Goal: Task Accomplishment & Management: Manage account settings

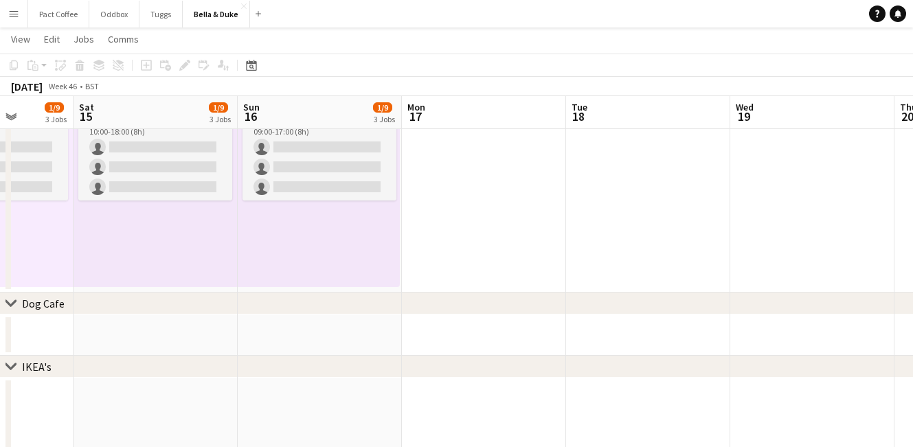
scroll to position [0, 380]
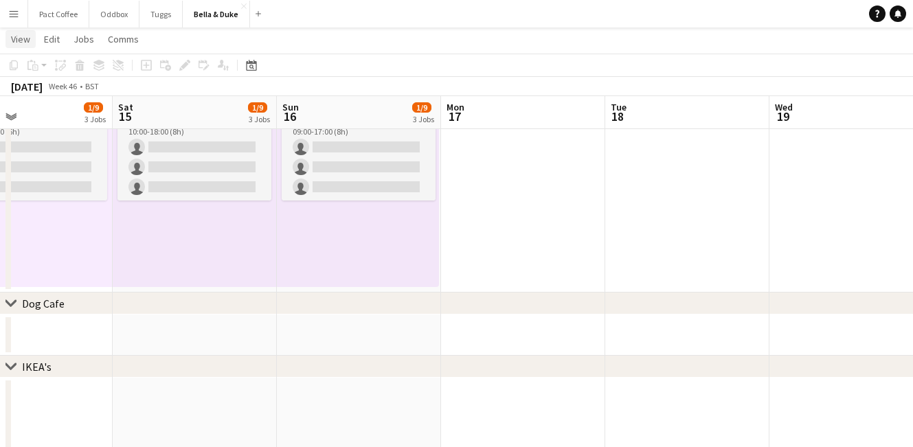
click at [14, 45] on span "View" at bounding box center [20, 39] width 19 height 12
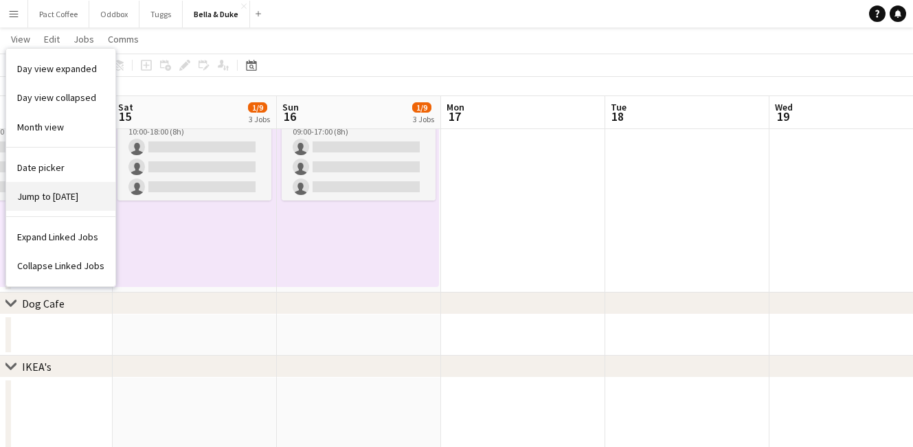
click at [38, 203] on link "Jump to [DATE]" at bounding box center [60, 196] width 109 height 29
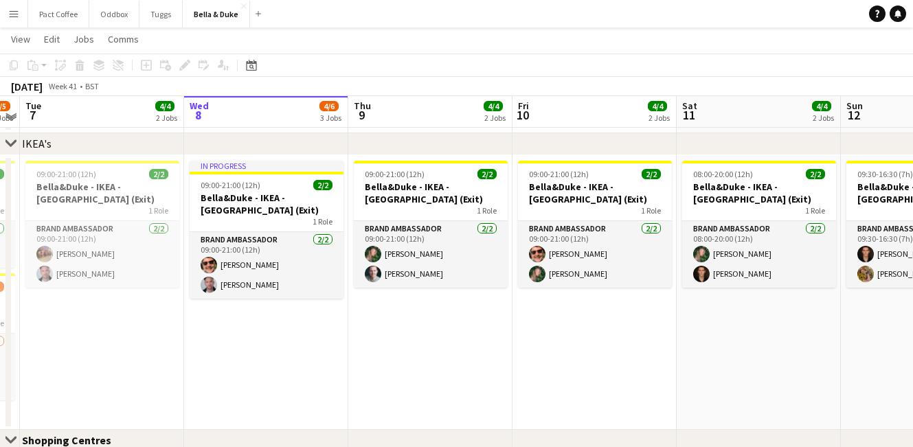
scroll to position [1029, 0]
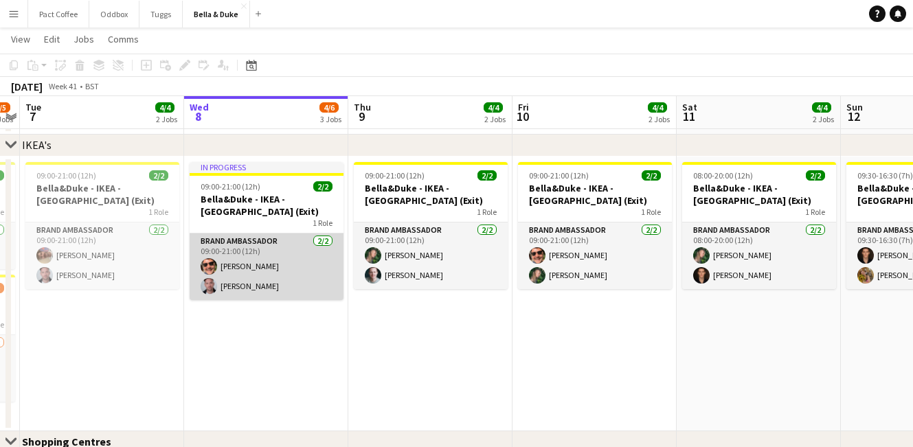
click at [264, 270] on app-card-role "Brand Ambassador 2/2 09:00-21:00 (12h) Sam Irving Jacob Waring" at bounding box center [267, 267] width 154 height 67
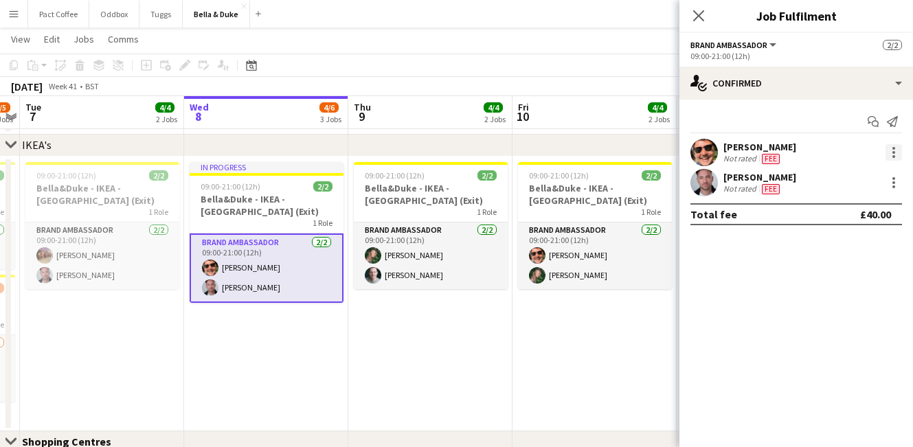
click at [893, 157] on div at bounding box center [894, 156] width 3 height 3
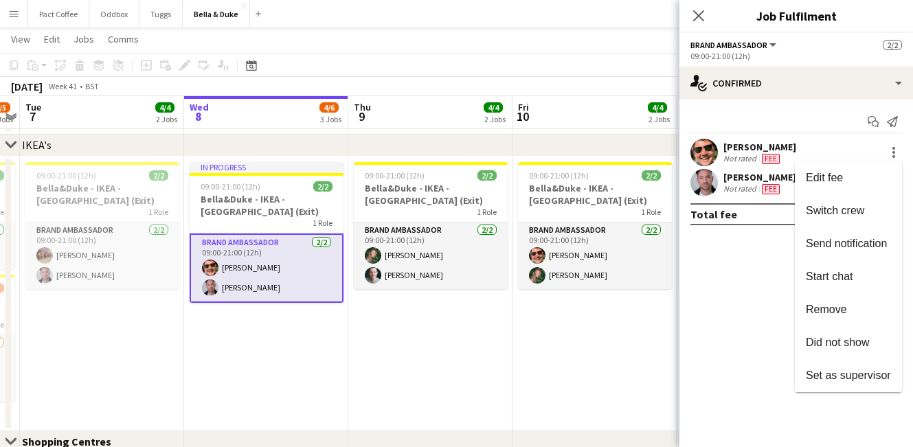
click at [729, 156] on div at bounding box center [456, 223] width 913 height 447
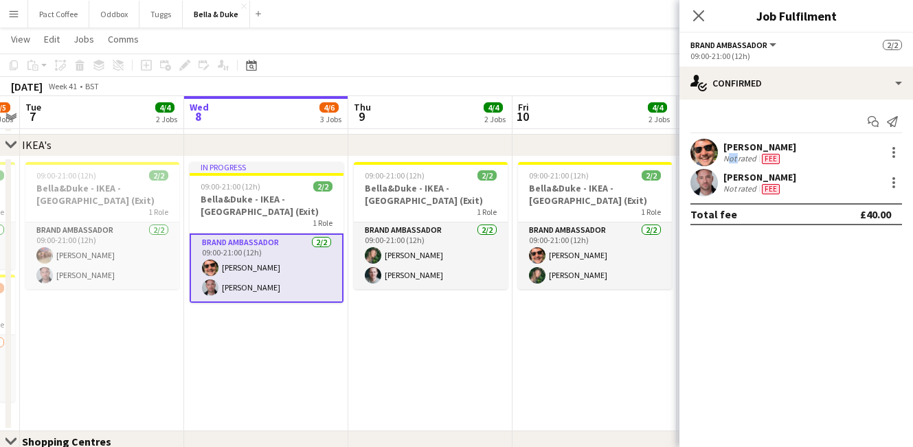
click at [730, 155] on div "Not rated" at bounding box center [742, 158] width 36 height 11
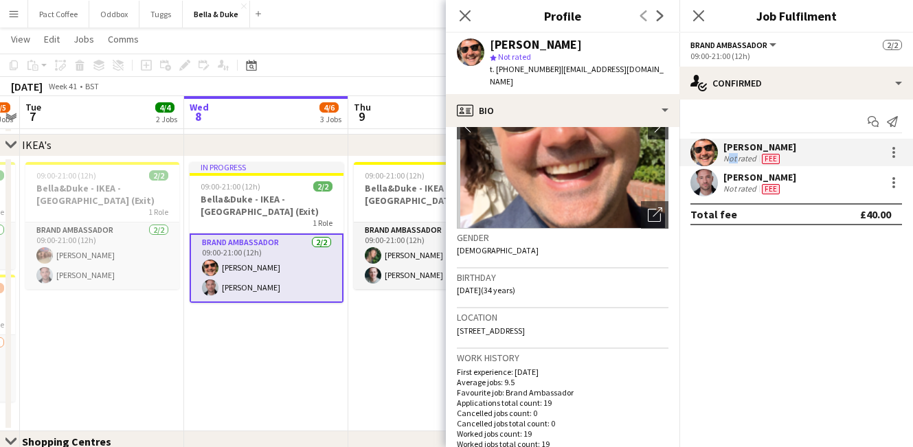
scroll to position [116, 0]
drag, startPoint x: 556, startPoint y: 69, endPoint x: 656, endPoint y: 72, distance: 99.7
click at [656, 72] on div "Sam Irving star Not rated t. +447590323085 | samuelirving@hotmail.co.uk" at bounding box center [563, 63] width 234 height 61
copy span "[EMAIL_ADDRESS][DOMAIN_NAME]"
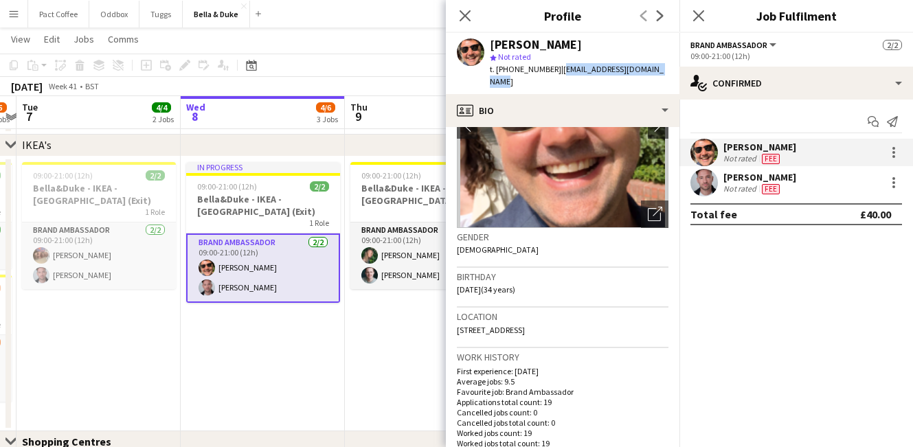
scroll to position [0, 477]
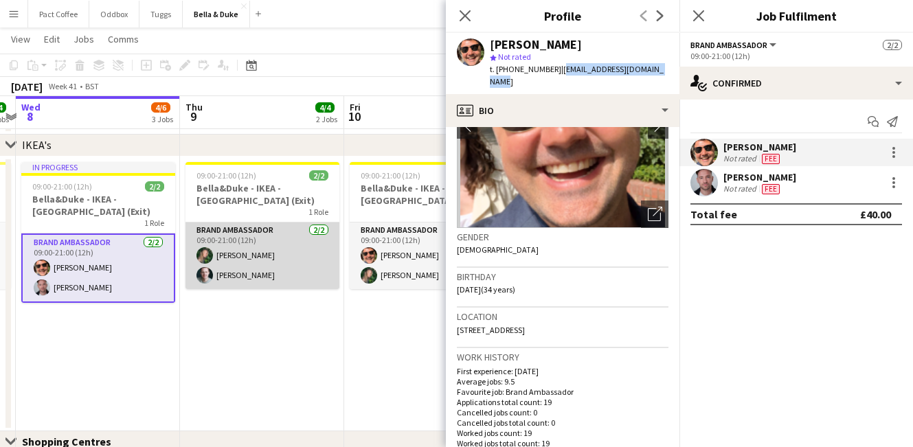
click at [243, 254] on app-card-role "Brand Ambassador 2/2 09:00-21:00 (12h) Ela Hughes Oliver Mullins" at bounding box center [263, 256] width 154 height 67
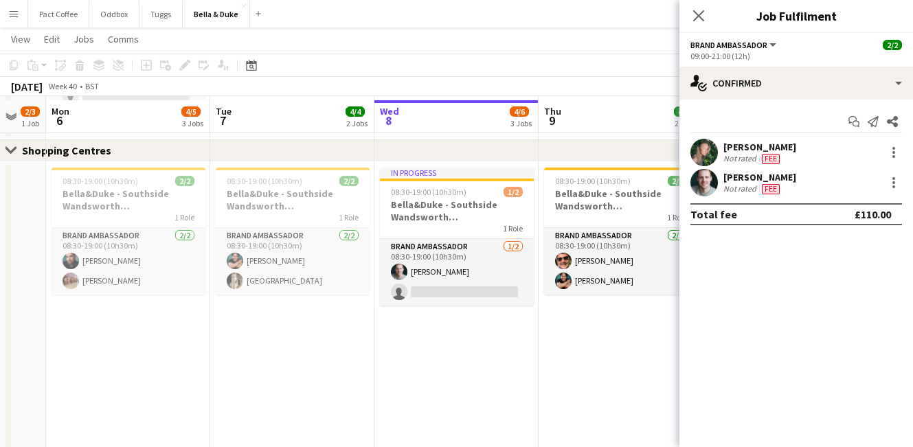
scroll to position [1324, 0]
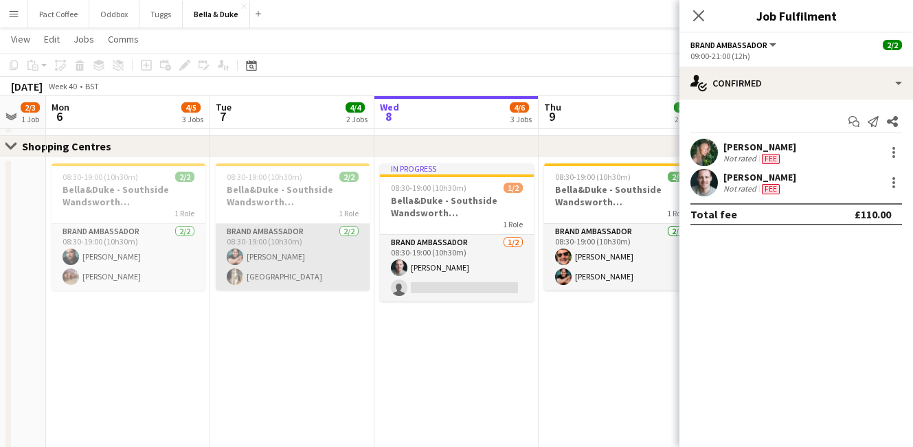
click at [249, 253] on app-card-role "Brand Ambassador 2/2 08:30-19:00 (10h30m) Berkan Ozgur Mat Castle" at bounding box center [293, 257] width 154 height 67
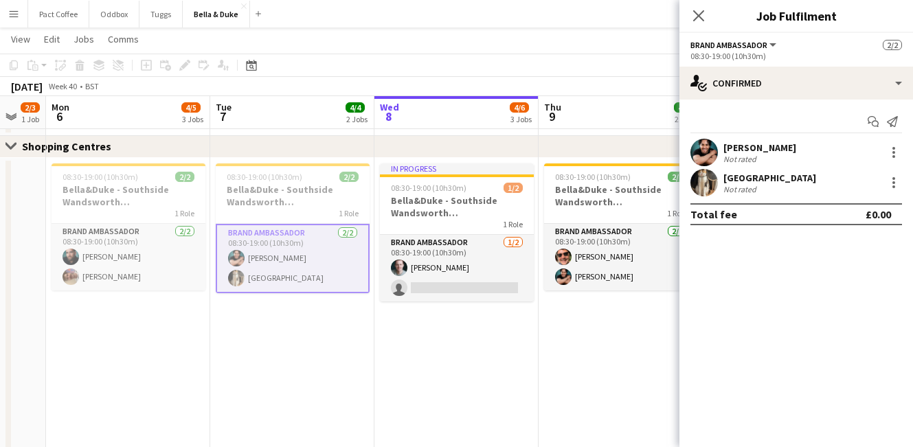
click at [765, 150] on div "[PERSON_NAME]" at bounding box center [760, 148] width 73 height 12
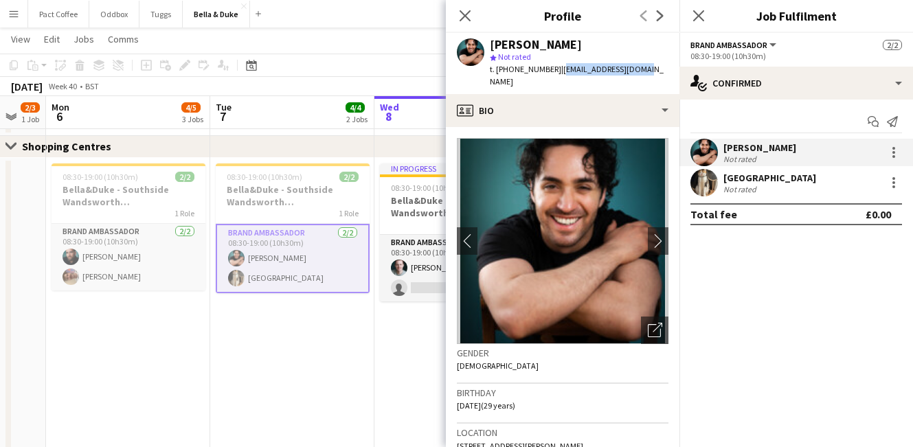
drag, startPoint x: 555, startPoint y: 70, endPoint x: 661, endPoint y: 71, distance: 106.5
click at [661, 71] on app-profile-header "Berkan Ozgur star Not rated t. +447803531443 | berkanozgur@live.com" at bounding box center [563, 63] width 234 height 61
copy span "[EMAIL_ADDRESS][DOMAIN_NAME]"
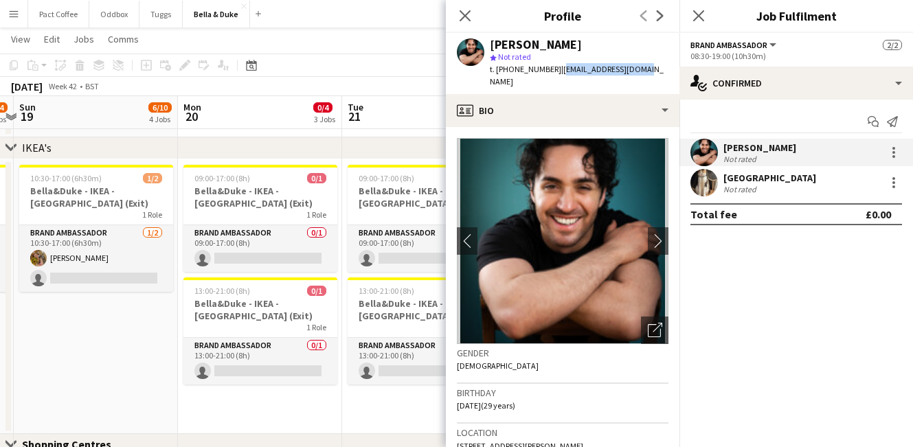
scroll to position [0, 489]
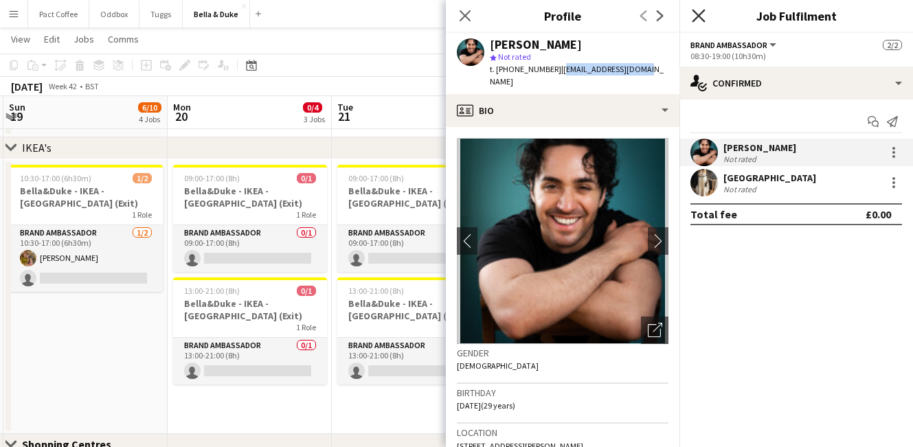
click at [704, 15] on icon "Close pop-in" at bounding box center [698, 15] width 13 height 13
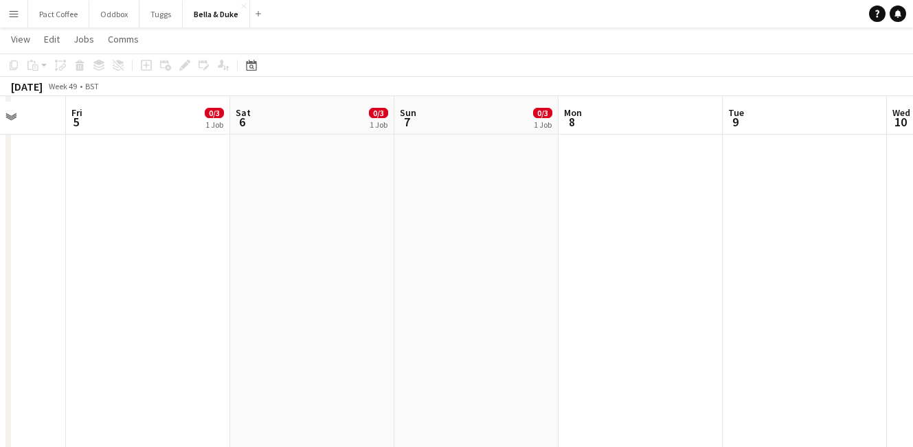
scroll to position [1356, 0]
click at [17, 40] on span "View" at bounding box center [20, 39] width 19 height 12
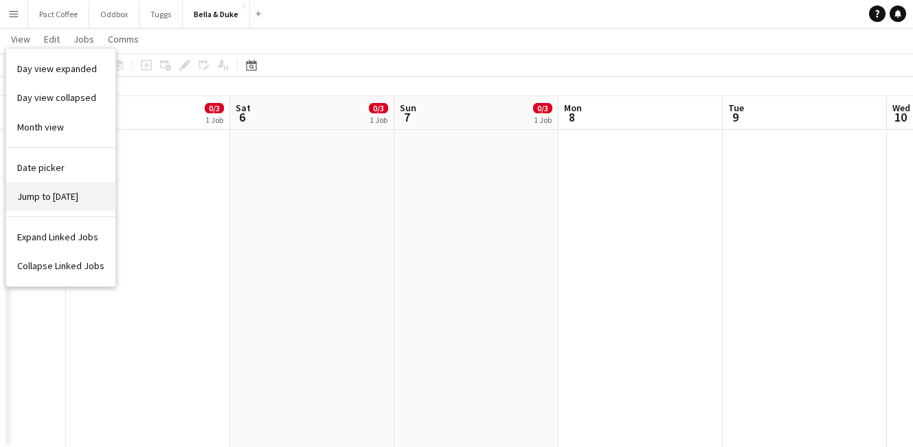
click at [48, 205] on link "Jump to [DATE]" at bounding box center [60, 196] width 109 height 29
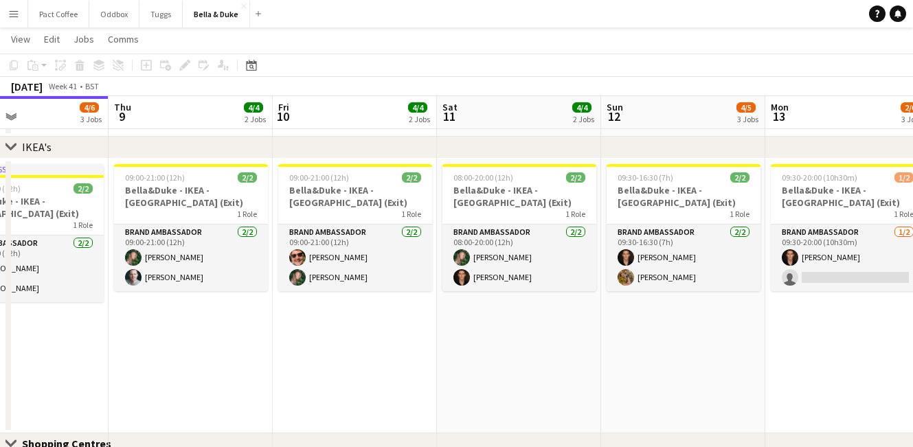
scroll to position [0, 546]
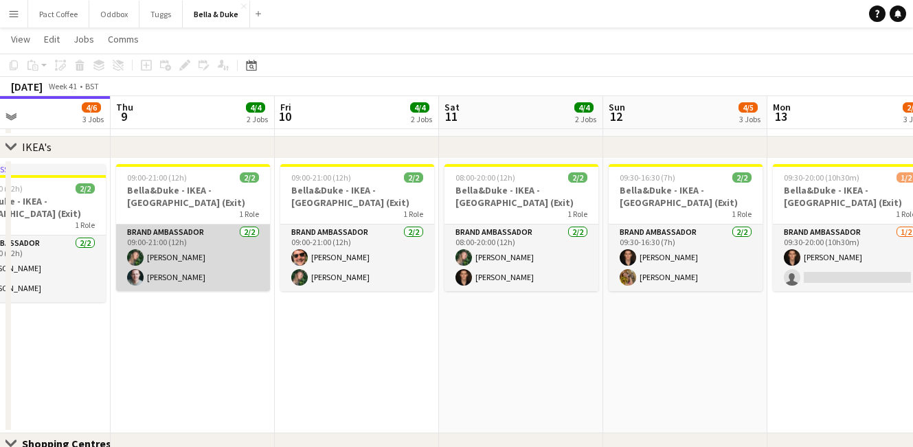
click at [159, 271] on app-card-role "Brand Ambassador 2/2 09:00-21:00 (12h) Ela Hughes Oliver Mullins" at bounding box center [193, 258] width 154 height 67
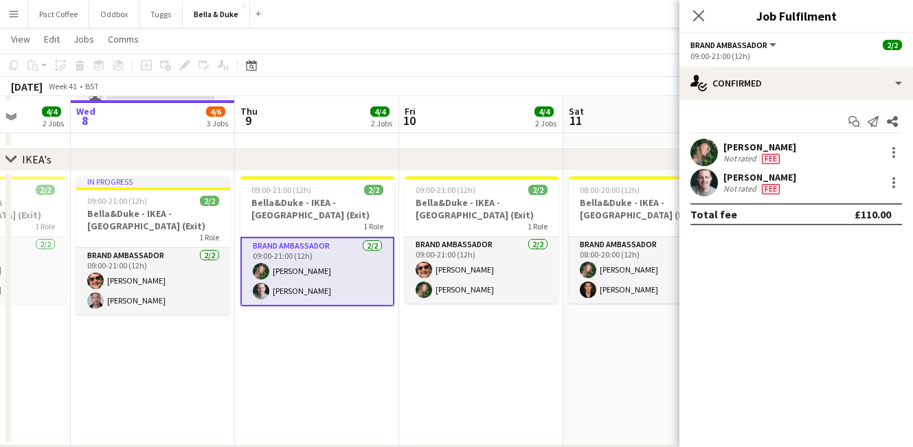
scroll to position [1022, 0]
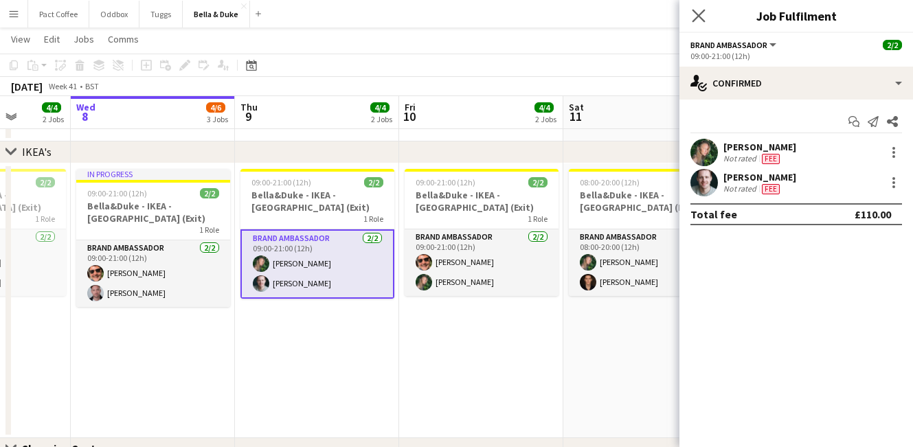
click at [706, 10] on app-icon "Close pop-in" at bounding box center [699, 16] width 20 height 20
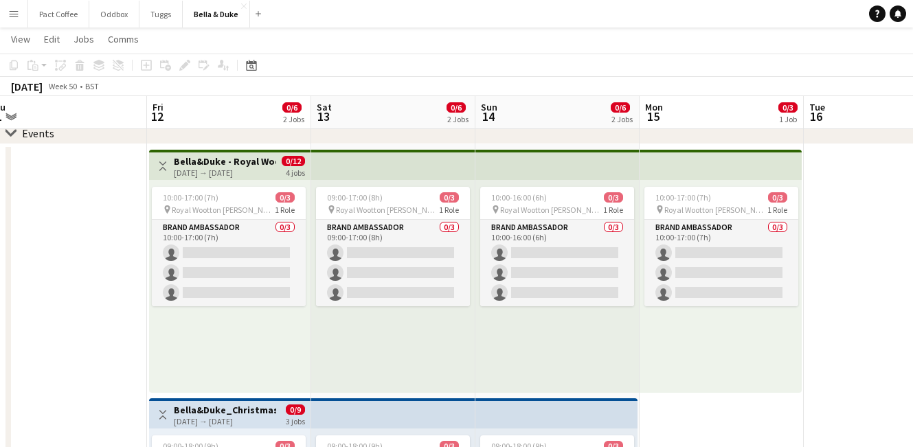
scroll to position [0, 345]
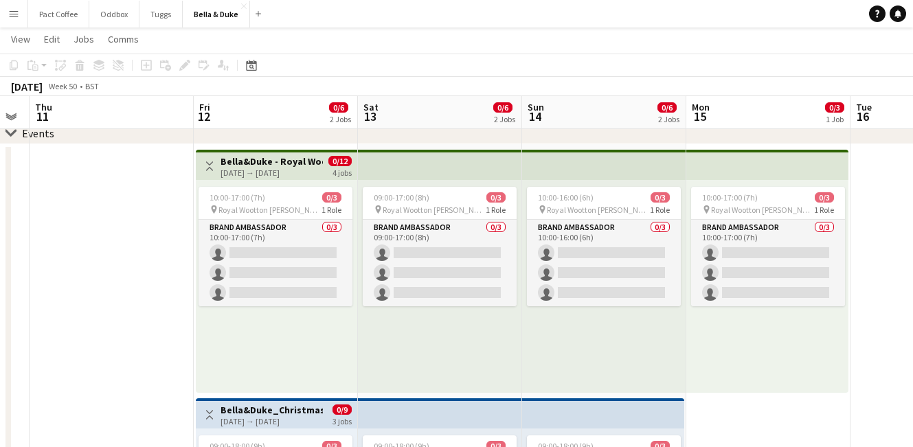
drag, startPoint x: 399, startPoint y: 164, endPoint x: 414, endPoint y: 155, distance: 18.2
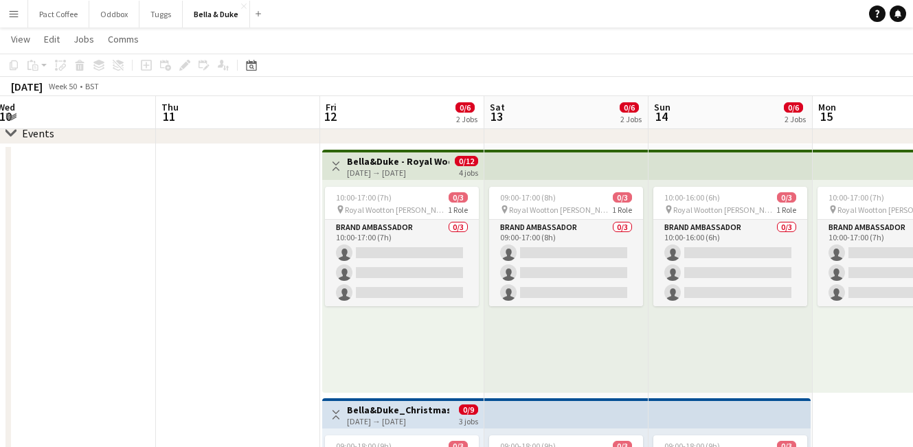
click at [414, 174] on div "12-12-2025 → 15-12-2025" at bounding box center [398, 173] width 102 height 10
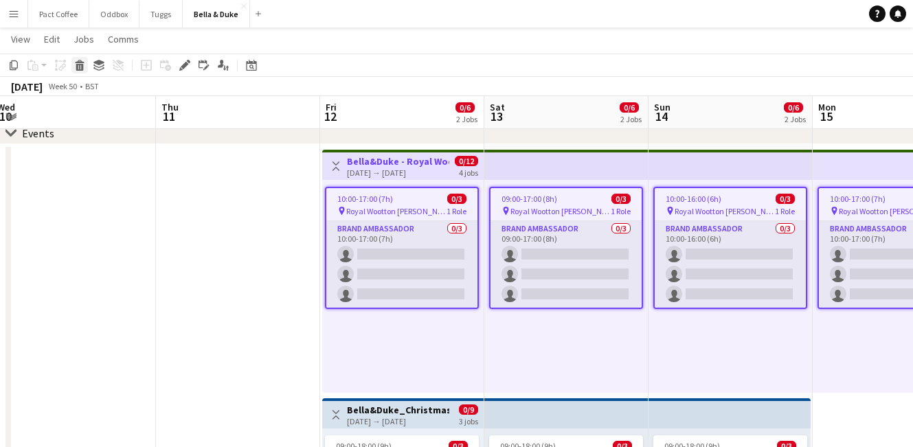
click at [80, 71] on div "Delete" at bounding box center [79, 65] width 16 height 16
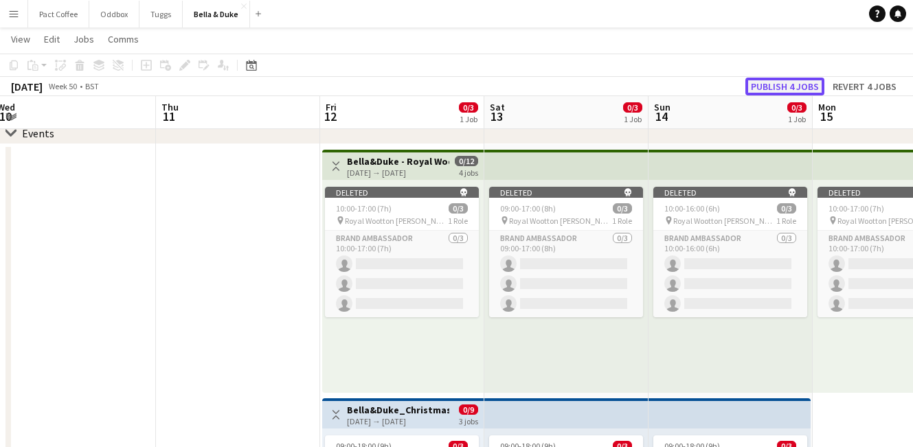
click at [774, 87] on button "Publish 4 jobs" at bounding box center [785, 87] width 79 height 18
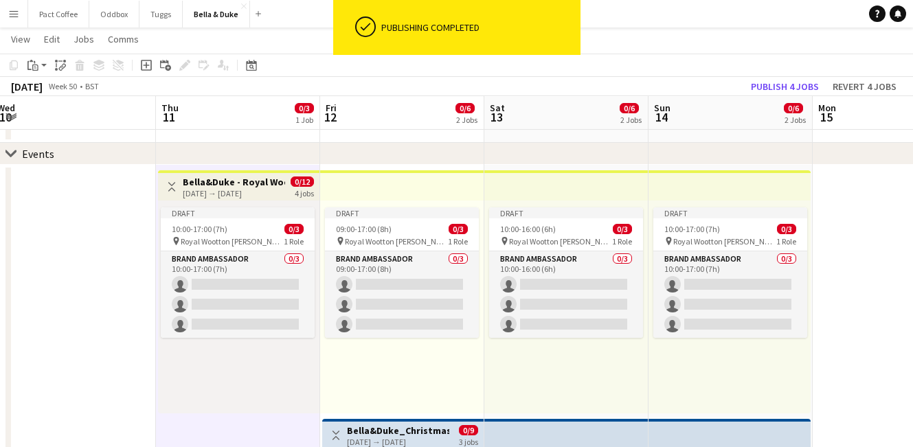
scroll to position [53, 0]
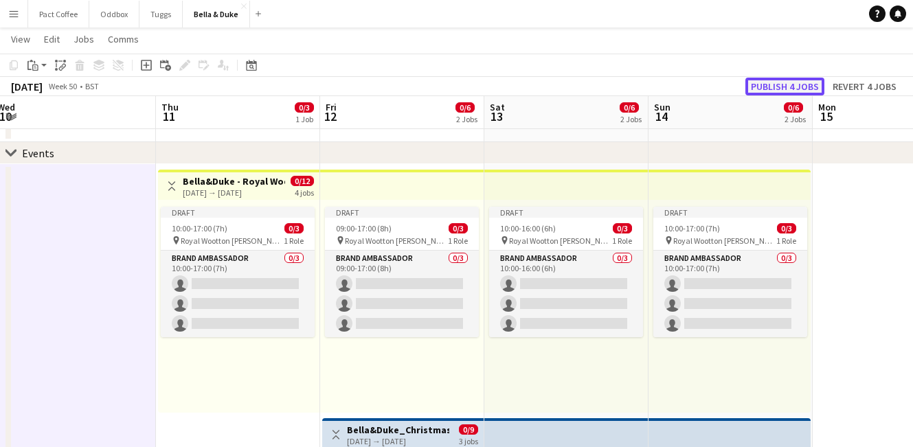
click at [790, 90] on button "Publish 4 jobs" at bounding box center [785, 87] width 79 height 18
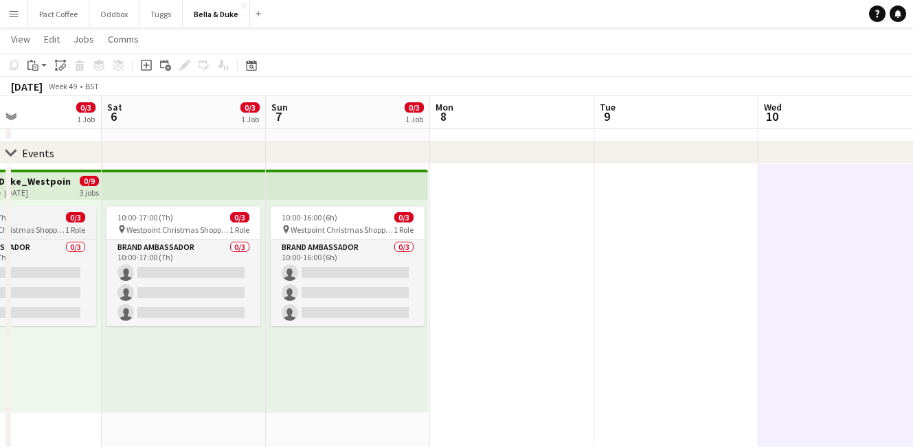
scroll to position [0, 379]
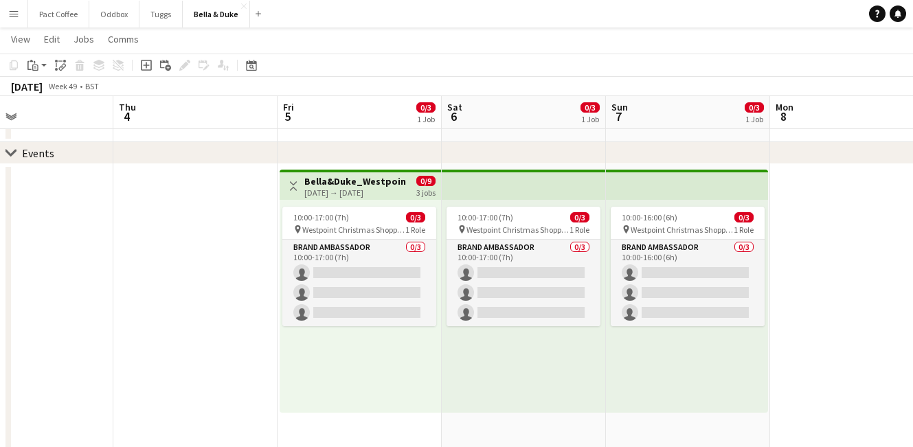
click at [18, 29] on app-page-menu "View Day view expanded Day view collapsed Month view Date picker Jump to today …" at bounding box center [456, 40] width 913 height 26
click at [17, 38] on span "View" at bounding box center [20, 39] width 19 height 12
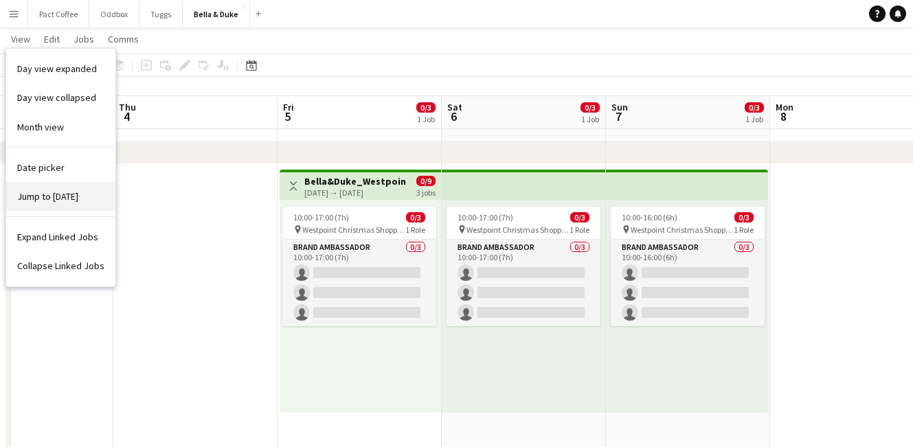
click at [54, 198] on span "Jump to [DATE]" at bounding box center [47, 196] width 61 height 12
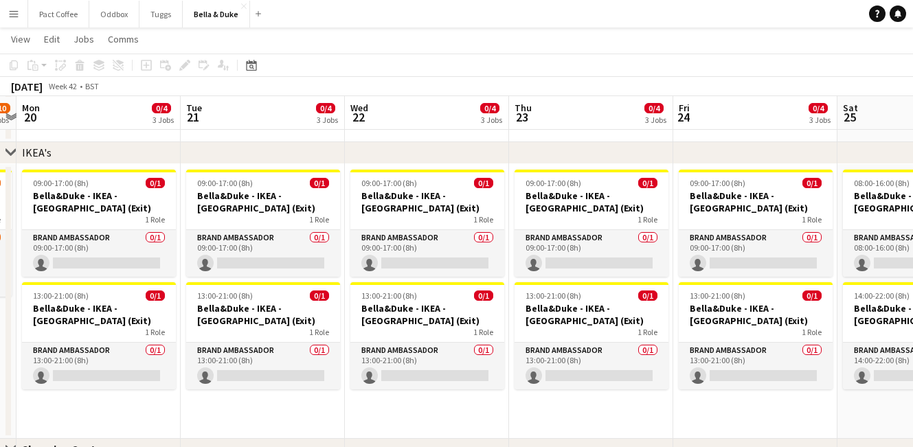
scroll to position [0, 480]
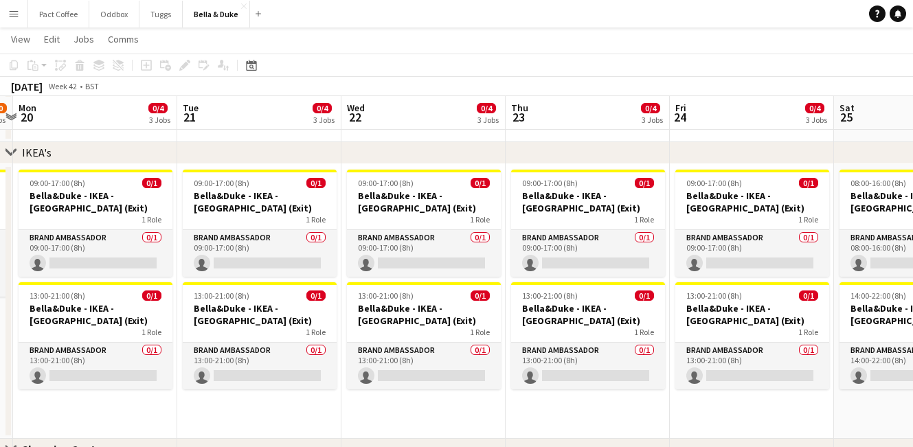
click at [218, 381] on app-card-role "Brand Ambassador 0/1 13:00-21:00 (8h) single-neutral-actions" at bounding box center [260, 366] width 154 height 47
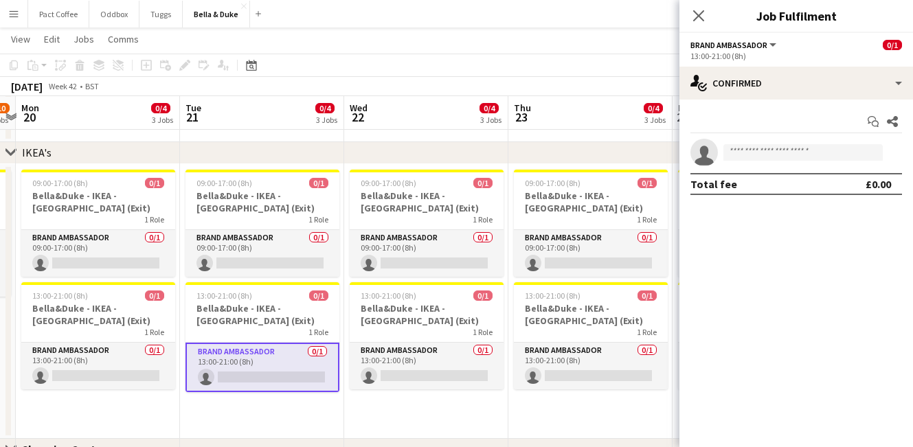
scroll to position [0, 482]
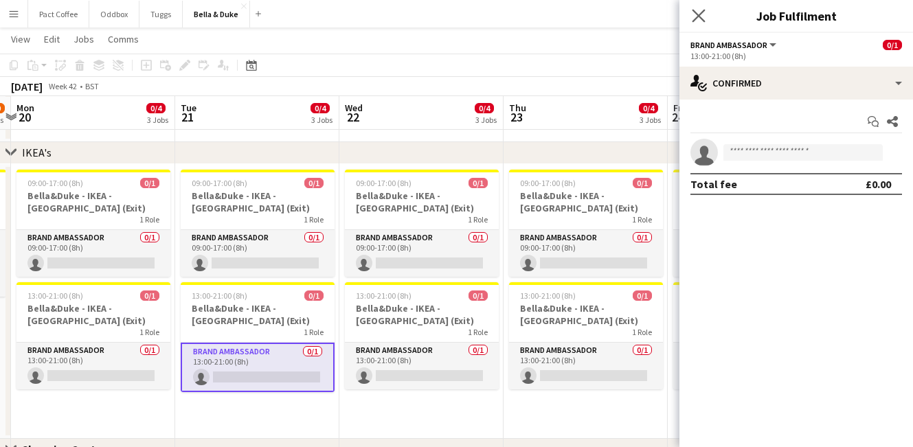
click at [695, 9] on app-icon "Close pop-in" at bounding box center [699, 16] width 20 height 20
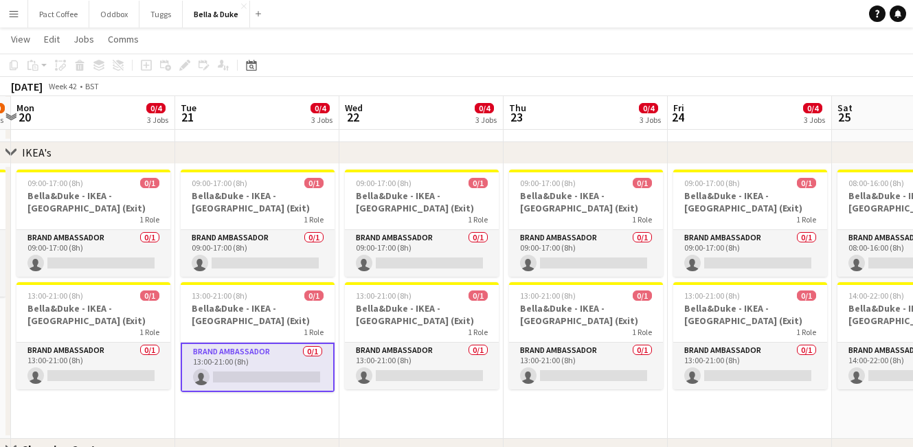
click at [311, 428] on app-date-cell "09:00-17:00 (8h) 0/1 Bella&Duke - IKEA - Lakeside (Exit) 1 Role Brand Ambassado…" at bounding box center [257, 301] width 164 height 275
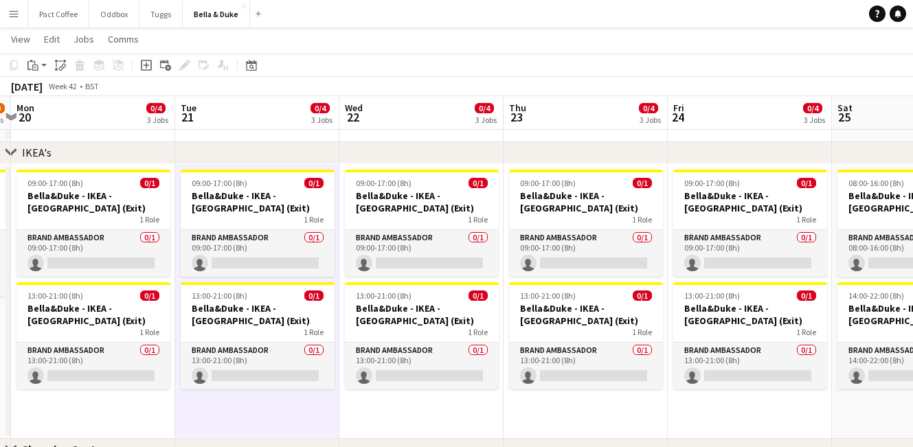
click at [399, 423] on app-date-cell "09:00-17:00 (8h) 0/1 Bella&Duke - IKEA - Lakeside (Exit) 1 Role Brand Ambassado…" at bounding box center [421, 301] width 164 height 275
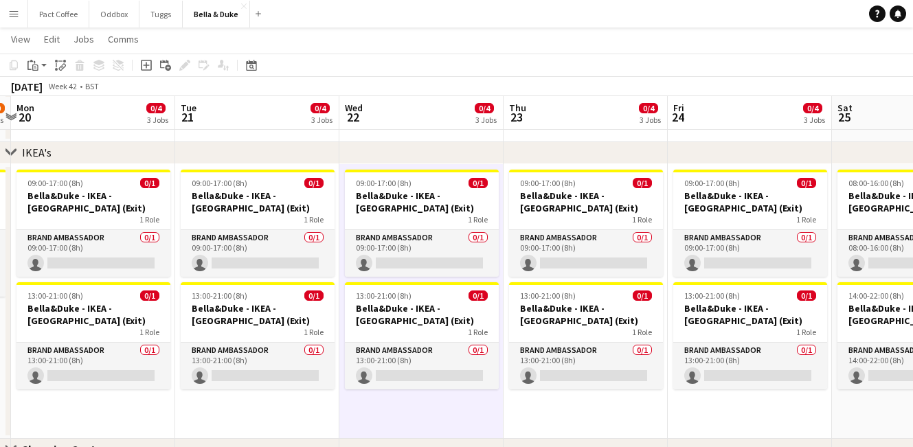
click at [171, 428] on app-date-cell "09:00-17:00 (8h) 0/1 Bella&Duke - IKEA - Lakeside (Exit) 1 Role Brand Ambassado…" at bounding box center [93, 301] width 164 height 275
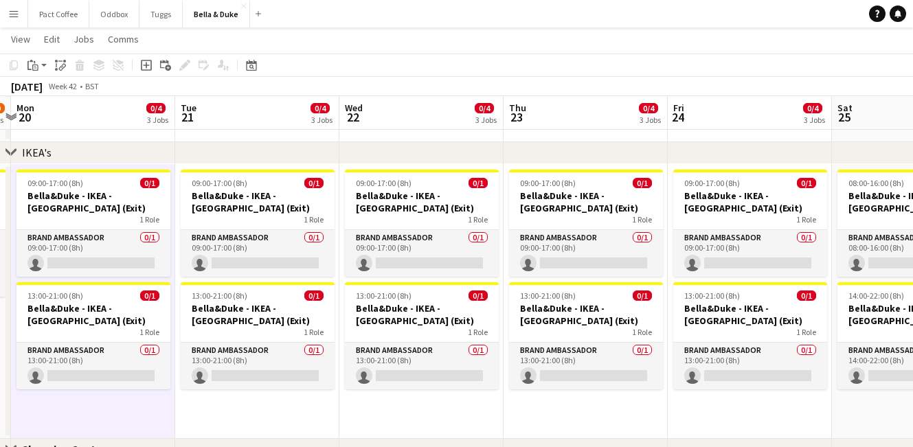
click at [223, 428] on app-date-cell "09:00-17:00 (8h) 0/1 Bella&Duke - IKEA - Lakeside (Exit) 1 Role Brand Ambassado…" at bounding box center [257, 301] width 164 height 275
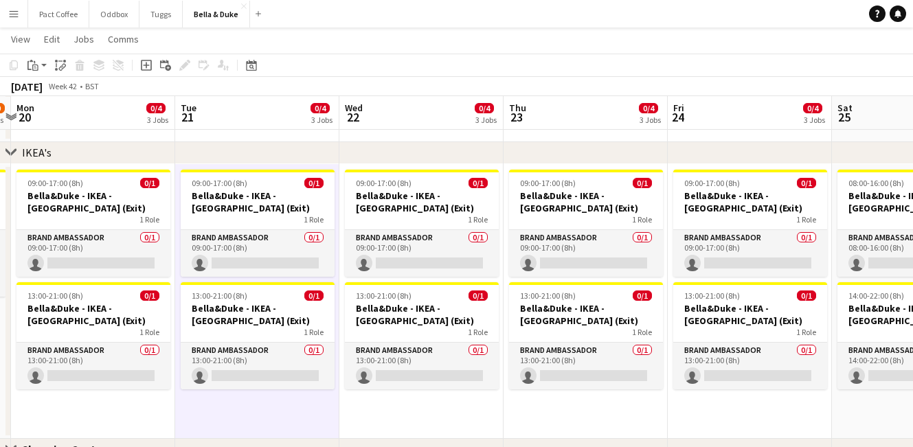
click at [354, 411] on app-date-cell "09:00-17:00 (8h) 0/1 Bella&Duke - IKEA - Lakeside (Exit) 1 Role Brand Ambassado…" at bounding box center [421, 301] width 164 height 275
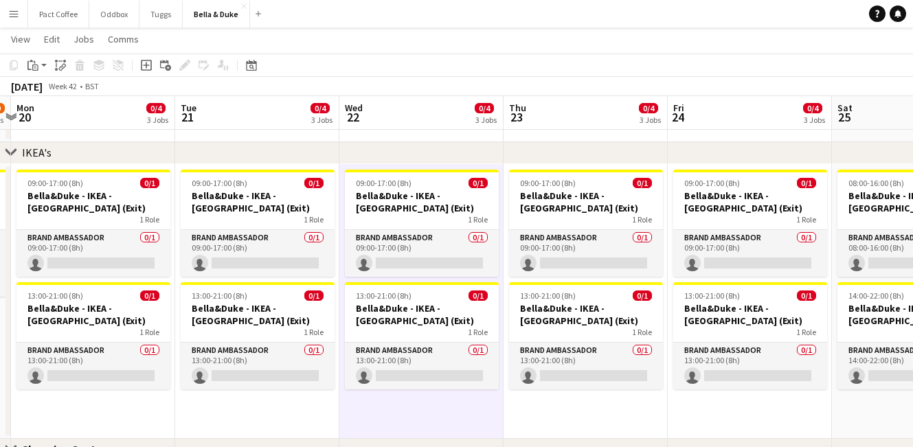
click at [557, 412] on app-date-cell "09:00-17:00 (8h) 0/1 Bella&Duke - IKEA - Lakeside (Exit) 1 Role Brand Ambassado…" at bounding box center [586, 301] width 164 height 275
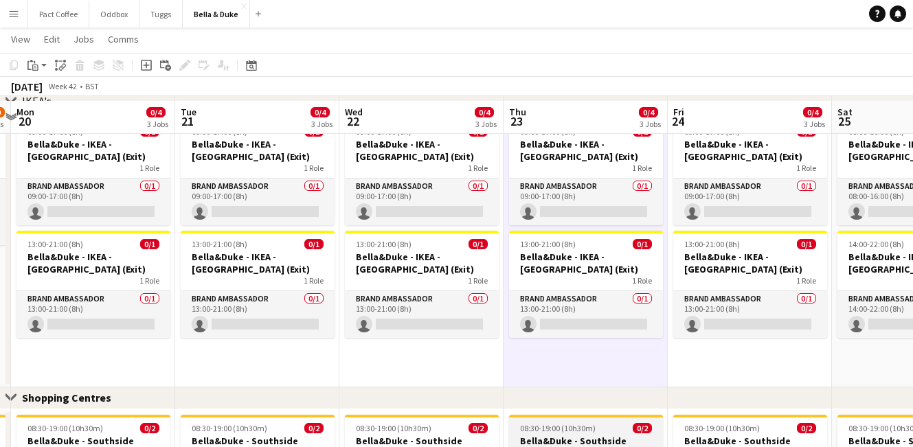
scroll to position [1066, 0]
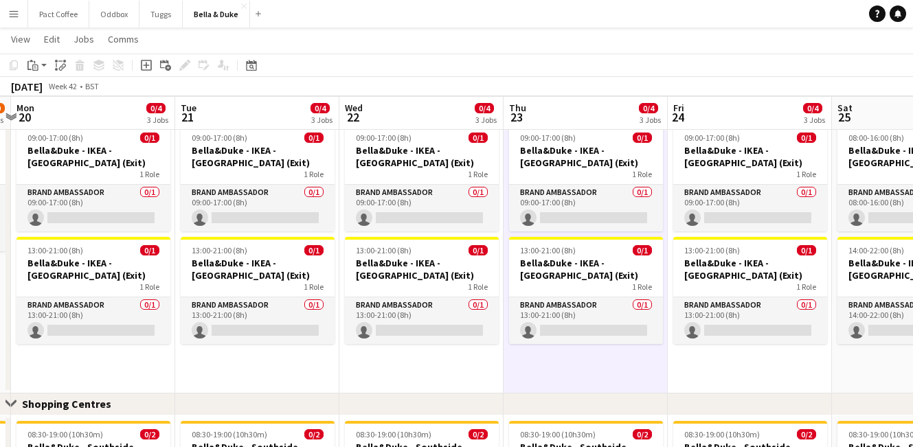
click at [460, 396] on div "Close set Shopping Centres" at bounding box center [456, 405] width 913 height 22
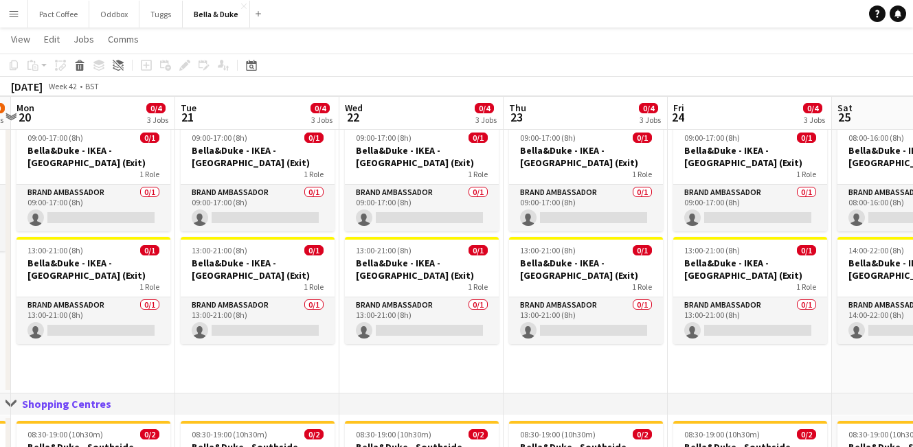
click at [460, 372] on app-date-cell "09:00-17:00 (8h) 0/1 Bella&Duke - IKEA - Lakeside (Exit) 1 Role Brand Ambassado…" at bounding box center [421, 256] width 164 height 275
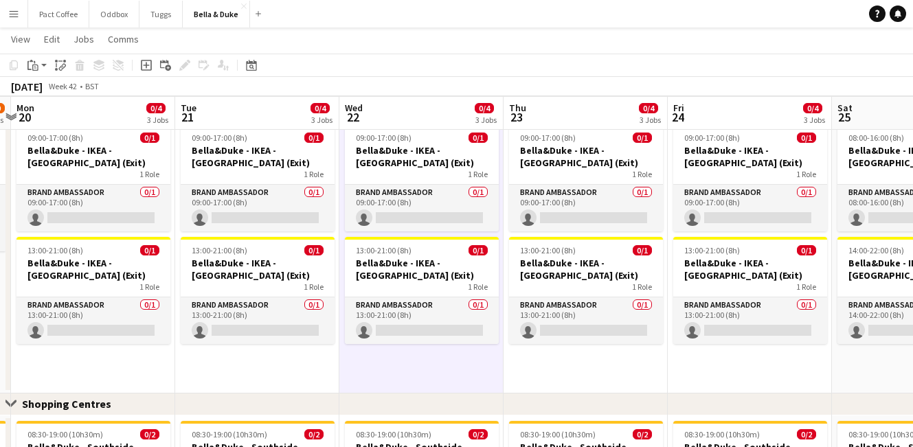
click at [566, 365] on app-date-cell "09:00-17:00 (8h) 0/1 Bella&Duke - IKEA - Lakeside (Exit) 1 Role Brand Ambassado…" at bounding box center [586, 256] width 164 height 275
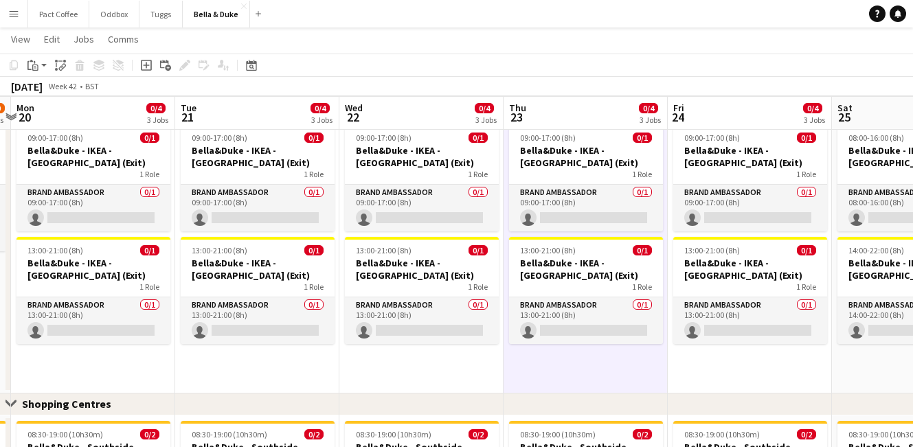
click at [743, 365] on app-date-cell "09:00-17:00 (8h) 0/1 Bella&Duke - IKEA - Lakeside (Exit) 1 Role Brand Ambassado…" at bounding box center [750, 256] width 164 height 275
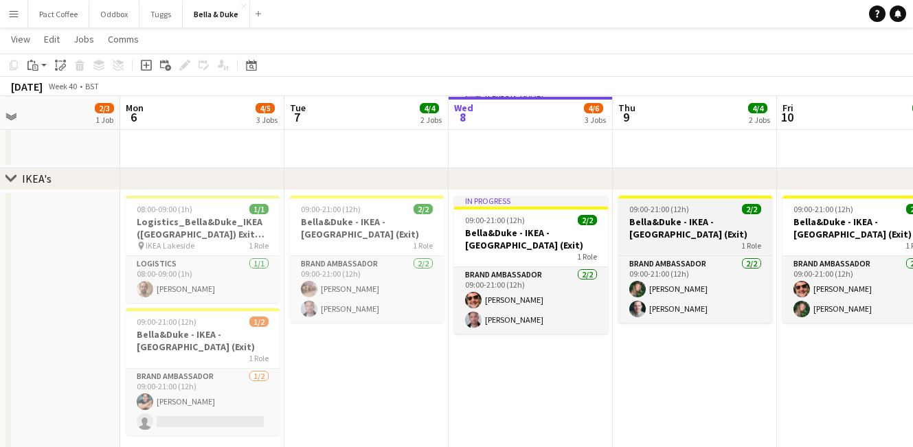
scroll to position [0, 372]
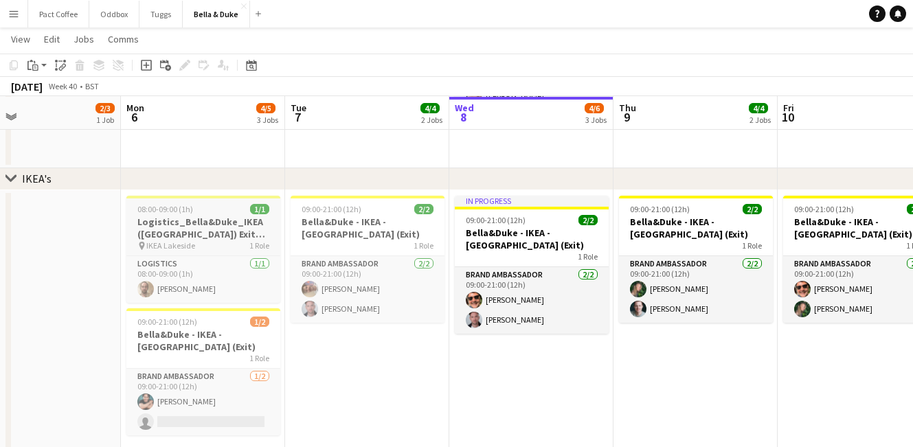
click at [216, 216] on h3 "Logistics_Bella&Duke_IKEA ([GEOGRAPHIC_DATA]) Exit Door" at bounding box center [203, 228] width 154 height 25
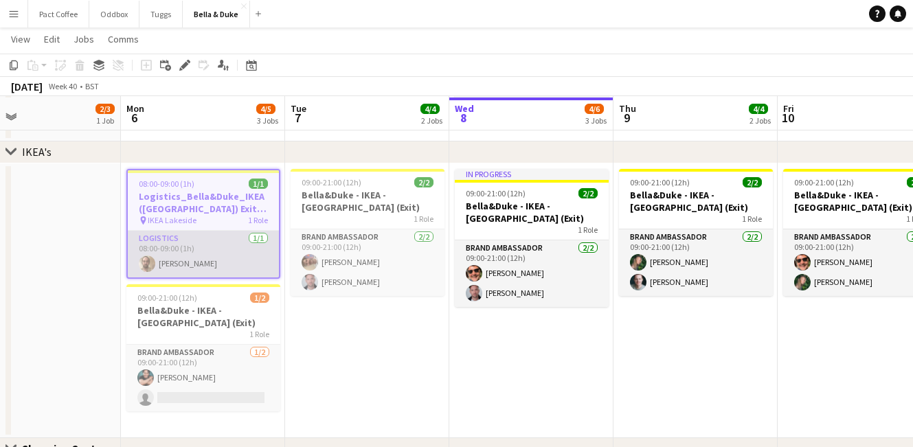
scroll to position [1023, 0]
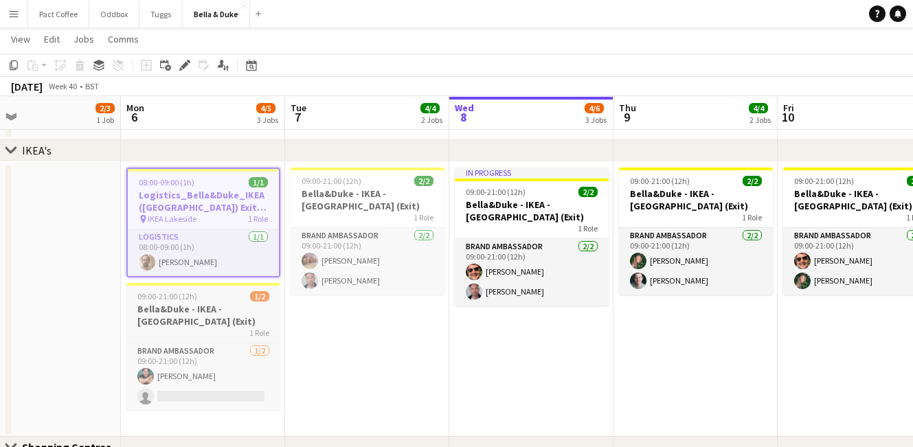
click at [219, 300] on div "09:00-21:00 (12h) 1/2" at bounding box center [203, 296] width 154 height 10
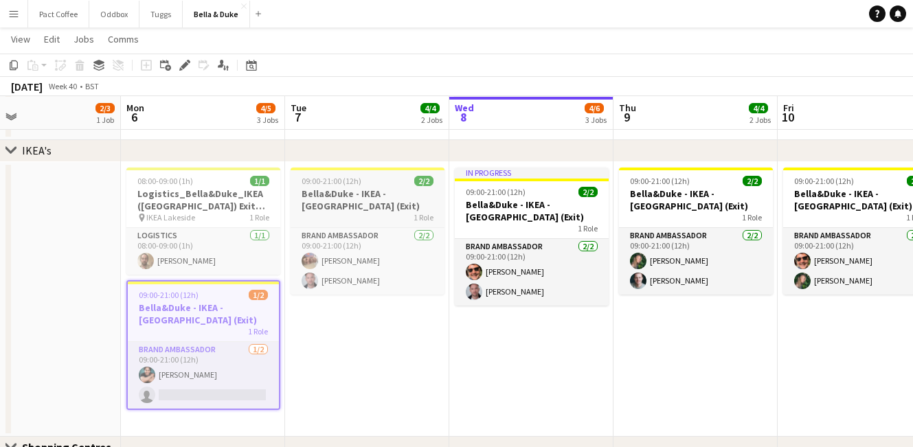
click at [346, 212] on div "1 Role" at bounding box center [368, 217] width 154 height 11
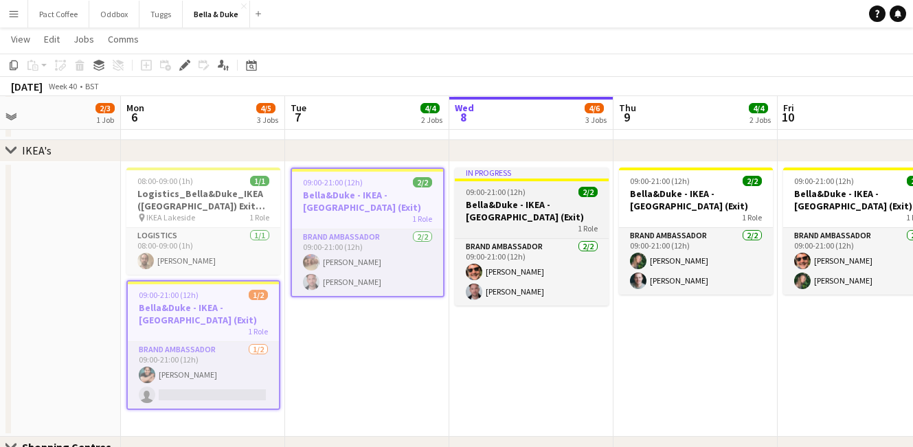
click at [501, 216] on h3 "Bella&Duke - IKEA - [GEOGRAPHIC_DATA] (Exit)" at bounding box center [532, 211] width 154 height 25
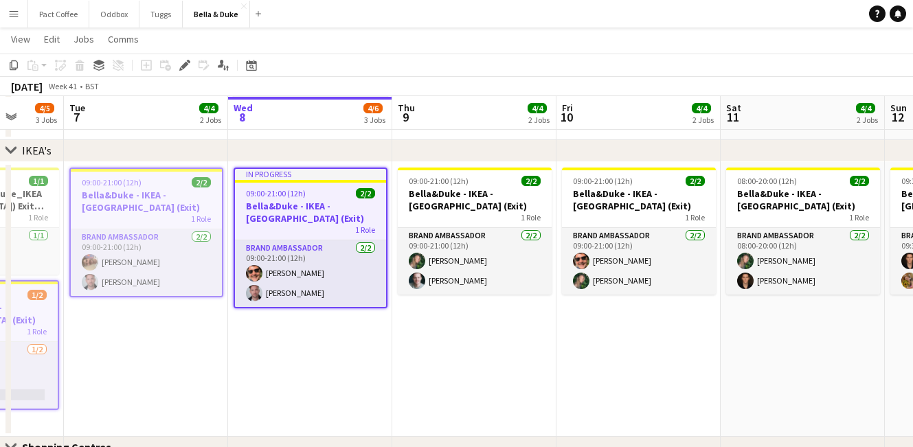
scroll to position [0, 616]
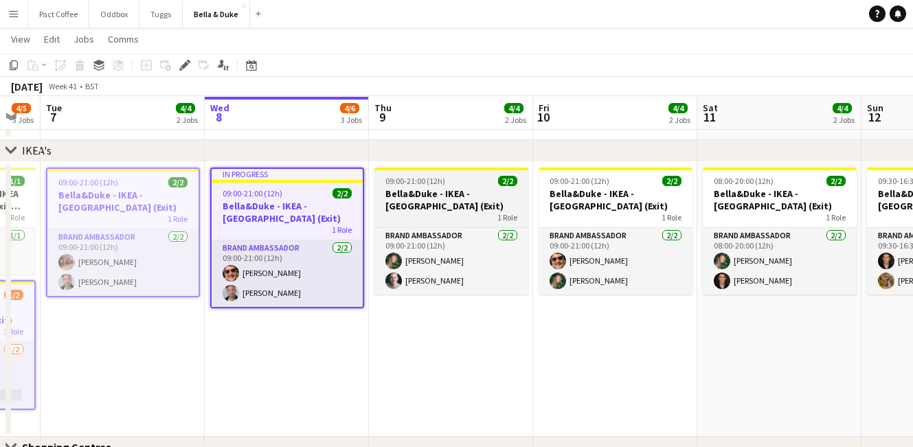
click at [477, 215] on div "1 Role" at bounding box center [452, 217] width 154 height 11
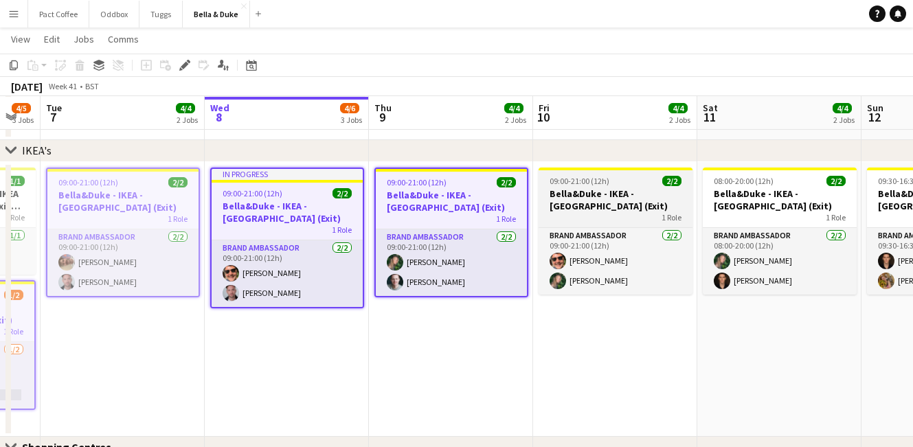
click at [568, 201] on h3 "Bella&Duke - IKEA - [GEOGRAPHIC_DATA] (Exit)" at bounding box center [616, 200] width 154 height 25
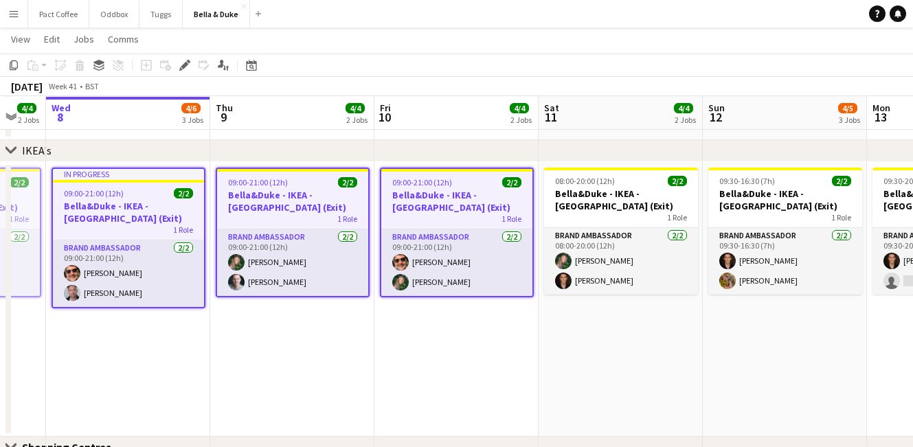
scroll to position [0, 460]
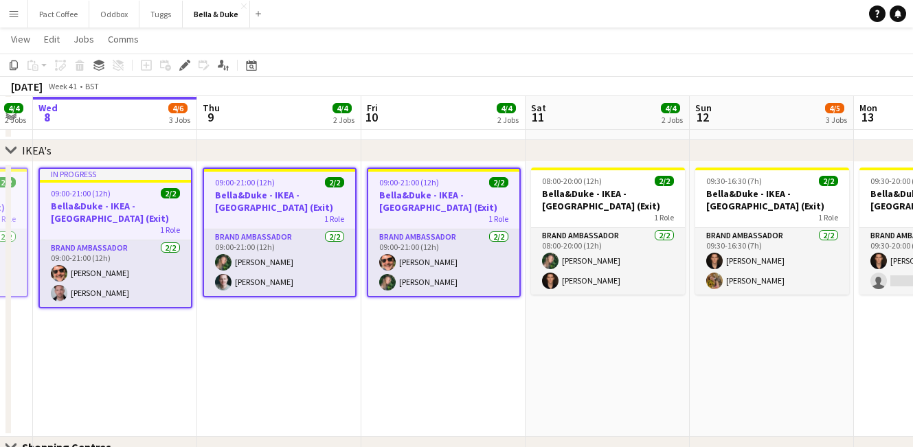
click at [568, 201] on h3 "Bella&Duke - IKEA - [GEOGRAPHIC_DATA] (Exit)" at bounding box center [608, 200] width 154 height 25
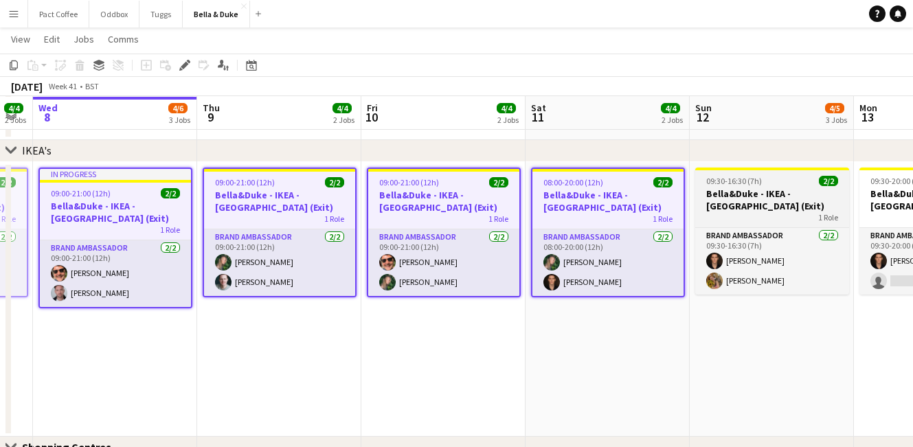
click at [733, 188] on h3 "Bella&Duke - IKEA - [GEOGRAPHIC_DATA] (Exit)" at bounding box center [772, 200] width 154 height 25
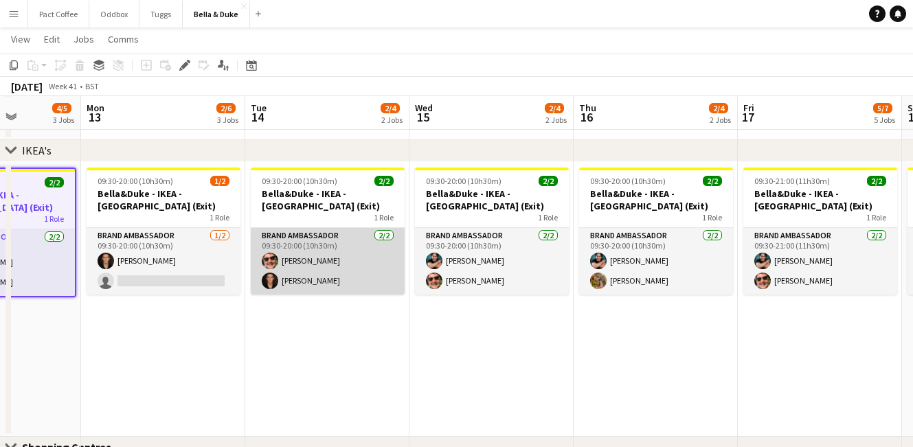
scroll to position [0, 410]
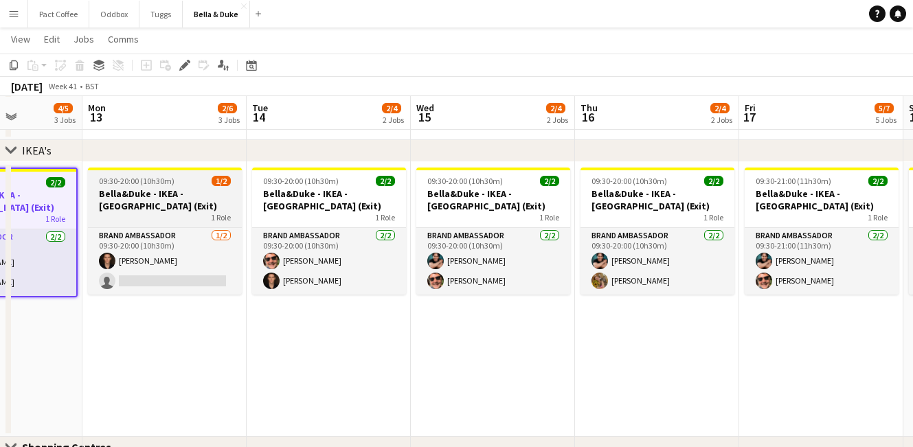
click at [151, 216] on div "1 Role" at bounding box center [165, 217] width 154 height 11
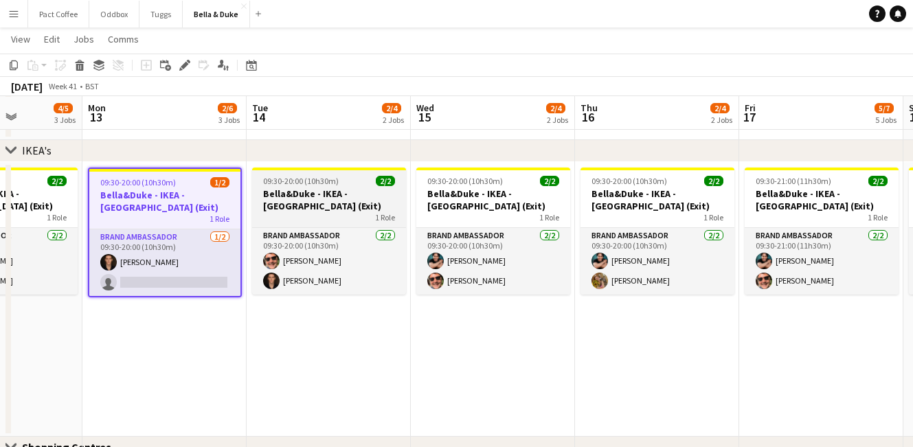
click at [285, 205] on h3 "Bella&Duke - IKEA - [GEOGRAPHIC_DATA] (Exit)" at bounding box center [329, 200] width 154 height 25
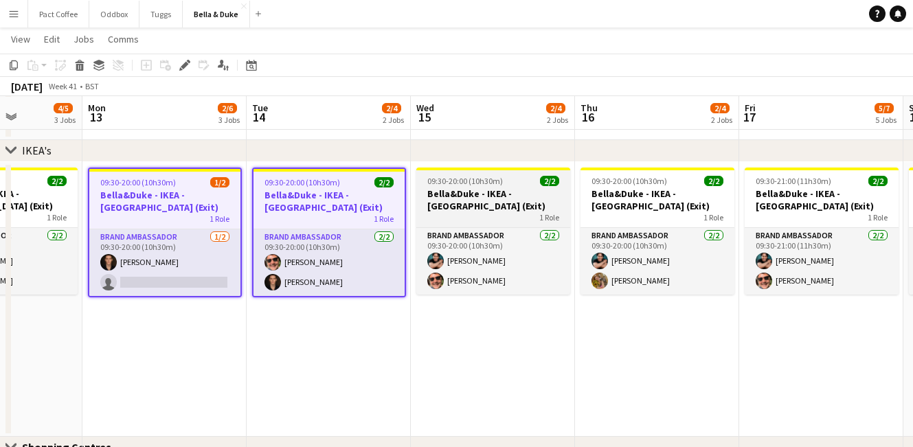
click at [553, 212] on span "1 Role" at bounding box center [549, 217] width 20 height 10
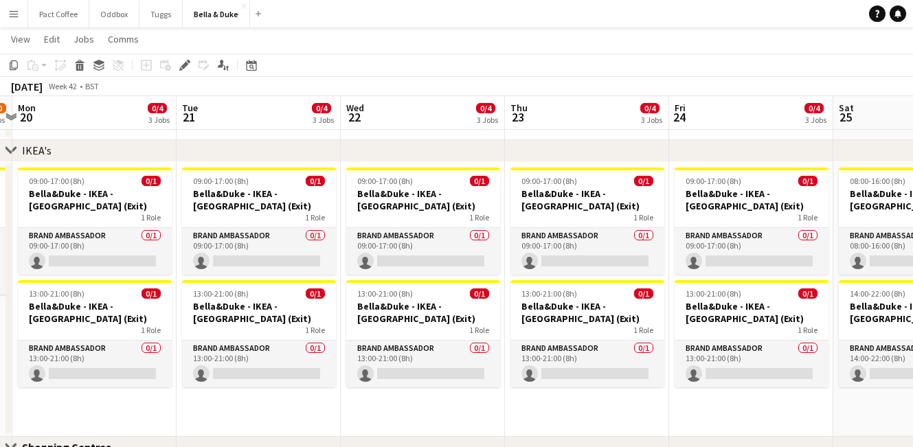
scroll to position [0, 462]
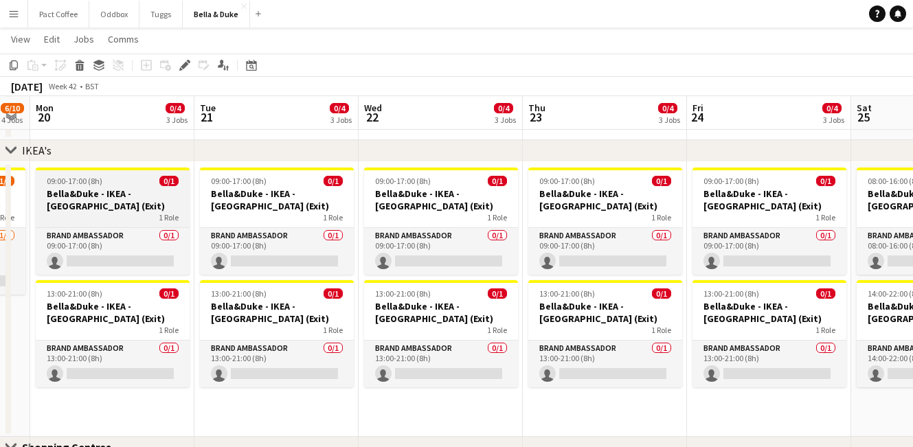
click at [128, 216] on div "1 Role" at bounding box center [113, 217] width 154 height 11
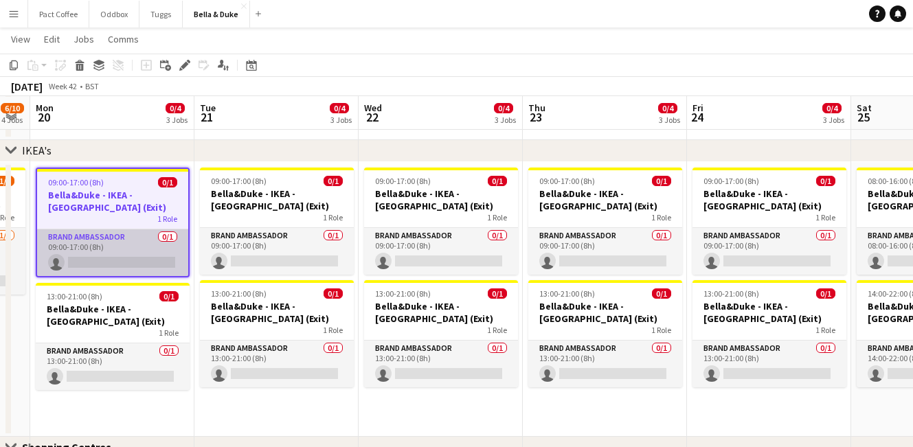
click at [124, 270] on app-card-role "Brand Ambassador 0/1 09:00-17:00 (8h) single-neutral-actions" at bounding box center [112, 253] width 151 height 47
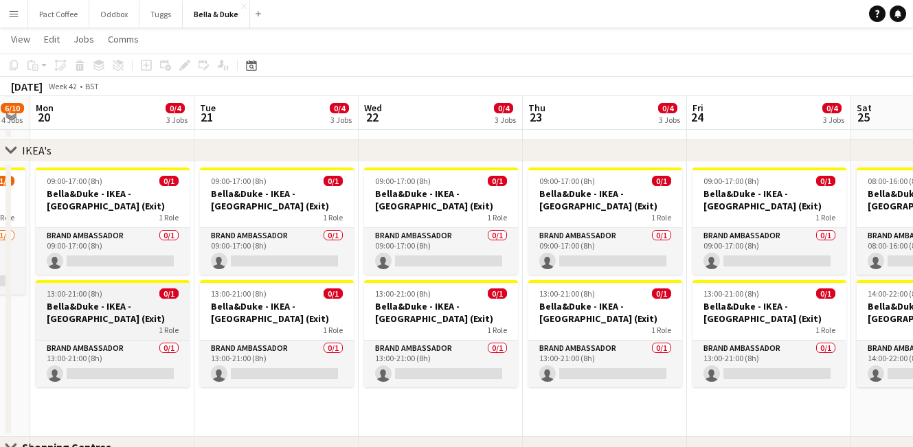
click at [124, 302] on h3 "Bella&Duke - IKEA - [GEOGRAPHIC_DATA] (Exit)" at bounding box center [113, 312] width 154 height 25
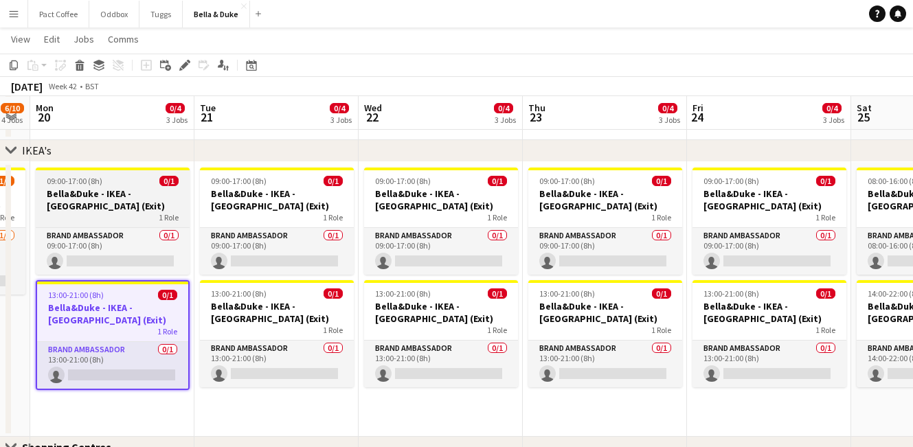
click at [130, 205] on h3 "Bella&Duke - IKEA - [GEOGRAPHIC_DATA] (Exit)" at bounding box center [113, 200] width 154 height 25
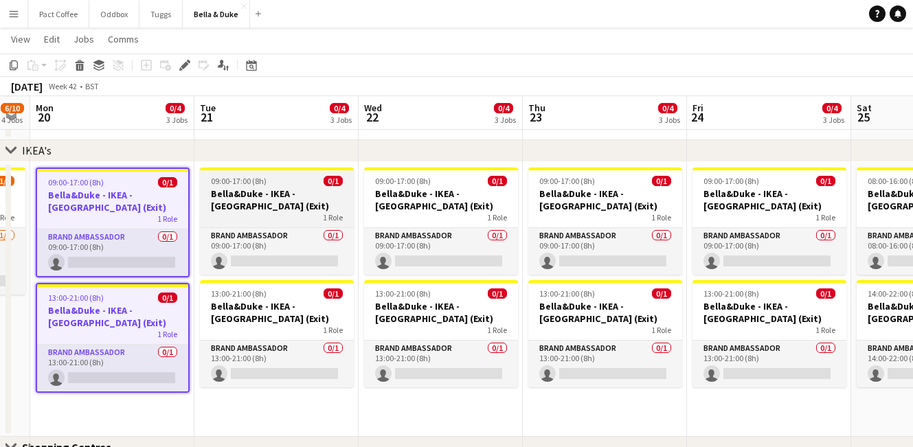
click at [271, 190] on h3 "Bella&Duke - IKEA - [GEOGRAPHIC_DATA] (Exit)" at bounding box center [277, 200] width 154 height 25
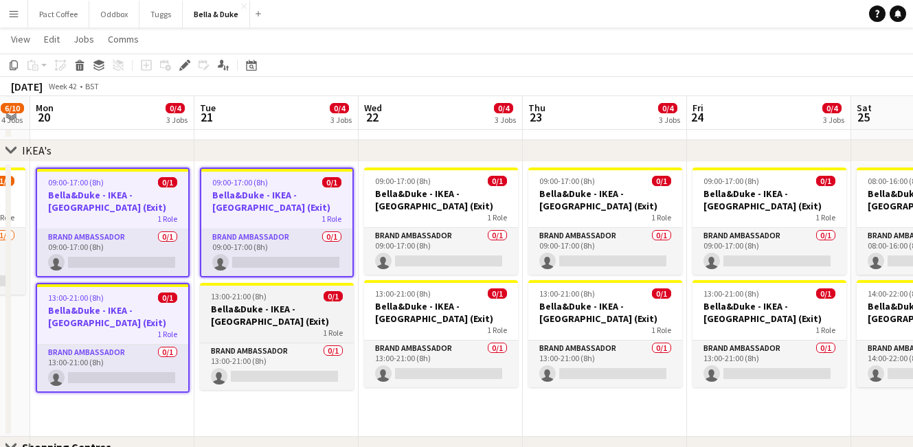
click at [295, 293] on div "13:00-21:00 (8h) 0/1" at bounding box center [277, 296] width 154 height 10
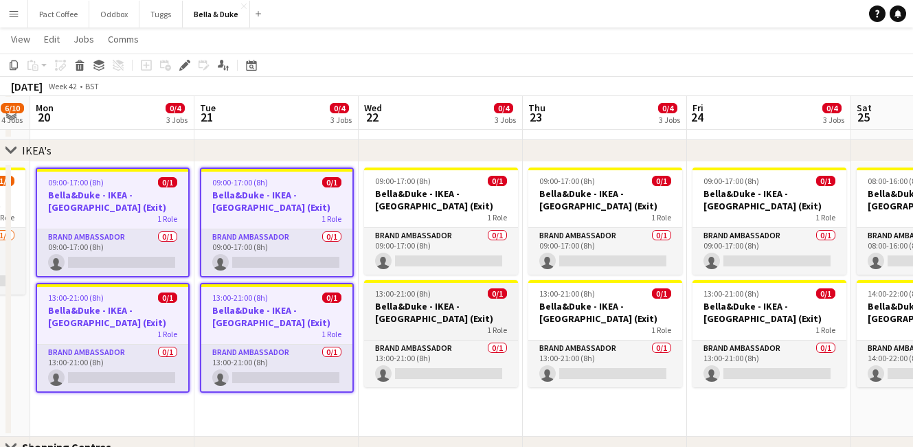
click at [458, 284] on app-job-card "13:00-21:00 (8h) 0/1 [PERSON_NAME] - IKEA - [GEOGRAPHIC_DATA] (Exit) 1 Role Bra…" at bounding box center [441, 333] width 154 height 107
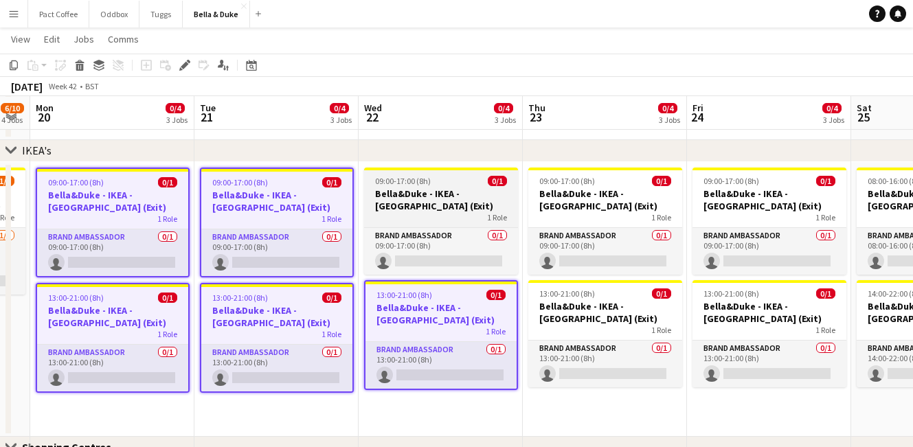
click at [449, 190] on h3 "Bella&Duke - IKEA - [GEOGRAPHIC_DATA] (Exit)" at bounding box center [441, 200] width 154 height 25
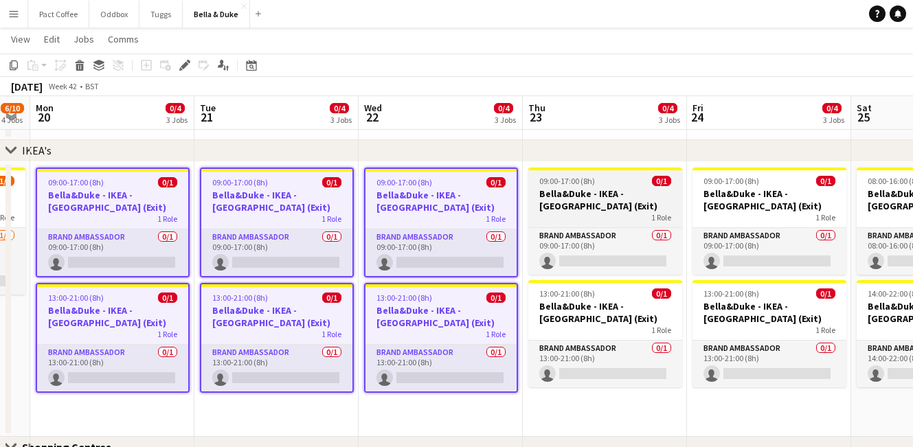
click at [579, 188] on h3 "Bella&Duke - IKEA - [GEOGRAPHIC_DATA] (Exit)" at bounding box center [605, 200] width 154 height 25
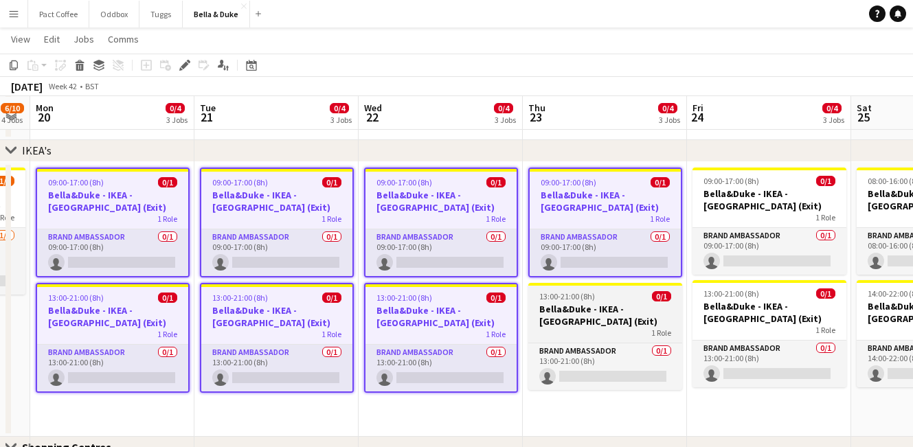
click at [579, 311] on h3 "Bella&Duke - IKEA - [GEOGRAPHIC_DATA] (Exit)" at bounding box center [605, 315] width 154 height 25
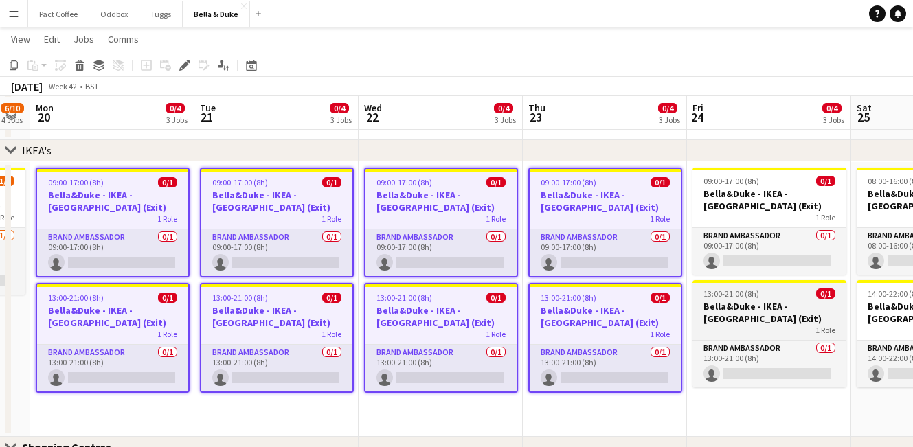
click at [703, 313] on h3 "Bella&Duke - IKEA - [GEOGRAPHIC_DATA] (Exit)" at bounding box center [770, 312] width 154 height 25
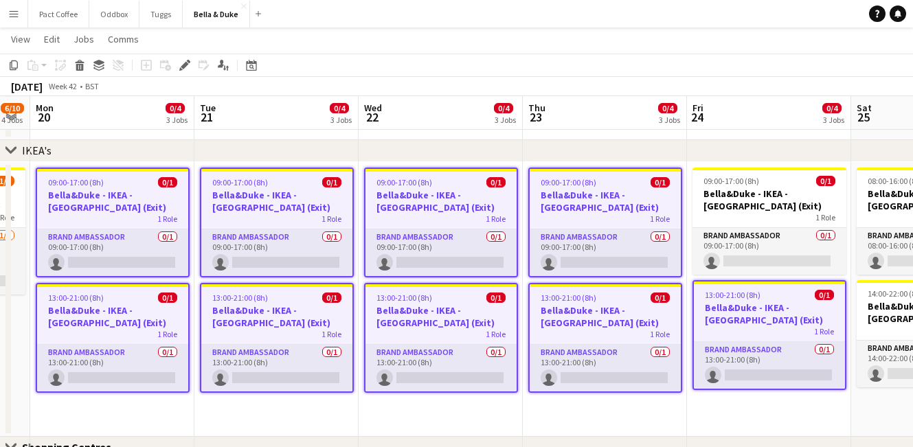
click at [732, 222] on div "1 Role" at bounding box center [770, 217] width 154 height 11
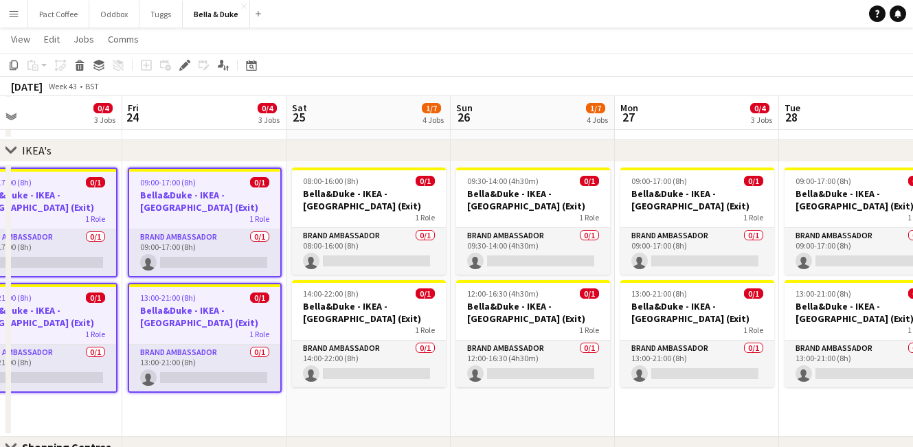
scroll to position [0, 552]
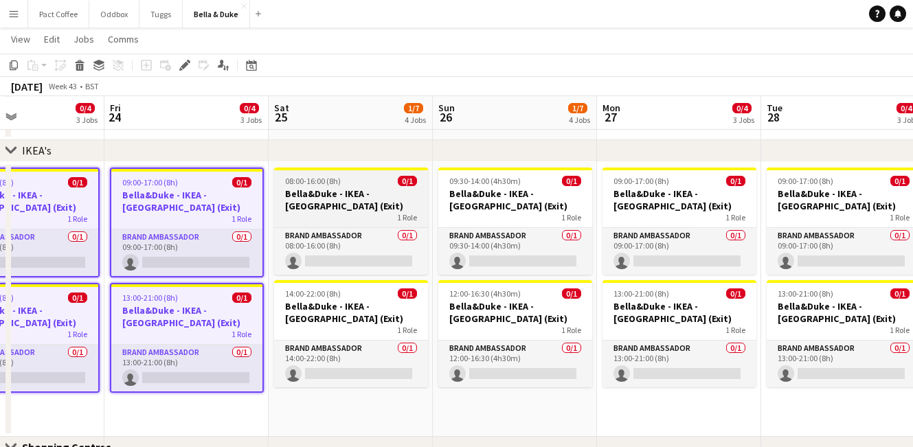
click at [366, 176] on div "08:00-16:00 (8h) 0/1" at bounding box center [351, 181] width 154 height 10
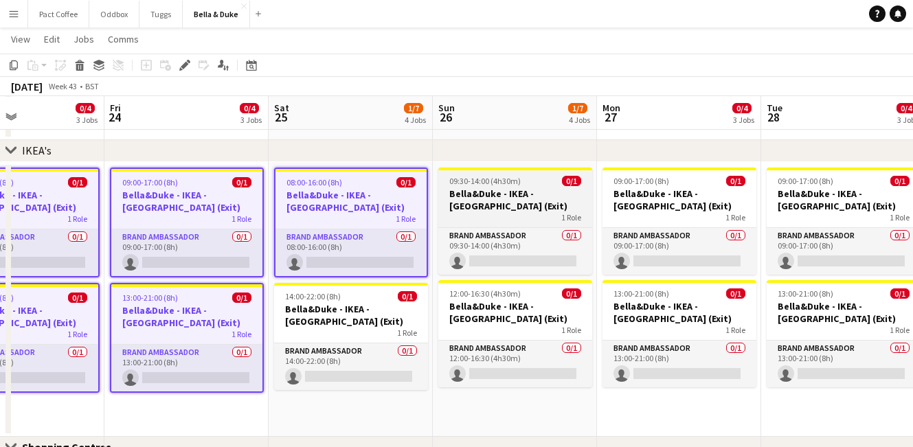
click at [537, 188] on h3 "Bella&Duke - IKEA - [GEOGRAPHIC_DATA] (Exit)" at bounding box center [515, 200] width 154 height 25
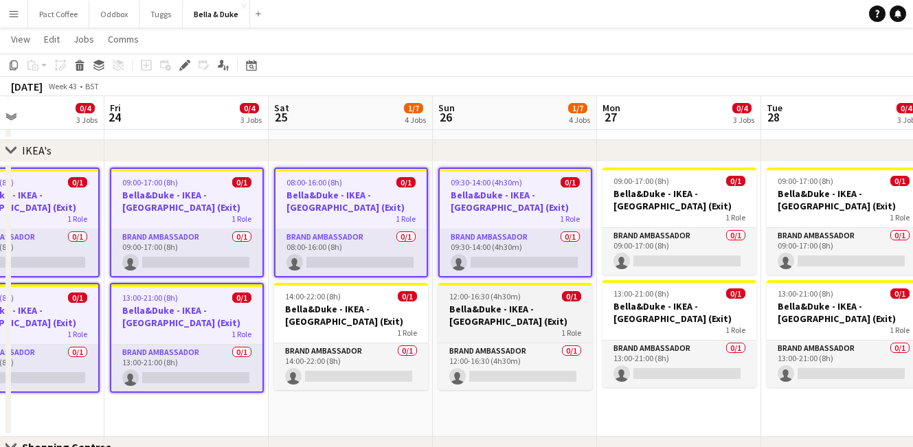
click at [518, 322] on h3 "Bella&Duke - IKEA - [GEOGRAPHIC_DATA] (Exit)" at bounding box center [515, 315] width 154 height 25
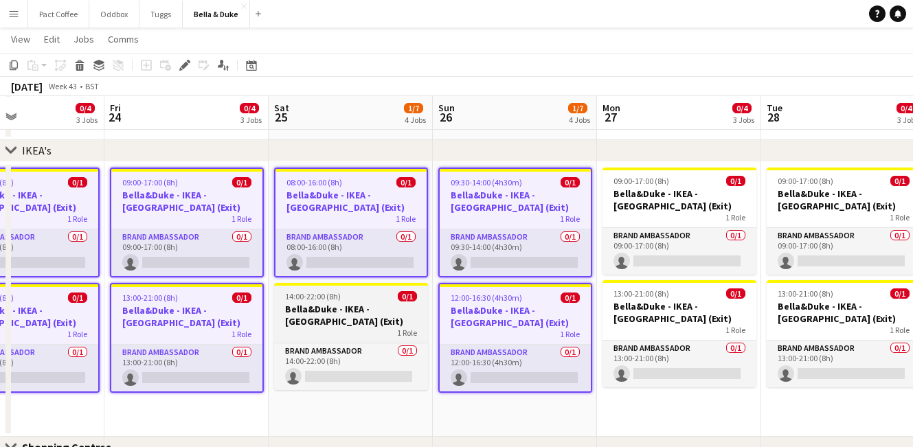
click at [338, 309] on h3 "Bella&Duke - IKEA - [GEOGRAPHIC_DATA] (Exit)" at bounding box center [351, 315] width 154 height 25
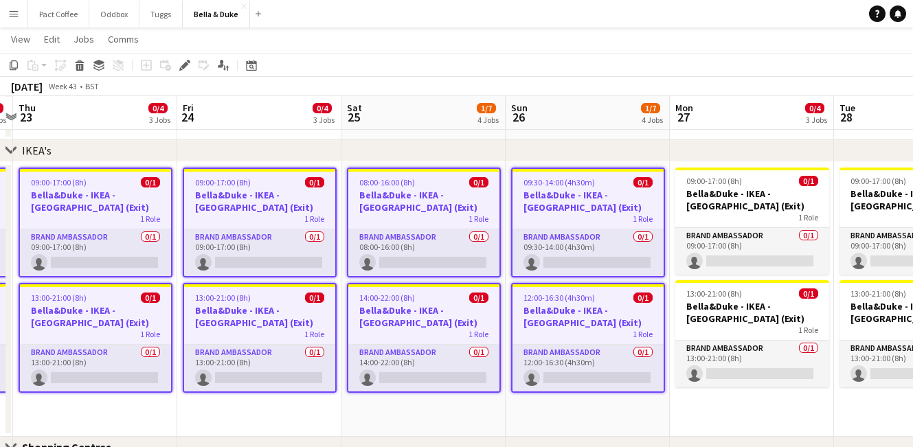
scroll to position [0, 412]
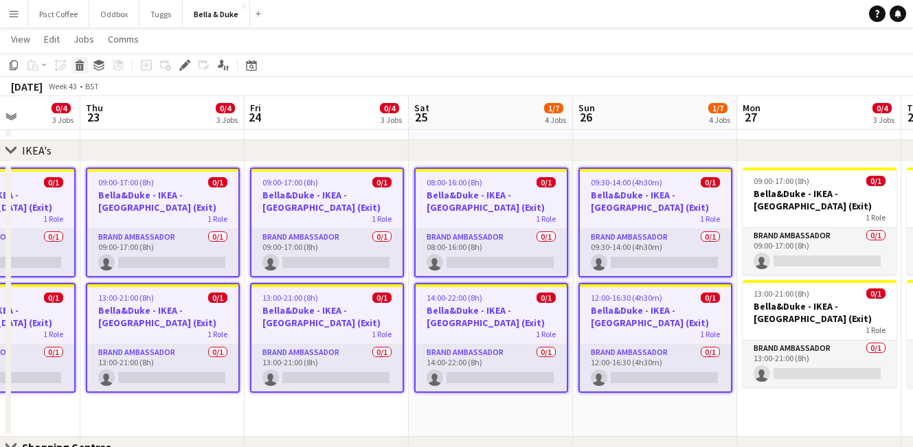
click at [82, 60] on icon "Delete" at bounding box center [79, 65] width 11 height 11
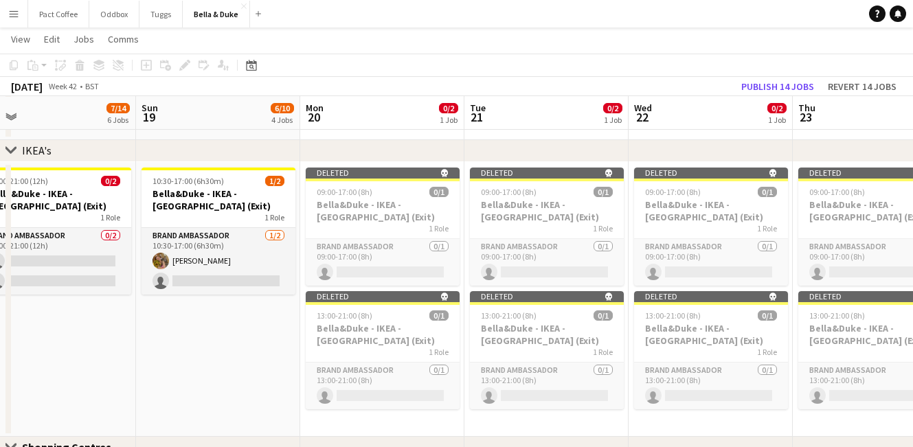
scroll to position [0, 530]
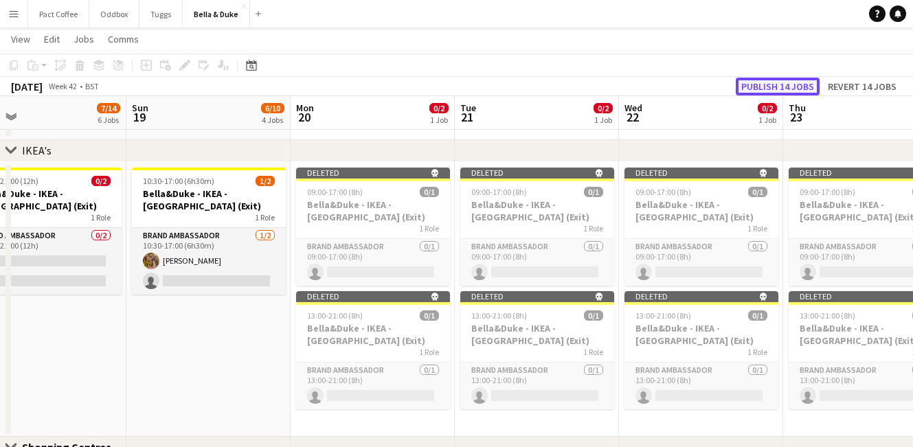
click at [801, 84] on button "Publish 14 jobs" at bounding box center [778, 87] width 84 height 18
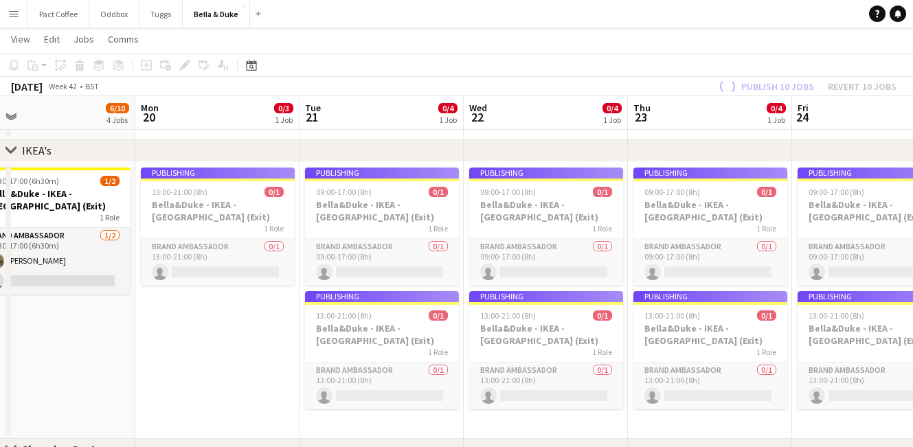
scroll to position [0, 524]
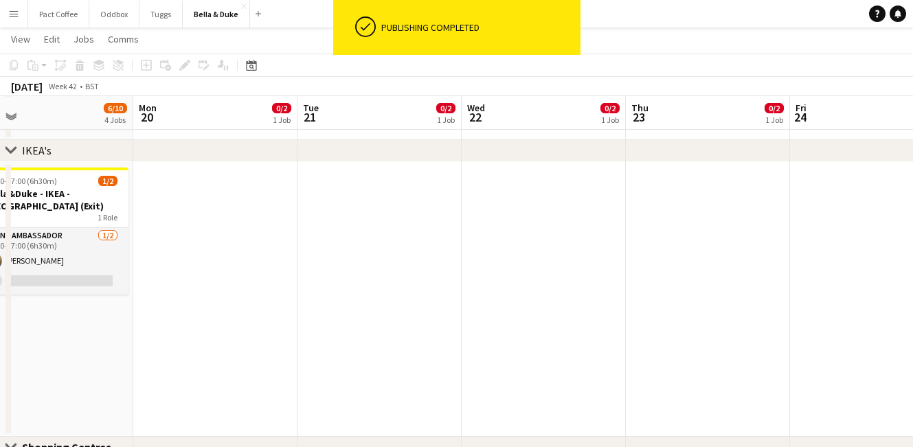
click at [225, 230] on app-date-cell at bounding box center [215, 299] width 164 height 275
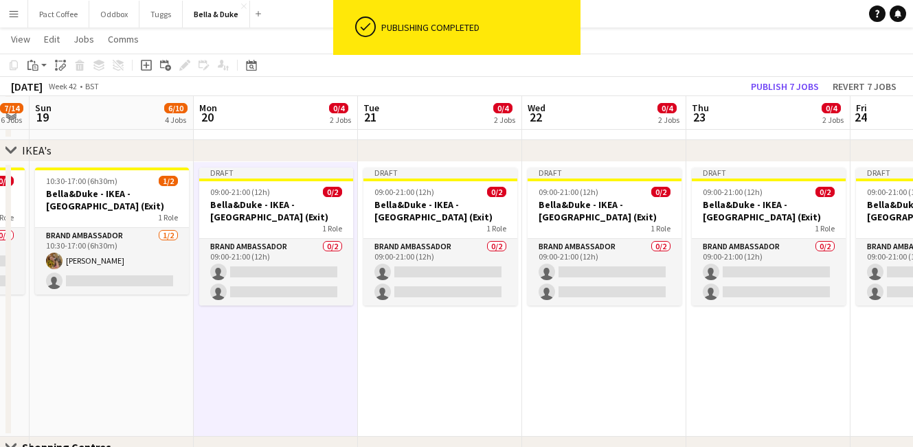
scroll to position [0, 278]
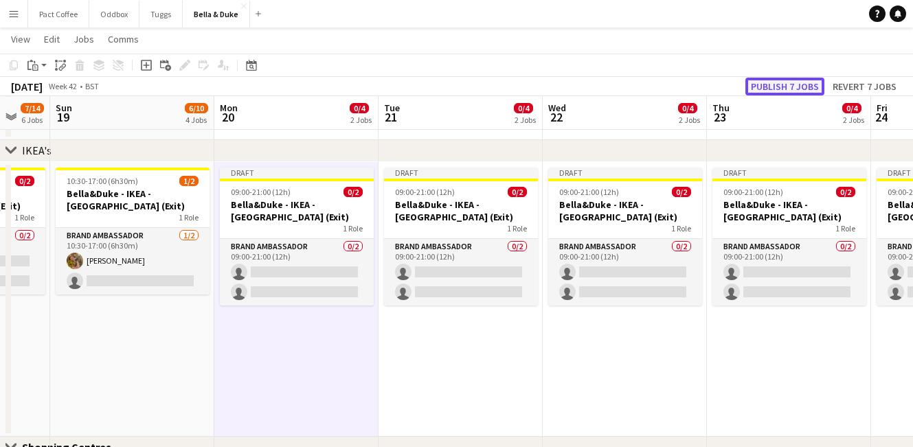
click at [785, 85] on button "Publish 7 jobs" at bounding box center [785, 87] width 79 height 18
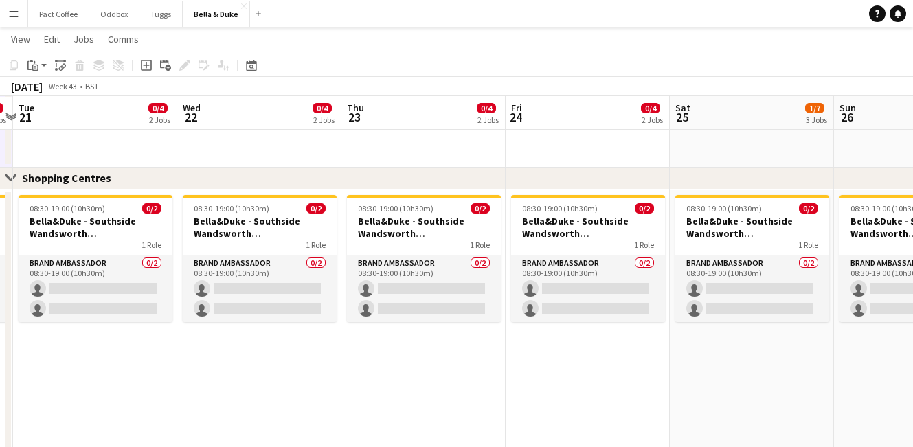
scroll to position [0, 482]
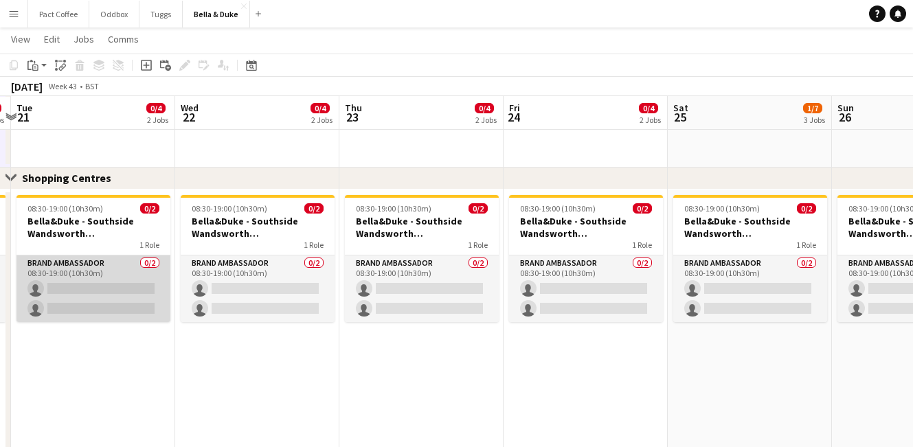
click at [89, 261] on app-card-role "Brand Ambassador 0/2 08:30-19:00 (10h30m) single-neutral-actions single-neutral…" at bounding box center [93, 289] width 154 height 67
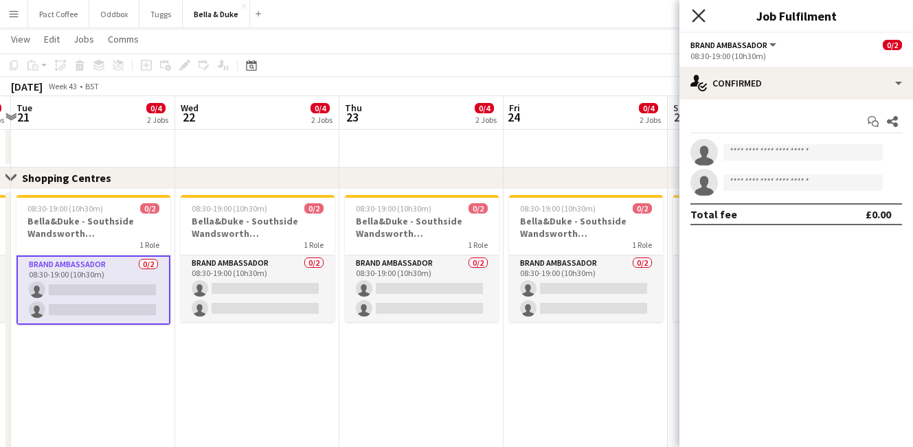
click at [700, 19] on icon "Close pop-in" at bounding box center [698, 15] width 13 height 13
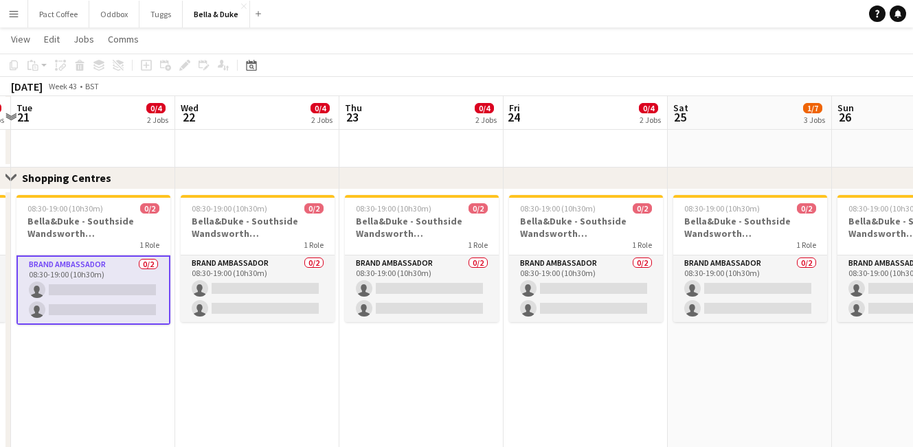
click at [519, 355] on app-date-cell "08:30-19:00 (10h30m) 0/2 Bella&Duke - Southside Wandsworth (Shopping Centre) 1 …" at bounding box center [586, 351] width 164 height 322
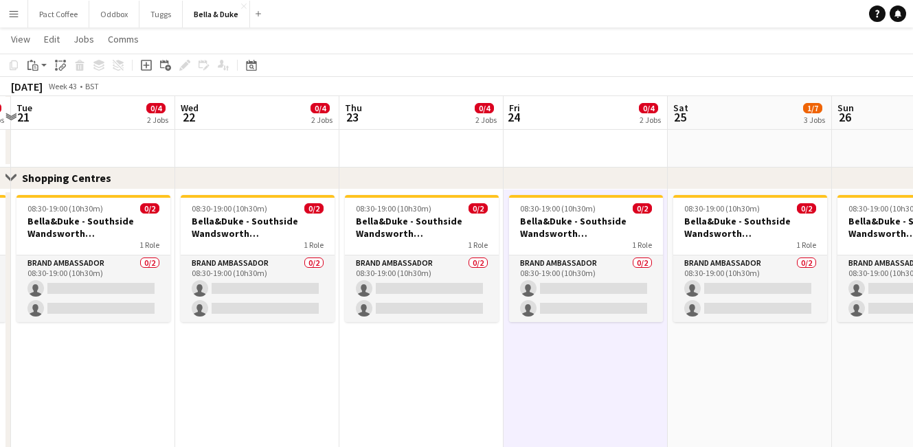
click at [353, 375] on app-date-cell "08:30-19:00 (10h30m) 0/2 Bella&Duke - Southside Wandsworth (Shopping Centre) 1 …" at bounding box center [421, 351] width 164 height 322
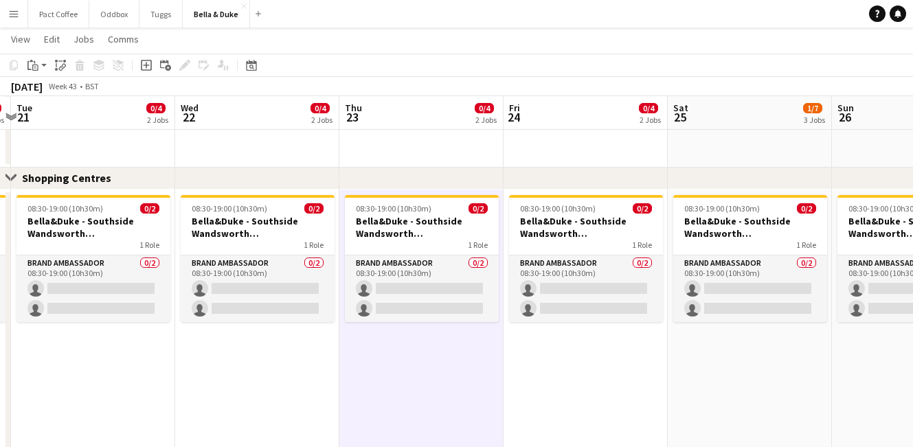
click at [291, 381] on app-date-cell "08:30-19:00 (10h30m) 0/2 Bella&Duke - Southside Wandsworth (Shopping Centre) 1 …" at bounding box center [257, 351] width 164 height 322
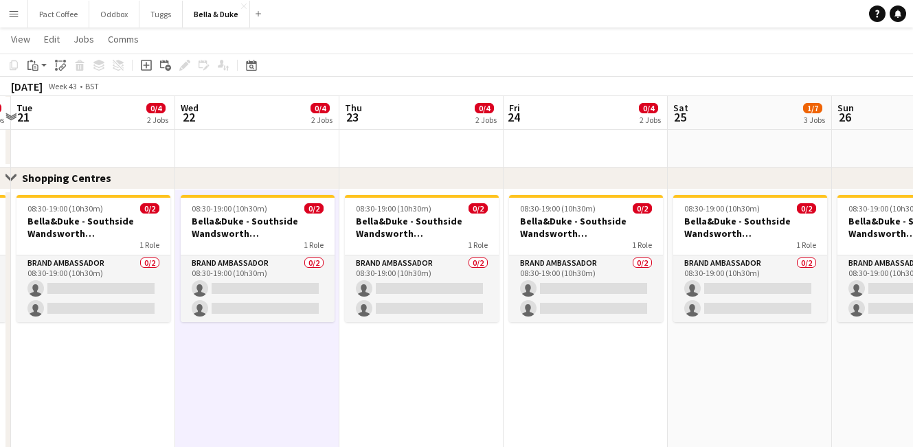
click at [379, 380] on app-date-cell "08:30-19:00 (10h30m) 0/2 Bella&Duke - Southside Wandsworth (Shopping Centre) 1 …" at bounding box center [421, 351] width 164 height 322
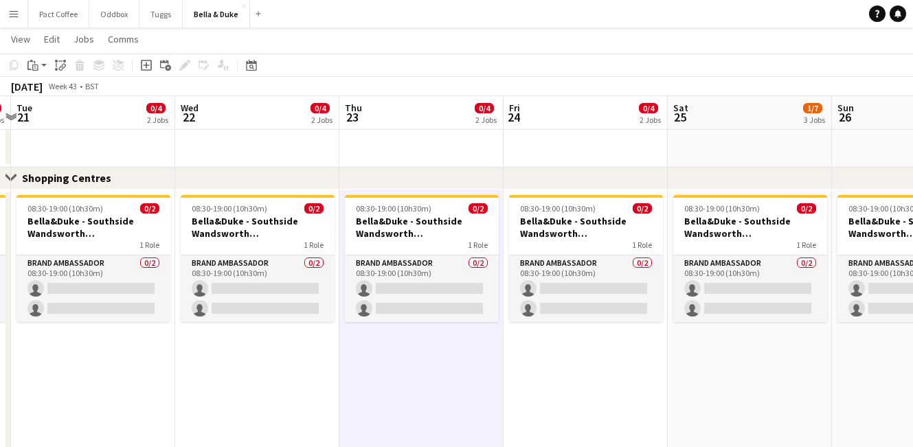
click at [261, 426] on app-date-cell "08:30-19:00 (10h30m) 0/2 Bella&Duke - Southside Wandsworth (Shopping Centre) 1 …" at bounding box center [257, 351] width 164 height 322
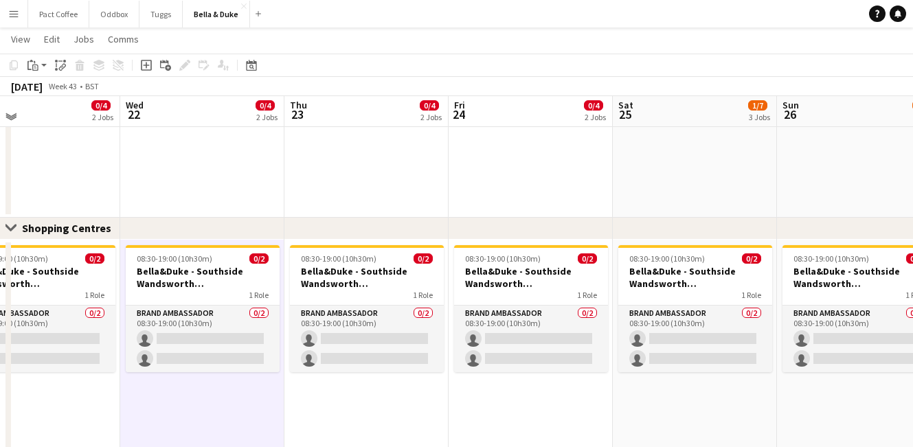
scroll to position [1240, 0]
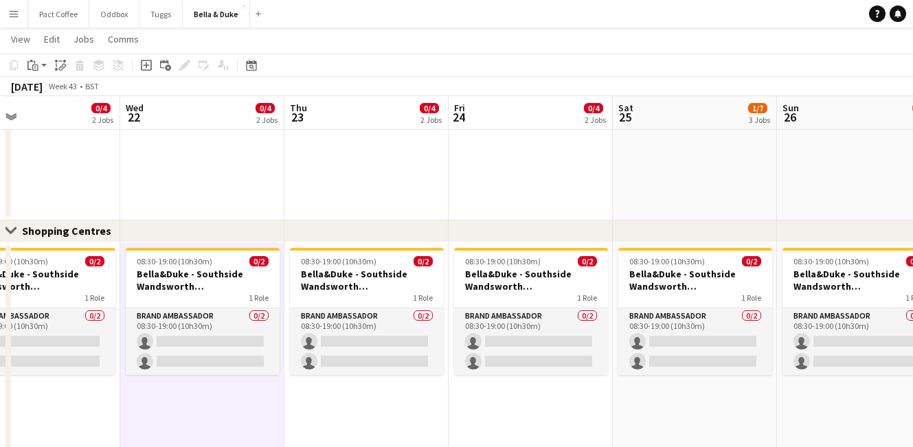
click at [421, 201] on app-date-cell "09:00-21:00 (12h) 0/2 [PERSON_NAME] - IKEA - [GEOGRAPHIC_DATA] (Exit) 1 Role Br…" at bounding box center [366, 83] width 164 height 275
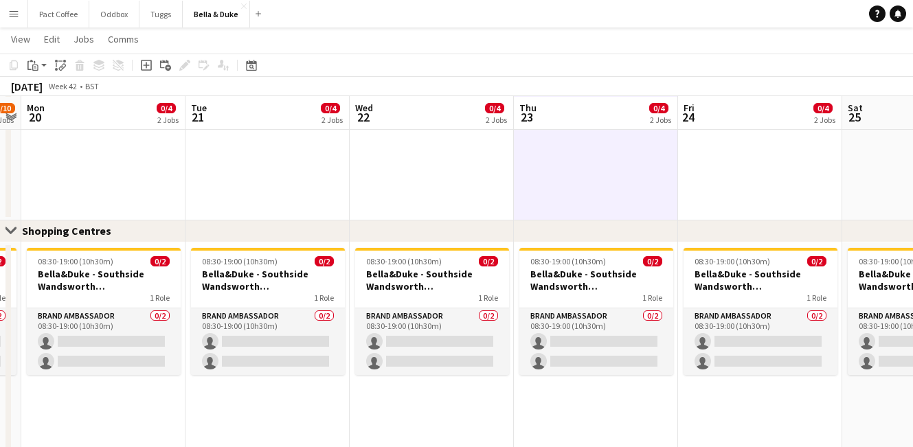
scroll to position [0, 473]
click at [487, 203] on app-date-cell "09:00-21:00 (12h) 0/2 [PERSON_NAME] - IKEA - [GEOGRAPHIC_DATA] (Exit) 1 Role Br…" at bounding box center [430, 83] width 164 height 275
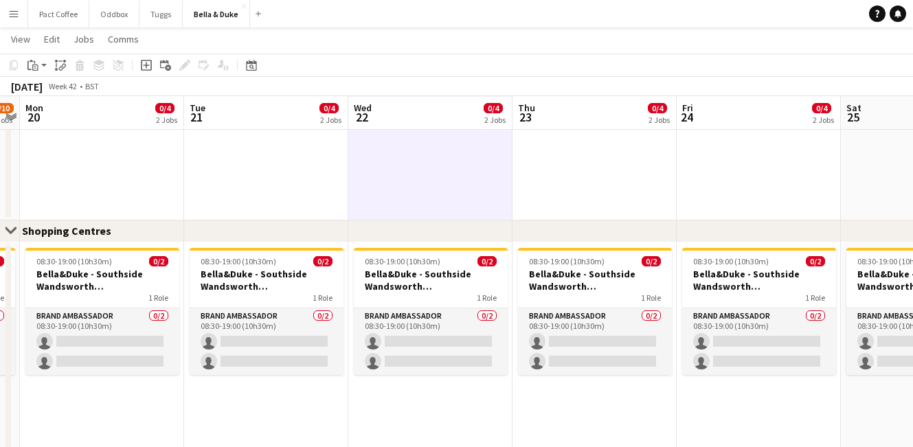
click at [480, 379] on app-date-cell "08:30-19:00 (10h30m) 0/2 Bella&Duke - Southside Wandsworth (Shopping Centre) 1 …" at bounding box center [430, 404] width 164 height 322
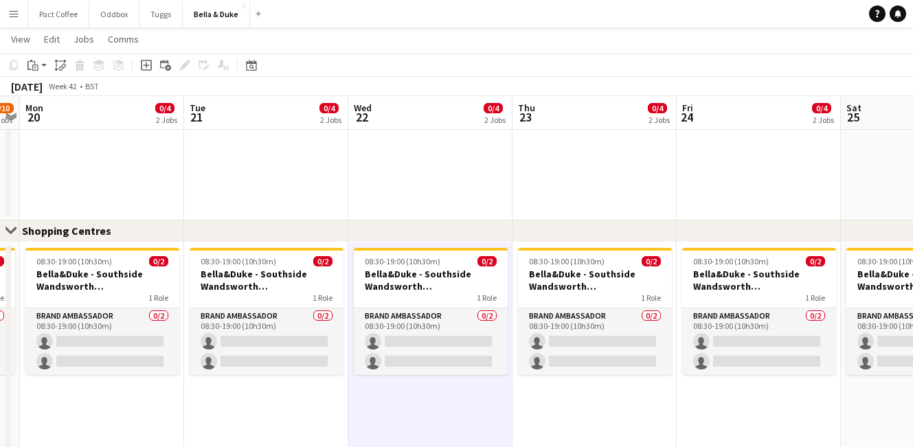
click at [556, 400] on app-date-cell "08:30-19:00 (10h30m) 0/2 Bella&Duke - Southside Wandsworth (Shopping Centre) 1 …" at bounding box center [595, 404] width 164 height 322
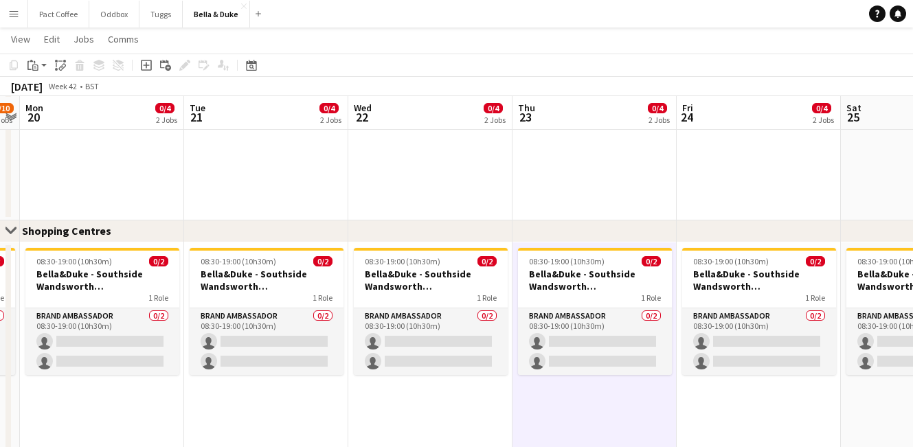
click at [445, 409] on app-date-cell "08:30-19:00 (10h30m) 0/2 Bella&Duke - Southside Wandsworth (Shopping Centre) 1 …" at bounding box center [430, 404] width 164 height 322
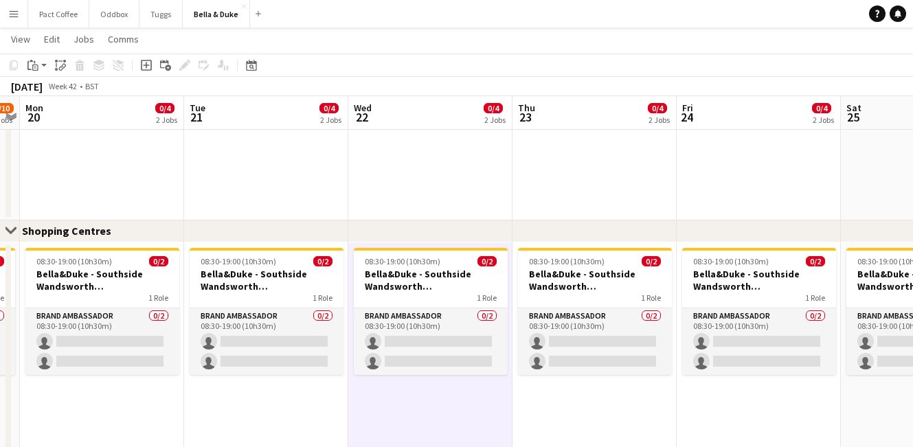
click at [300, 419] on app-date-cell "08:30-19:00 (10h30m) 0/2 Bella&Duke - Southside Wandsworth (Shopping Centre) 1 …" at bounding box center [266, 404] width 164 height 322
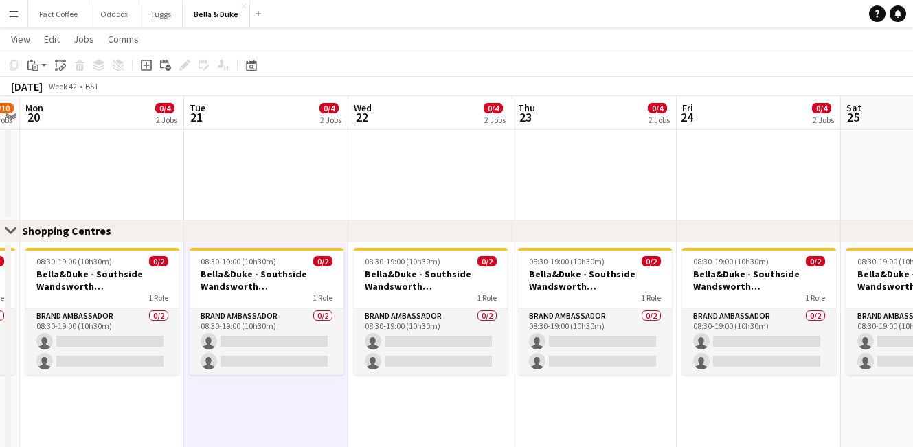
click at [150, 402] on app-date-cell "08:30-19:00 (10h30m) 0/2 Bella&Duke - Southside Wandsworth (Shopping Centre) 1 …" at bounding box center [102, 404] width 164 height 322
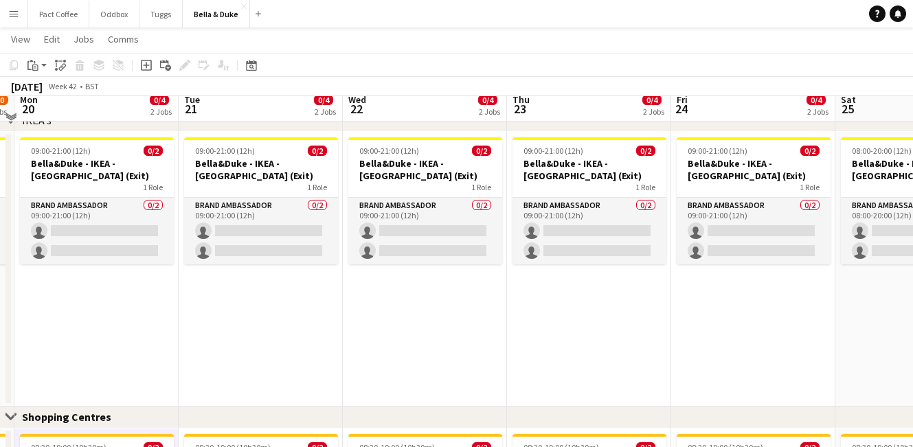
scroll to position [1045, 0]
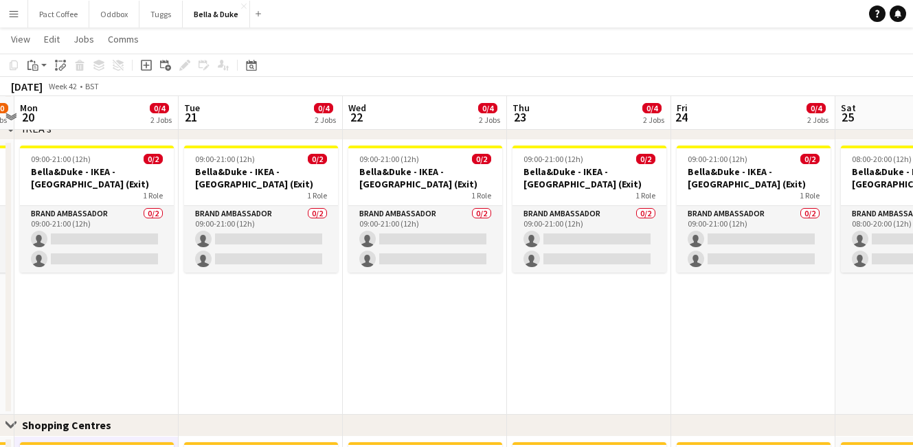
click at [263, 427] on div "Close set Shopping Centres" at bounding box center [456, 426] width 913 height 22
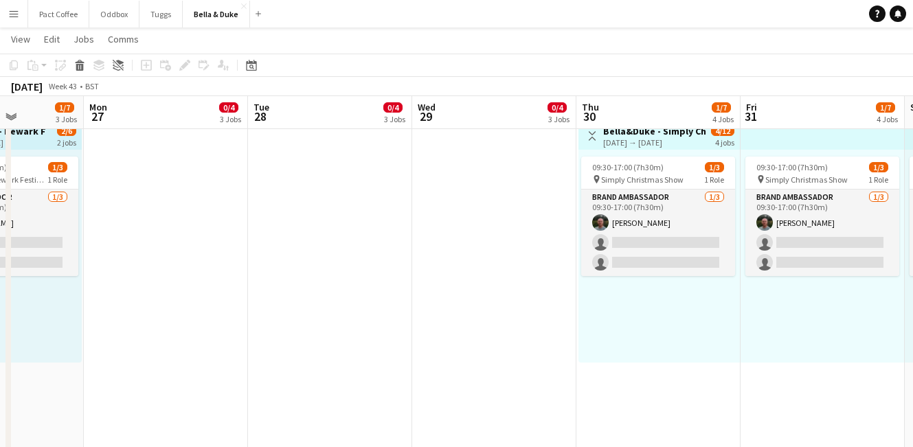
scroll to position [0, 410]
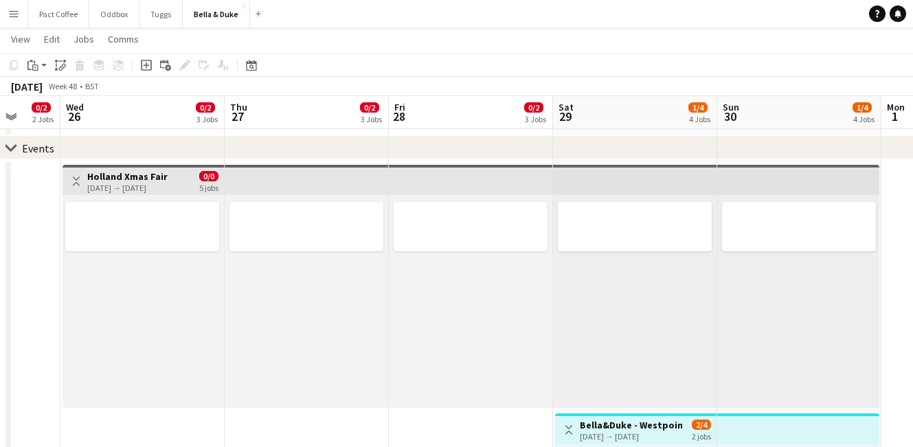
scroll to position [0, 373]
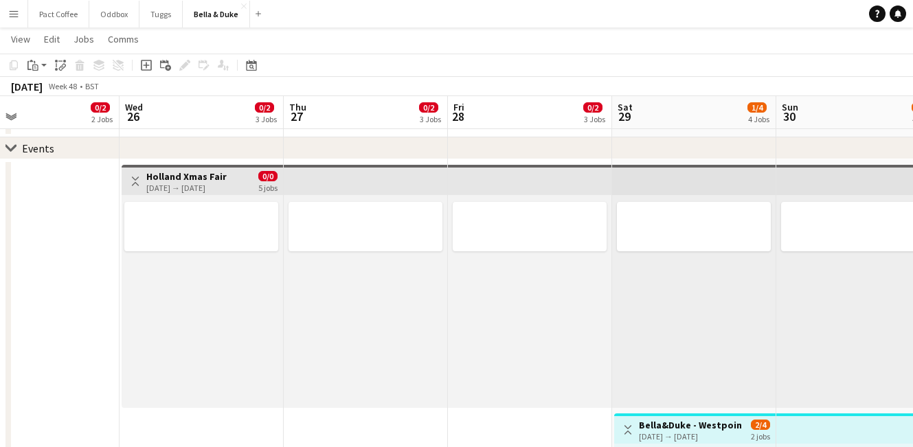
click at [227, 175] on h3 "Holland Xmas Fair" at bounding box center [186, 176] width 80 height 12
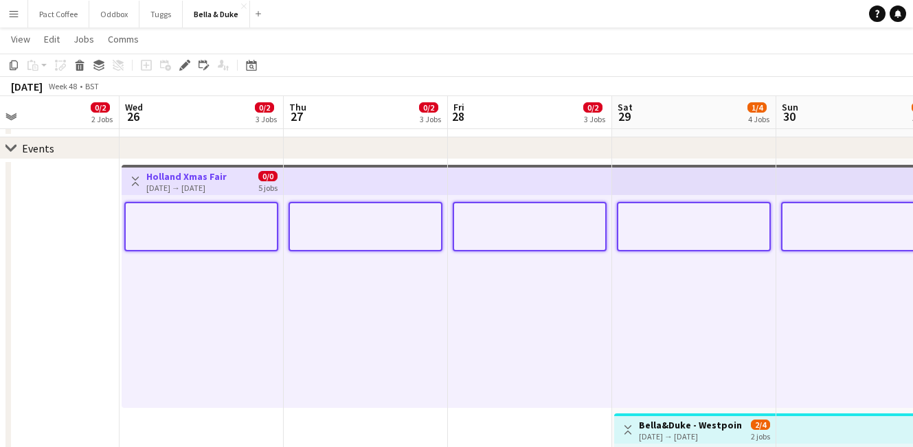
click at [182, 200] on div at bounding box center [202, 301] width 161 height 213
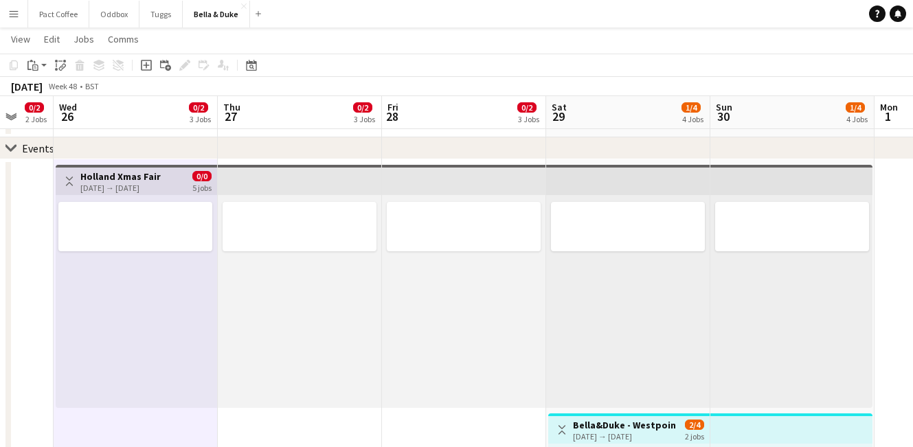
scroll to position [0, 439]
click at [154, 187] on div "[DATE] → [DATE]" at bounding box center [120, 188] width 80 height 10
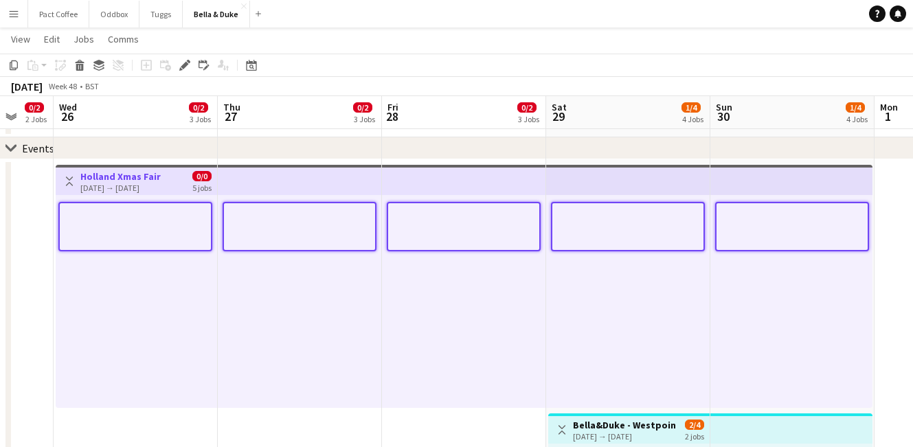
click at [154, 186] on div "[DATE] → [DATE]" at bounding box center [120, 188] width 80 height 10
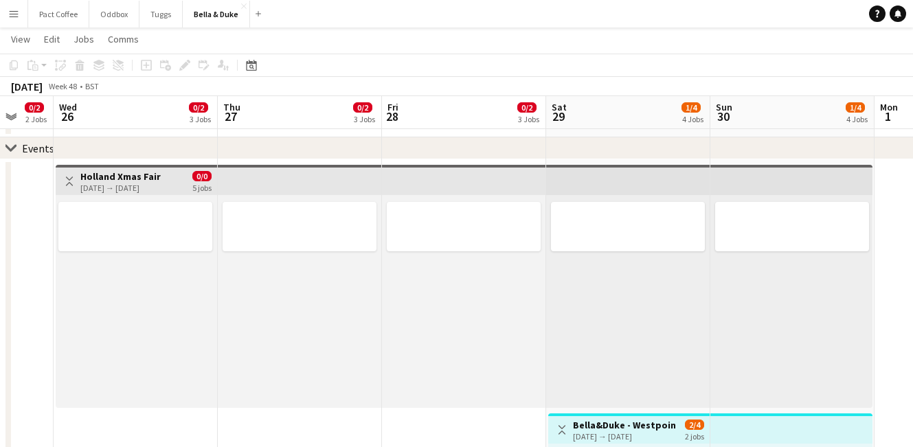
click at [154, 186] on div "[DATE] → [DATE]" at bounding box center [120, 188] width 80 height 10
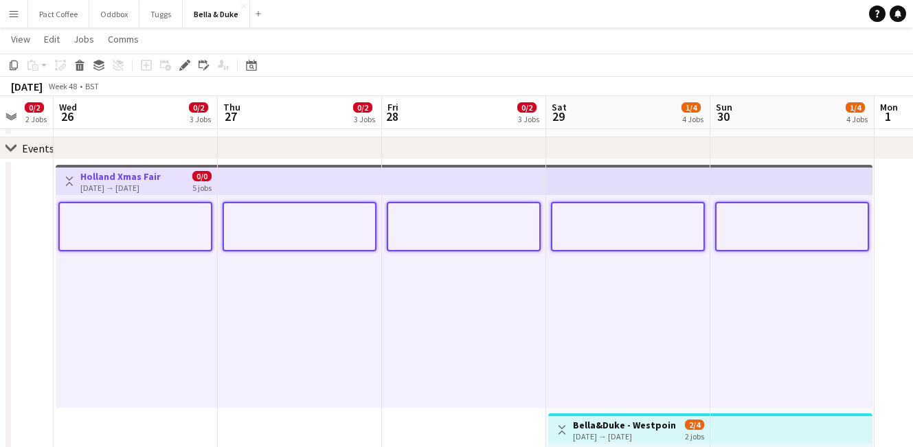
click at [154, 186] on div "[DATE] → [DATE]" at bounding box center [120, 188] width 80 height 10
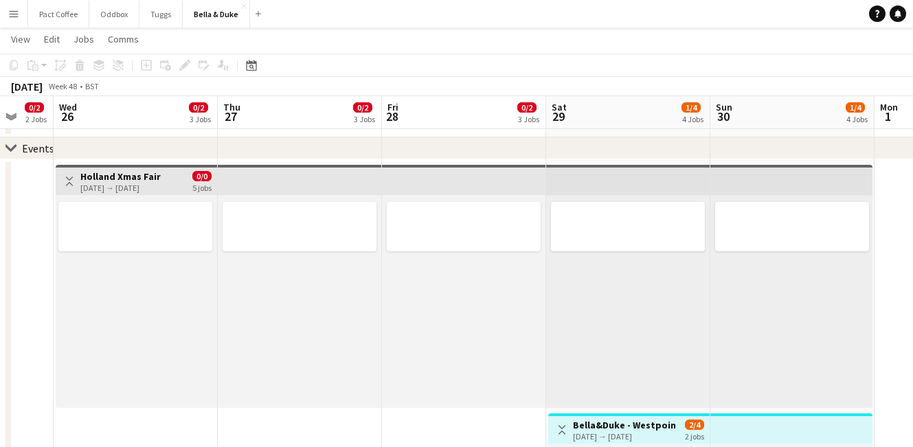
click at [154, 186] on div "[DATE] → [DATE]" at bounding box center [120, 188] width 80 height 10
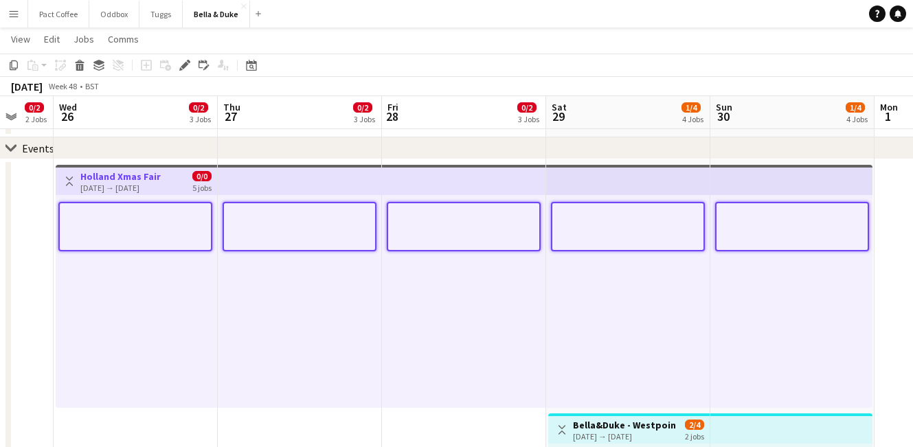
click at [139, 219] on div at bounding box center [135, 214] width 151 height 10
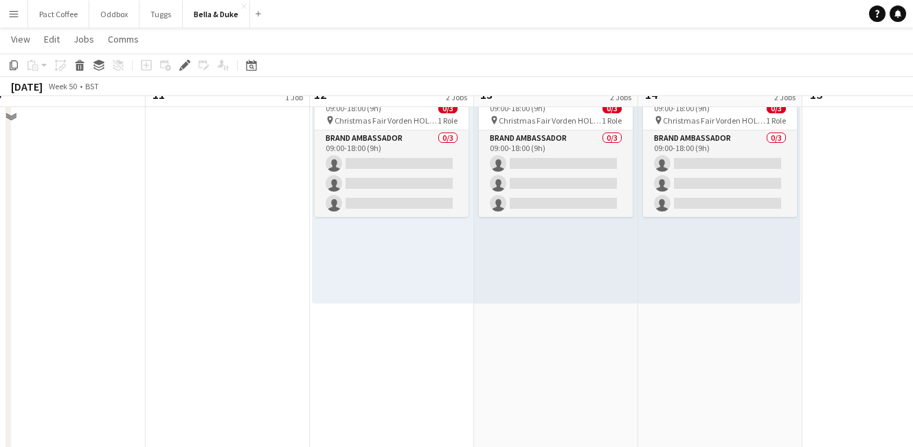
scroll to position [414, 0]
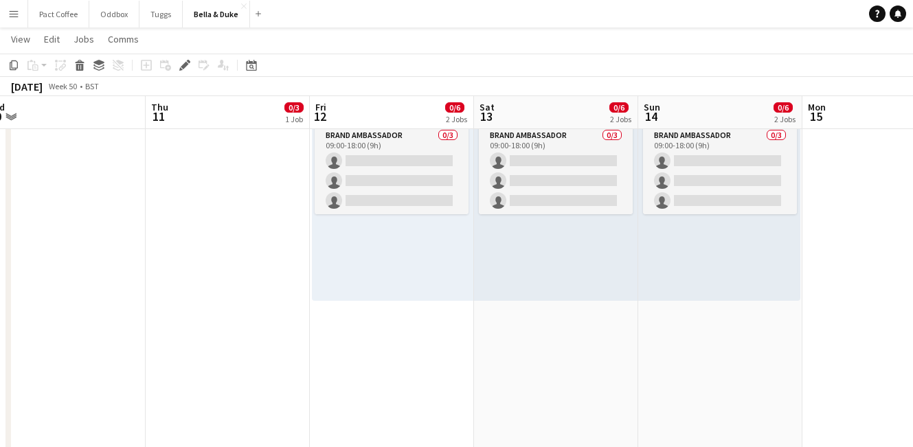
click at [399, 372] on app-date-cell "09:00-17:00 (8h) 0/3 pin Royal Wootton Bassett Xmas Fair 1 Role Brand Ambassado…" at bounding box center [392, 179] width 164 height 752
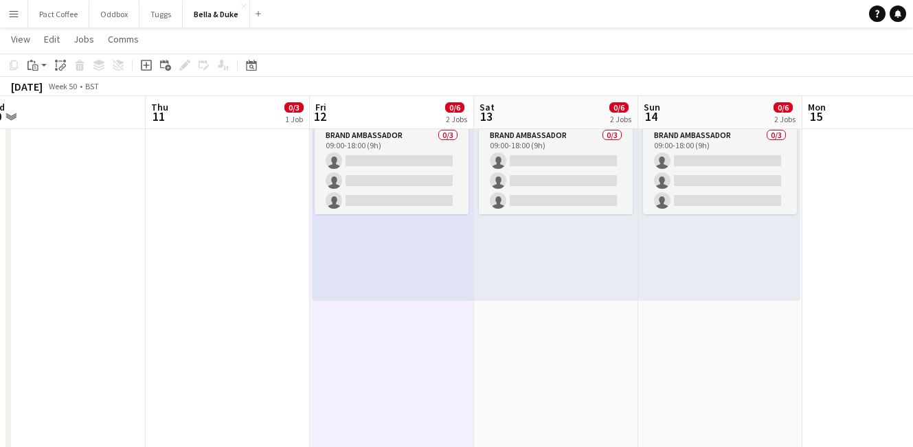
click at [550, 353] on app-date-cell "10:00-16:00 (6h) 0/3 pin Royal Wootton Bassett Xmas Fair 1 Role Brand Ambassado…" at bounding box center [556, 179] width 164 height 752
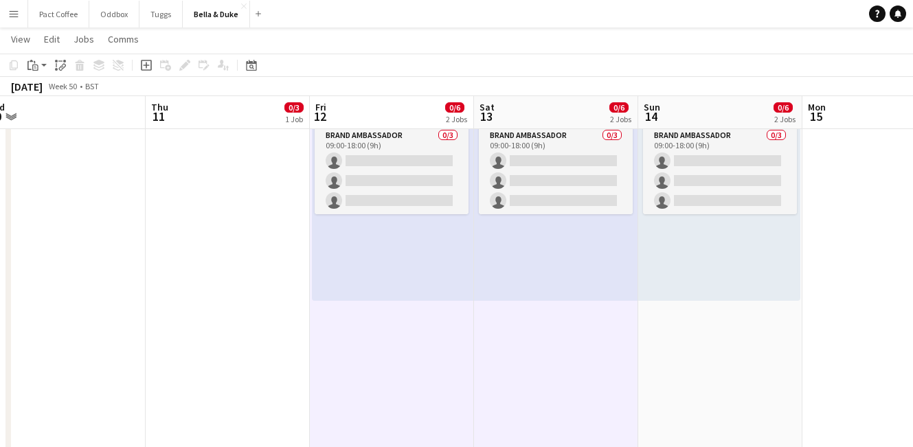
click at [687, 352] on app-date-cell "10:00-17:00 (7h) 0/3 pin Royal Wootton Bassett Xmas Fair 1 Role Brand Ambassado…" at bounding box center [720, 179] width 164 height 752
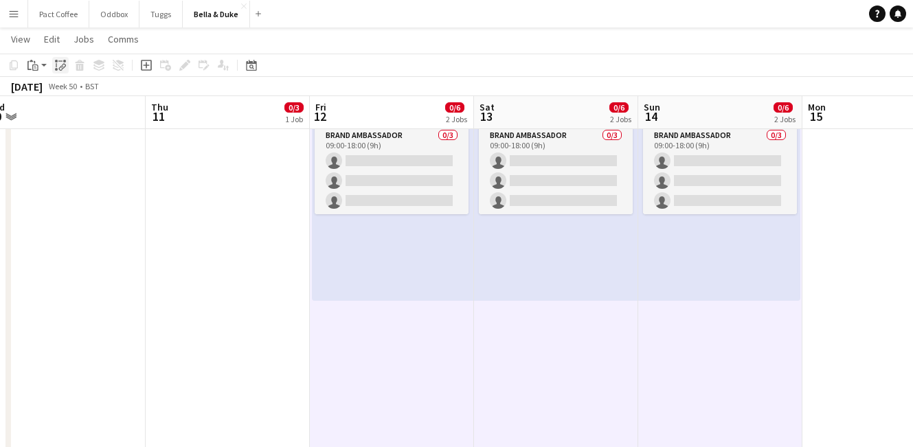
click at [63, 60] on icon "Paste linked Job" at bounding box center [60, 65] width 11 height 11
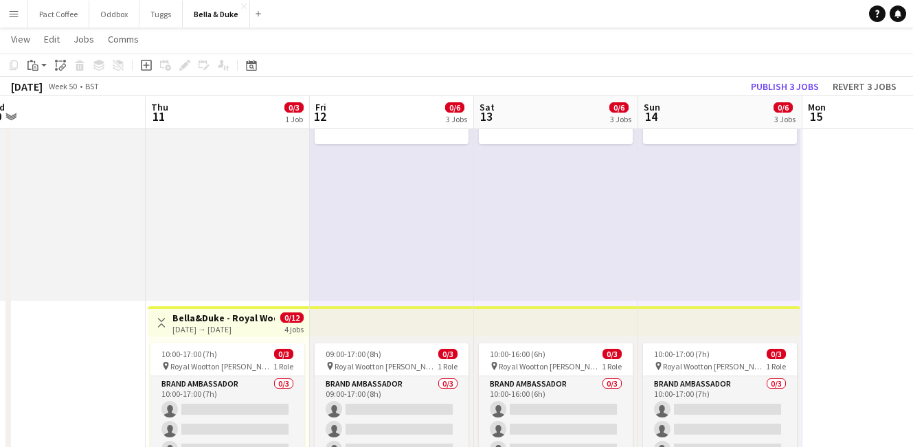
scroll to position [0, 364]
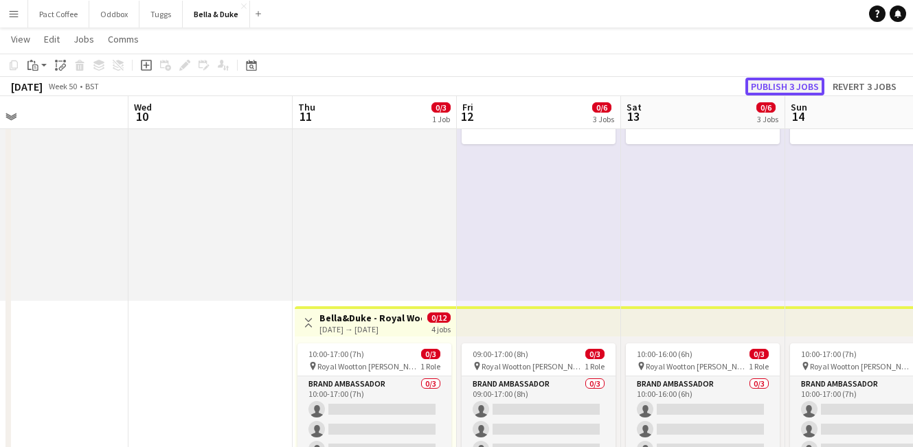
click at [804, 91] on button "Publish 3 jobs" at bounding box center [785, 87] width 79 height 18
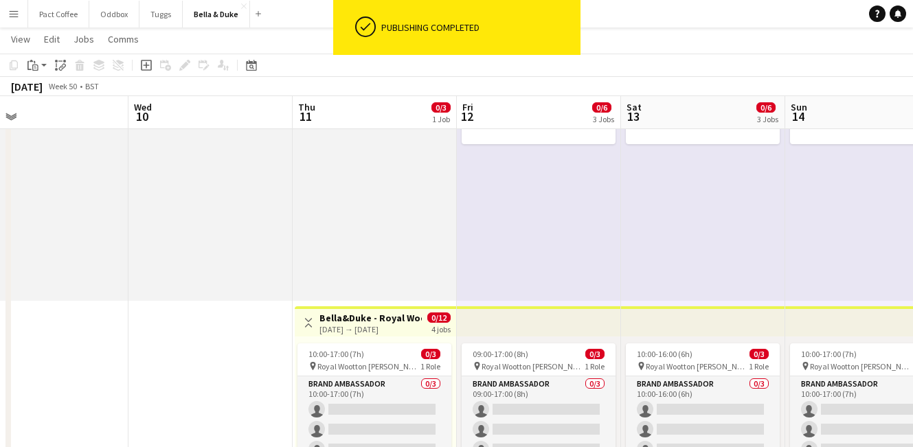
scroll to position [0, 0]
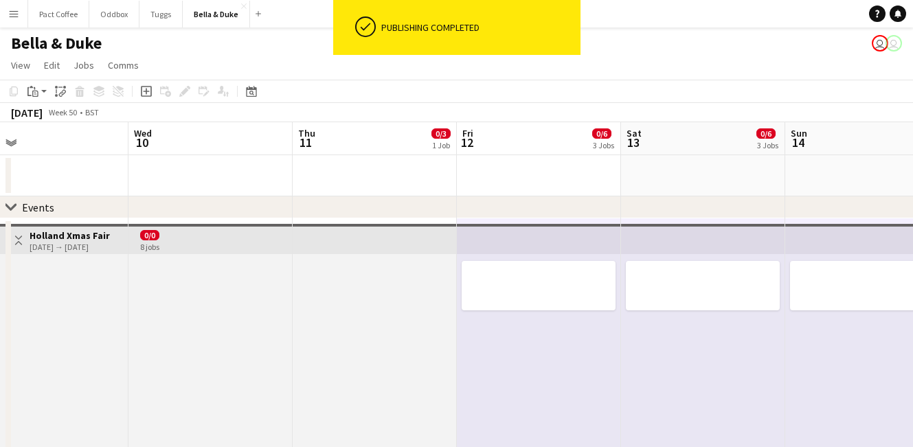
click at [313, 200] on div "chevron-right Events" at bounding box center [456, 208] width 913 height 22
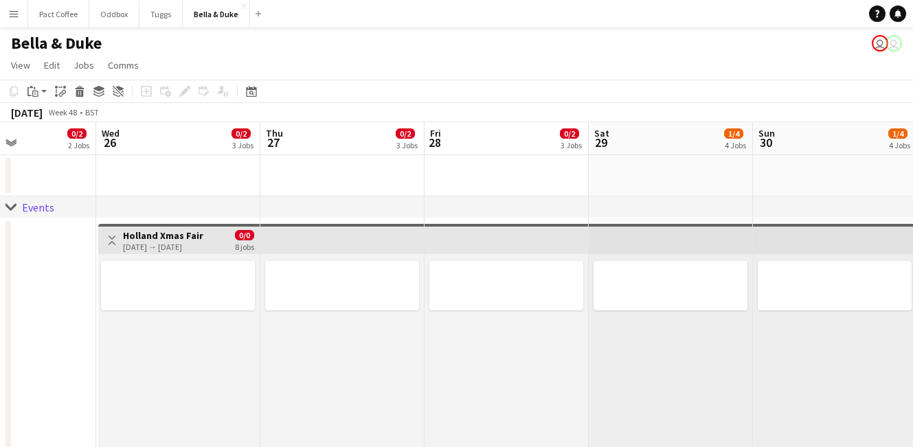
scroll to position [0, 561]
click at [188, 245] on div "26-11-2025 → 14-12-2025" at bounding box center [162, 247] width 80 height 10
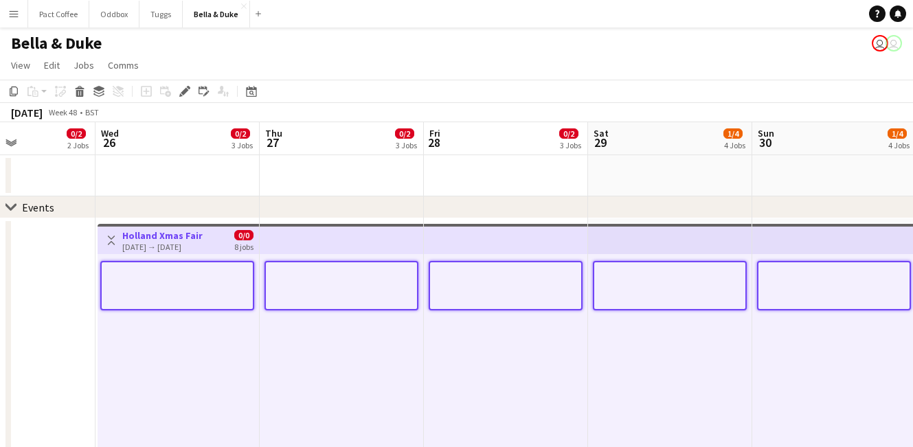
scroll to position [0, 589]
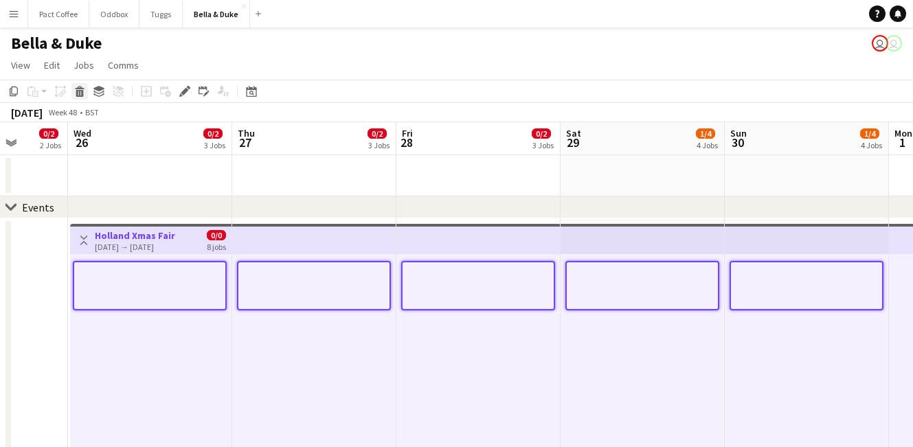
click at [78, 95] on icon at bounding box center [80, 93] width 8 height 7
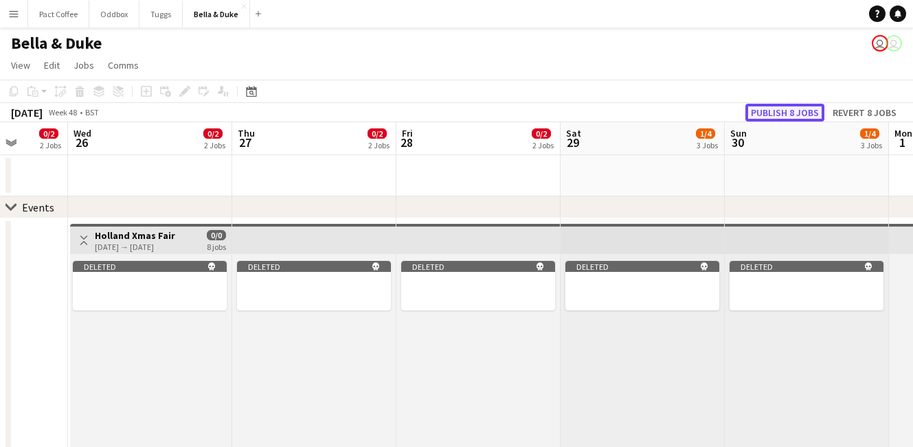
click at [783, 109] on button "Publish 8 jobs" at bounding box center [785, 113] width 79 height 18
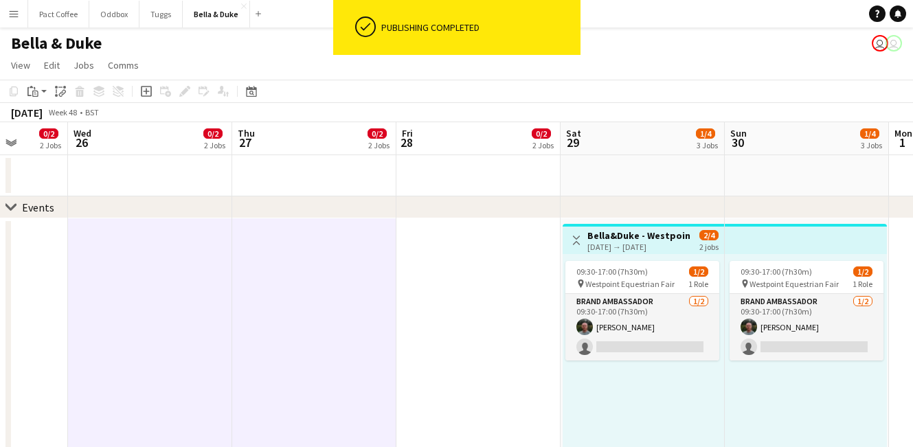
scroll to position [0, 590]
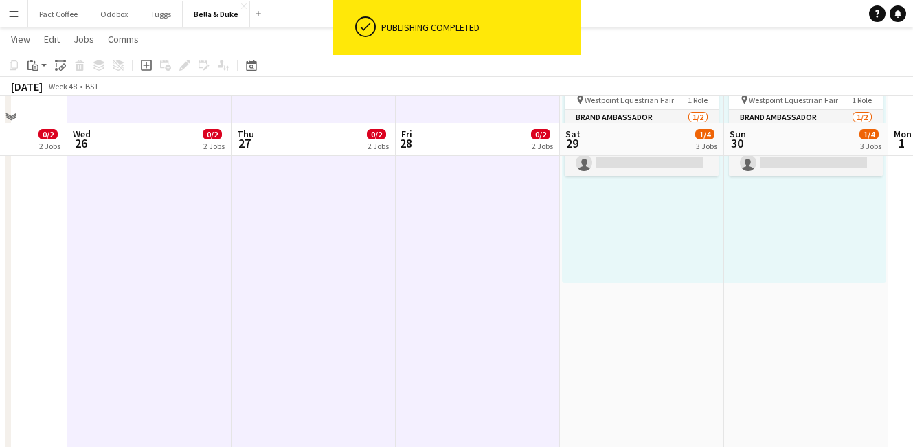
scroll to position [236, 0]
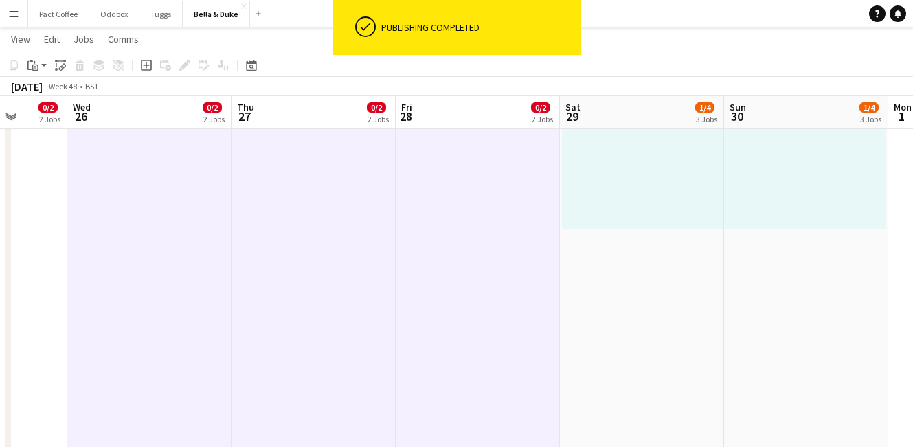
click at [665, 315] on app-date-cell "Toggle View Bella&Duke - Westpoint Equestrian Fair 29-11-2025 → 30-11-2025 2/4 …" at bounding box center [642, 357] width 164 height 752
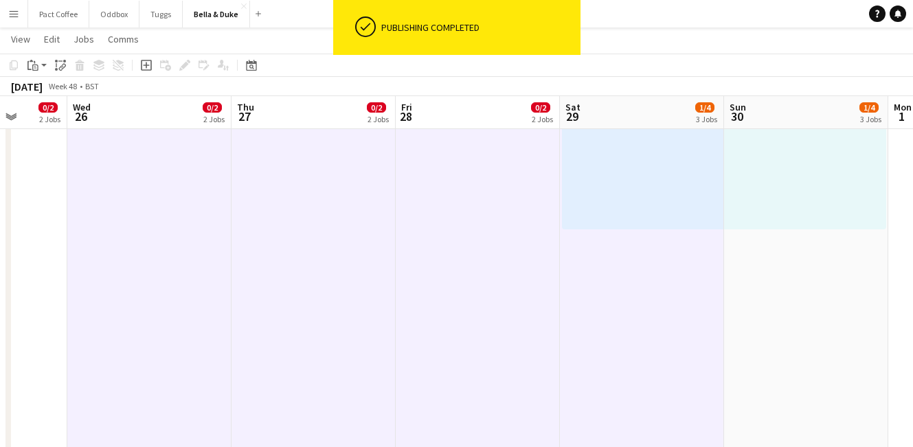
click at [759, 302] on app-date-cell "09:30-17:00 (7h30m) 1/2 pin Westpoint Equestrian Fair 1 Role Brand Ambassador 1…" at bounding box center [806, 357] width 164 height 752
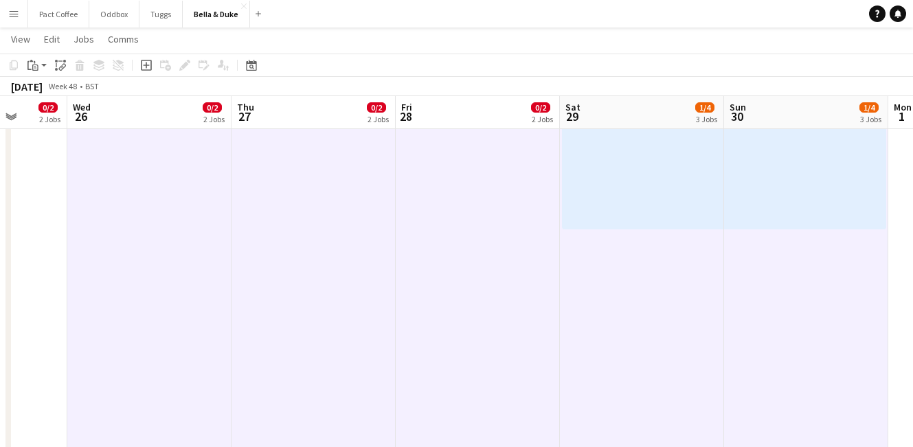
click at [70, 61] on div "Copy Paste Paste Command V Paste with crew Command Shift V Paste linked Job Del…" at bounding box center [65, 65] width 121 height 16
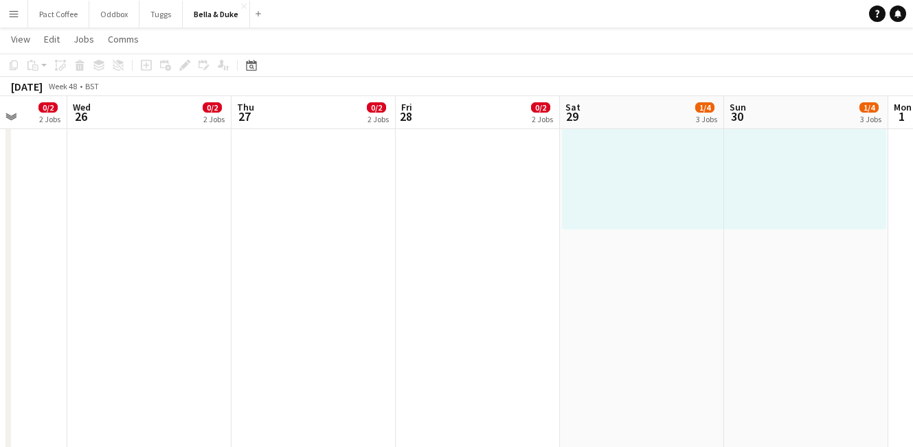
click at [178, 190] on app-date-cell at bounding box center [149, 357] width 164 height 752
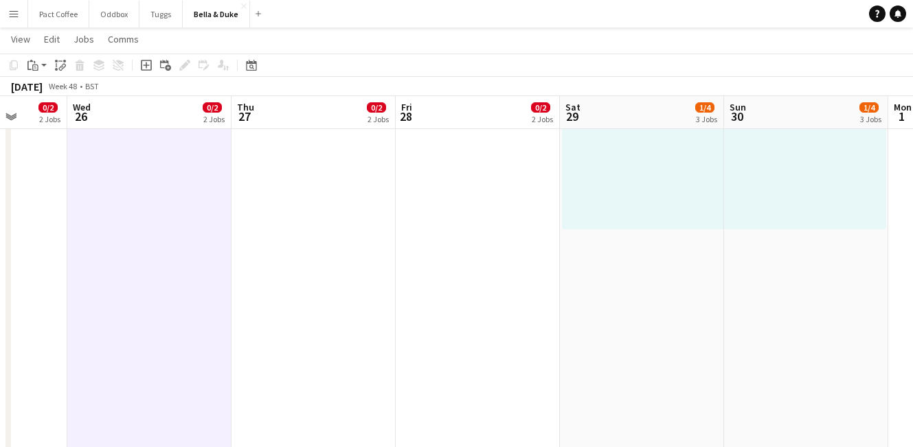
click at [386, 246] on app-date-cell at bounding box center [314, 357] width 164 height 752
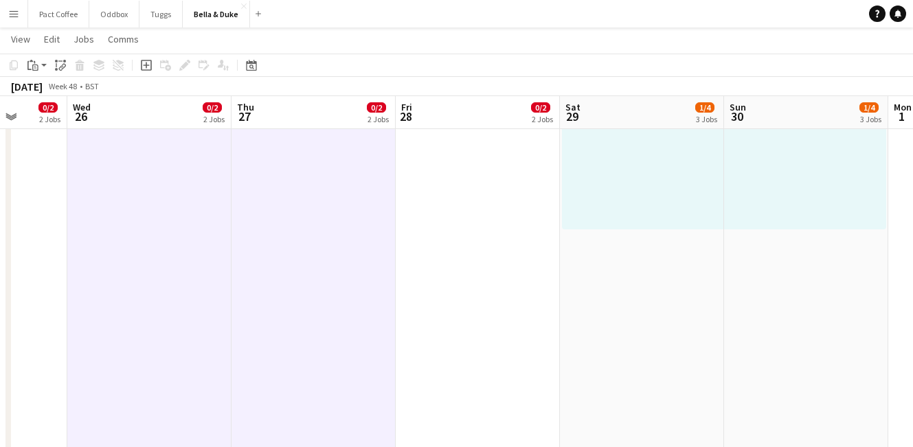
click at [495, 269] on app-date-cell at bounding box center [478, 357] width 164 height 752
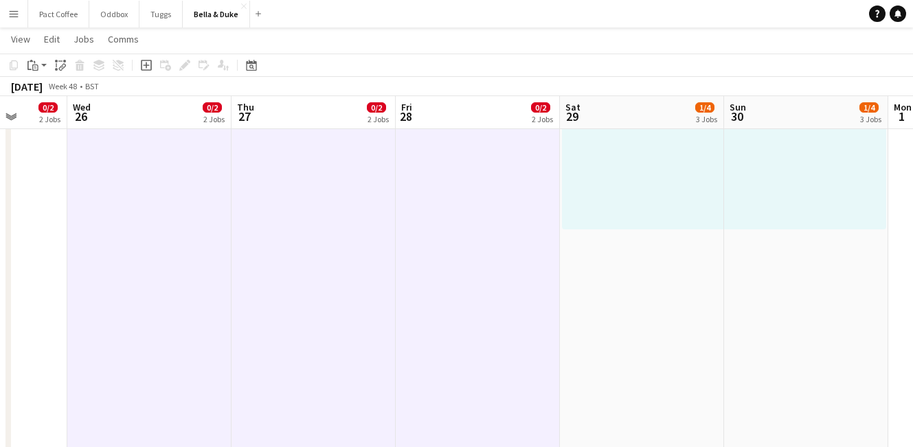
click at [669, 270] on app-date-cell "Toggle View Bella&Duke - Westpoint Equestrian Fair 29-11-2025 → 30-11-2025 2/4 …" at bounding box center [642, 357] width 164 height 752
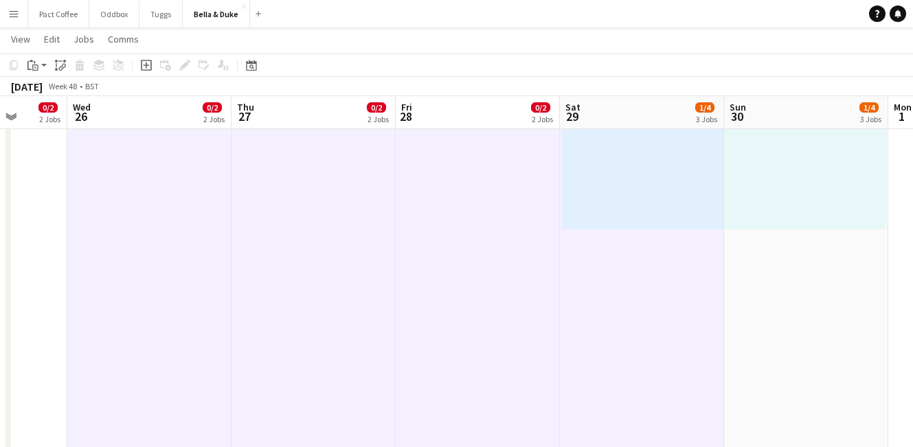
click at [783, 265] on app-date-cell "09:30-17:00 (7h30m) 1/2 pin Westpoint Equestrian Fair 1 Role Brand Ambassador 1…" at bounding box center [806, 357] width 164 height 752
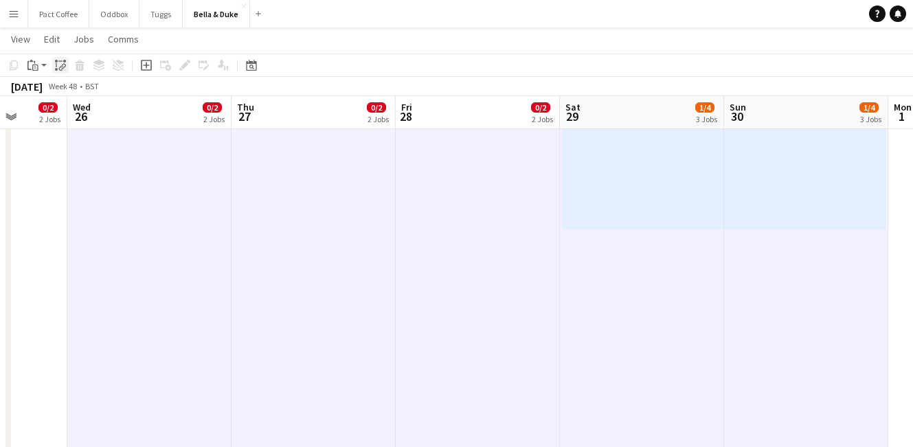
click at [61, 66] on icon at bounding box center [61, 67] width 5 height 5
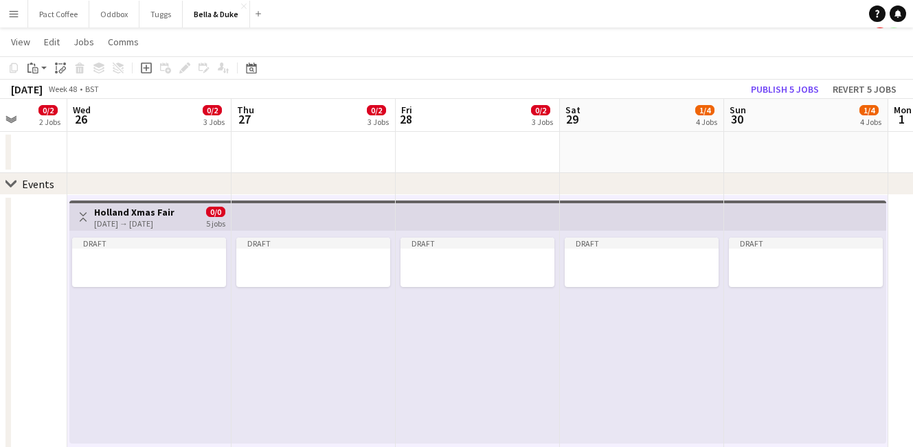
scroll to position [23, 0]
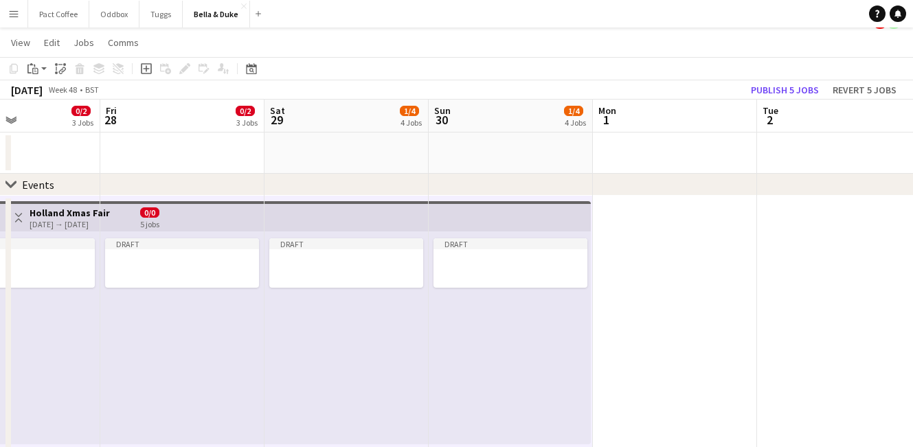
click at [587, 269] on div "Draft" at bounding box center [510, 338] width 162 height 213
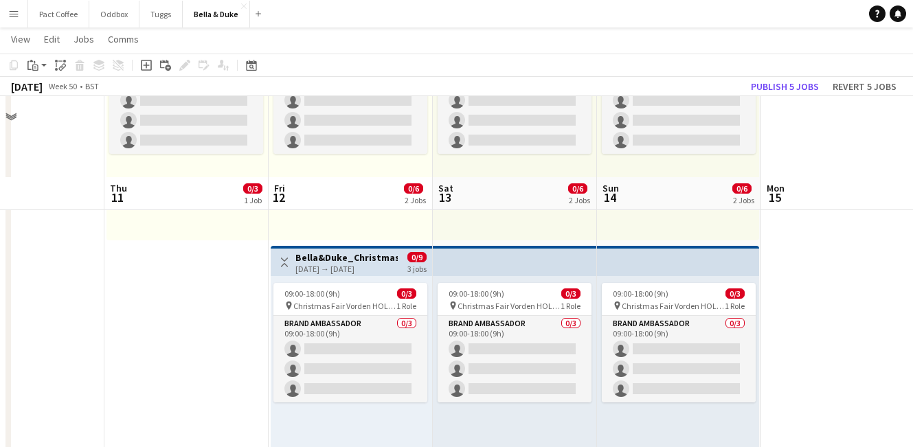
scroll to position [430, 0]
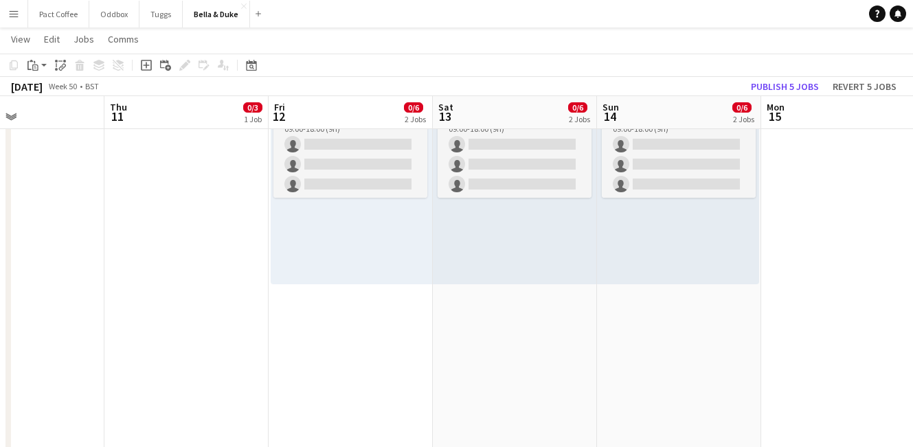
click at [367, 372] on app-date-cell "09:00-17:00 (8h) 0/3 pin Royal Wootton Bassett Xmas Fair 1 Role Brand Ambassado…" at bounding box center [351, 163] width 164 height 752
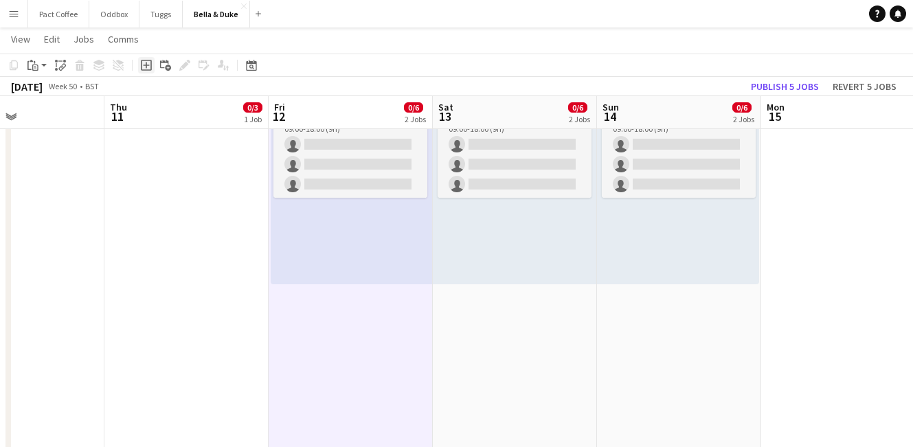
click at [144, 72] on div "Add job" at bounding box center [146, 65] width 16 height 16
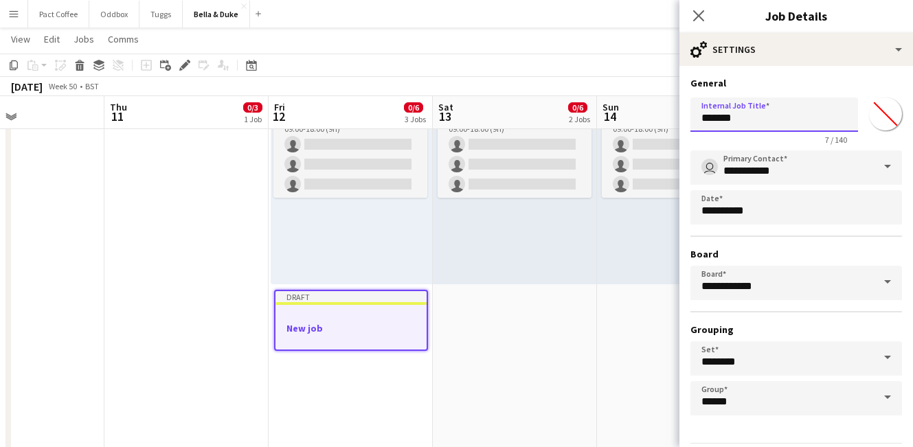
drag, startPoint x: 783, startPoint y: 121, endPoint x: 570, endPoint y: 121, distance: 212.3
click at [570, 121] on body "Menu Boards Boards Boards All jobs Status Workforce Workforce My Workforce Recr…" at bounding box center [456, 316] width 913 height 1493
type input "**********"
click at [882, 109] on input "*******" at bounding box center [885, 113] width 49 height 49
type input "*******"
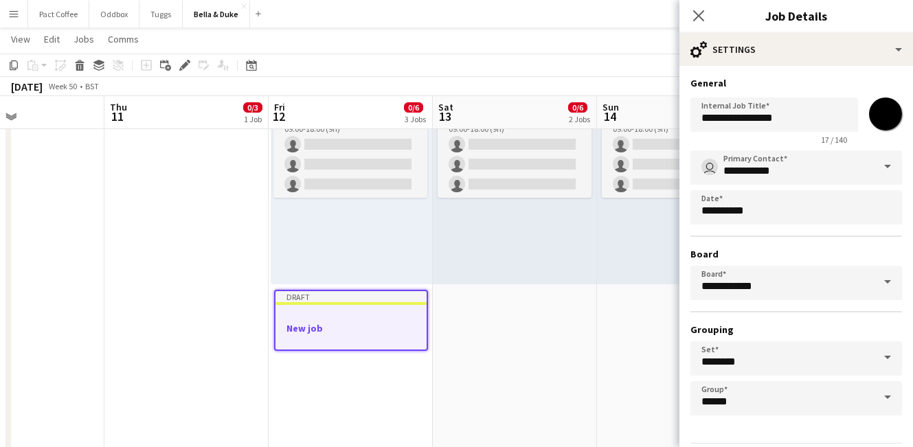
click at [498, 317] on app-date-cell "10:00-16:00 (6h) 0/3 pin Royal Wootton Bassett Xmas Fair 1 Role Brand Ambassado…" at bounding box center [515, 163] width 164 height 752
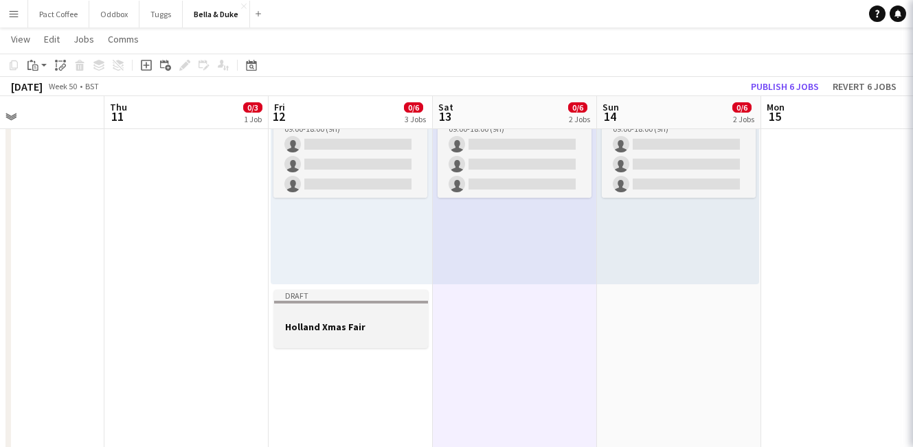
click at [358, 321] on h3 "Holland Xmas Fair" at bounding box center [351, 327] width 154 height 12
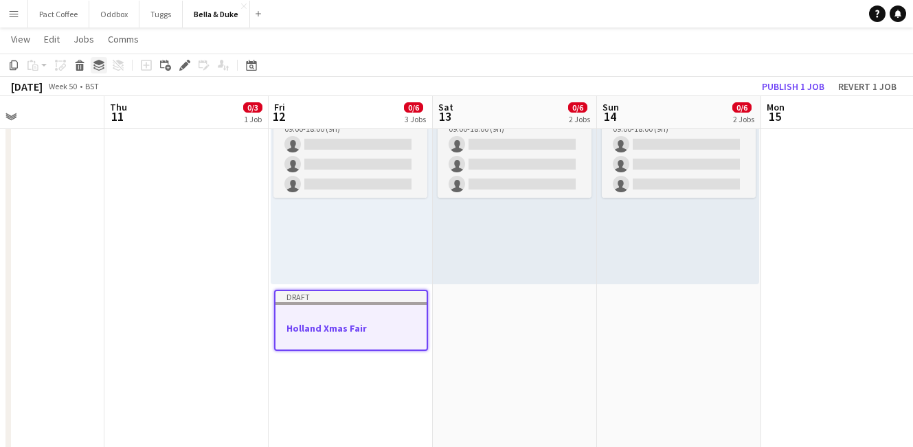
click at [91, 67] on div "Group" at bounding box center [99, 65] width 16 height 16
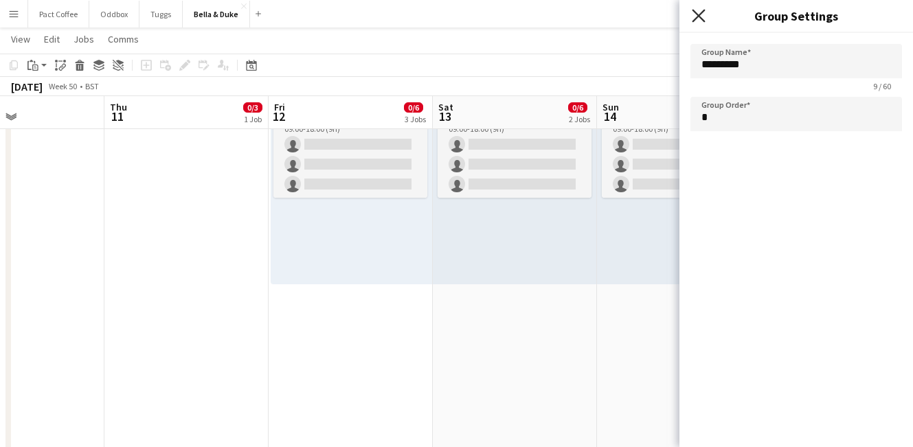
click at [695, 20] on icon at bounding box center [698, 15] width 13 height 13
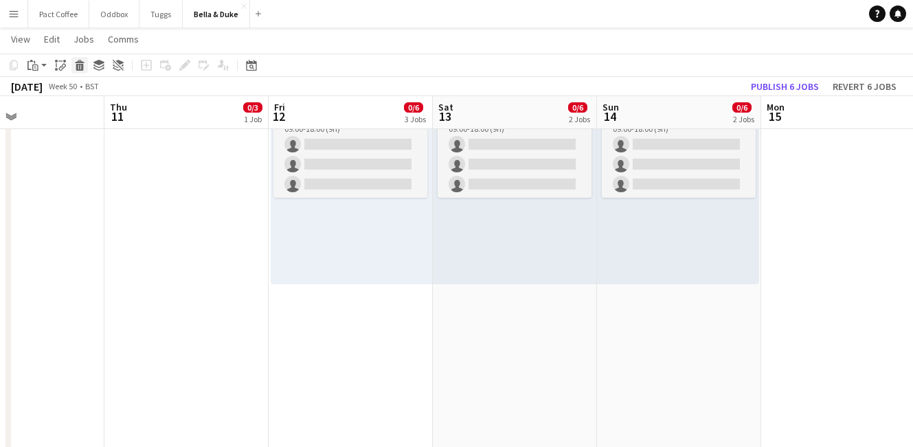
click at [77, 69] on icon at bounding box center [80, 67] width 8 height 7
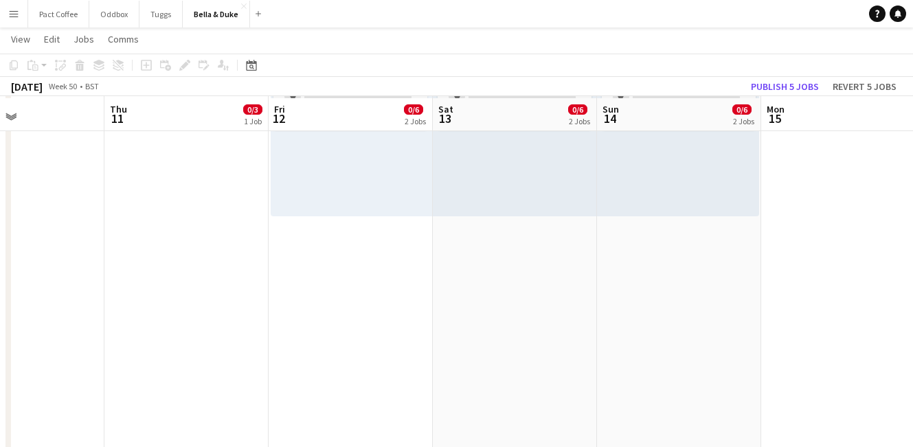
scroll to position [500, 0]
click at [337, 334] on app-date-cell "09:00-17:00 (8h) 0/3 pin Royal Wootton Bassett Xmas Fair 1 Role Brand Ambassado…" at bounding box center [351, 93] width 164 height 752
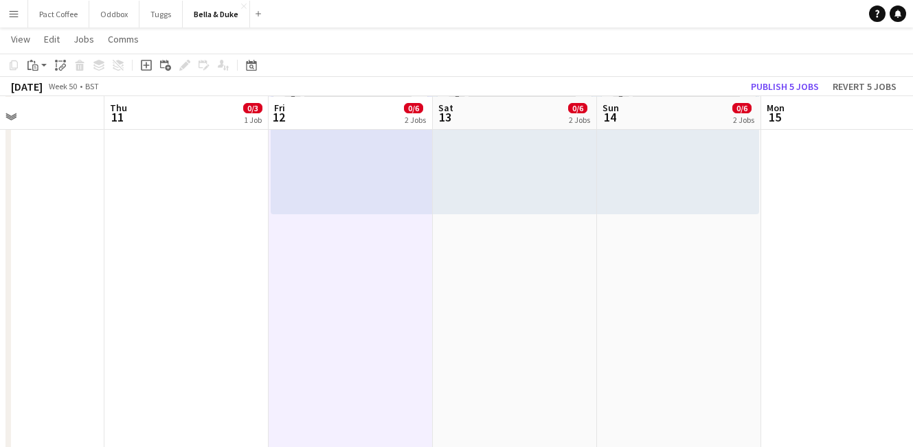
click at [556, 325] on app-date-cell "10:00-16:00 (6h) 0/3 pin Royal Wootton Bassett Xmas Fair 1 Role Brand Ambassado…" at bounding box center [515, 93] width 164 height 752
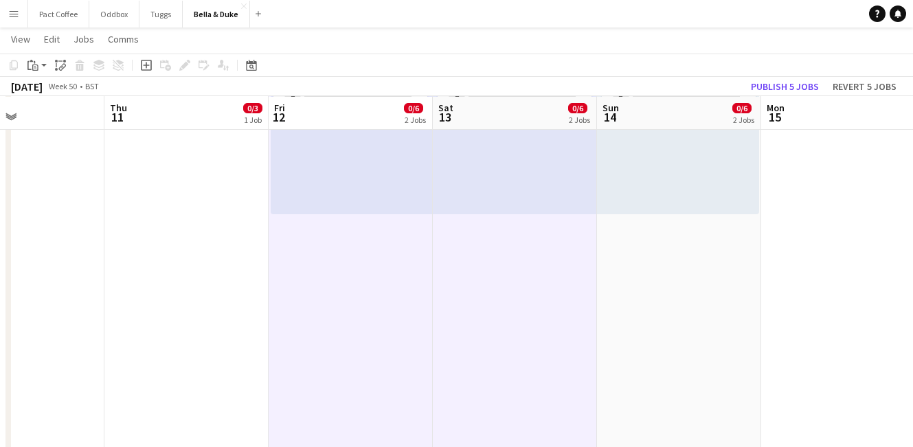
click at [651, 314] on app-date-cell "10:00-17:00 (7h) 0/3 pin Royal Wootton Bassett Xmas Fair 1 Role Brand Ambassado…" at bounding box center [679, 93] width 164 height 752
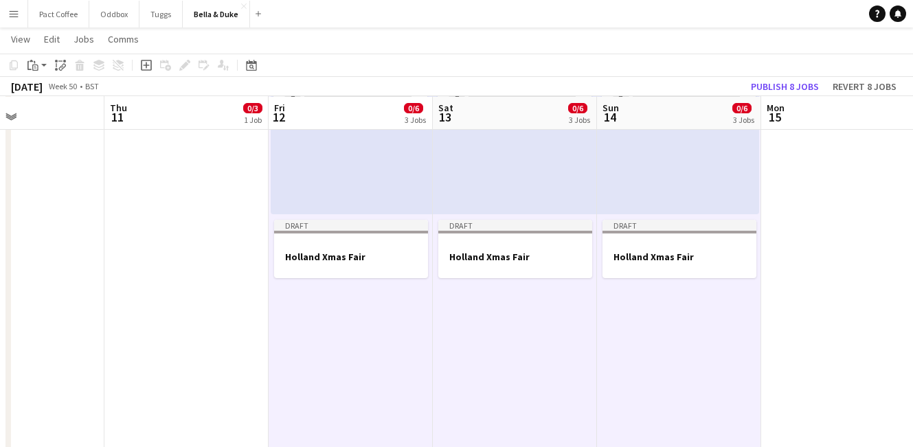
click at [213, 336] on app-date-cell "Toggle View Bella&Duke - Royal Wootton Bassett Xmas Fair 11-12-2025 → 14-12-202…" at bounding box center [186, 93] width 164 height 752
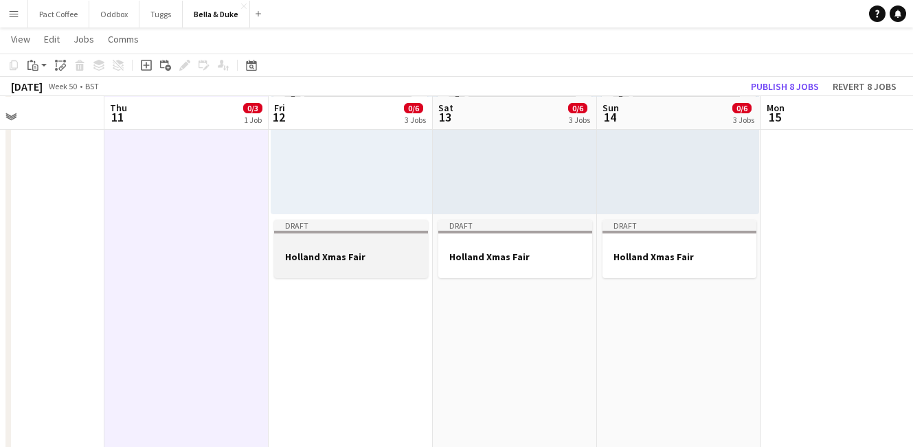
click at [403, 255] on h3 "Holland Xmas Fair" at bounding box center [351, 257] width 154 height 12
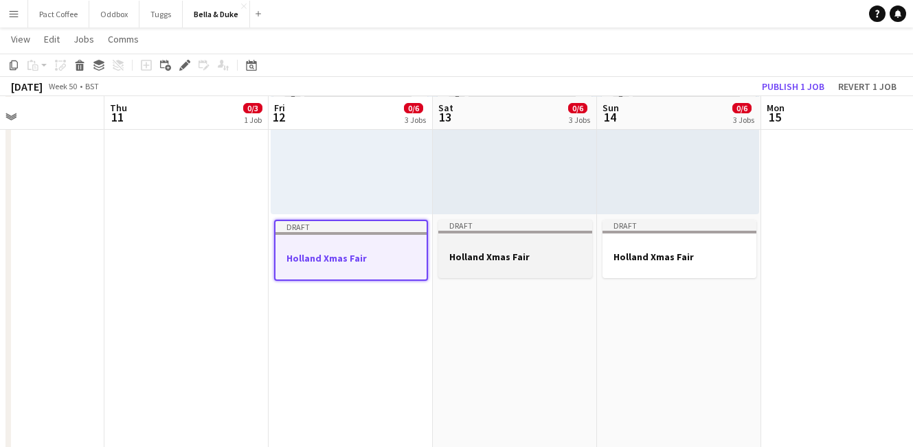
click at [536, 251] on h3 "Holland Xmas Fair" at bounding box center [515, 257] width 154 height 12
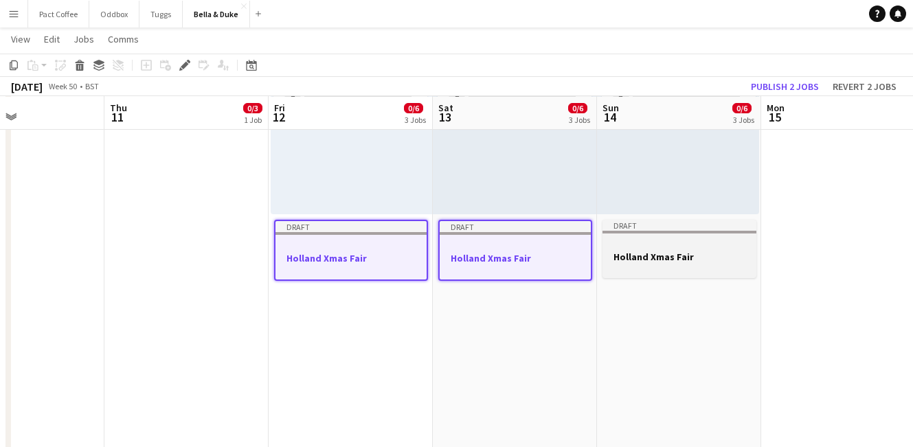
click at [678, 245] on div at bounding box center [680, 244] width 154 height 10
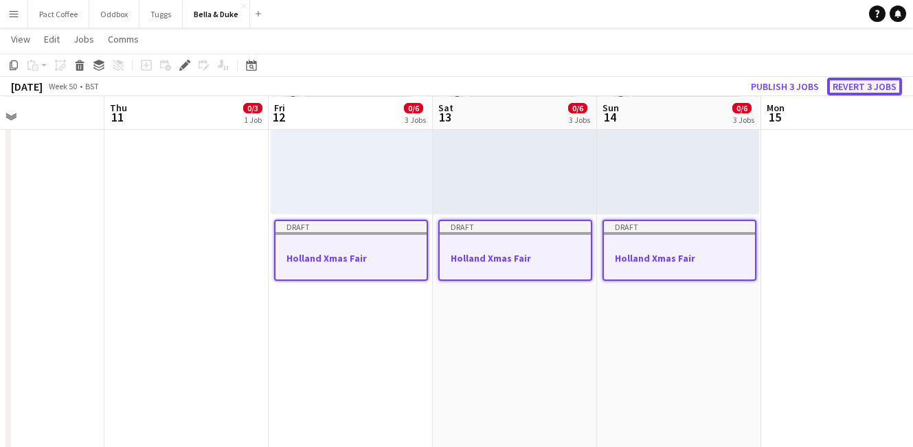
click at [863, 87] on button "Revert 3 jobs" at bounding box center [864, 87] width 75 height 18
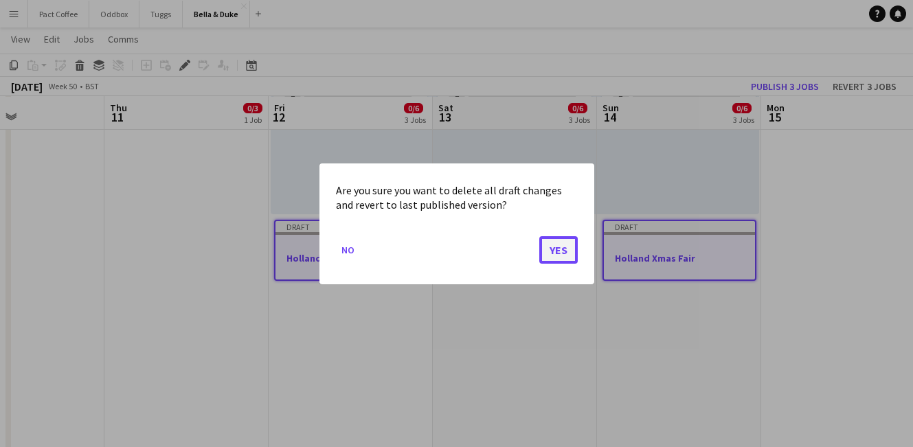
click at [552, 252] on button "Yes" at bounding box center [558, 249] width 38 height 27
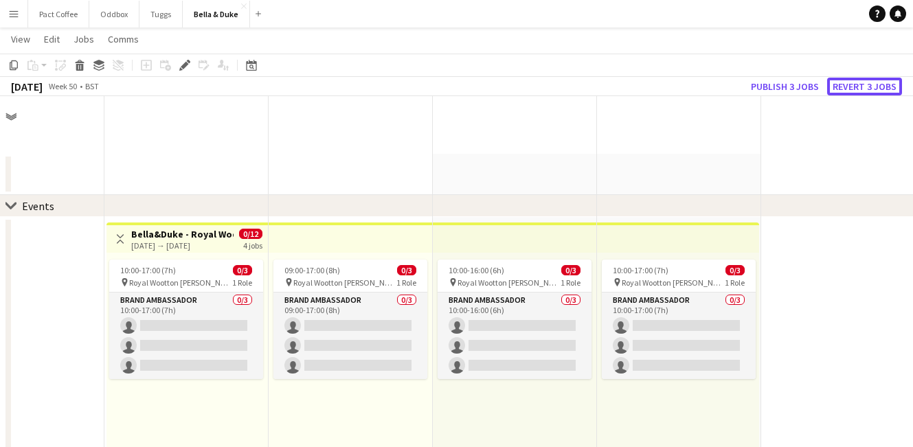
scroll to position [500, 0]
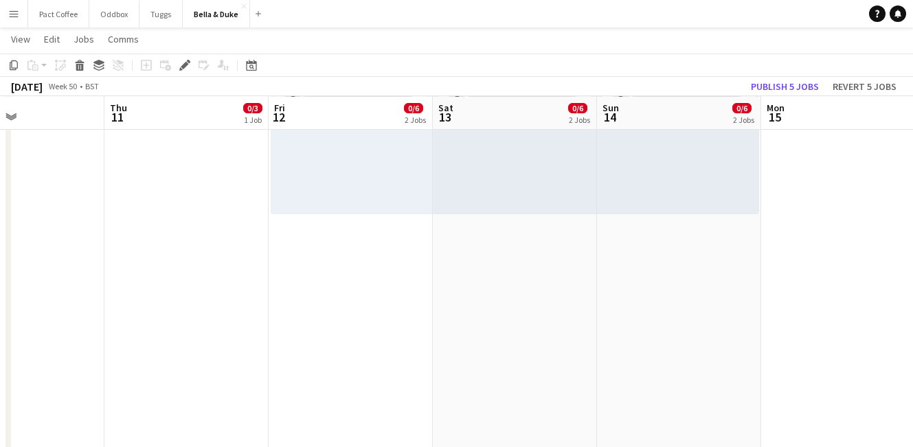
click at [399, 280] on app-date-cell "09:00-17:00 (8h) 0/3 pin Royal Wootton Bassett Xmas Fair 1 Role Brand Ambassado…" at bounding box center [351, 93] width 164 height 752
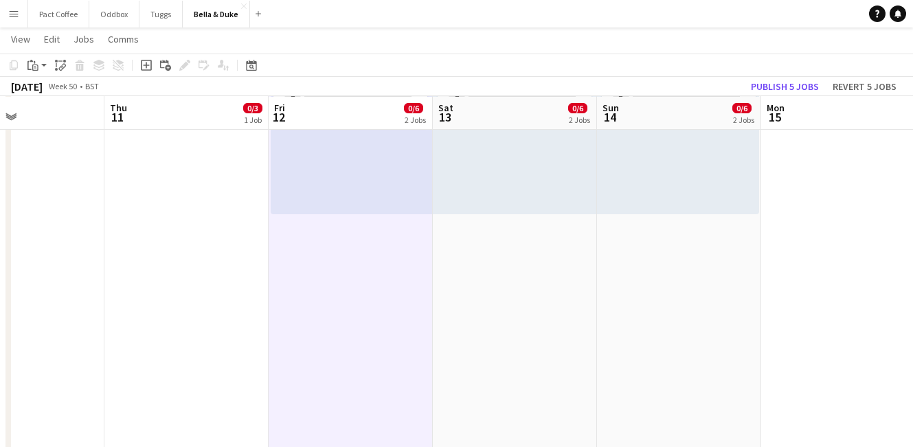
click at [797, 269] on app-date-cell at bounding box center [843, 93] width 164 height 752
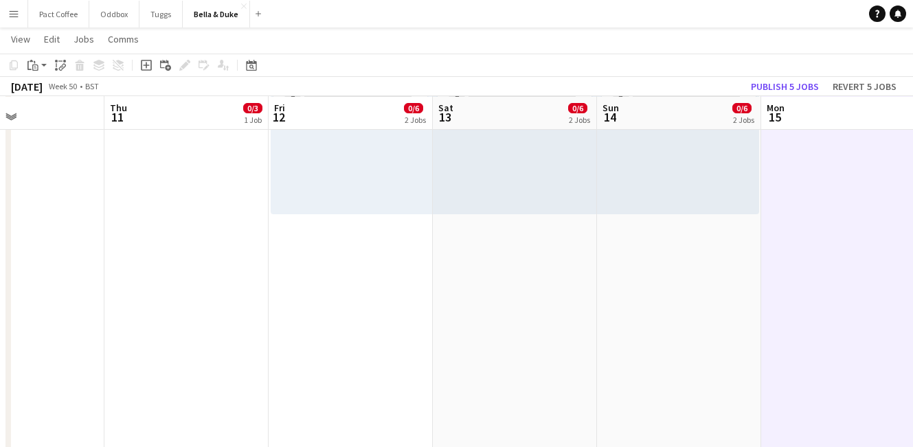
click at [399, 284] on app-date-cell "09:00-17:00 (8h) 0/3 pin Royal Wootton Bassett Xmas Fair 1 Role Brand Ambassado…" at bounding box center [351, 93] width 164 height 752
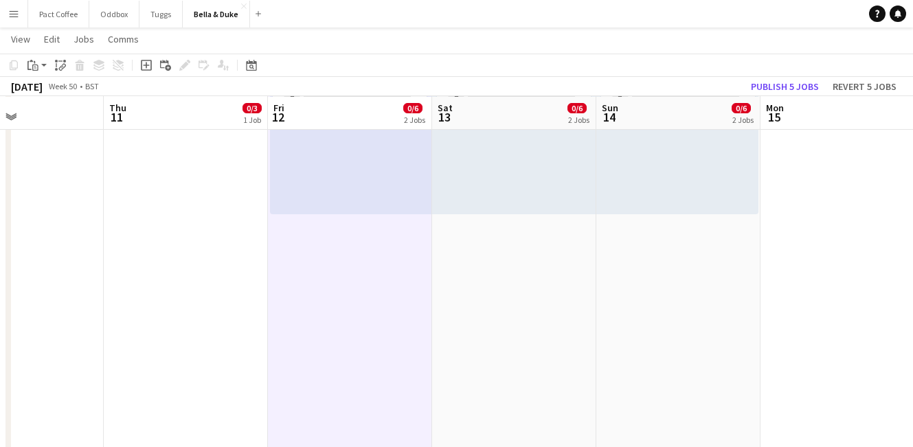
click at [500, 287] on app-date-cell "10:00-16:00 (6h) 0/3 pin Royal Wootton Bassett Xmas Fair 1 Role Brand Ambassado…" at bounding box center [514, 93] width 164 height 752
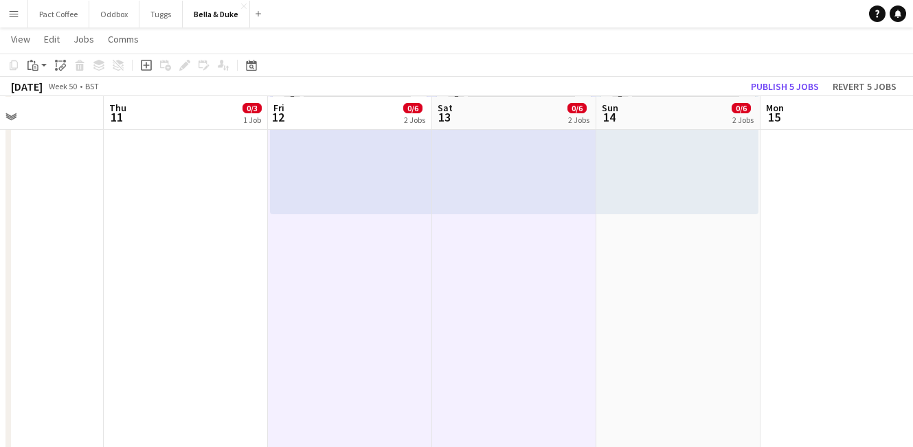
click at [632, 283] on app-date-cell "10:00-17:00 (7h) 0/3 pin Royal Wootton Bassett Xmas Fair 1 Role Brand Ambassado…" at bounding box center [678, 93] width 164 height 752
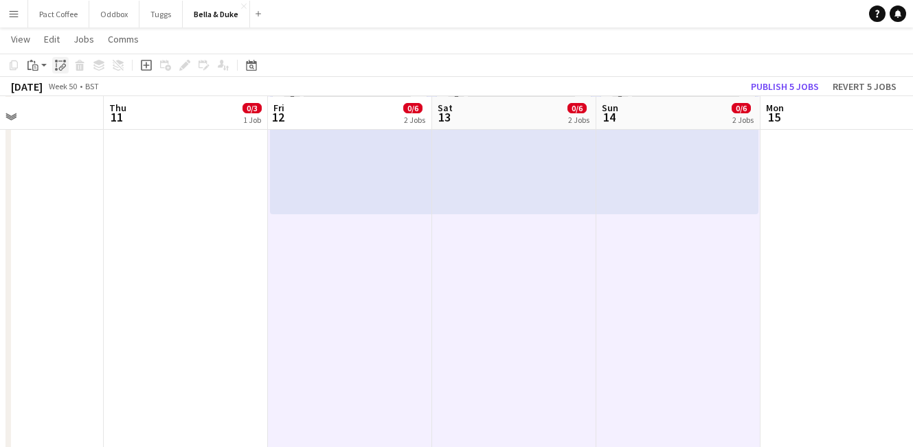
click at [60, 62] on icon "Paste linked Job" at bounding box center [60, 65] width 11 height 11
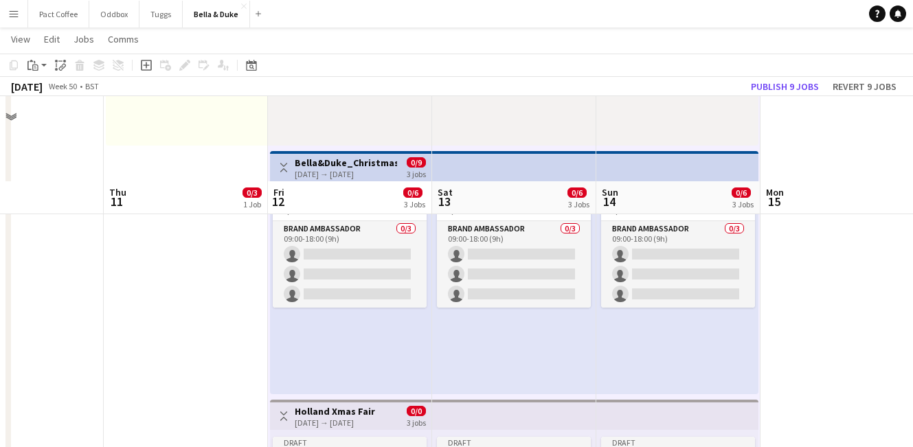
scroll to position [421, 0]
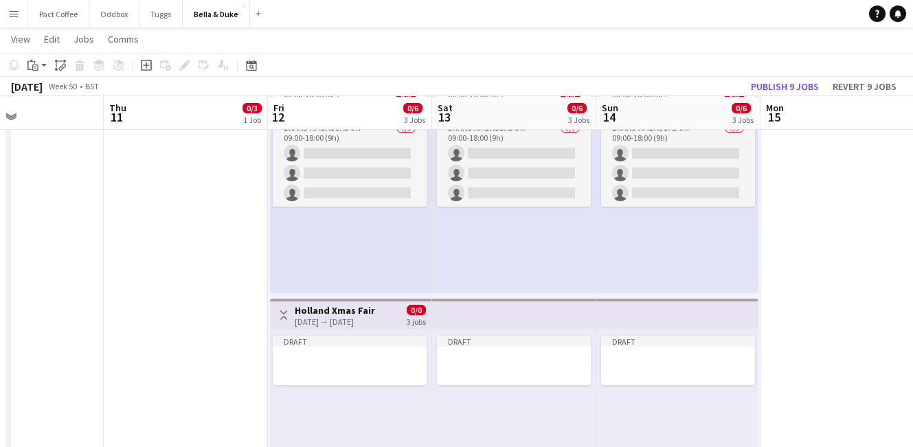
click at [787, 330] on app-date-cell at bounding box center [843, 172] width 164 height 752
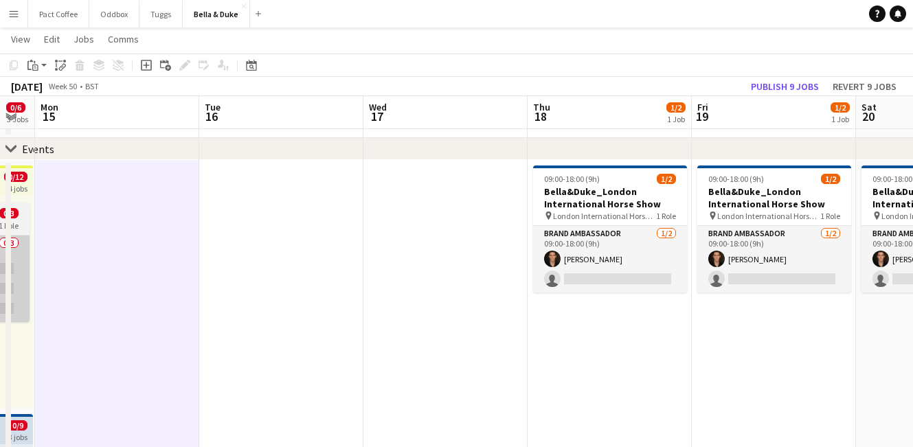
scroll to position [0, 458]
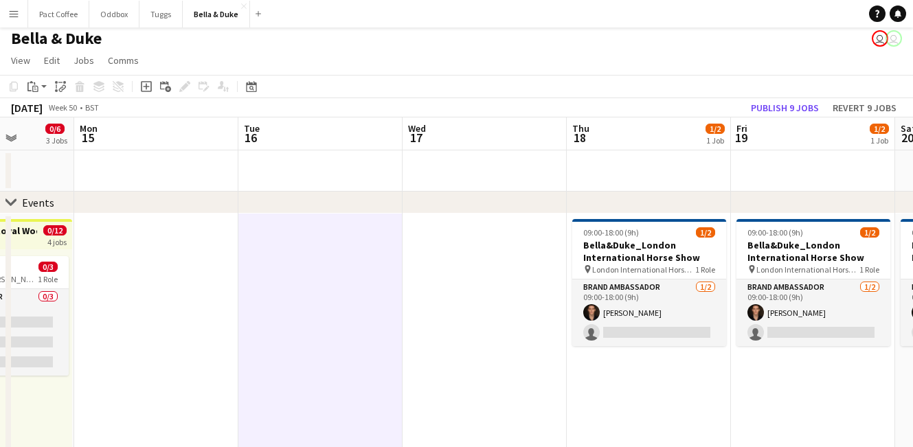
scroll to position [0, 443]
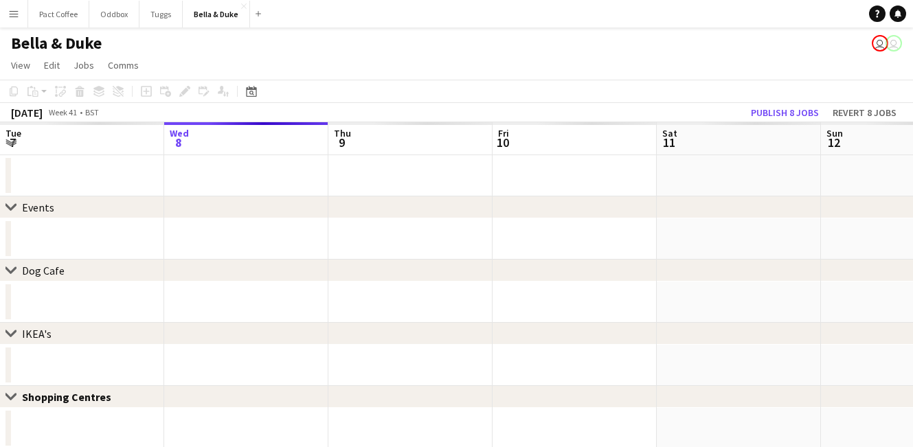
click at [13, 8] on app-icon "Menu" at bounding box center [13, 13] width 11 height 11
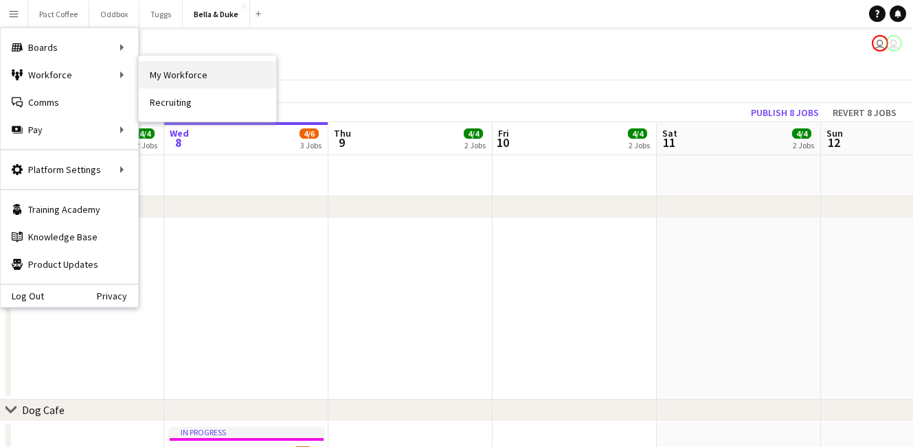
click at [168, 65] on link "My Workforce" at bounding box center [207, 74] width 137 height 27
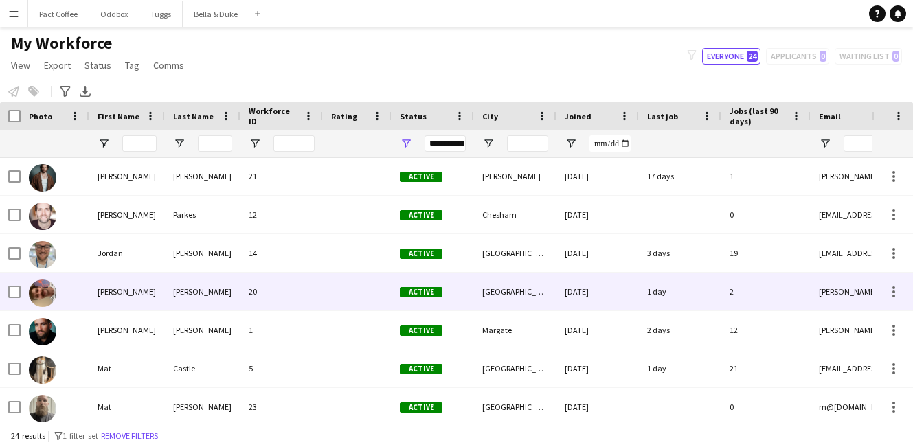
scroll to position [329, 0]
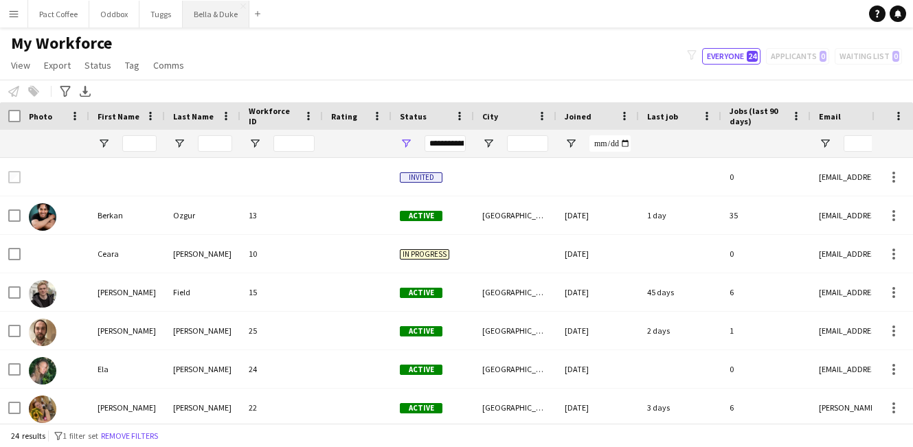
click at [219, 21] on button "Bella & Duke Close" at bounding box center [216, 14] width 67 height 27
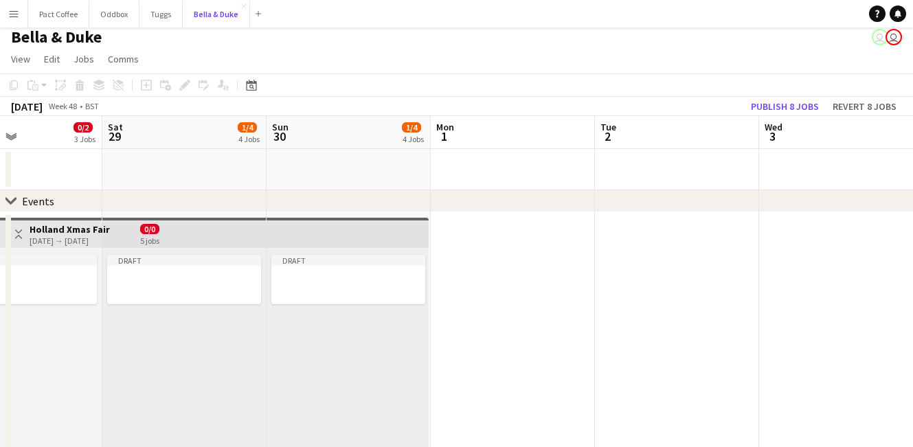
scroll to position [0, 277]
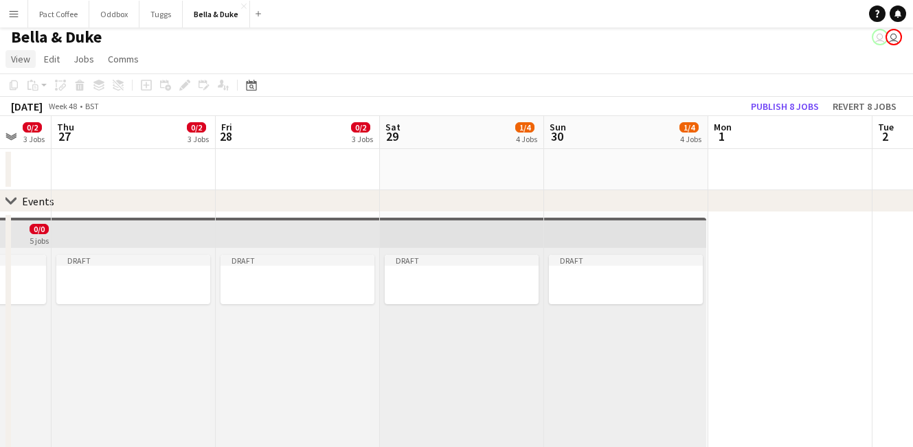
click at [23, 60] on span "View" at bounding box center [20, 59] width 19 height 12
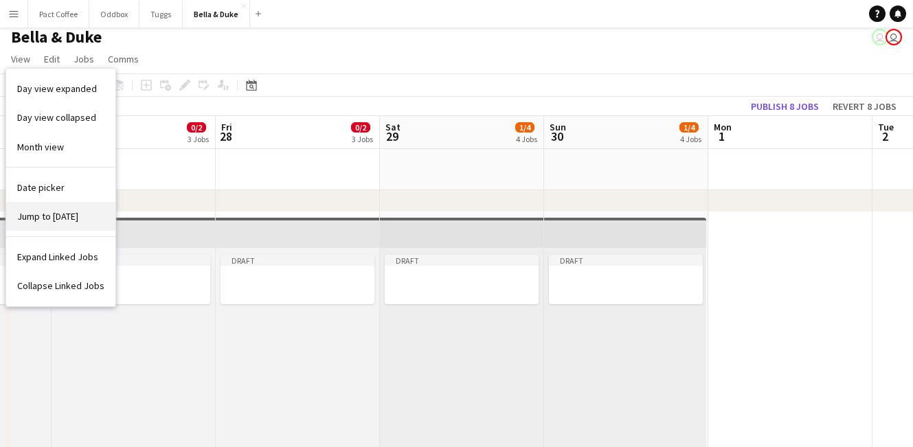
click at [70, 214] on span "Jump to [DATE]" at bounding box center [47, 216] width 61 height 12
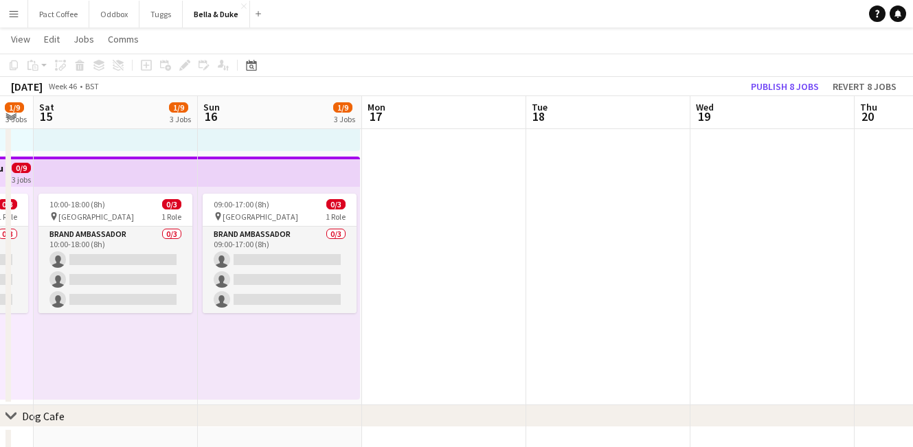
scroll to position [0, 462]
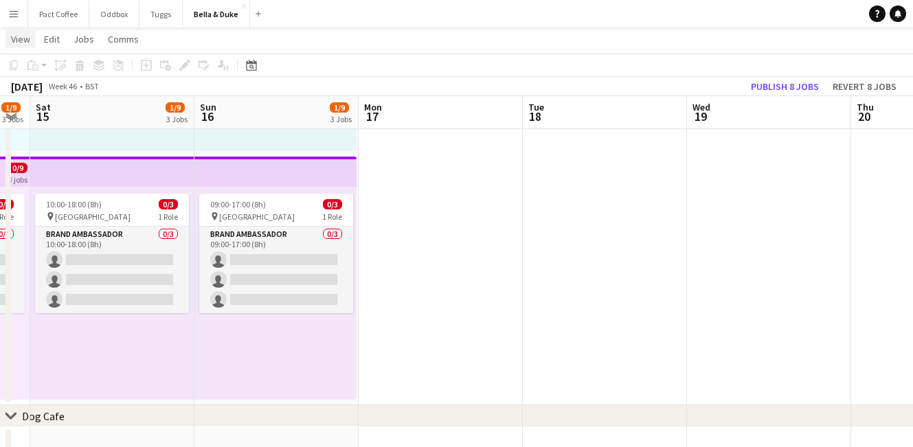
click at [20, 42] on span "View" at bounding box center [20, 39] width 19 height 12
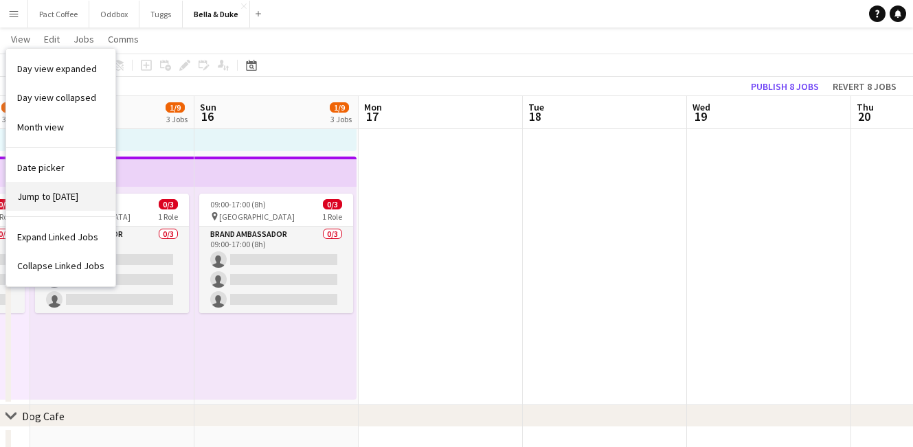
click at [47, 197] on span "Jump to [DATE]" at bounding box center [47, 196] width 61 height 12
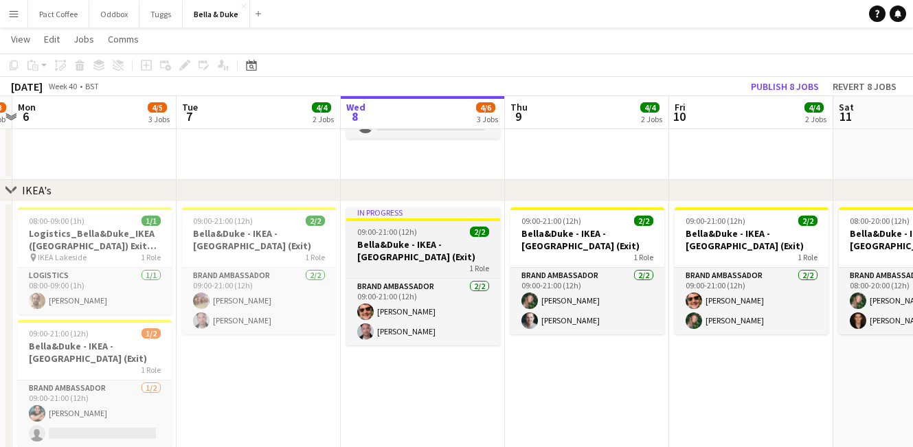
scroll to position [0, 320]
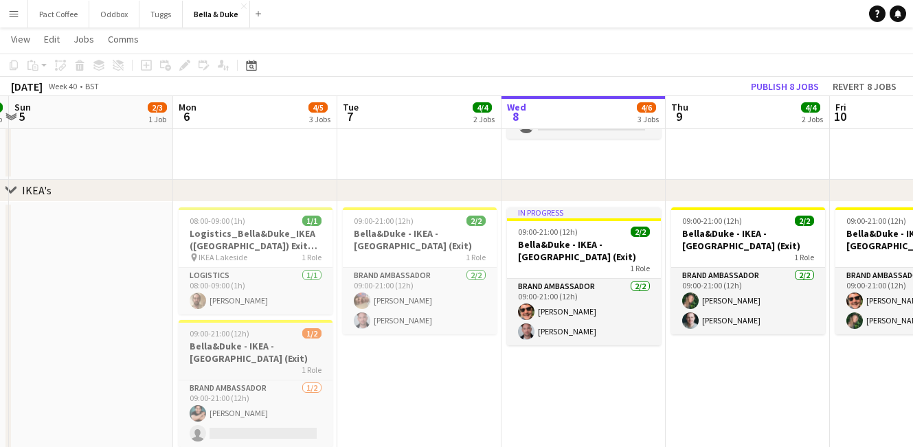
click at [247, 344] on h3 "Bella&Duke - IKEA - [GEOGRAPHIC_DATA] (Exit)" at bounding box center [256, 352] width 154 height 25
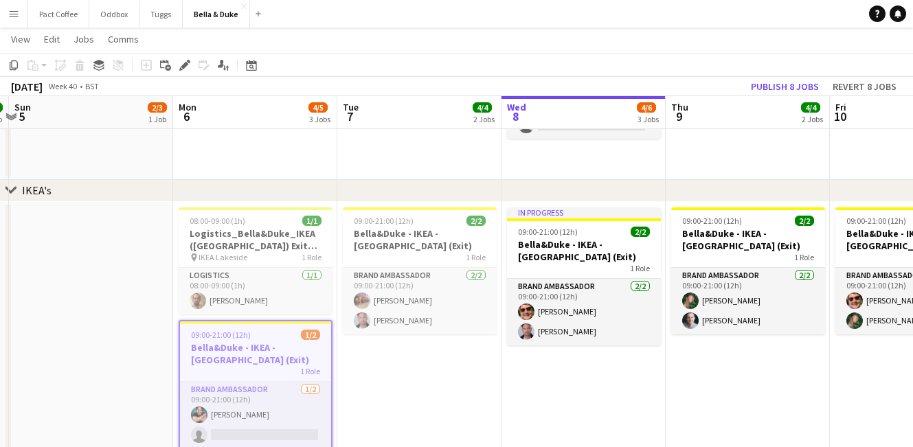
click at [401, 254] on div "1 Role" at bounding box center [420, 257] width 154 height 11
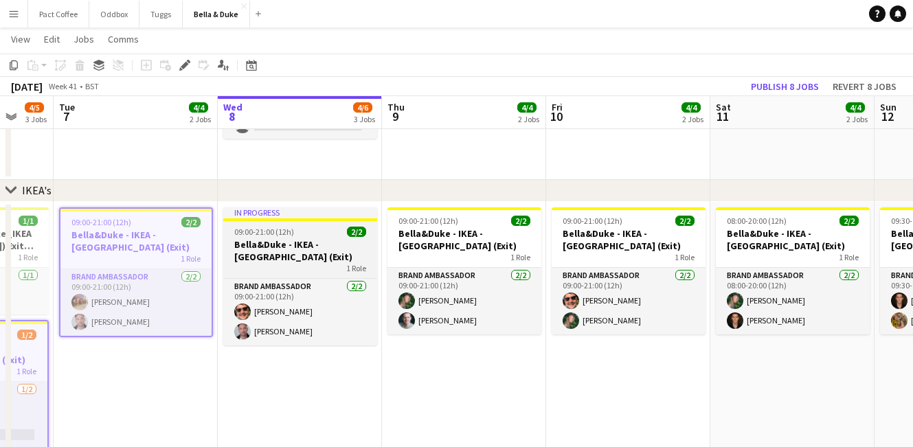
click at [326, 254] on h3 "Bella&Duke - IKEA - [GEOGRAPHIC_DATA] (Exit)" at bounding box center [300, 250] width 154 height 25
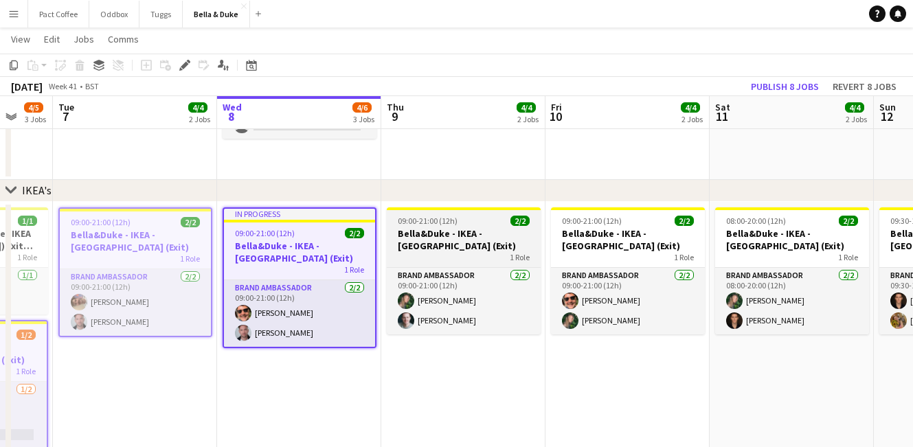
click at [447, 254] on div "1 Role" at bounding box center [464, 257] width 154 height 11
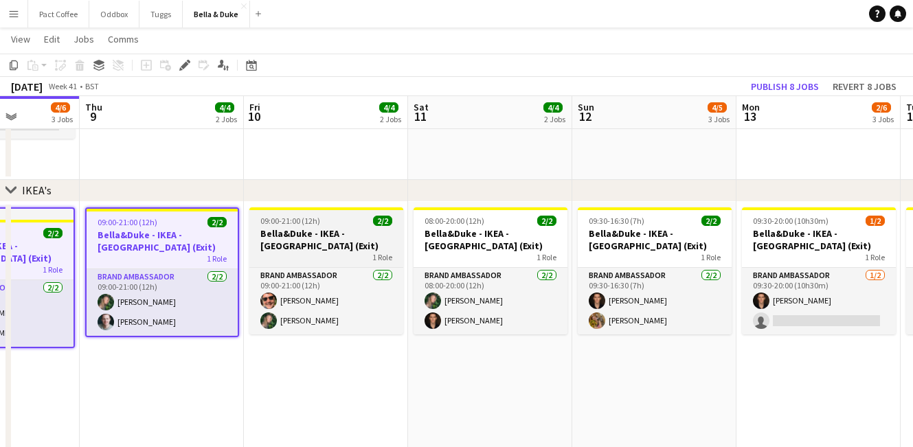
click at [363, 238] on h3 "Bella&Duke - IKEA - [GEOGRAPHIC_DATA] (Exit)" at bounding box center [326, 239] width 154 height 25
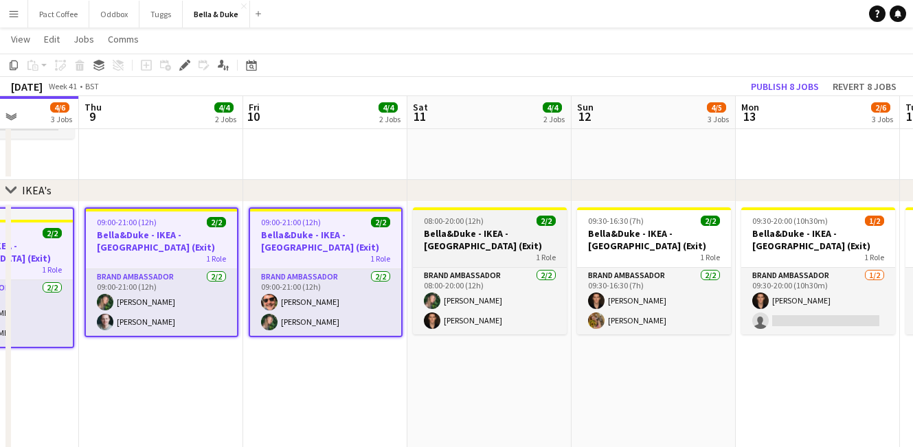
click at [457, 236] on h3 "Bella&Duke - IKEA - [GEOGRAPHIC_DATA] (Exit)" at bounding box center [490, 239] width 154 height 25
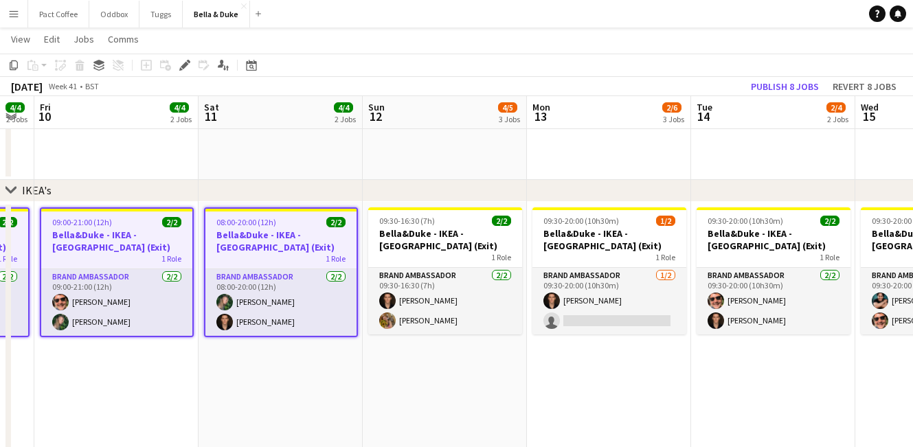
scroll to position [0, 478]
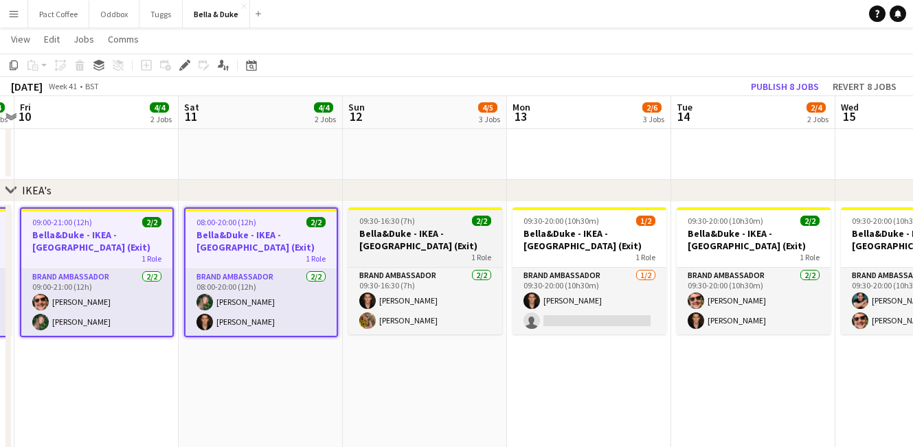
click at [396, 232] on h3 "Bella&Duke - IKEA - [GEOGRAPHIC_DATA] (Exit)" at bounding box center [425, 239] width 154 height 25
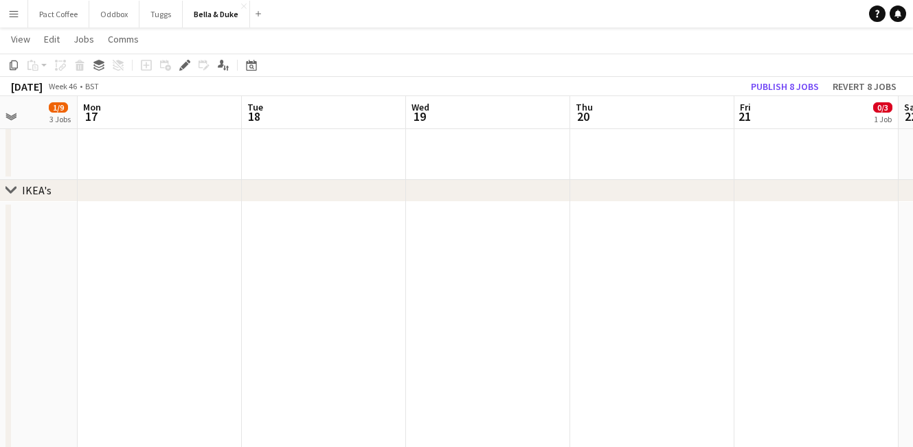
scroll to position [0, 383]
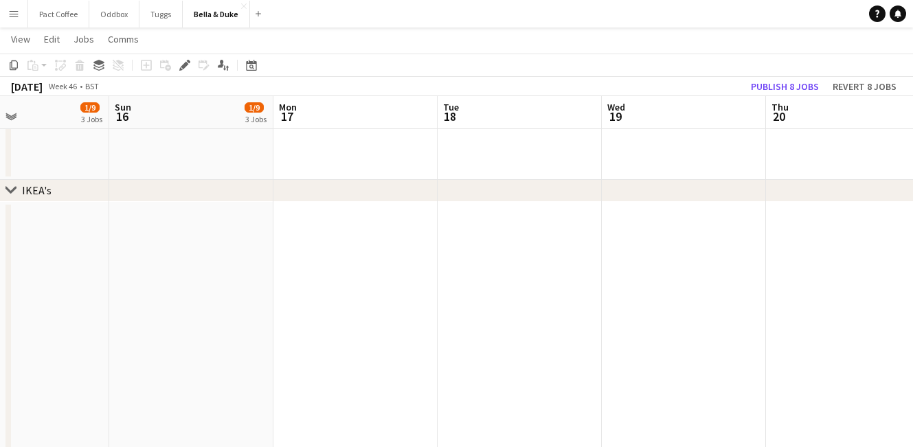
click at [375, 370] on app-date-cell at bounding box center [355, 339] width 164 height 275
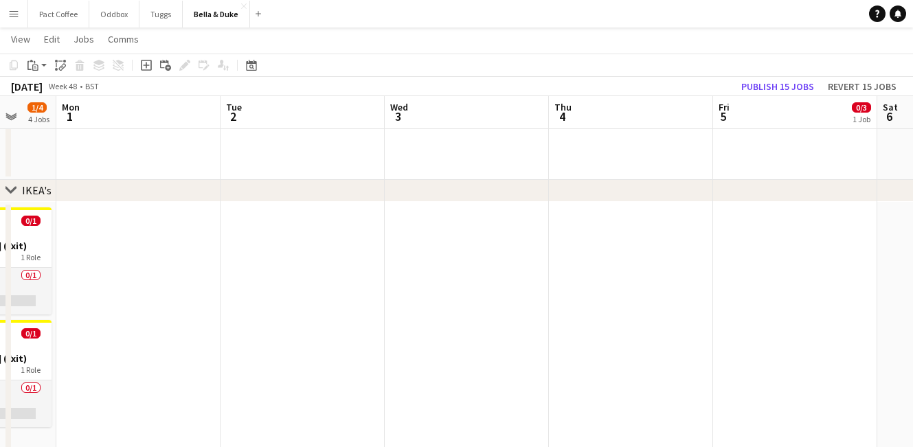
scroll to position [0, 435]
click at [236, 329] on app-date-cell at bounding box center [304, 339] width 164 height 275
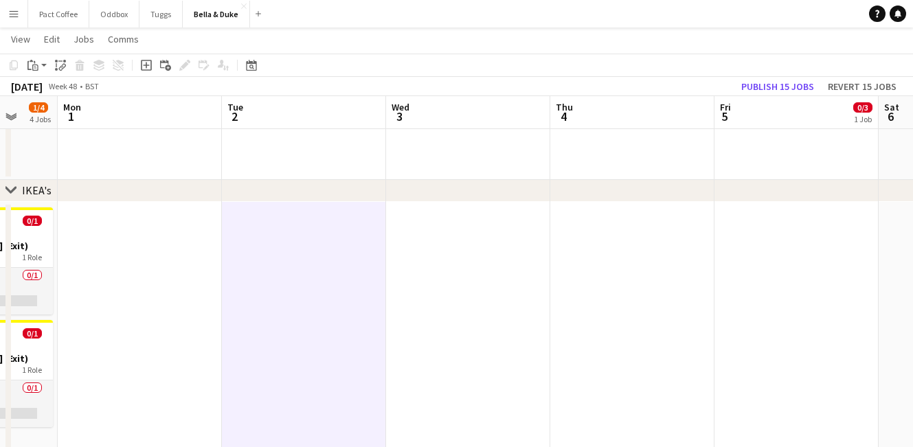
click at [157, 317] on app-date-cell at bounding box center [140, 339] width 164 height 275
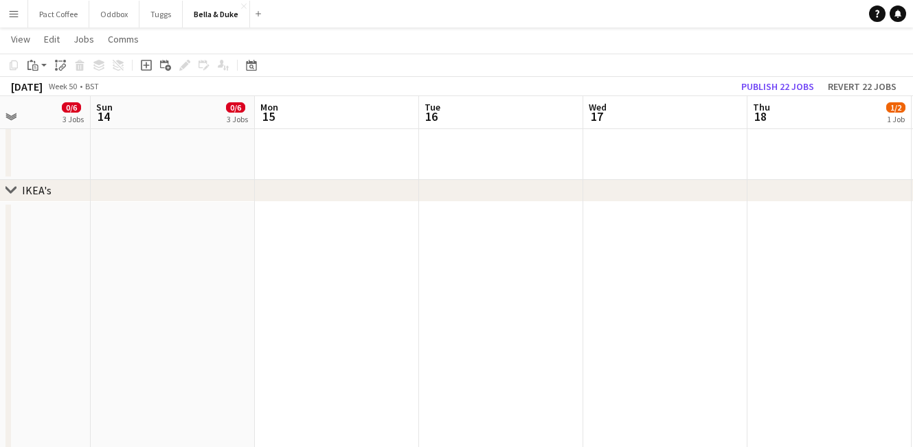
scroll to position [0, 568]
click at [318, 324] on app-date-cell at bounding box center [336, 339] width 164 height 275
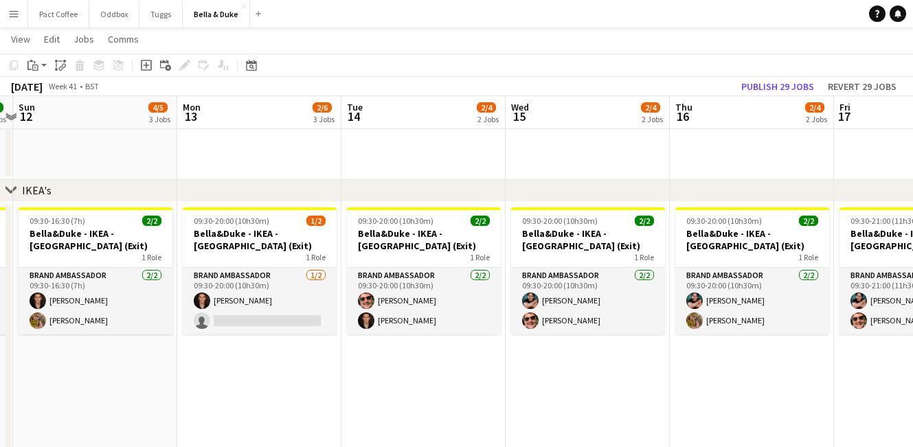
scroll to position [0, 473]
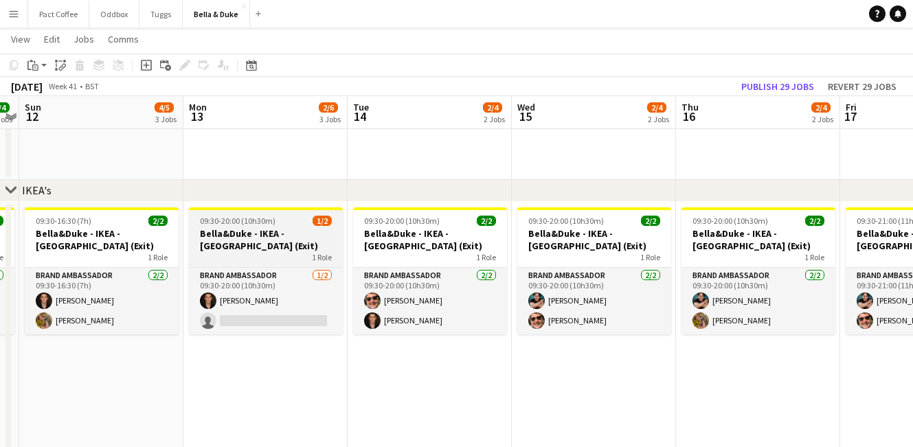
click at [264, 233] on h3 "Bella&Duke - IKEA - [GEOGRAPHIC_DATA] (Exit)" at bounding box center [266, 239] width 154 height 25
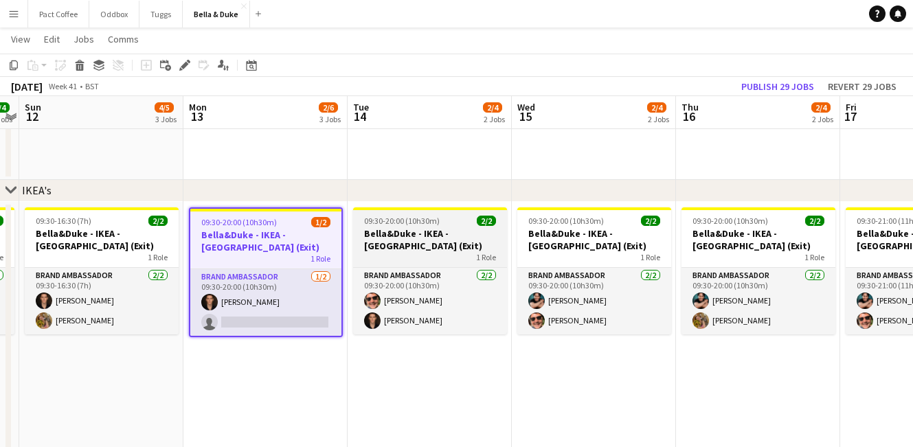
click at [461, 245] on h3 "Bella&Duke - IKEA - [GEOGRAPHIC_DATA] (Exit)" at bounding box center [430, 239] width 154 height 25
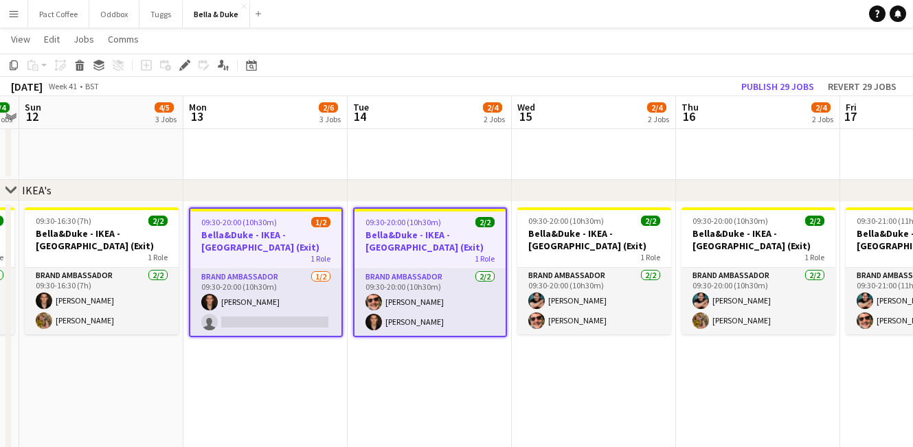
scroll to position [0, 515]
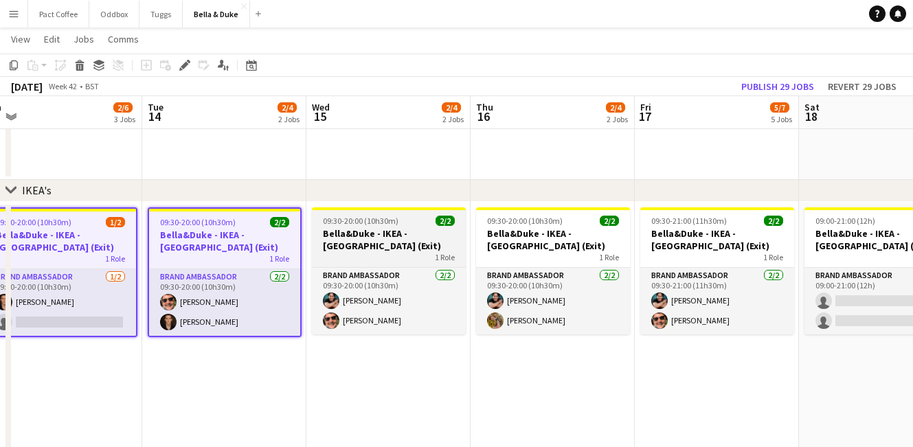
click at [398, 247] on h3 "Bella&Duke - IKEA - [GEOGRAPHIC_DATA] (Exit)" at bounding box center [389, 239] width 154 height 25
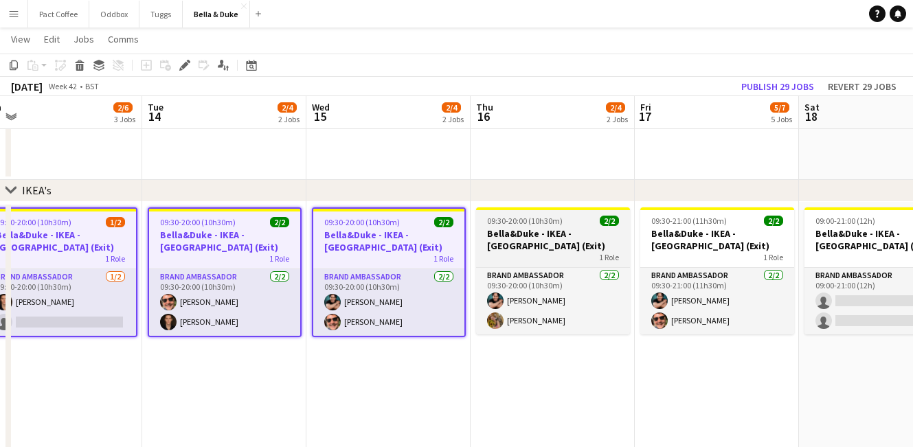
click at [524, 254] on div "1 Role" at bounding box center [553, 257] width 154 height 11
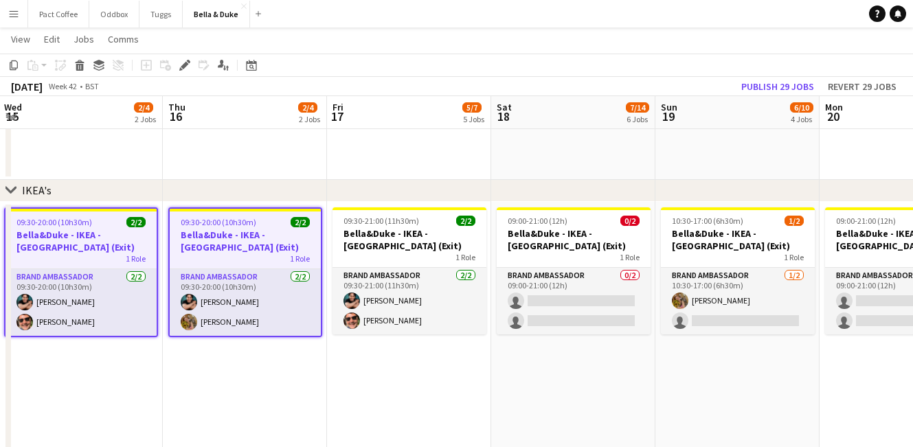
scroll to position [0, 534]
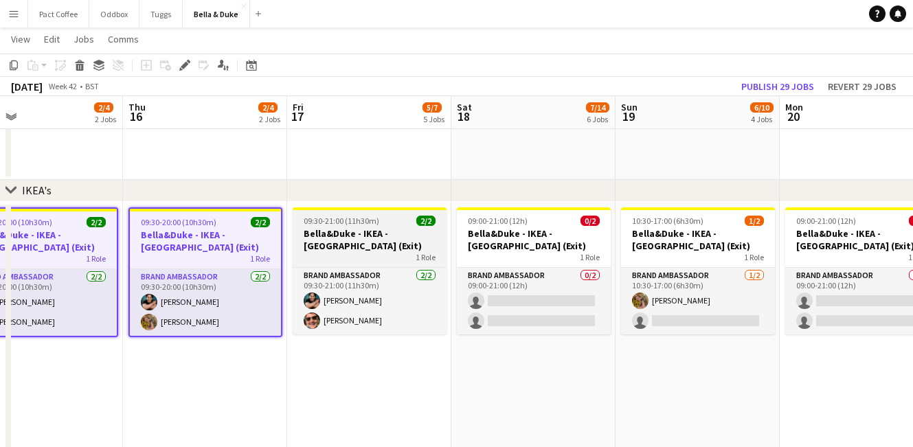
click at [372, 243] on h3 "Bella&Duke - IKEA - [GEOGRAPHIC_DATA] (Exit)" at bounding box center [370, 239] width 154 height 25
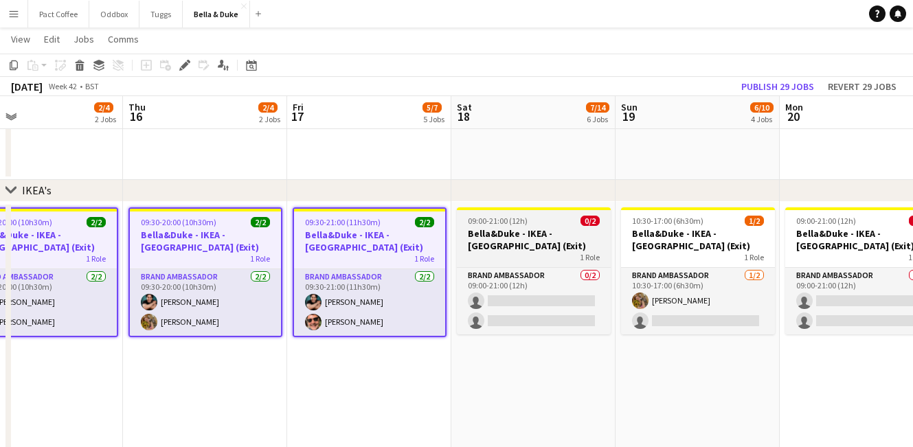
click at [496, 243] on h3 "Bella&Duke - IKEA - [GEOGRAPHIC_DATA] (Exit)" at bounding box center [534, 239] width 154 height 25
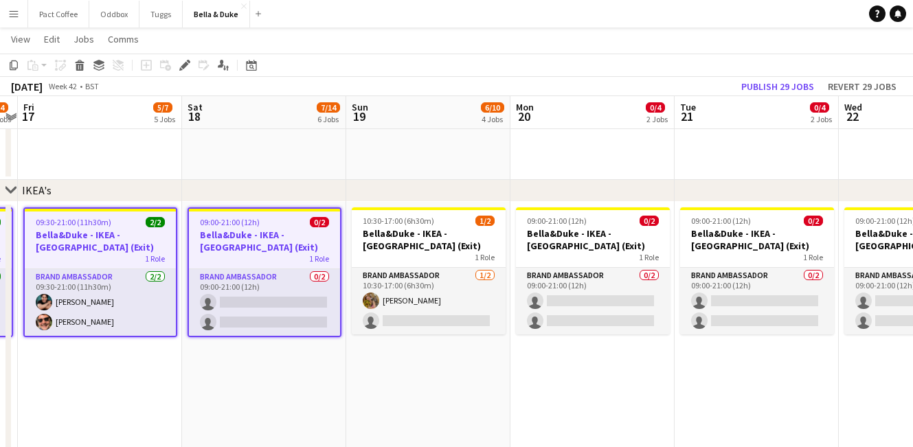
scroll to position [0, 471]
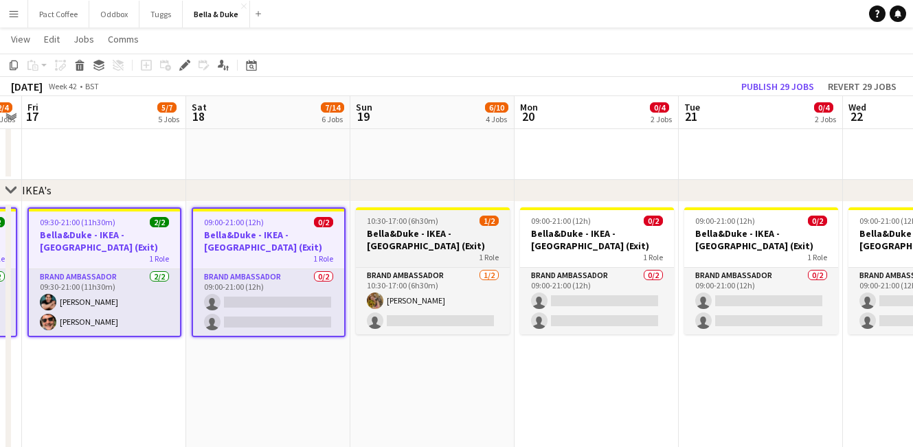
click at [458, 243] on h3 "Bella&Duke - IKEA - [GEOGRAPHIC_DATA] (Exit)" at bounding box center [433, 239] width 154 height 25
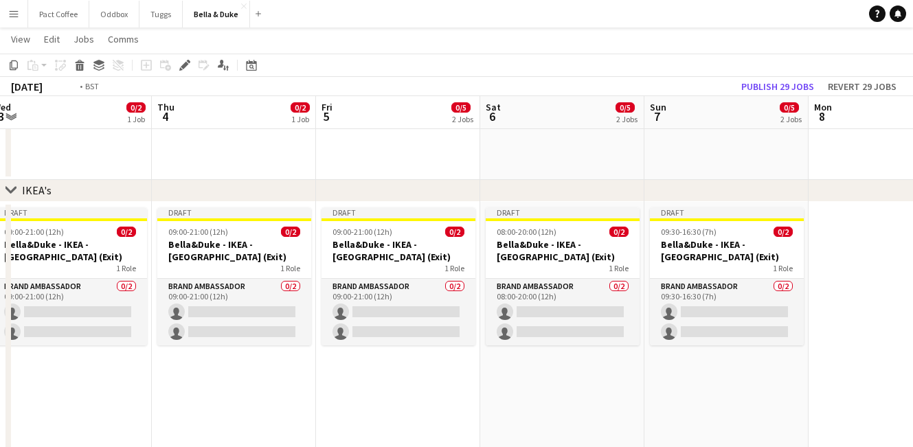
scroll to position [0, 296]
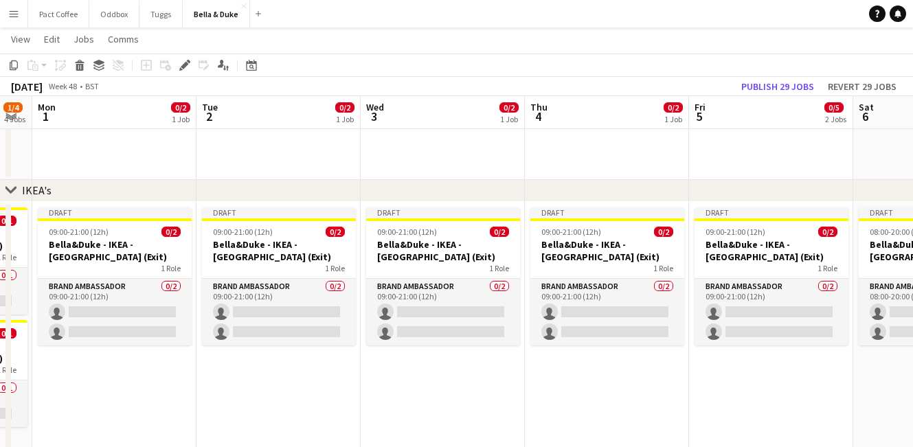
click at [131, 378] on app-date-cell "Draft 09:00-21:00 (12h) 0/2 [PERSON_NAME] - IKEA - Lakeside (Exit) 1 Role Brand…" at bounding box center [114, 339] width 164 height 275
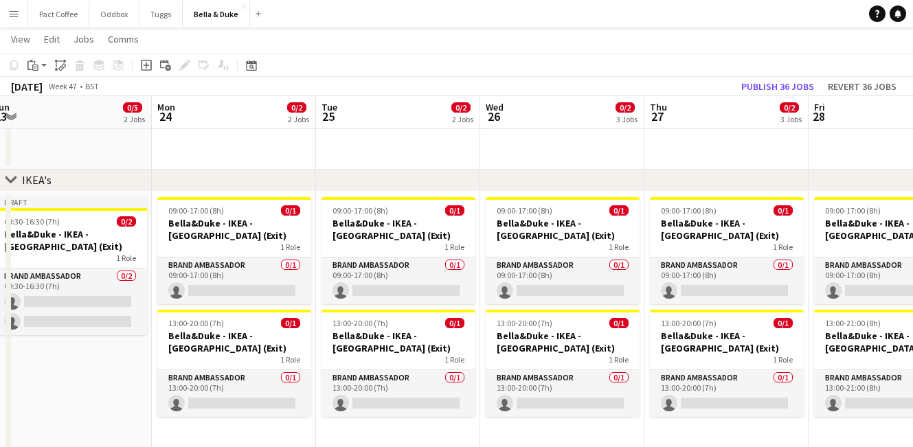
scroll to position [0, 337]
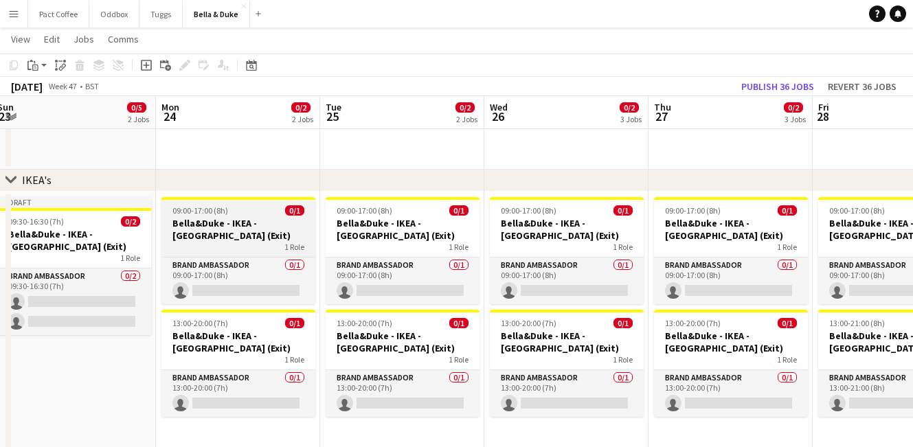
click at [201, 242] on div "1 Role" at bounding box center [238, 247] width 154 height 11
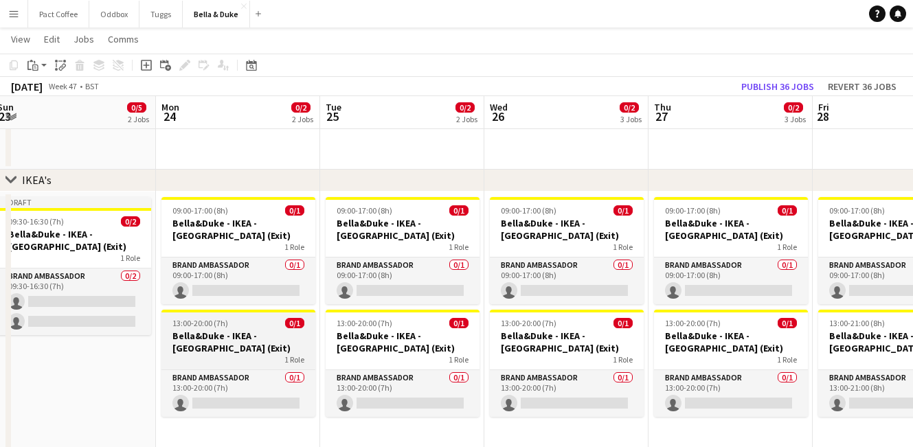
click at [243, 346] on h3 "Bella&Duke - IKEA - [GEOGRAPHIC_DATA] (Exit)" at bounding box center [238, 342] width 154 height 25
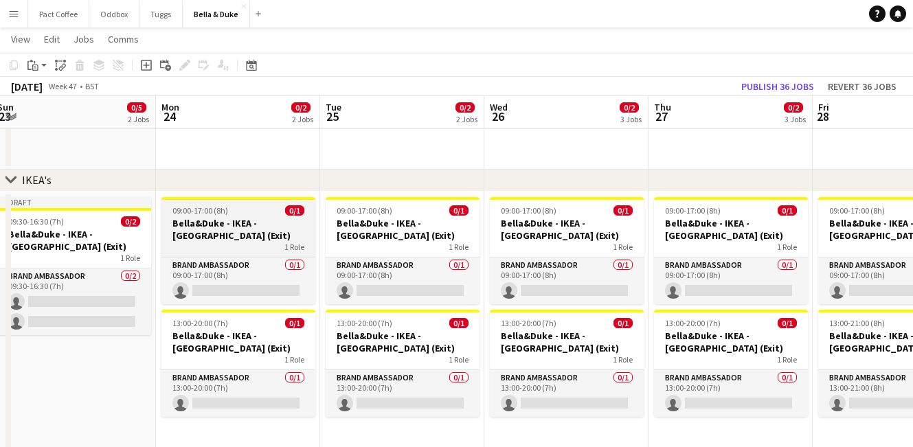
click at [242, 239] on h3 "Bella&Duke - IKEA - [GEOGRAPHIC_DATA] (Exit)" at bounding box center [238, 229] width 154 height 25
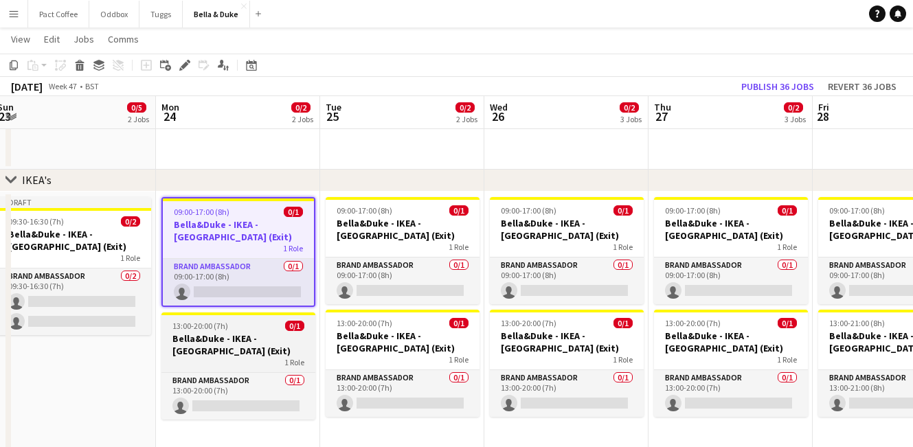
click at [244, 357] on div "1 Role" at bounding box center [238, 362] width 154 height 11
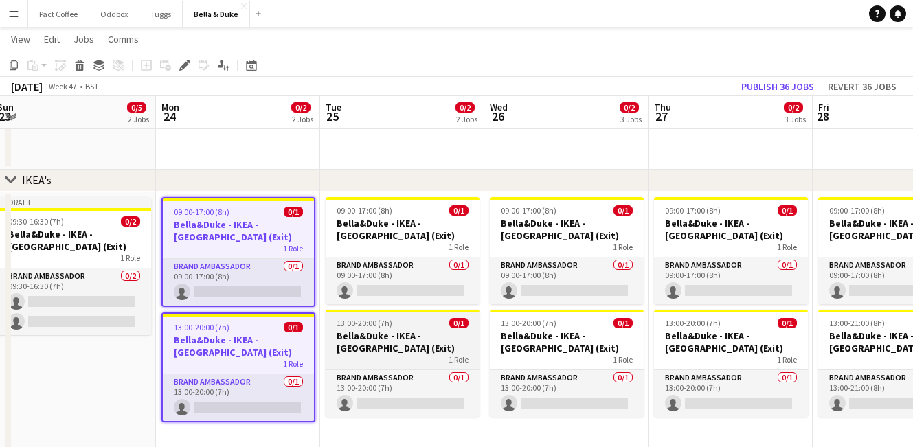
click at [427, 327] on div "13:00-20:00 (7h) 0/1" at bounding box center [403, 323] width 154 height 10
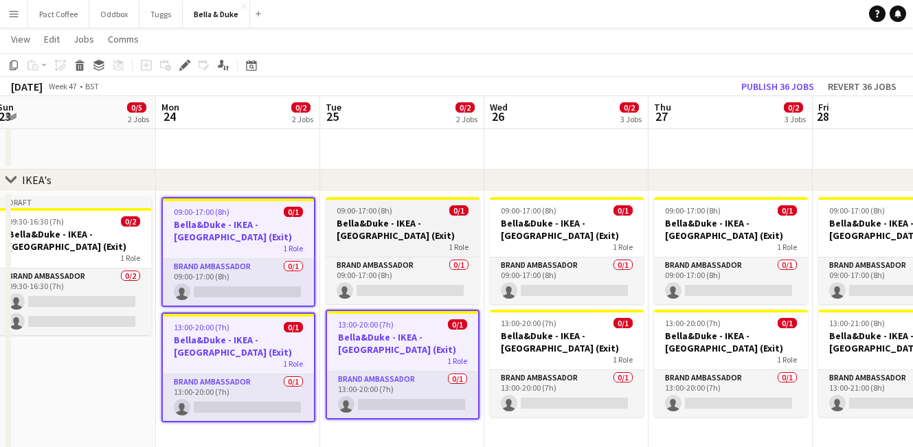
click at [421, 230] on h3 "Bella&Duke - IKEA - [GEOGRAPHIC_DATA] (Exit)" at bounding box center [403, 229] width 154 height 25
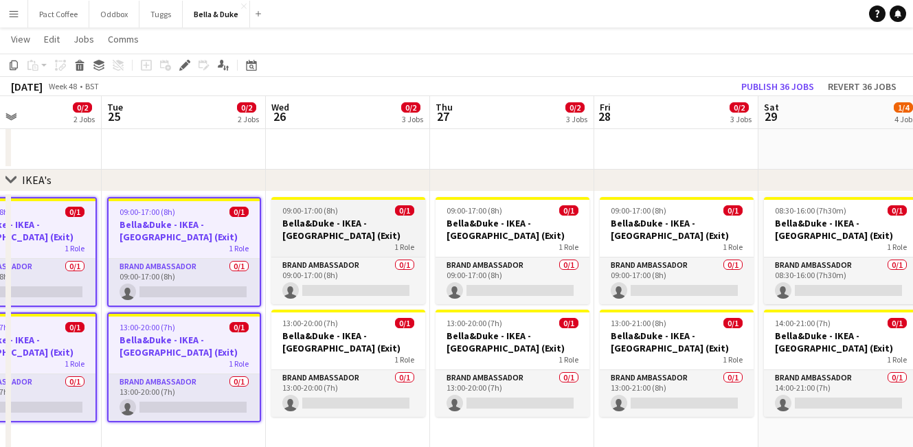
scroll to position [0, 589]
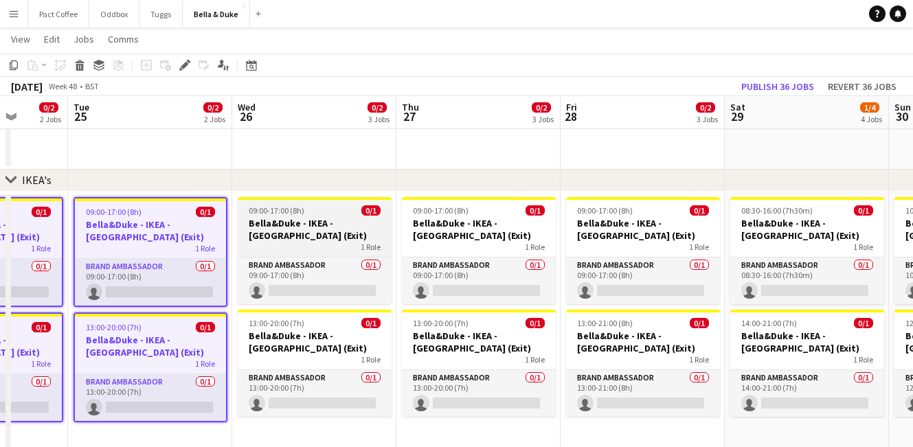
click at [293, 229] on h3 "Bella&Duke - IKEA - [GEOGRAPHIC_DATA] (Exit)" at bounding box center [315, 229] width 154 height 25
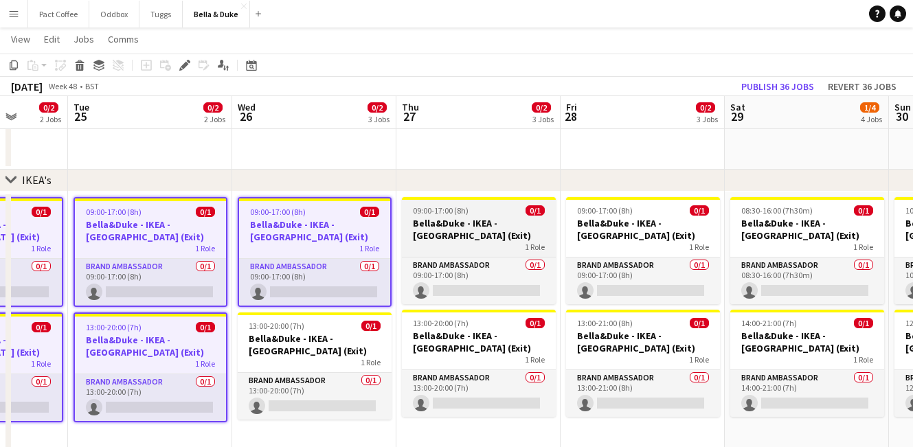
click at [438, 225] on h3 "Bella&Duke - IKEA - [GEOGRAPHIC_DATA] (Exit)" at bounding box center [479, 229] width 154 height 25
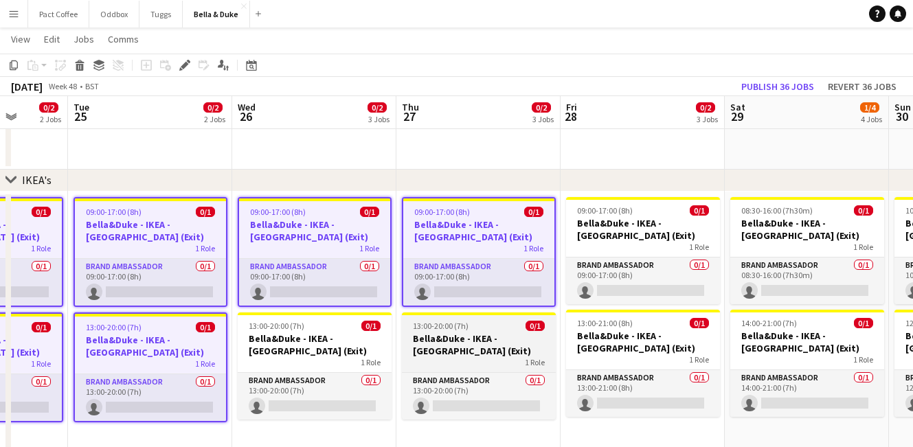
click at [445, 328] on span "13:00-20:00 (7h)" at bounding box center [441, 326] width 56 height 10
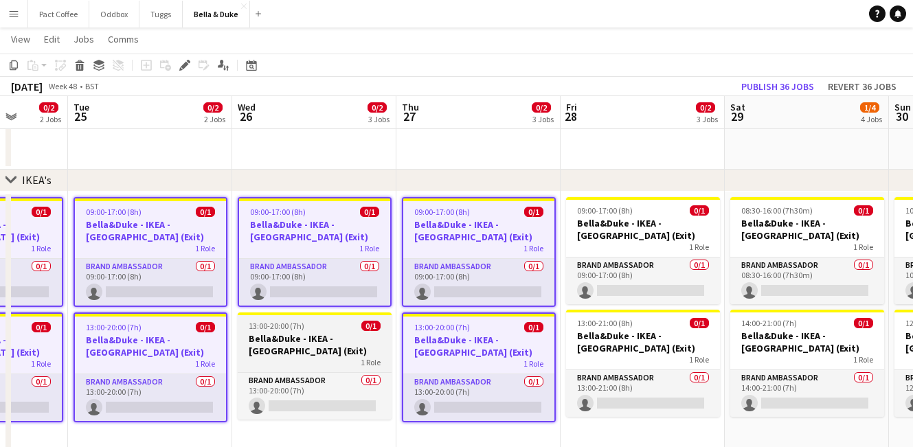
click at [368, 330] on span "0/1" at bounding box center [370, 326] width 19 height 10
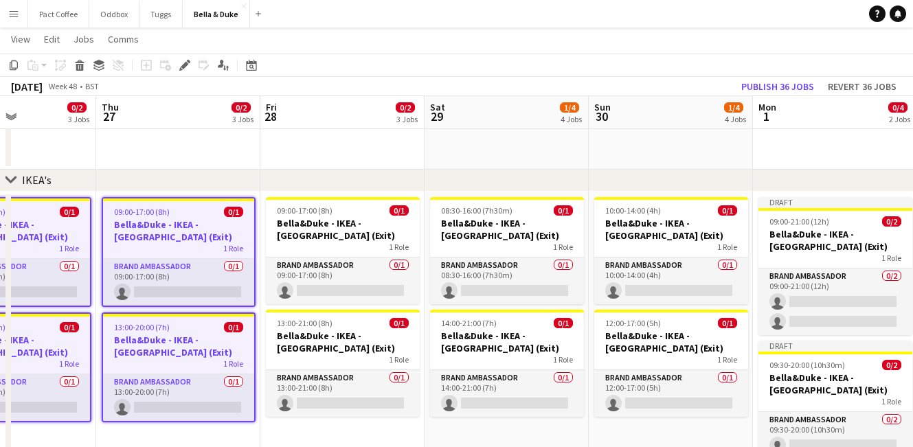
scroll to position [0, 591]
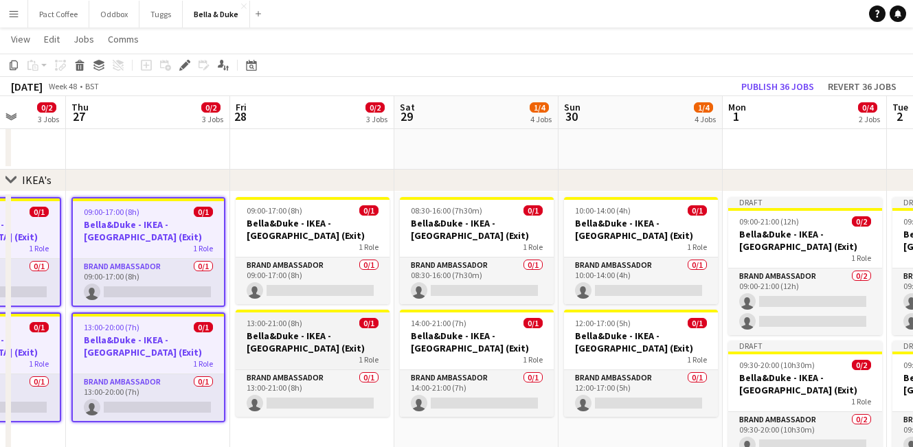
click at [332, 339] on h3 "Bella&Duke - IKEA - [GEOGRAPHIC_DATA] (Exit)" at bounding box center [313, 342] width 154 height 25
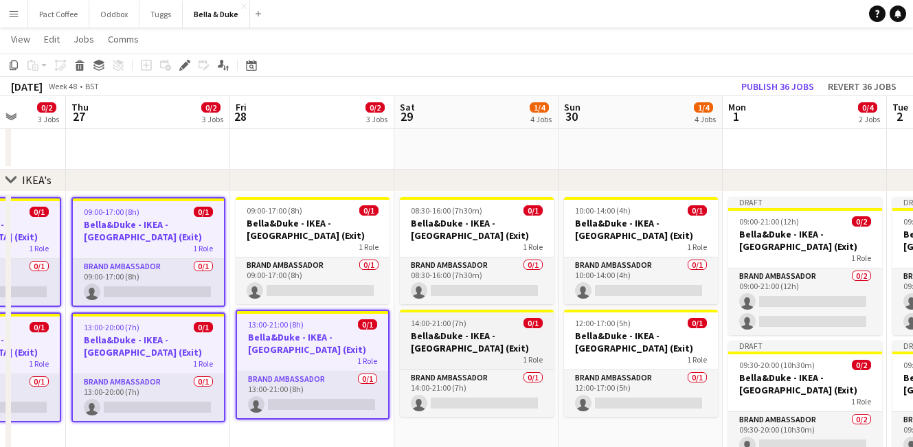
click at [470, 335] on h3 "Bella&Duke - IKEA - [GEOGRAPHIC_DATA] (Exit)" at bounding box center [477, 342] width 154 height 25
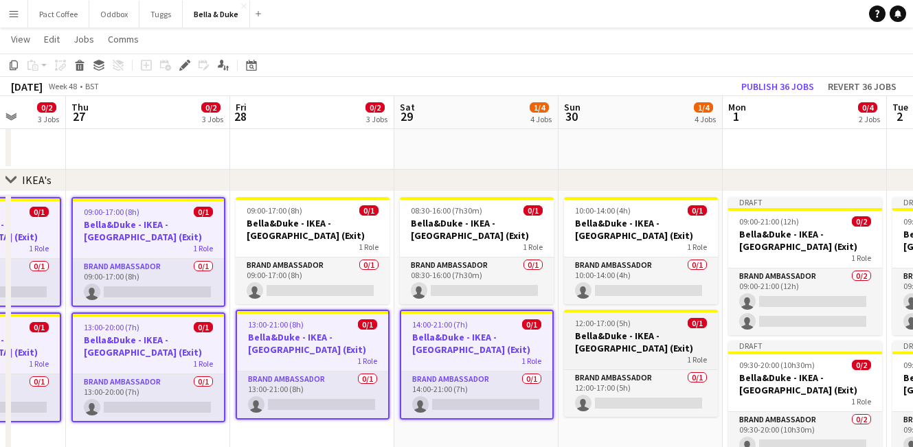
click at [591, 337] on h3 "Bella&Duke - IKEA - [GEOGRAPHIC_DATA] (Exit)" at bounding box center [641, 342] width 154 height 25
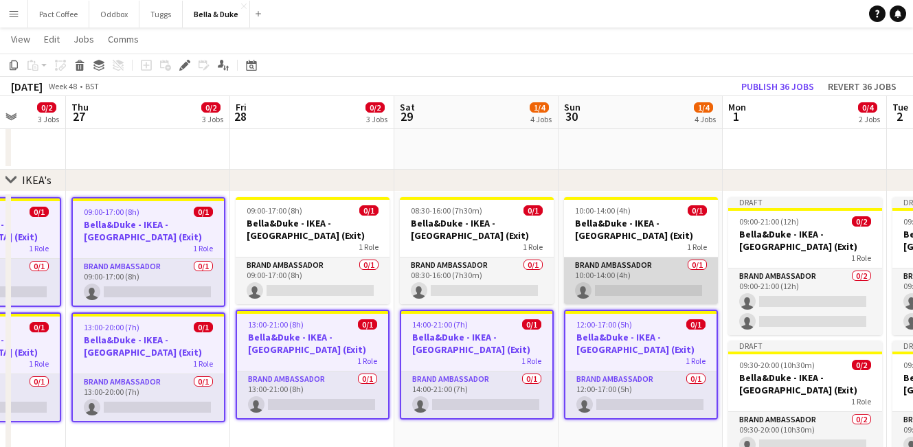
click at [607, 260] on app-card-role "Brand Ambassador 0/1 10:00-14:00 (4h) single-neutral-actions" at bounding box center [641, 281] width 154 height 47
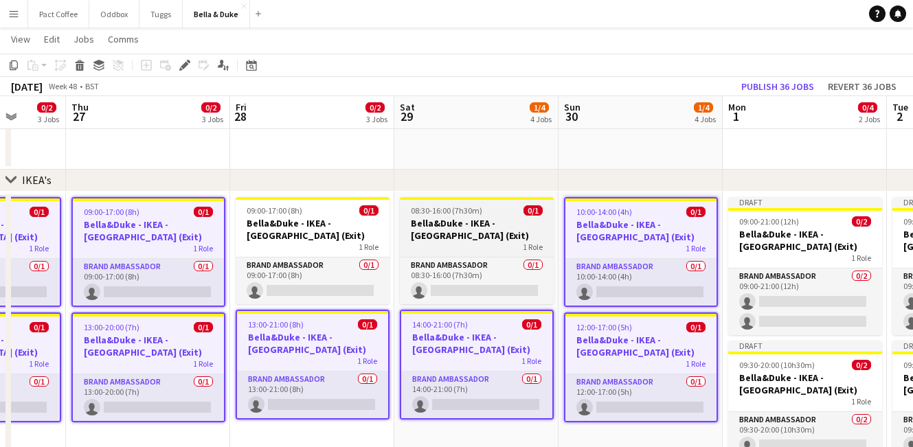
click at [510, 224] on h3 "Bella&Duke - IKEA - [GEOGRAPHIC_DATA] (Exit)" at bounding box center [477, 229] width 154 height 25
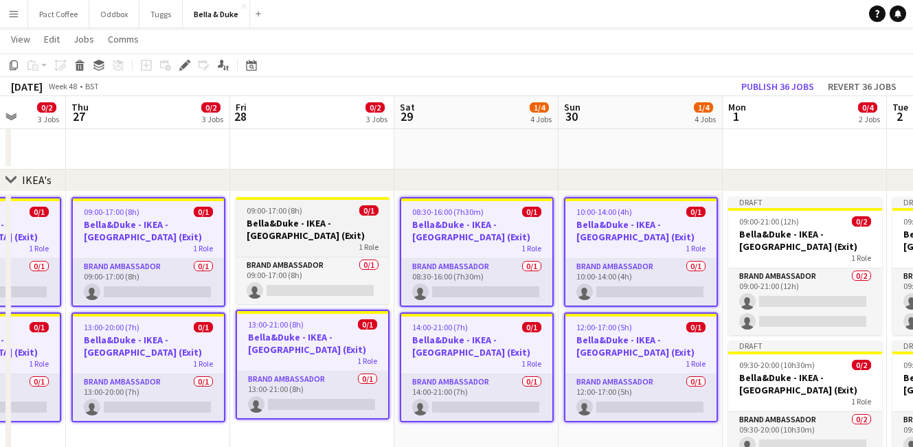
click at [280, 249] on div "1 Role" at bounding box center [313, 247] width 154 height 11
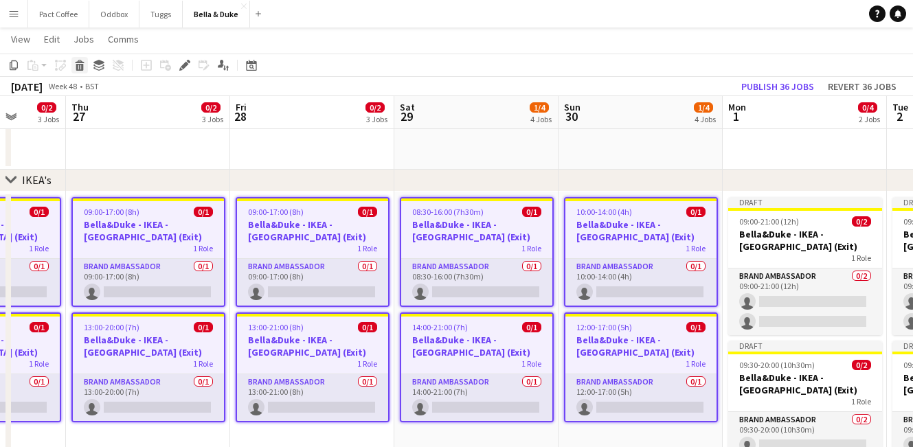
click at [79, 65] on icon at bounding box center [80, 67] width 8 height 7
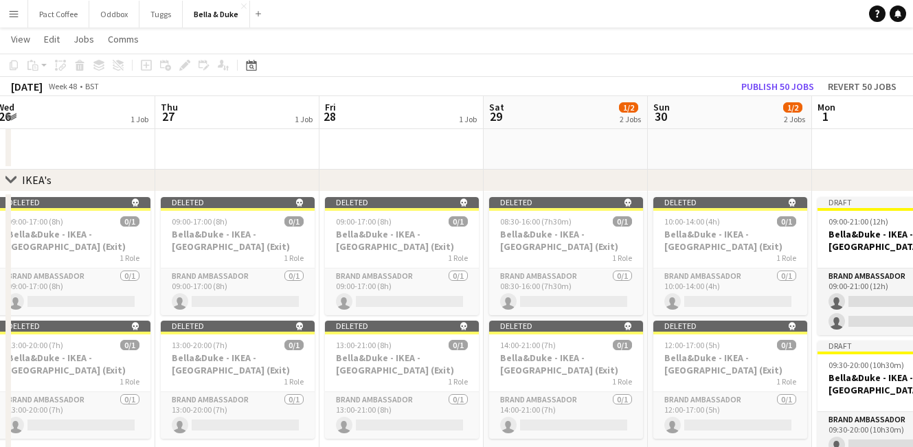
scroll to position [0, 498]
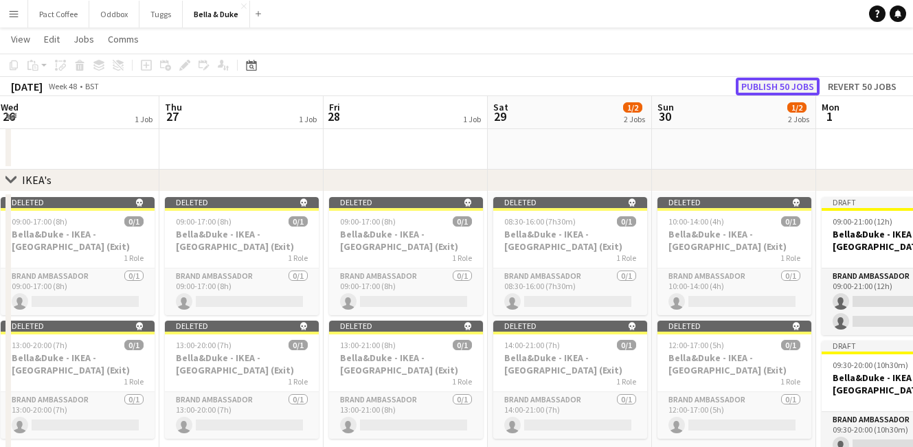
click at [789, 86] on button "Publish 50 jobs" at bounding box center [778, 87] width 84 height 18
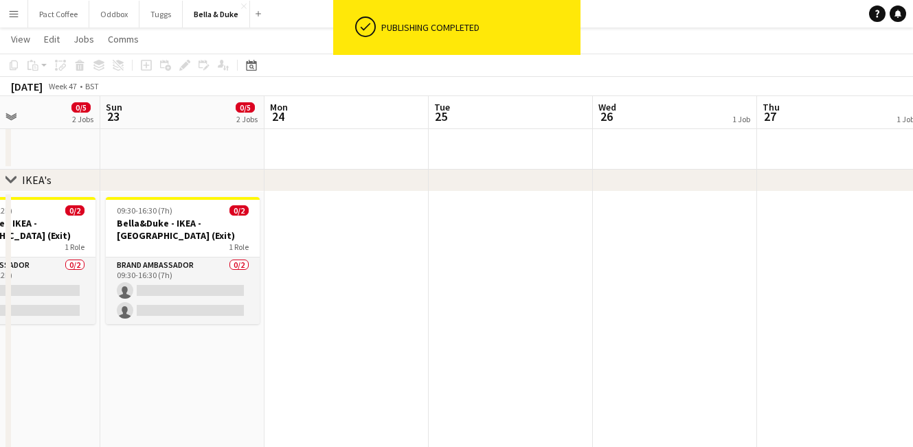
scroll to position [0, 402]
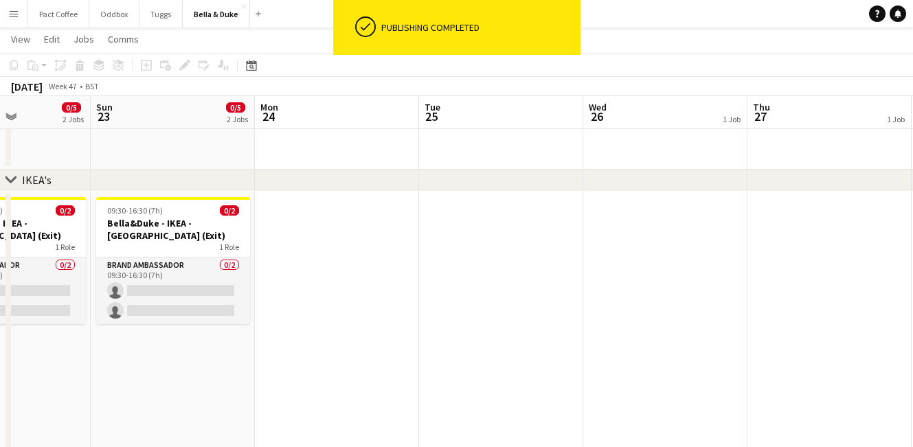
click at [348, 272] on app-date-cell at bounding box center [337, 339] width 164 height 295
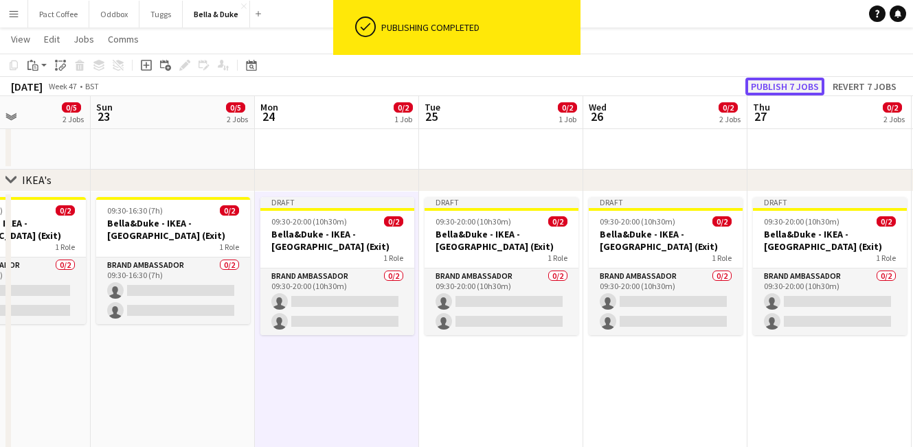
click at [781, 81] on button "Publish 7 jobs" at bounding box center [785, 87] width 79 height 18
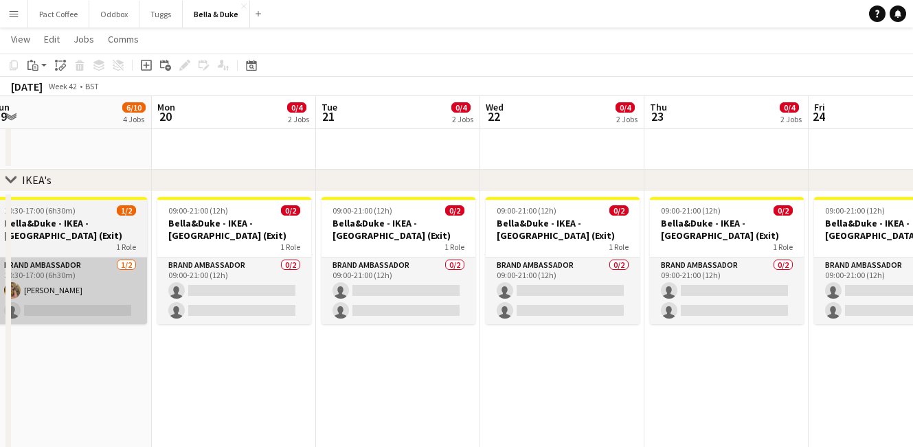
scroll to position [0, 525]
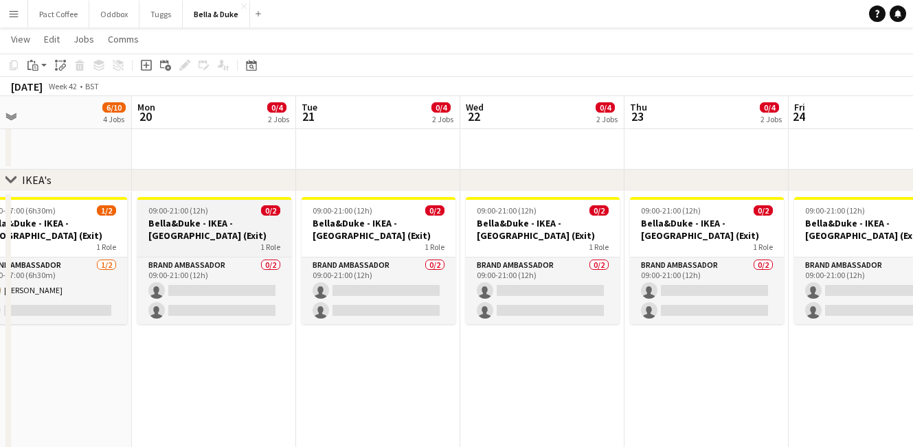
click at [228, 241] on h3 "Bella&Duke - IKEA - [GEOGRAPHIC_DATA] (Exit)" at bounding box center [214, 229] width 154 height 25
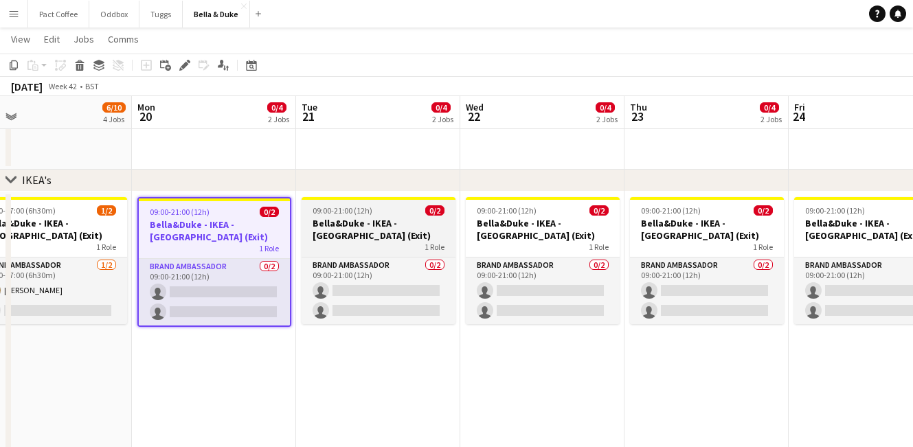
click at [405, 234] on h3 "Bella&Duke - IKEA - [GEOGRAPHIC_DATA] (Exit)" at bounding box center [379, 229] width 154 height 25
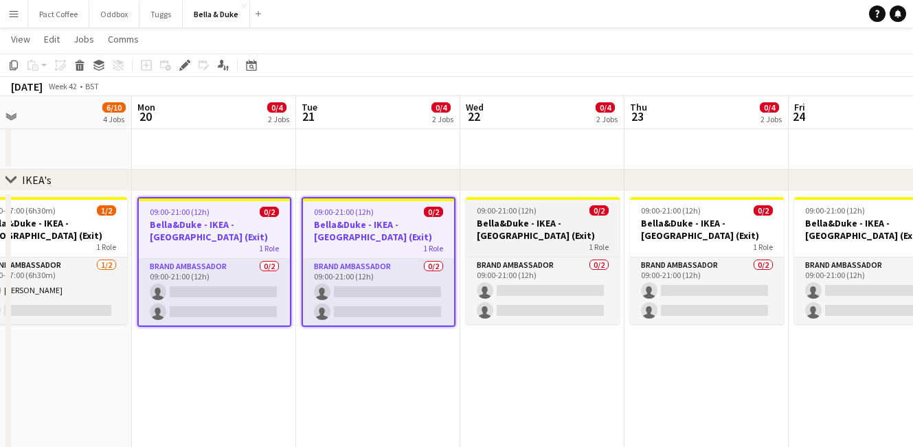
click at [590, 224] on h3 "Bella&Duke - IKEA - [GEOGRAPHIC_DATA] (Exit)" at bounding box center [543, 229] width 154 height 25
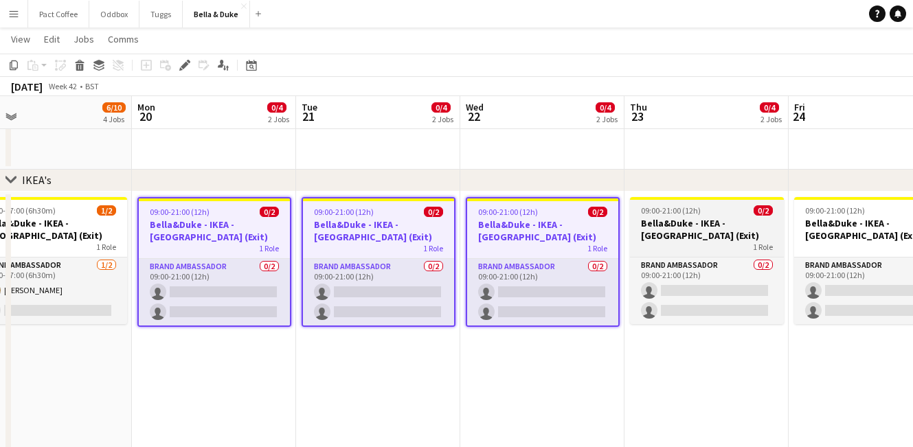
click at [684, 234] on h3 "Bella&Duke - IKEA - [GEOGRAPHIC_DATA] (Exit)" at bounding box center [707, 229] width 154 height 25
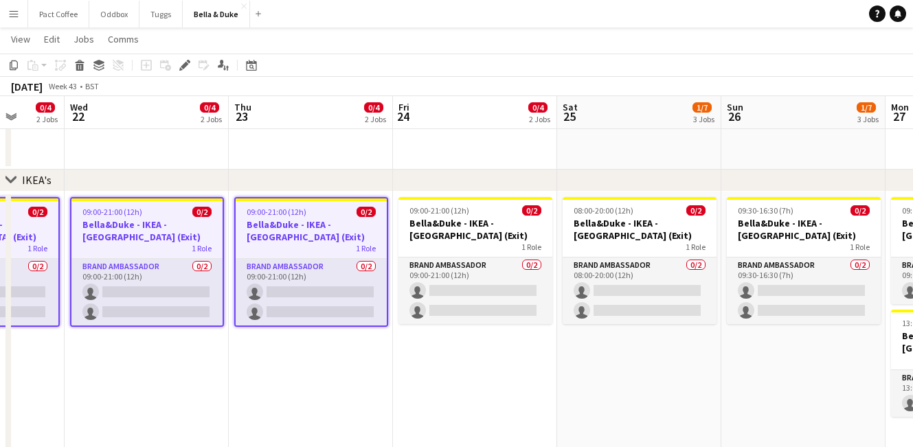
scroll to position [0, 606]
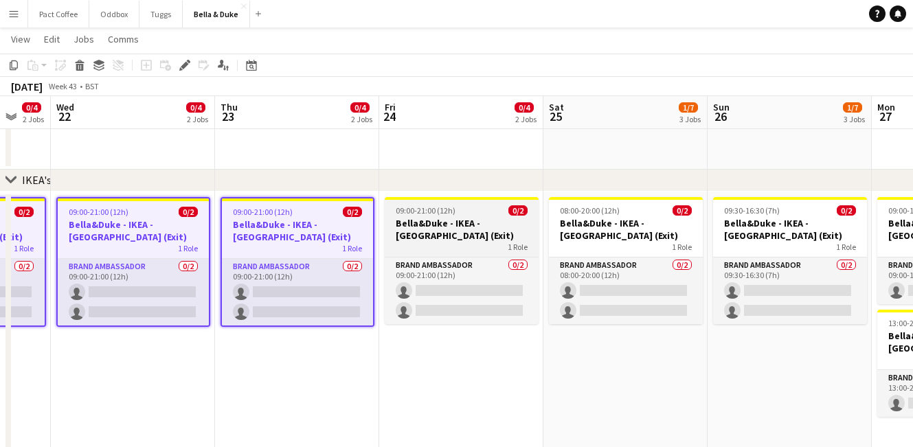
click at [500, 233] on h3 "Bella&Duke - IKEA - [GEOGRAPHIC_DATA] (Exit)" at bounding box center [462, 229] width 154 height 25
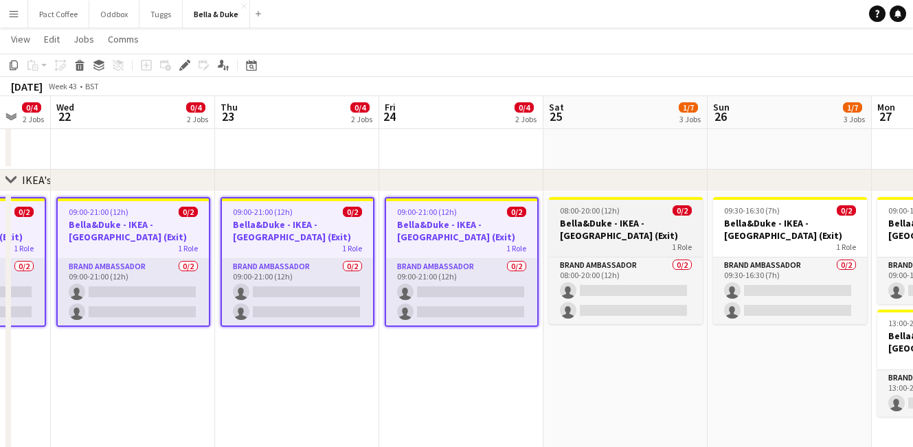
click at [603, 223] on h3 "Bella&Duke - IKEA - [GEOGRAPHIC_DATA] (Exit)" at bounding box center [626, 229] width 154 height 25
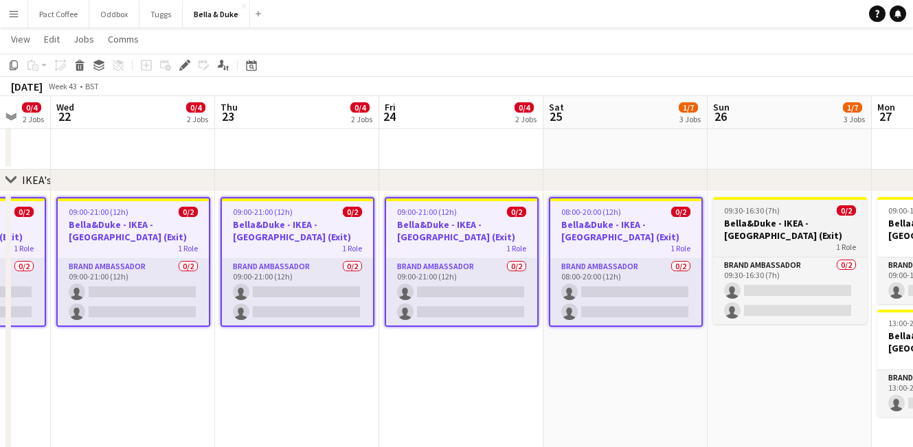
click at [724, 217] on h3 "Bella&Duke - IKEA - [GEOGRAPHIC_DATA] (Exit)" at bounding box center [790, 229] width 154 height 25
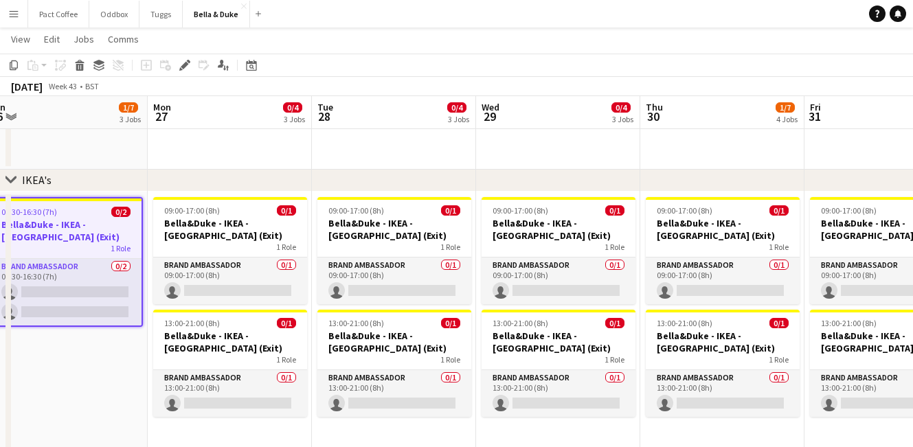
scroll to position [0, 614]
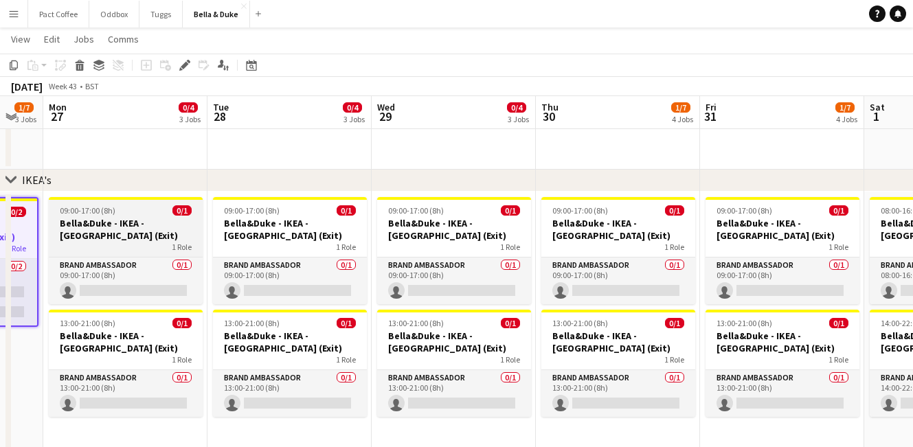
click at [153, 243] on div "1 Role" at bounding box center [126, 247] width 154 height 11
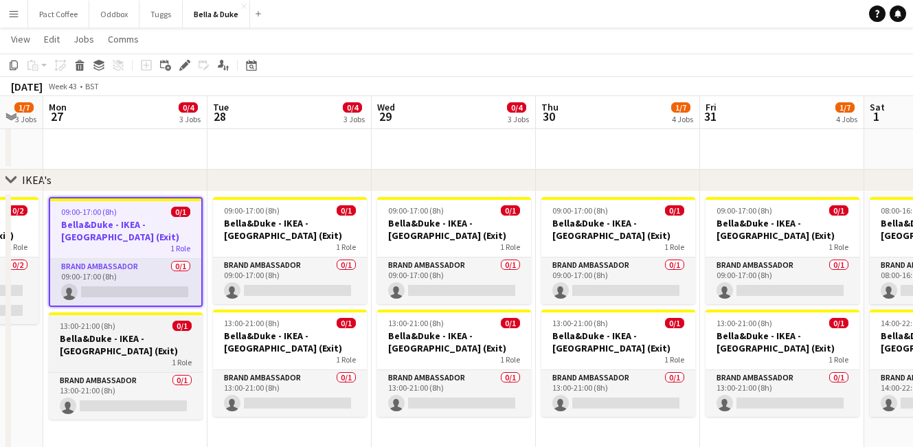
click at [155, 339] on h3 "Bella&Duke - IKEA - [GEOGRAPHIC_DATA] (Exit)" at bounding box center [126, 345] width 154 height 25
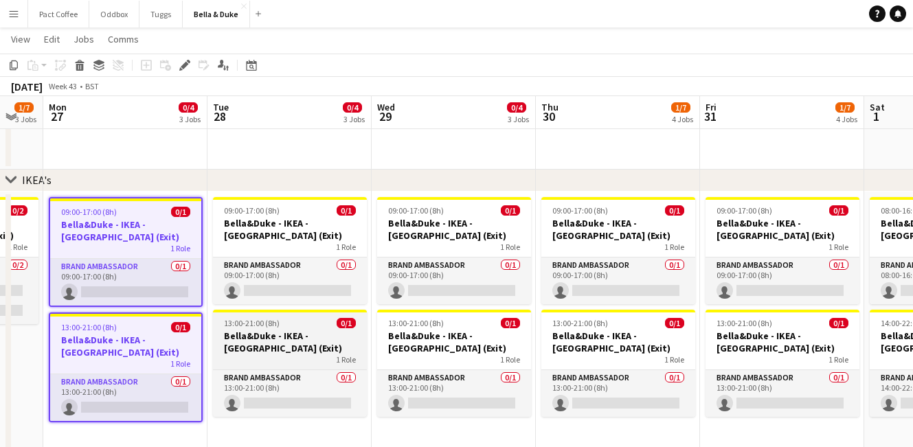
click at [304, 320] on div "13:00-21:00 (8h) 0/1" at bounding box center [290, 323] width 154 height 10
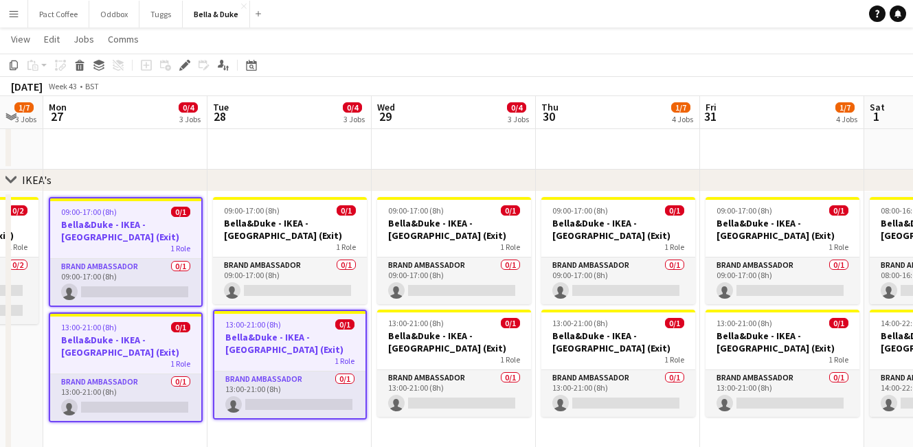
click at [315, 245] on div "1 Role" at bounding box center [290, 247] width 154 height 11
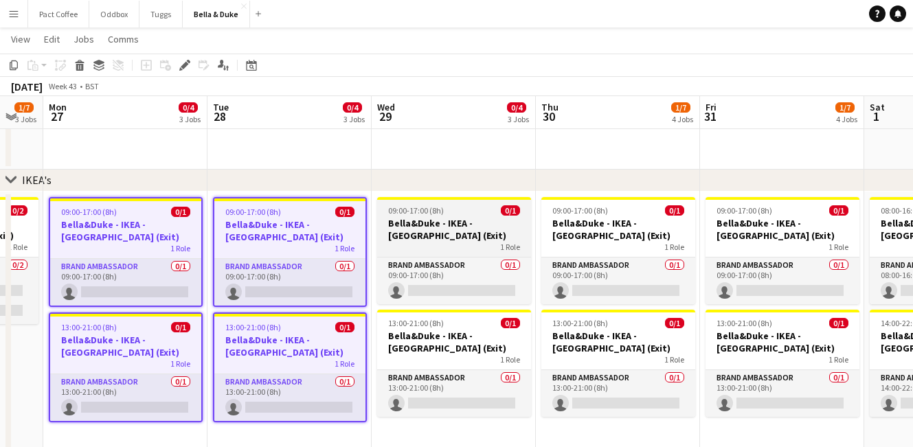
click at [446, 210] on div "09:00-17:00 (8h) 0/1" at bounding box center [454, 210] width 154 height 10
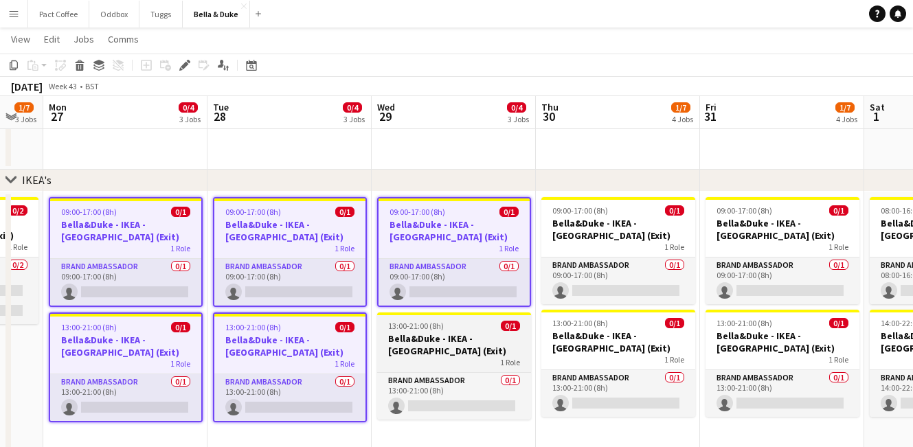
click at [441, 321] on span "13:00-21:00 (8h)" at bounding box center [416, 326] width 56 height 10
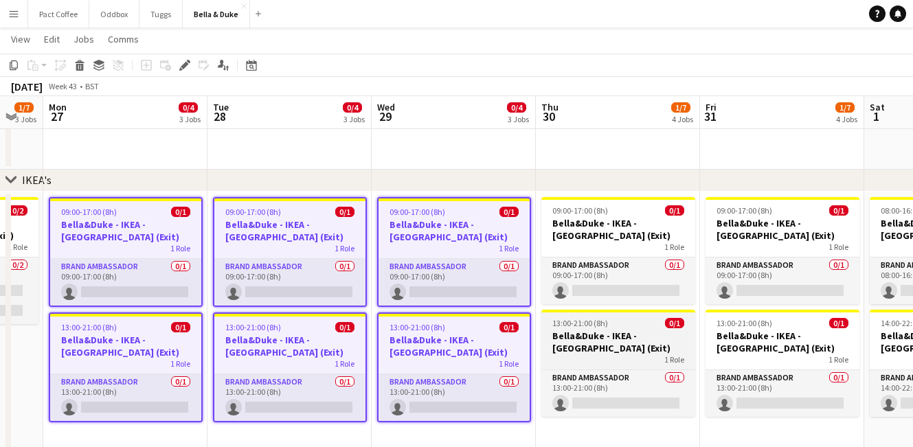
click at [611, 313] on app-job-card "13:00-21:00 (8h) 0/1 [PERSON_NAME] - IKEA - [GEOGRAPHIC_DATA] (Exit) 1 Role Bra…" at bounding box center [618, 363] width 154 height 107
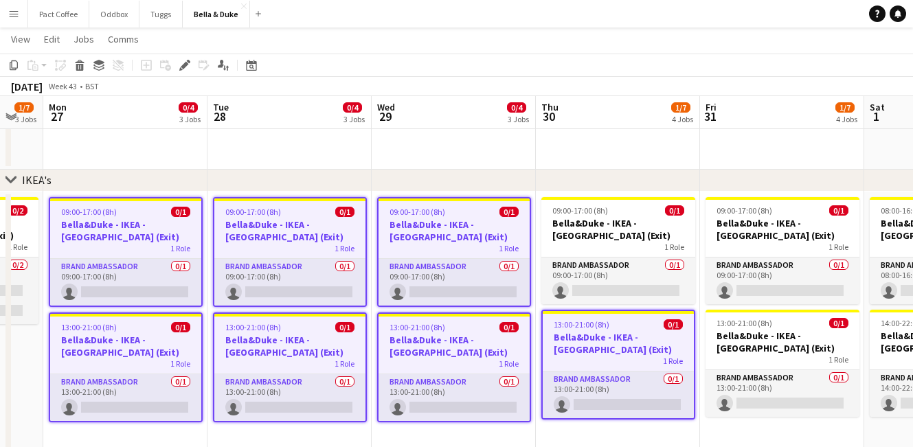
click at [611, 218] on h3 "Bella&Duke - IKEA - [GEOGRAPHIC_DATA] (Exit)" at bounding box center [618, 229] width 154 height 25
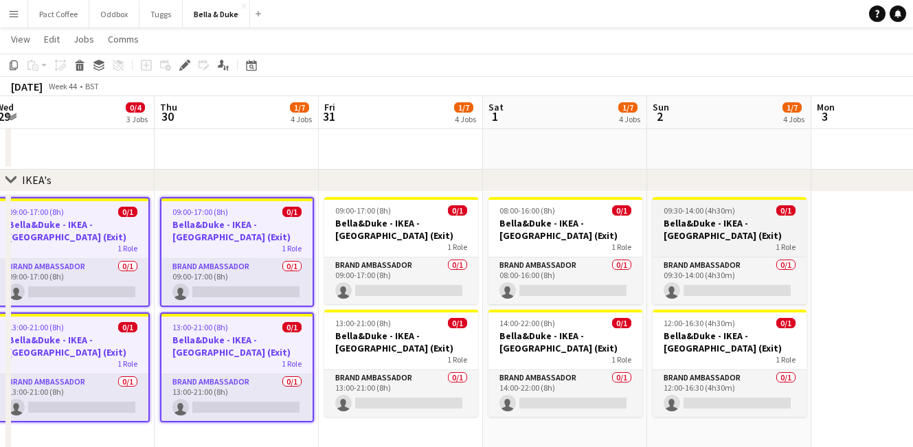
scroll to position [0, 516]
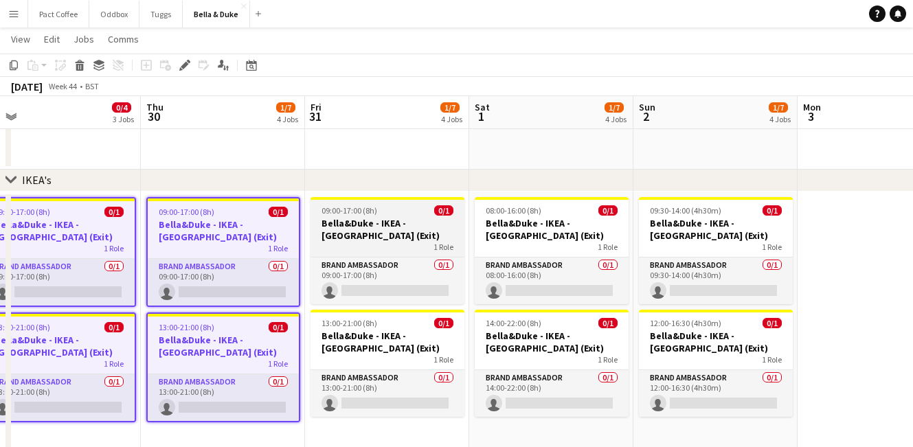
click at [416, 228] on h3 "Bella&Duke - IKEA - [GEOGRAPHIC_DATA] (Exit)" at bounding box center [388, 229] width 154 height 25
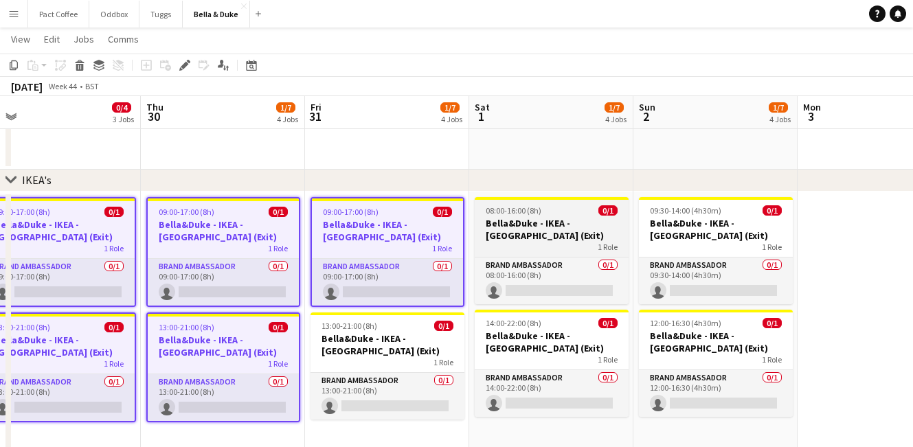
click at [578, 230] on h3 "Bella&Duke - IKEA - [GEOGRAPHIC_DATA] (Exit)" at bounding box center [552, 229] width 154 height 25
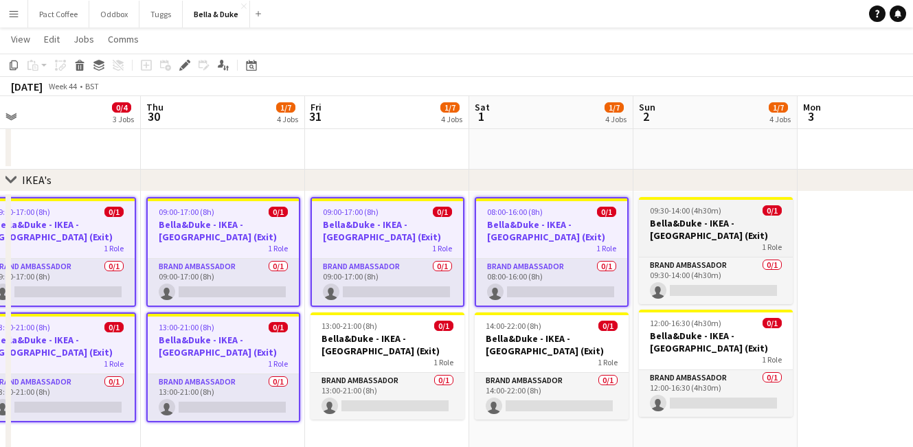
click at [679, 235] on h3 "Bella&Duke - IKEA - [GEOGRAPHIC_DATA] (Exit)" at bounding box center [716, 229] width 154 height 25
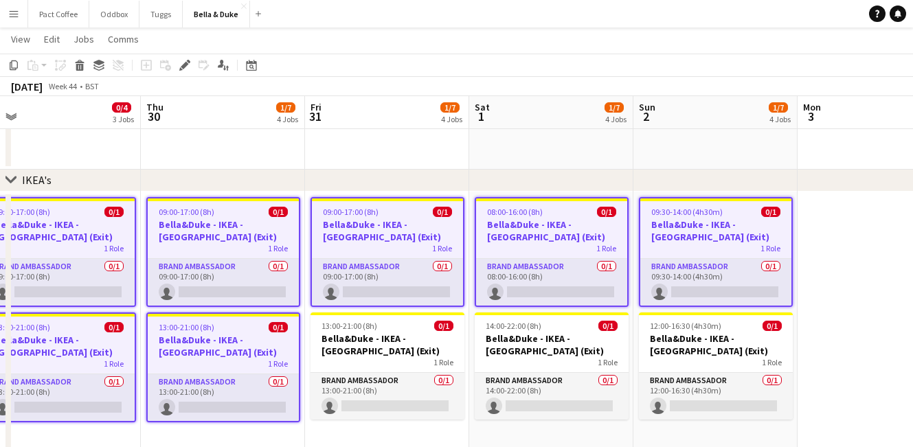
click at [670, 310] on app-date-cell "09:30-14:00 (4h30m) 0/1 [PERSON_NAME] - IKEA - Lakeside (Exit) 1 Role Brand Amb…" at bounding box center [716, 339] width 164 height 295
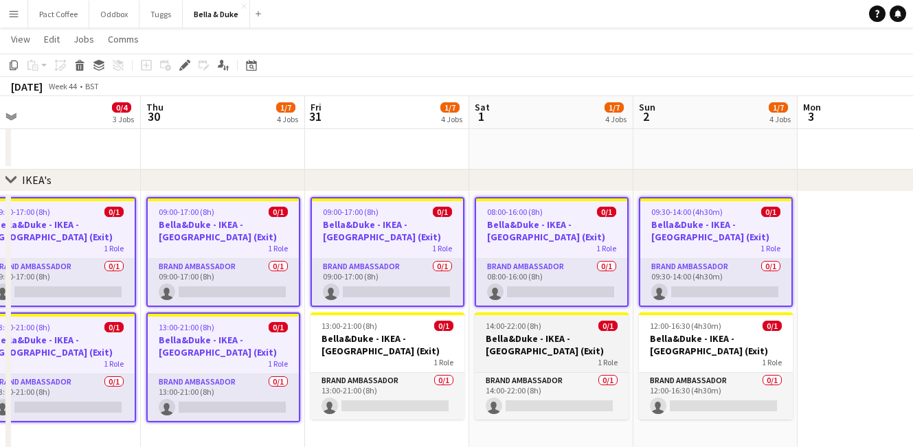
click at [560, 350] on h3 "Bella&Duke - IKEA - [GEOGRAPHIC_DATA] (Exit)" at bounding box center [552, 345] width 154 height 25
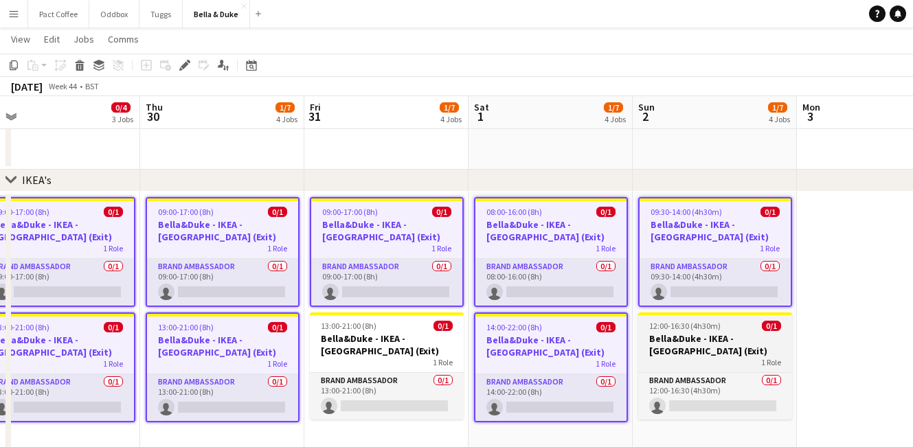
click at [743, 344] on h3 "Bella&Duke - IKEA - [GEOGRAPHIC_DATA] (Exit)" at bounding box center [715, 345] width 154 height 25
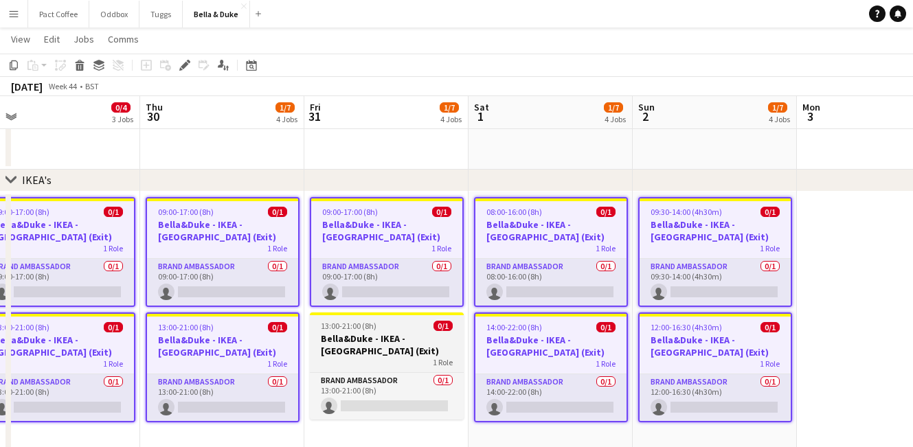
click at [405, 344] on h3 "Bella&Duke - IKEA - [GEOGRAPHIC_DATA] (Exit)" at bounding box center [387, 345] width 154 height 25
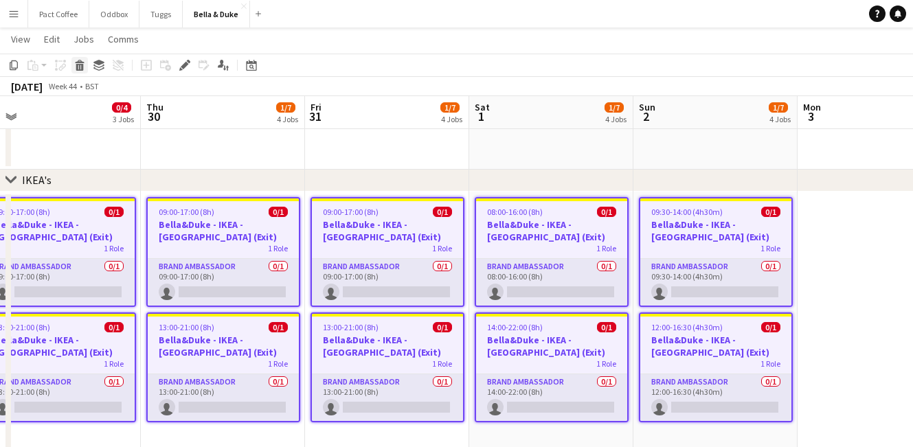
click at [83, 67] on icon "Delete" at bounding box center [79, 65] width 11 height 11
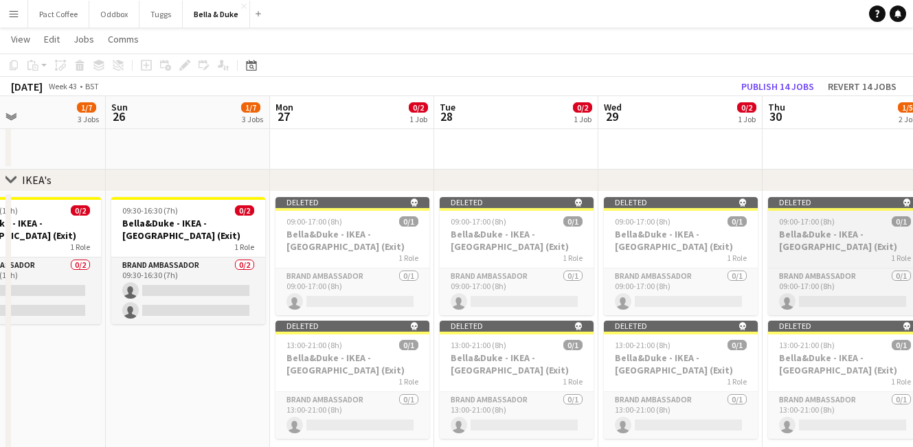
scroll to position [0, 573]
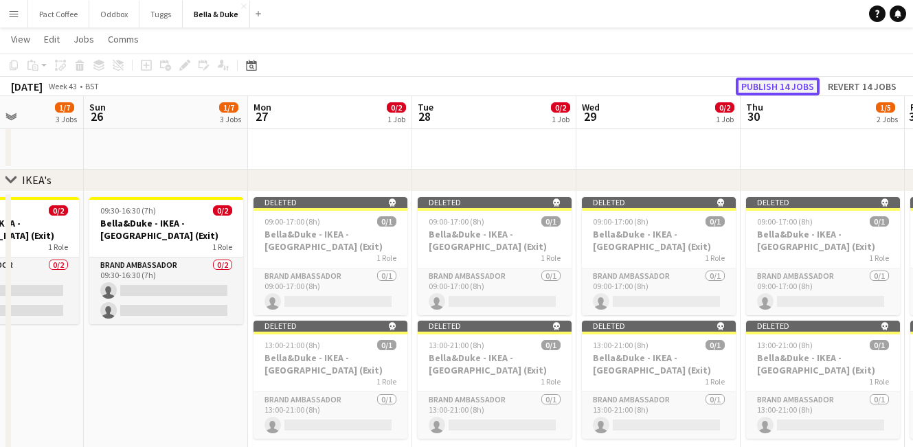
click at [812, 87] on button "Publish 14 jobs" at bounding box center [778, 87] width 84 height 18
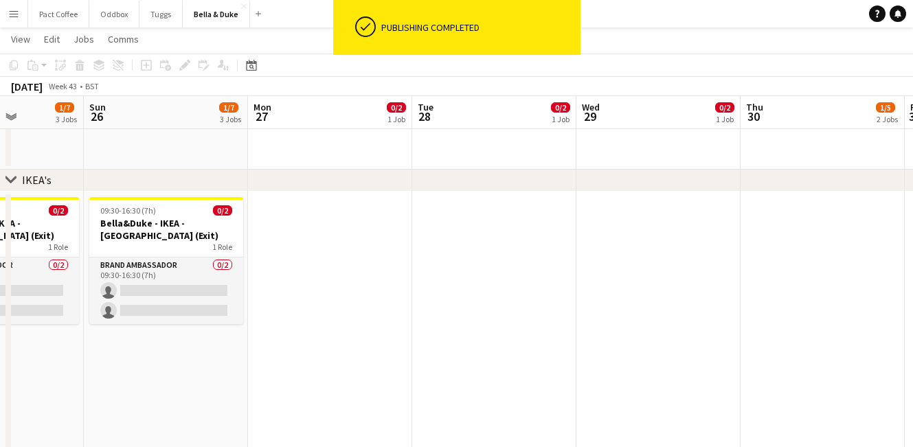
click at [331, 249] on app-date-cell at bounding box center [330, 339] width 164 height 295
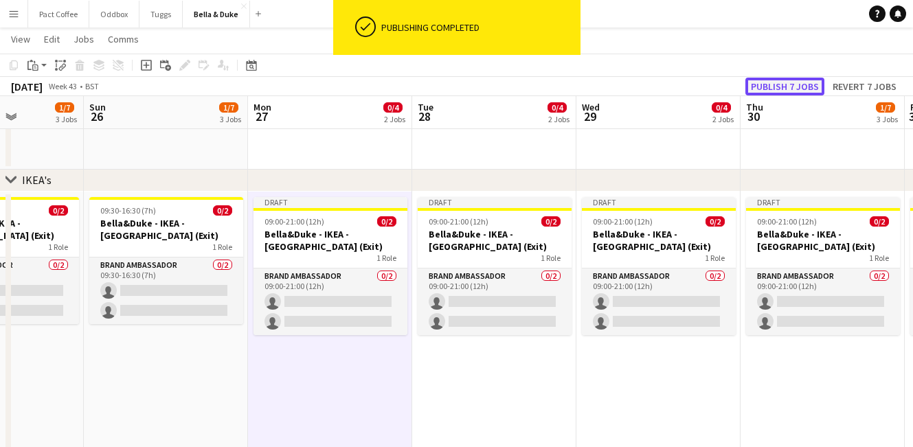
click at [801, 86] on button "Publish 7 jobs" at bounding box center [785, 87] width 79 height 18
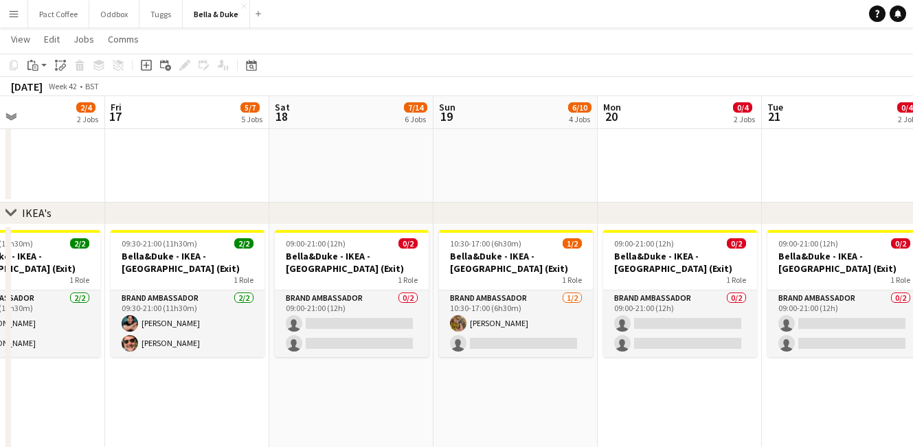
scroll to position [0, 389]
click at [882, 17] on link "Help" at bounding box center [877, 13] width 16 height 16
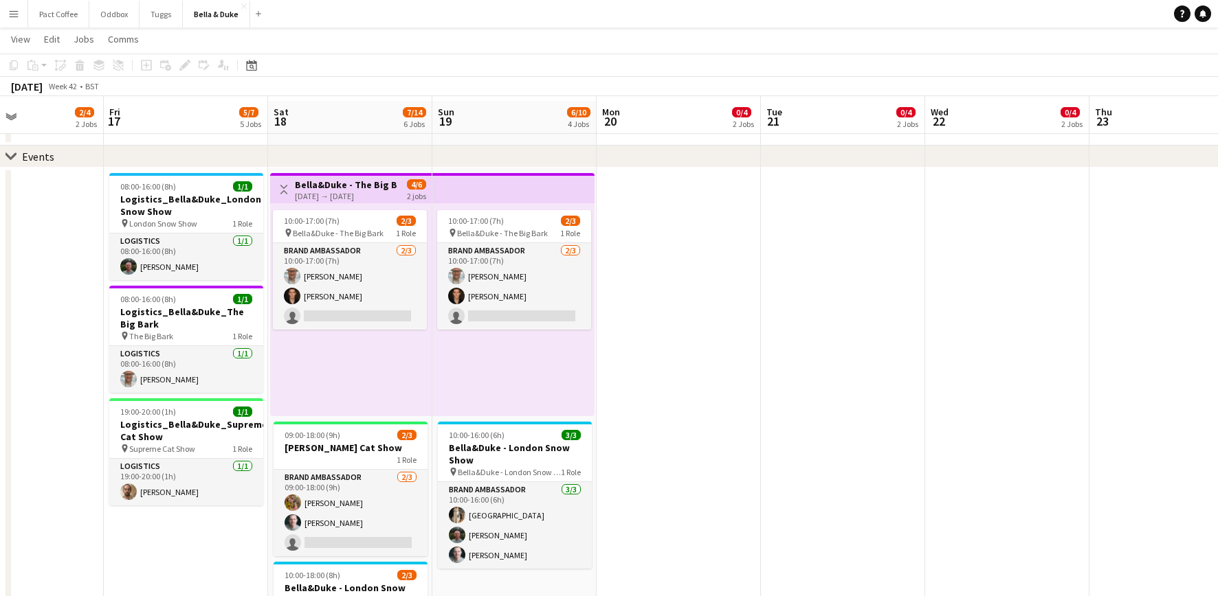
scroll to position [54, 0]
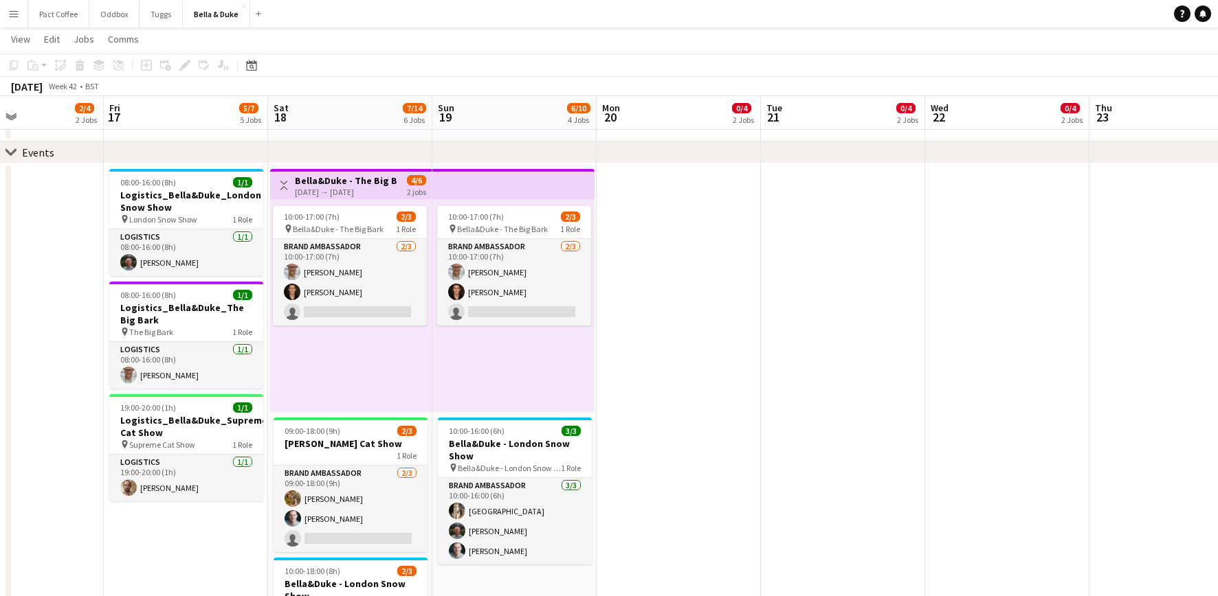
click at [893, 429] on app-date-cell at bounding box center [843, 540] width 164 height 752
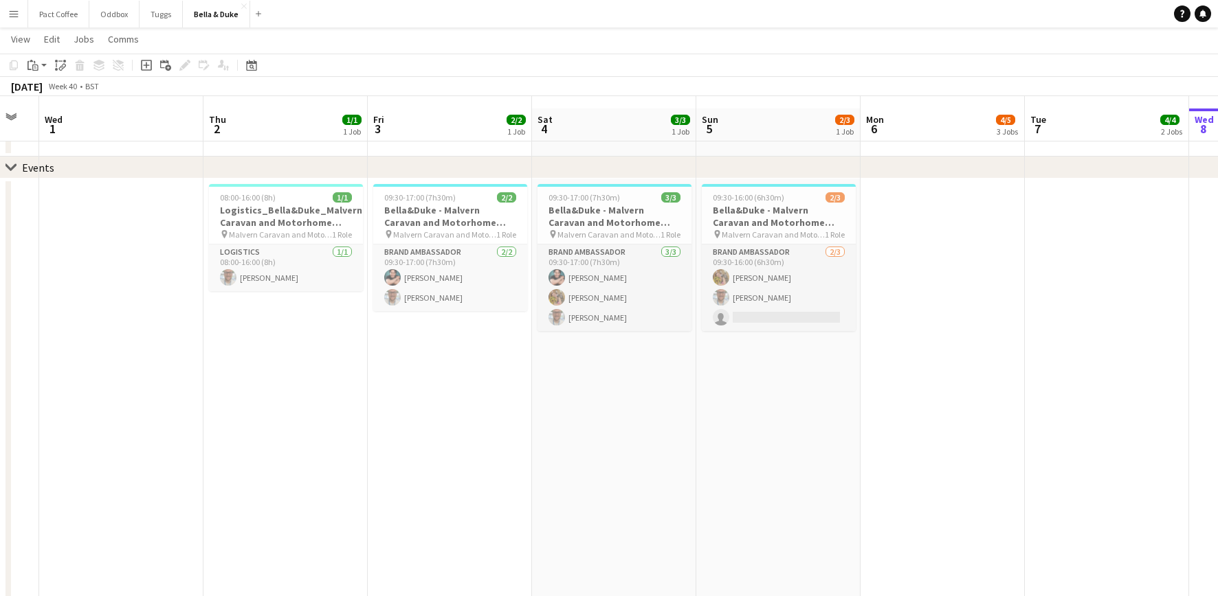
scroll to position [0, 0]
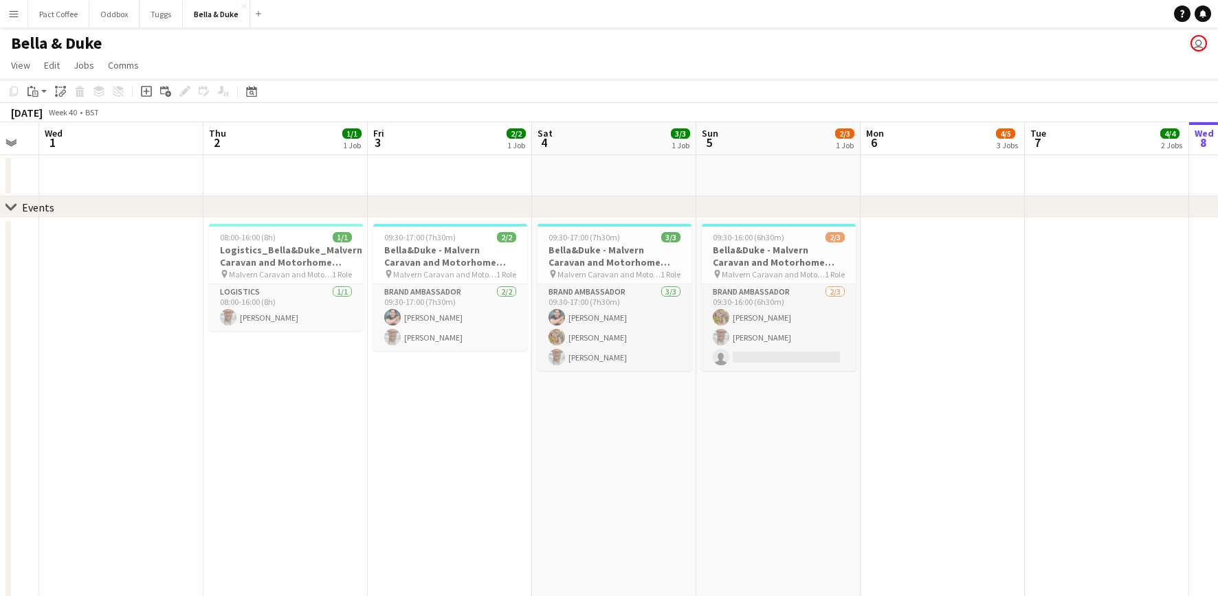
click at [38, 212] on div "Events" at bounding box center [38, 208] width 32 height 14
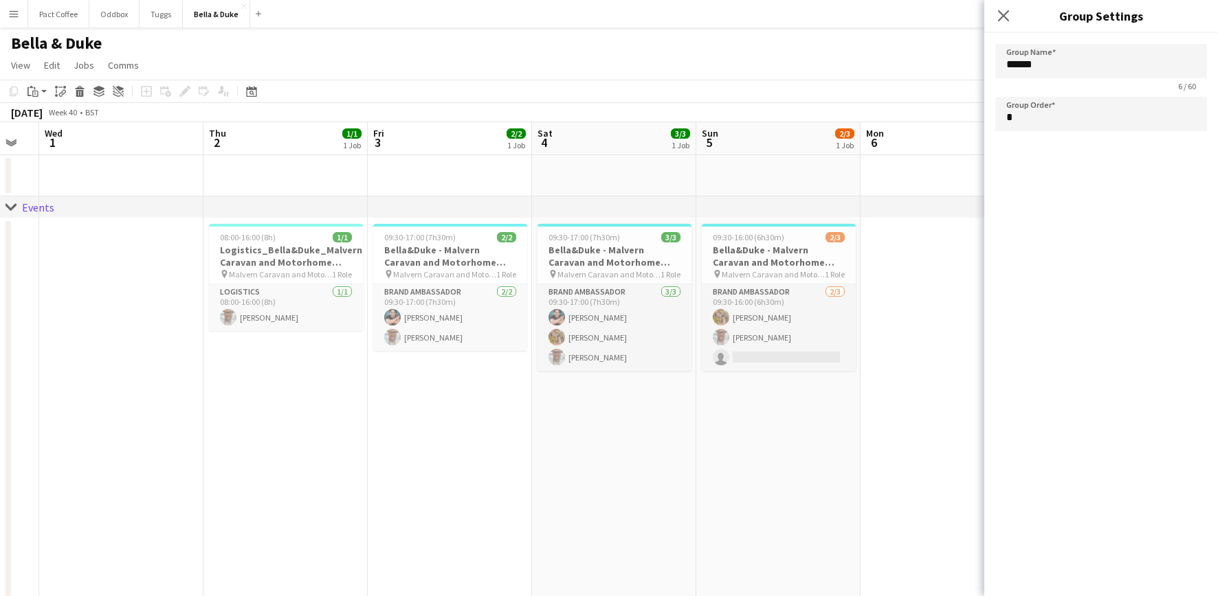
click at [38, 212] on div "Events" at bounding box center [38, 208] width 32 height 14
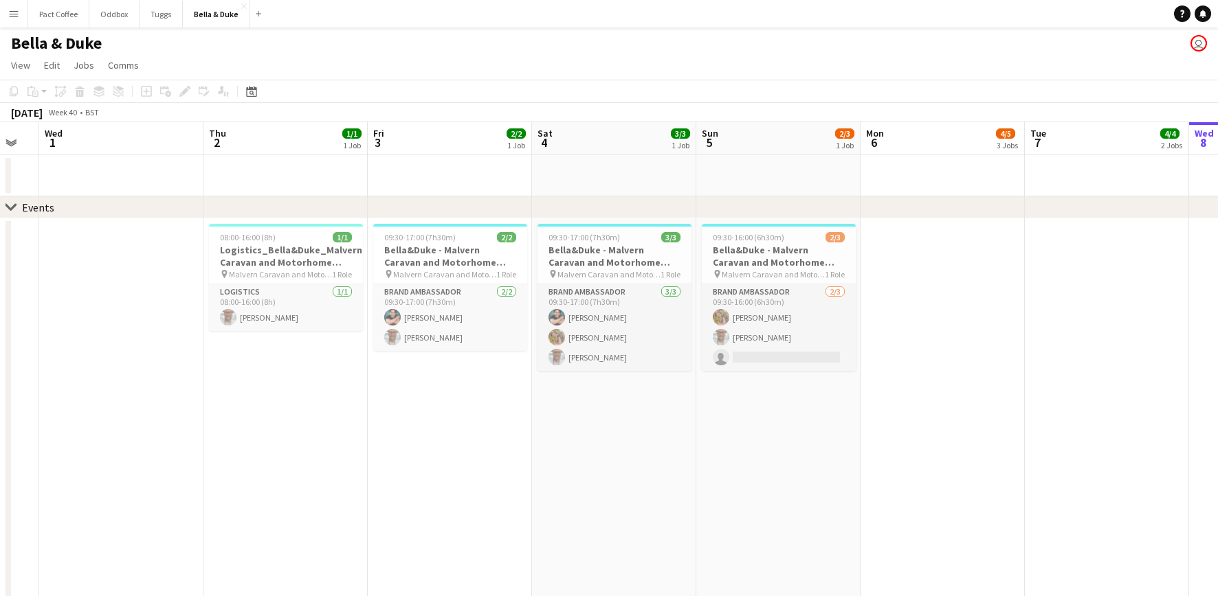
click at [11, 206] on icon "chevron-right" at bounding box center [10, 207] width 11 height 11
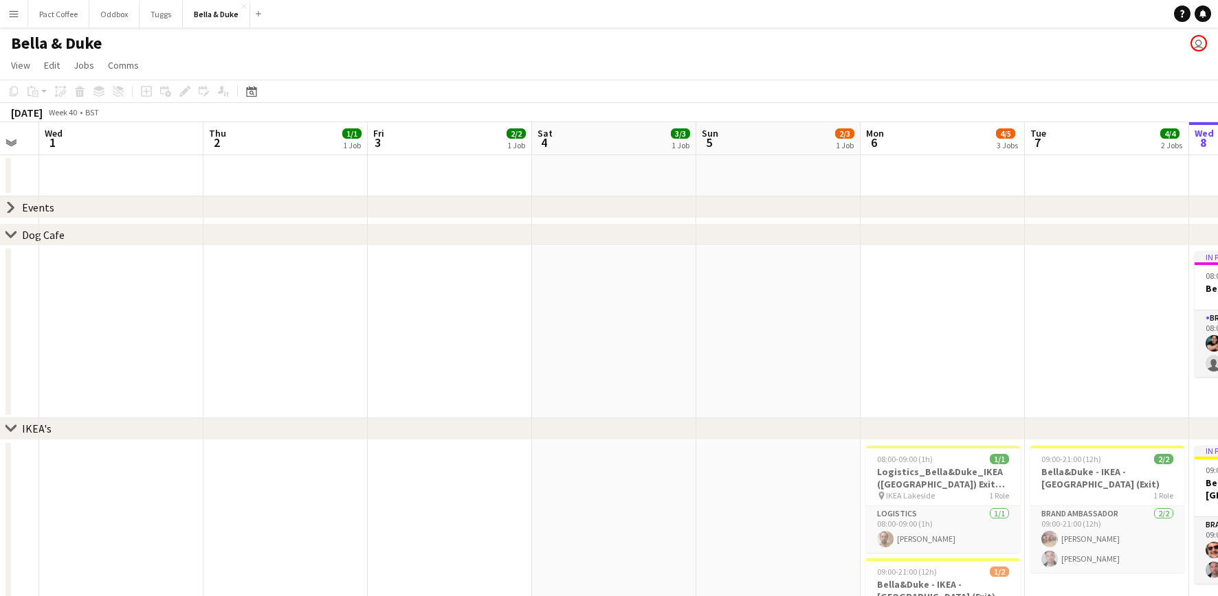
scroll to position [0, 357]
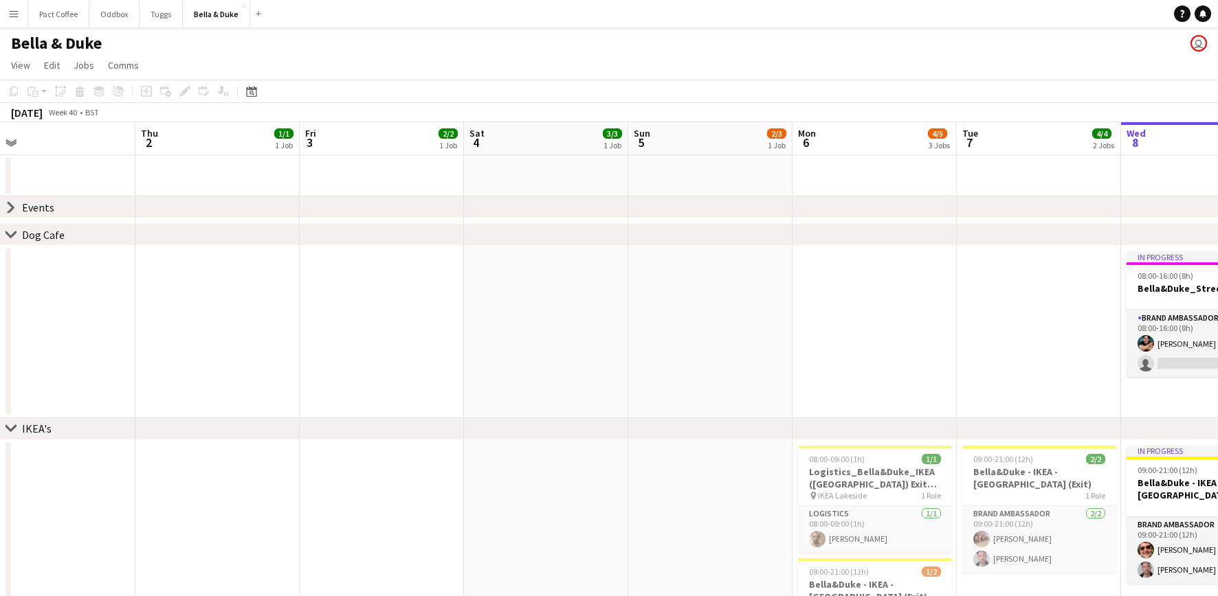
click at [12, 236] on icon at bounding box center [10, 234] width 10 height 5
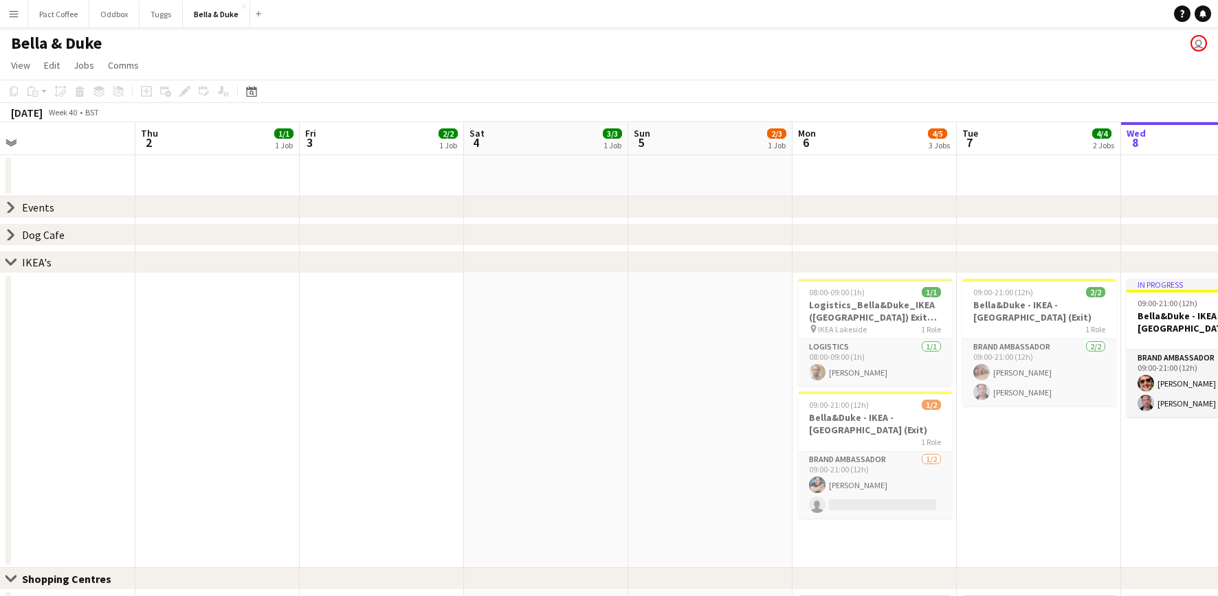
click at [10, 208] on icon "chevron-right" at bounding box center [10, 207] width 11 height 11
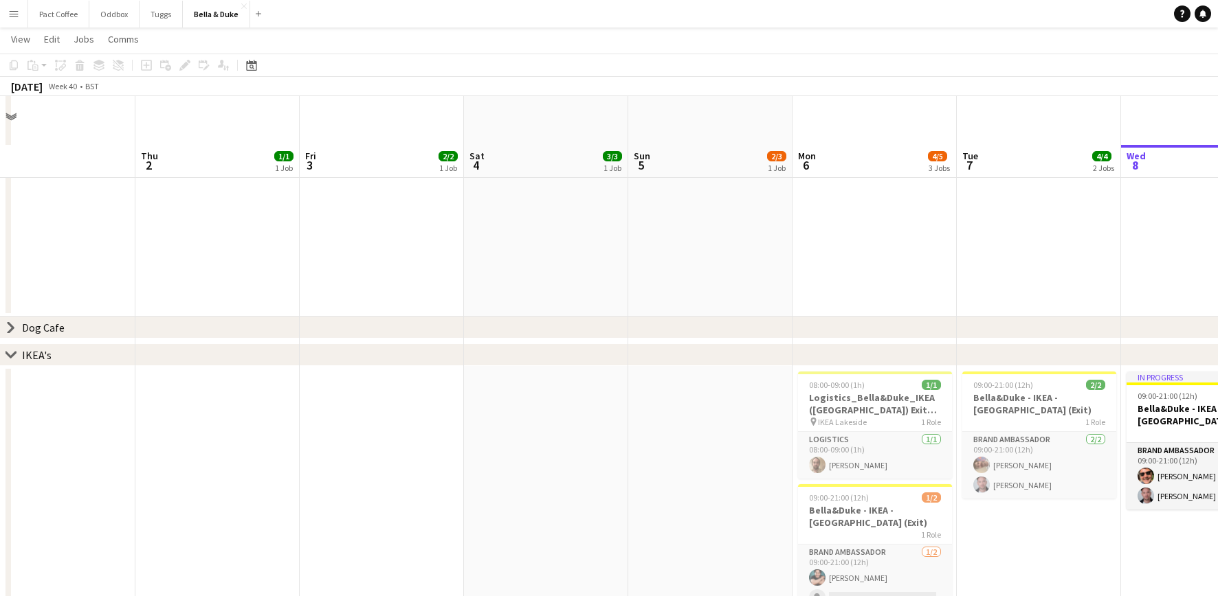
scroll to position [704, 0]
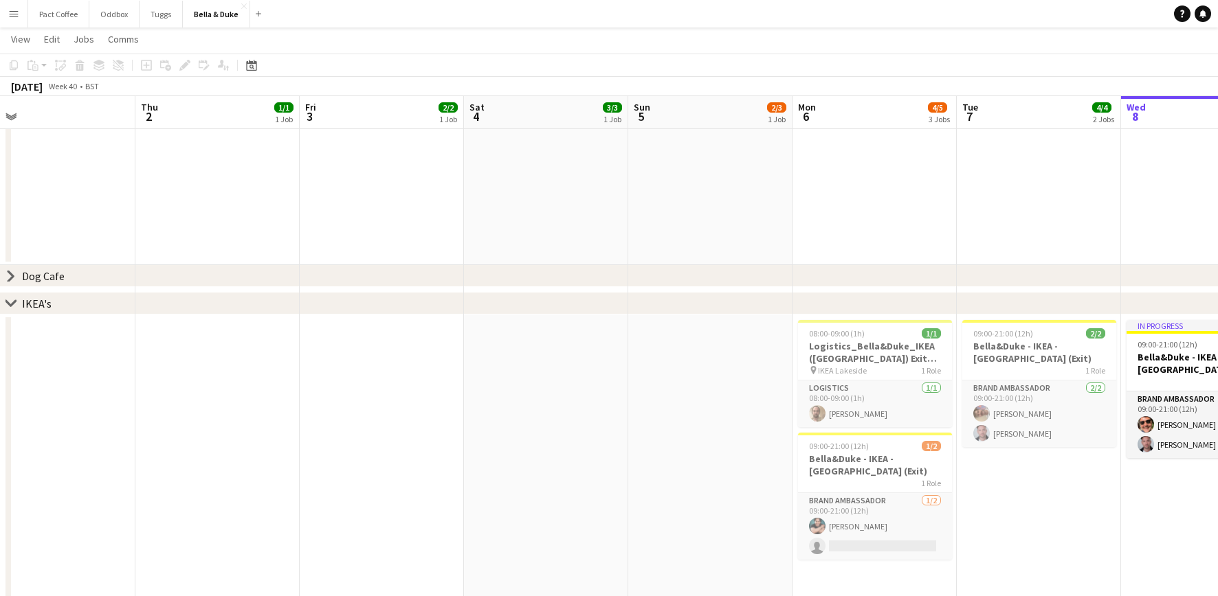
drag, startPoint x: 23, startPoint y: 304, endPoint x: 22, endPoint y: 270, distance: 34.4
click at [22, 270] on div "chevron-right Events chevron-right Dog Cafe chevron-right IKEA's" at bounding box center [609, 29] width 1218 height 1159
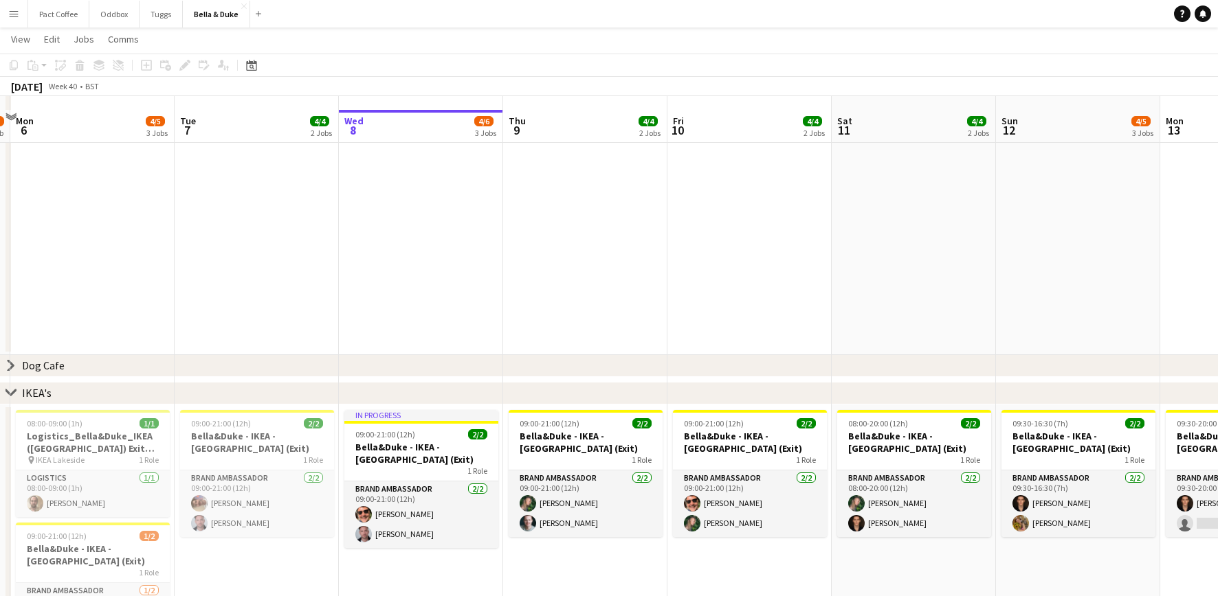
scroll to position [576, 0]
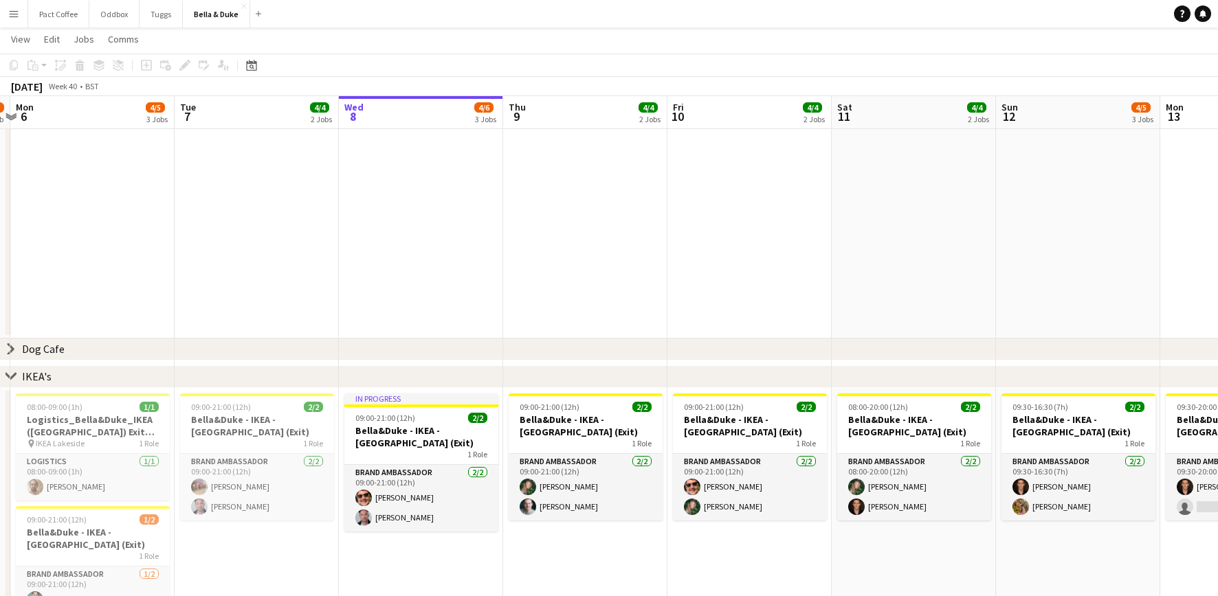
click at [451, 349] on div "chevron-right Dog Cafe" at bounding box center [609, 350] width 1218 height 22
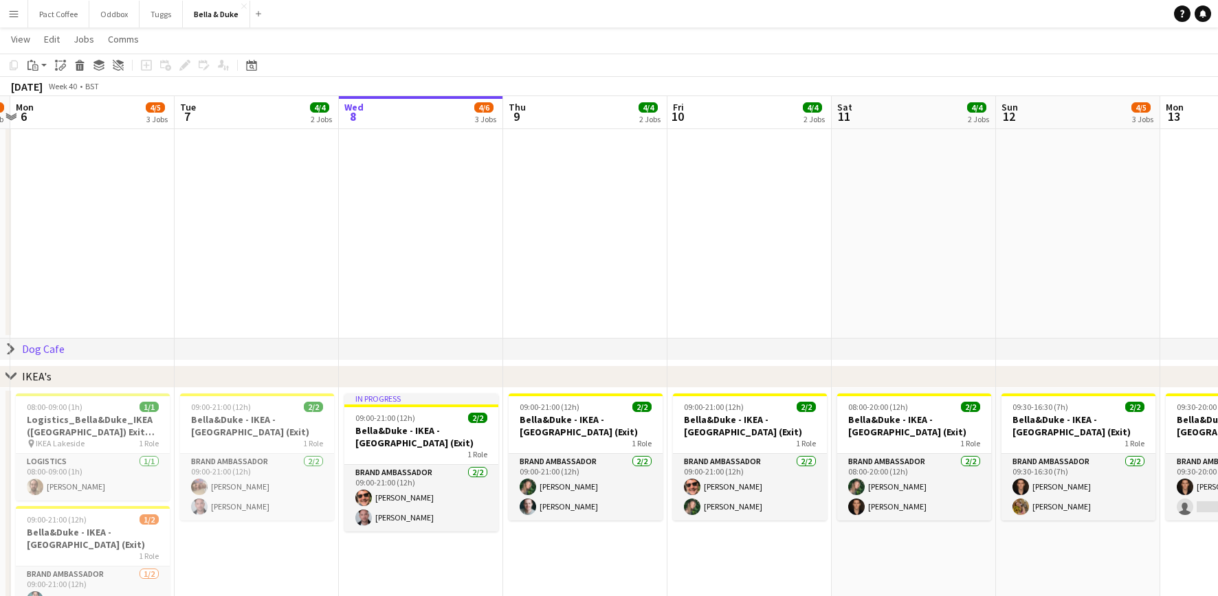
click at [40, 351] on div "Dog Cafe" at bounding box center [43, 349] width 43 height 14
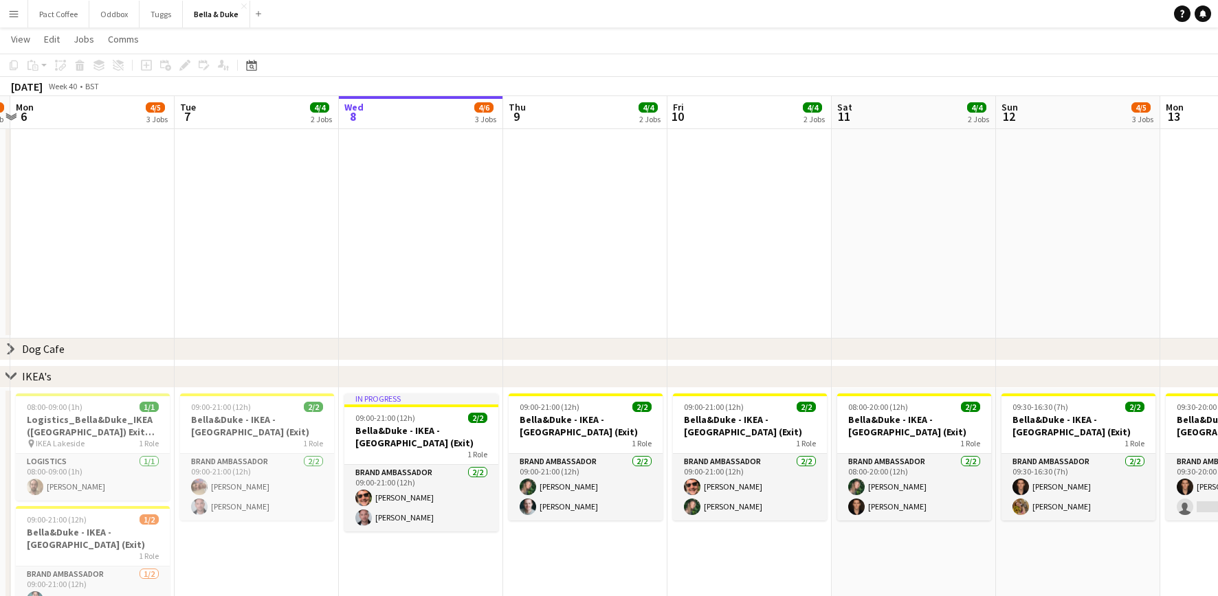
click at [11, 350] on icon at bounding box center [10, 349] width 5 height 10
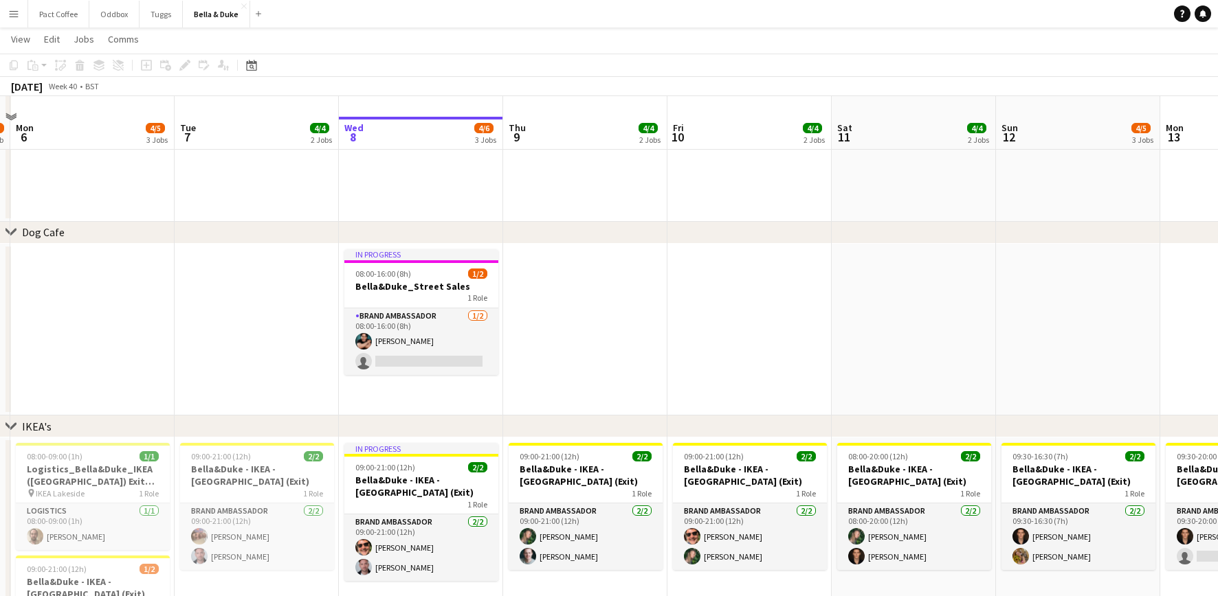
scroll to position [692, 0]
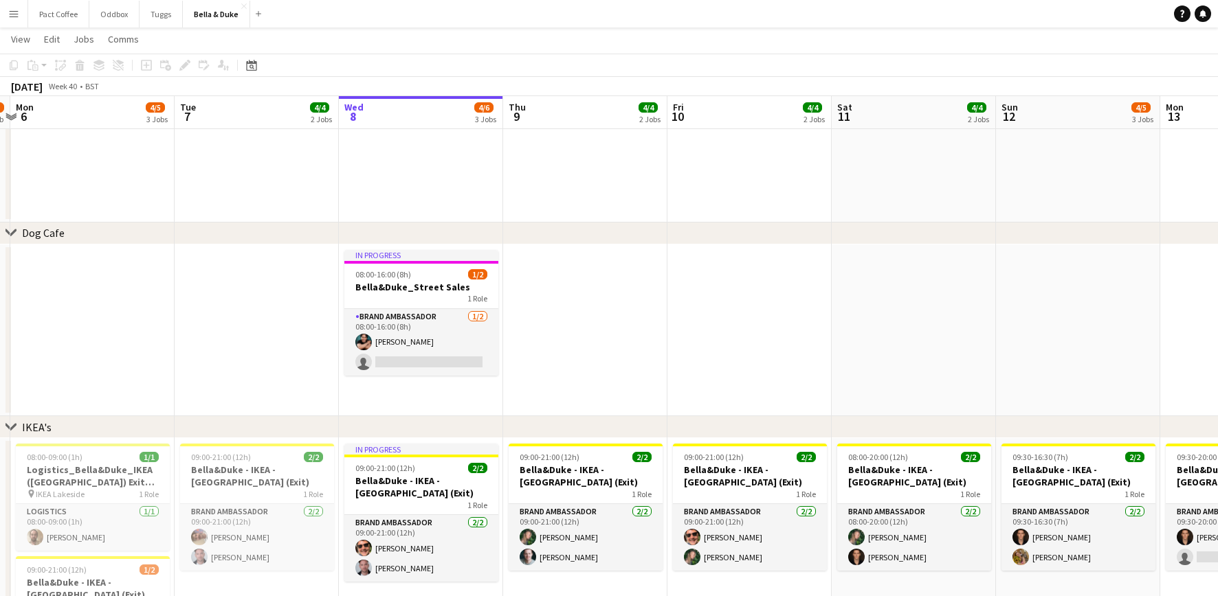
click at [14, 234] on icon "chevron-right" at bounding box center [10, 232] width 11 height 11
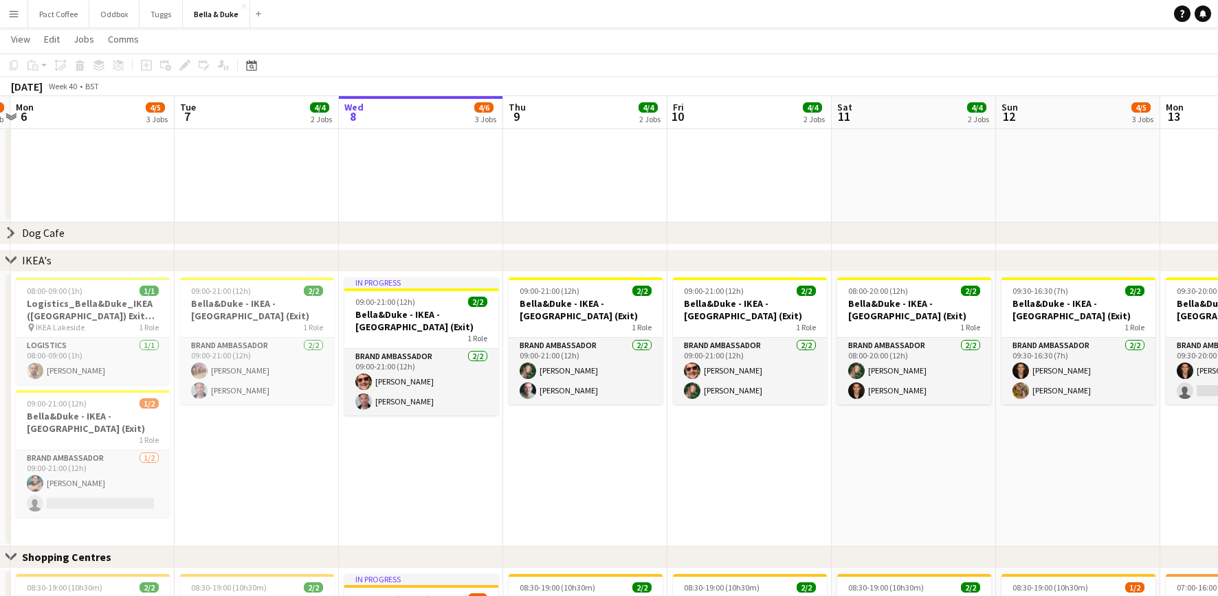
click at [14, 234] on icon "chevron-right" at bounding box center [10, 232] width 11 height 11
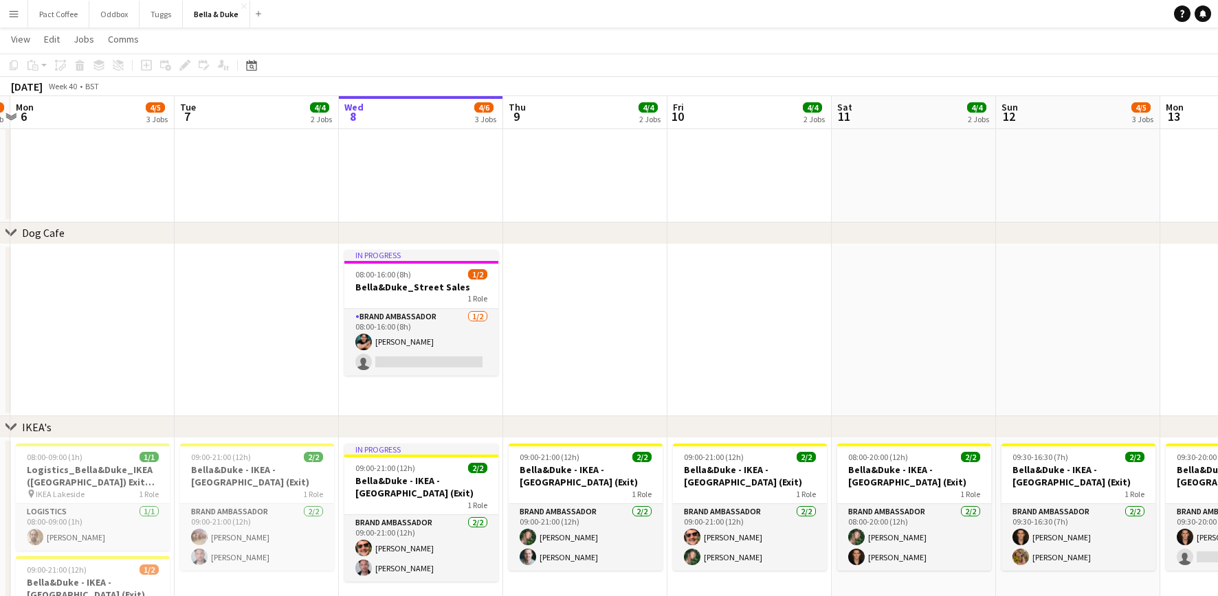
click at [14, 234] on icon "chevron-right" at bounding box center [10, 232] width 11 height 11
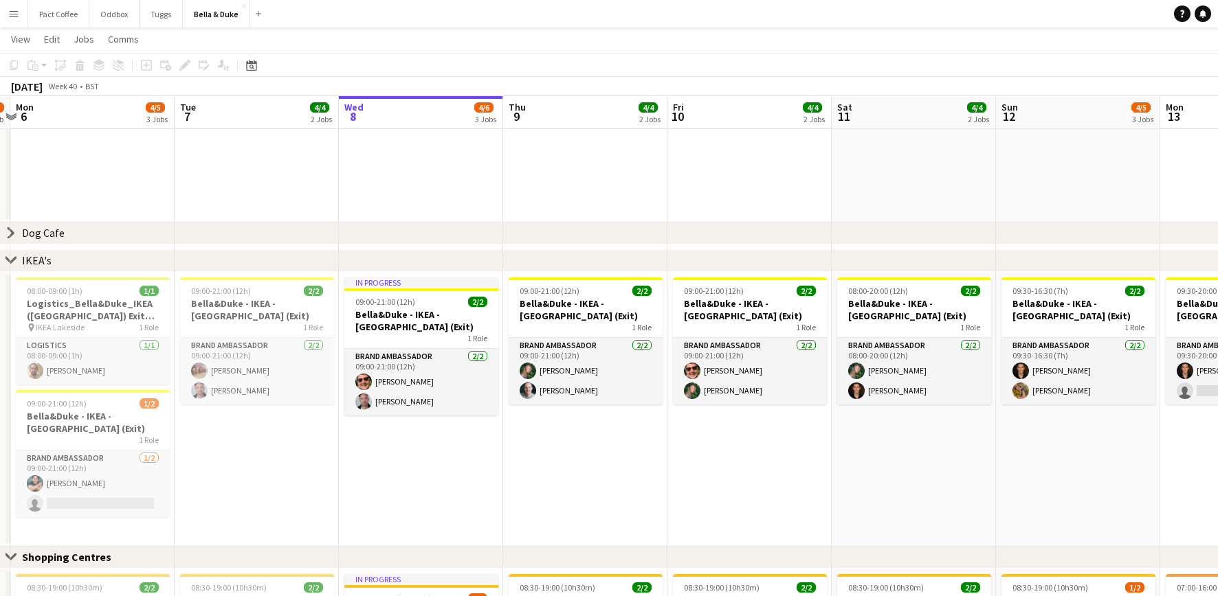
click at [44, 230] on div "Dog Cafe" at bounding box center [43, 233] width 43 height 14
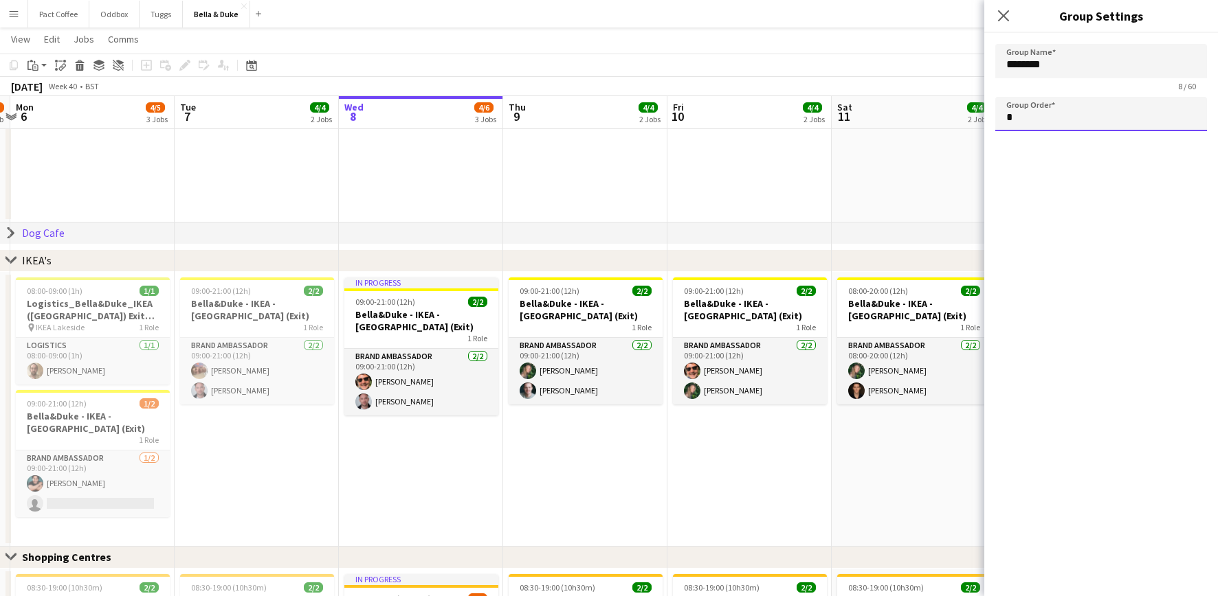
click at [913, 120] on input "*" at bounding box center [1101, 114] width 212 height 34
click at [252, 447] on app-date-cell "09:00-21:00 (12h) 2/2 [PERSON_NAME] - IKEA - Lakeside (Exit) 1 Role Brand Ambas…" at bounding box center [257, 409] width 164 height 275
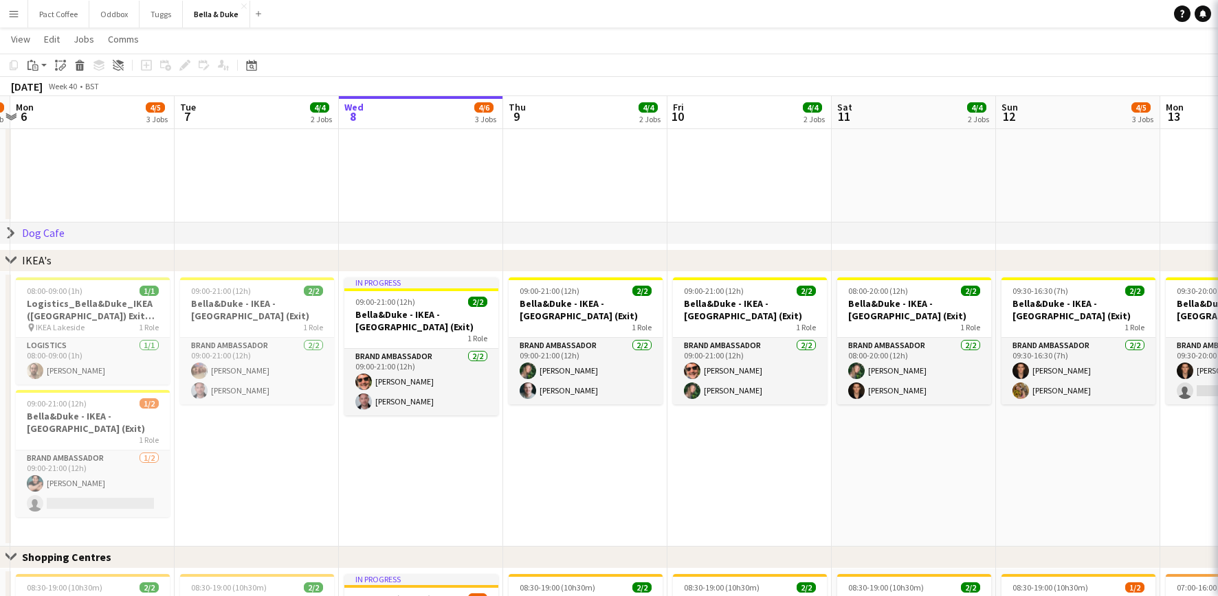
type input "*"
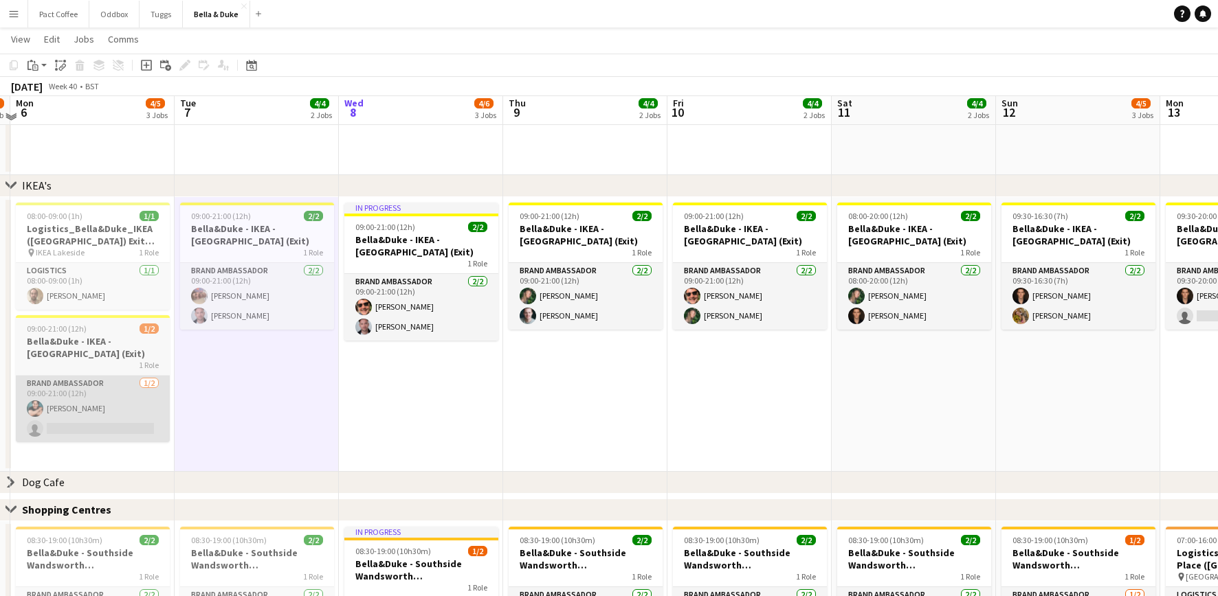
scroll to position [742, 0]
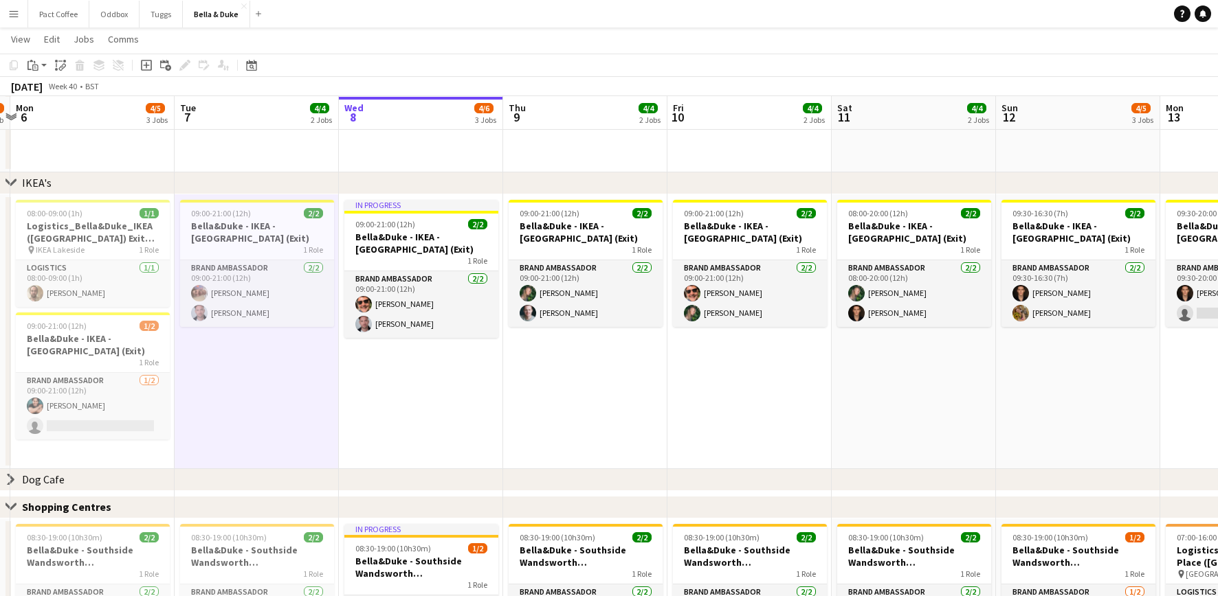
click at [81, 447] on div "chevron-right Dog Cafe" at bounding box center [609, 480] width 1218 height 22
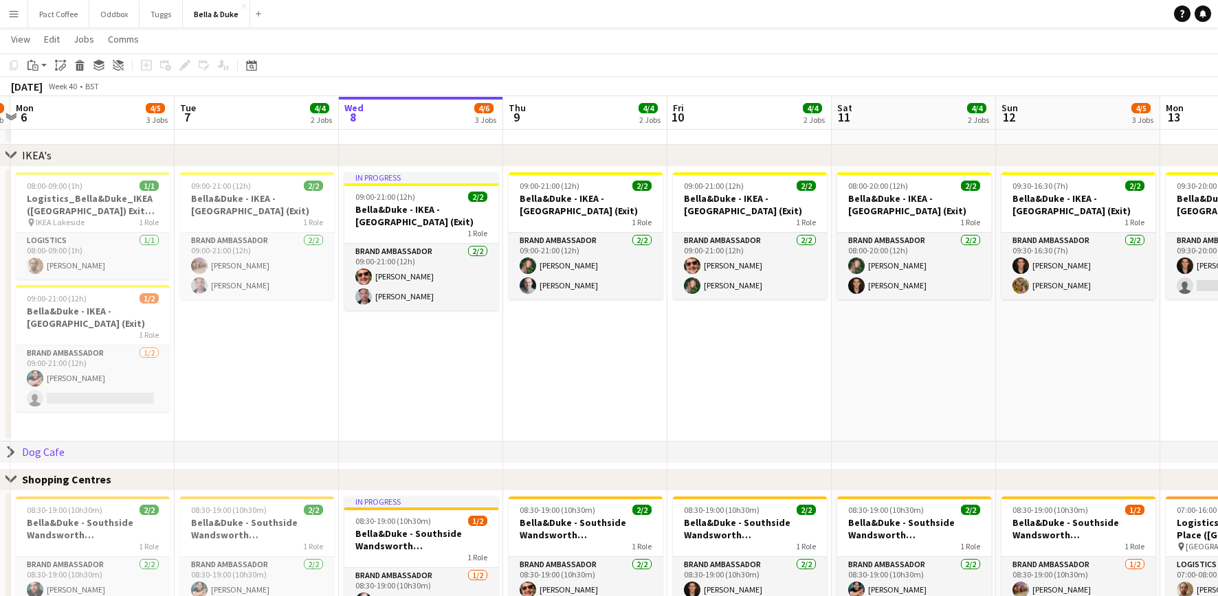
scroll to position [774, 0]
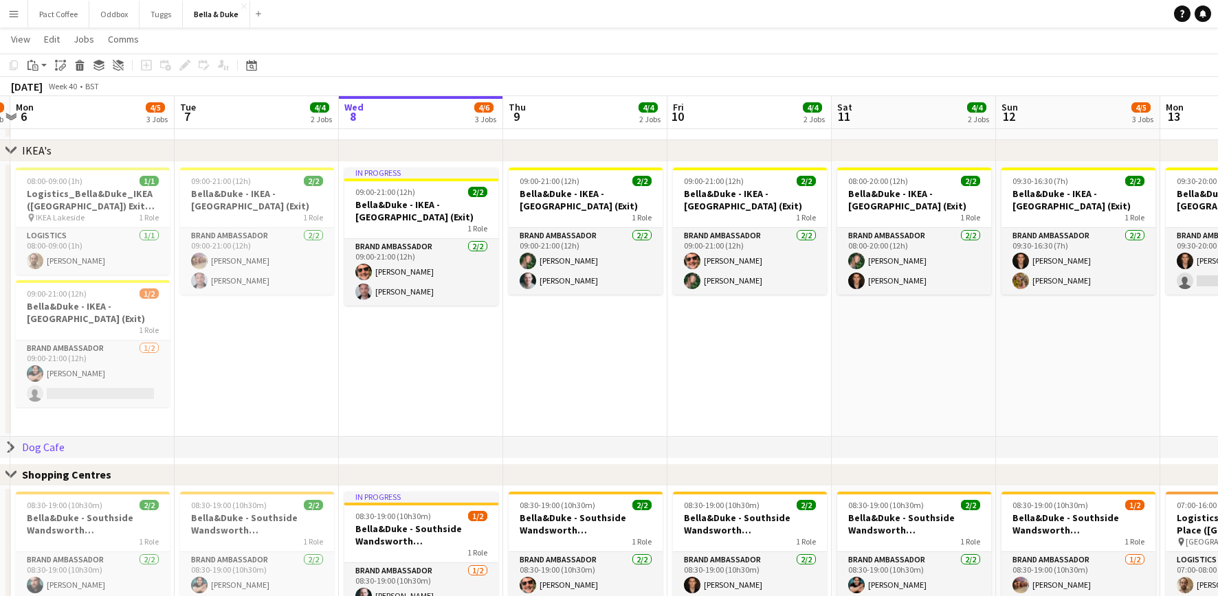
click at [69, 447] on div "Shopping Centres" at bounding box center [72, 475] width 100 height 14
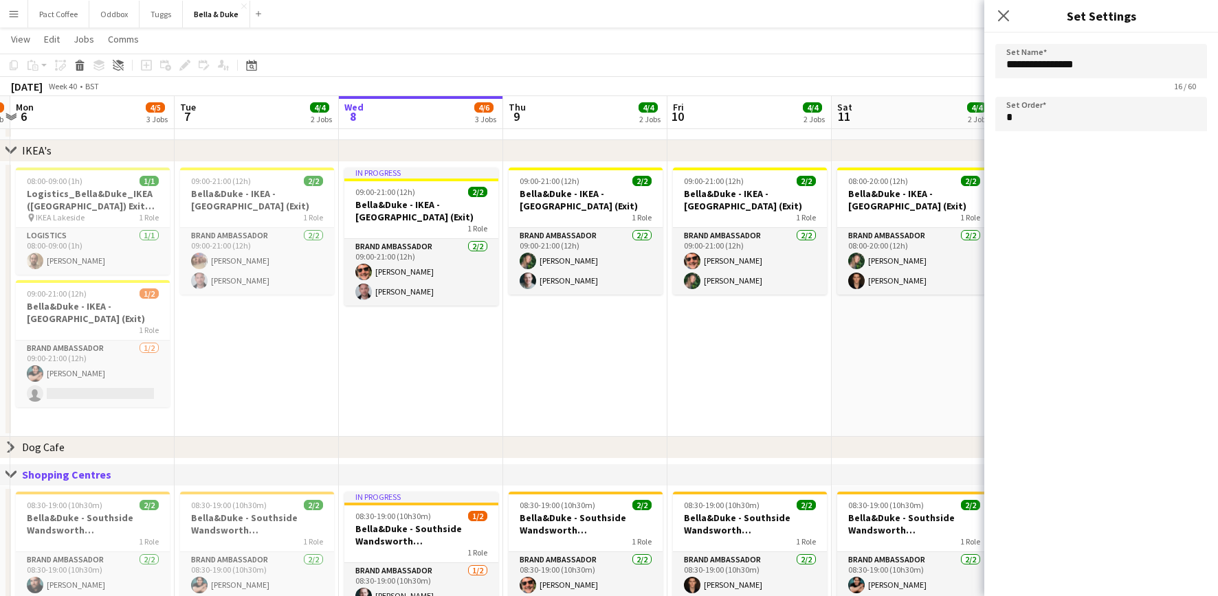
click at [57, 447] on div "Dog Cafe" at bounding box center [43, 447] width 43 height 14
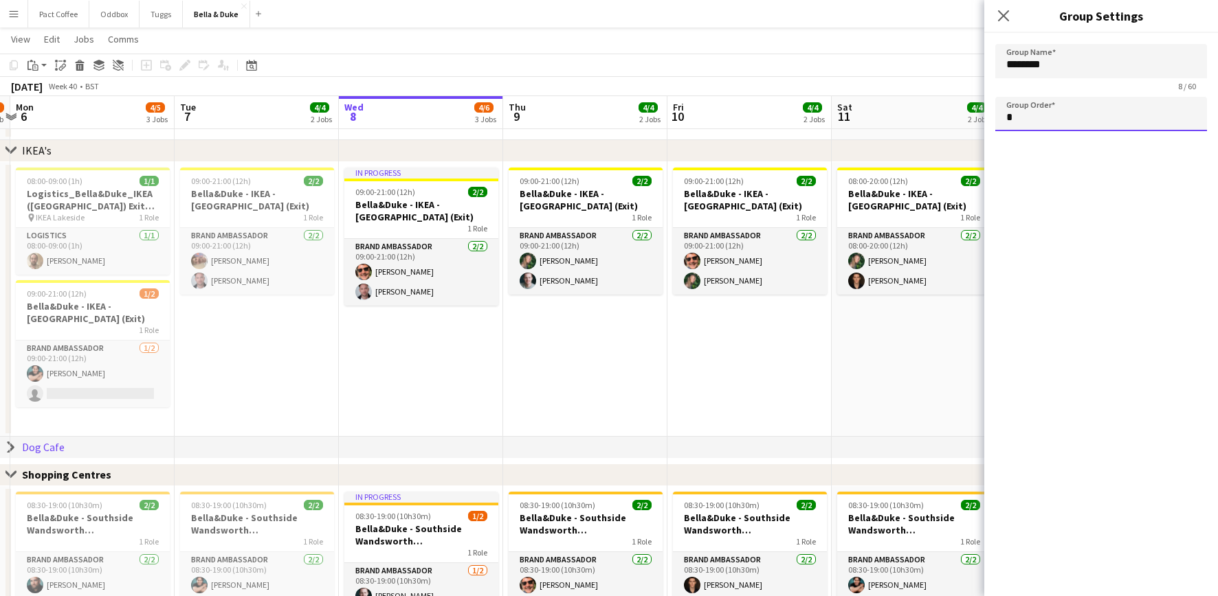
click at [913, 114] on input "*" at bounding box center [1101, 114] width 212 height 34
click at [716, 348] on app-date-cell "09:00-21:00 (12h) 2/2 [PERSON_NAME] - IKEA - Lakeside (Exit) 1 Role Brand Ambas…" at bounding box center [749, 299] width 164 height 275
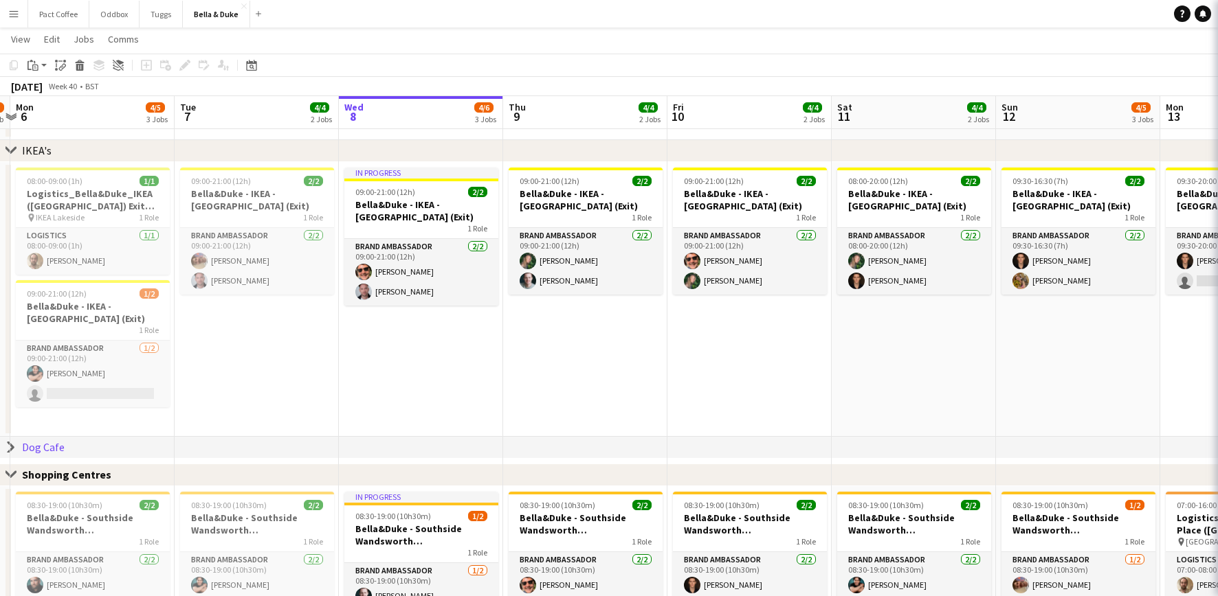
type input "*"
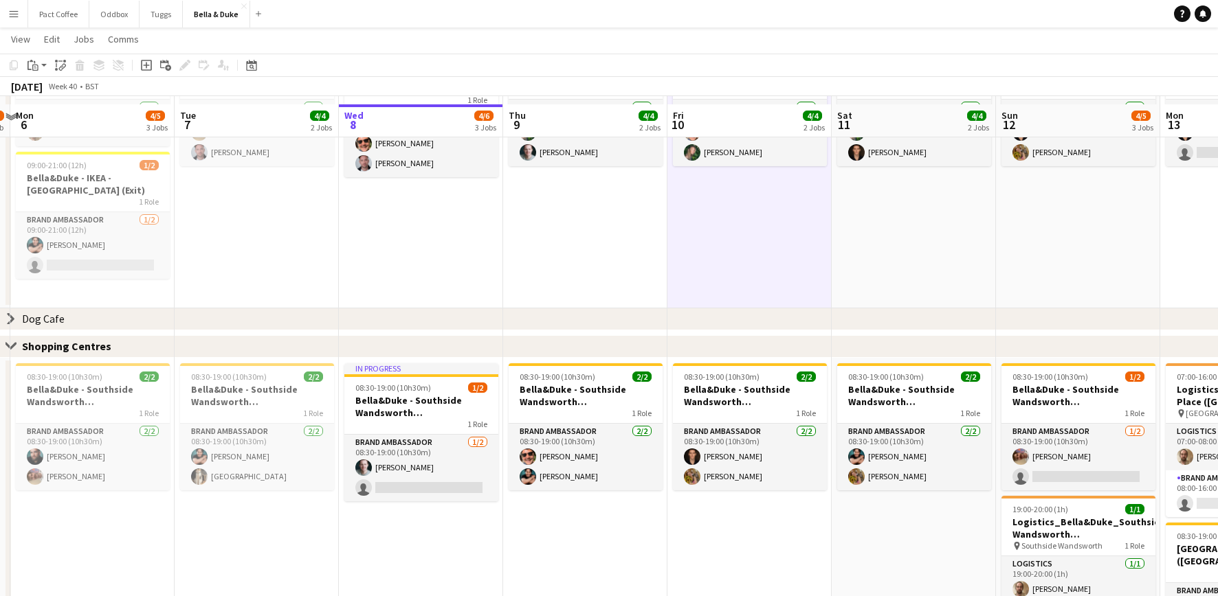
scroll to position [911, 0]
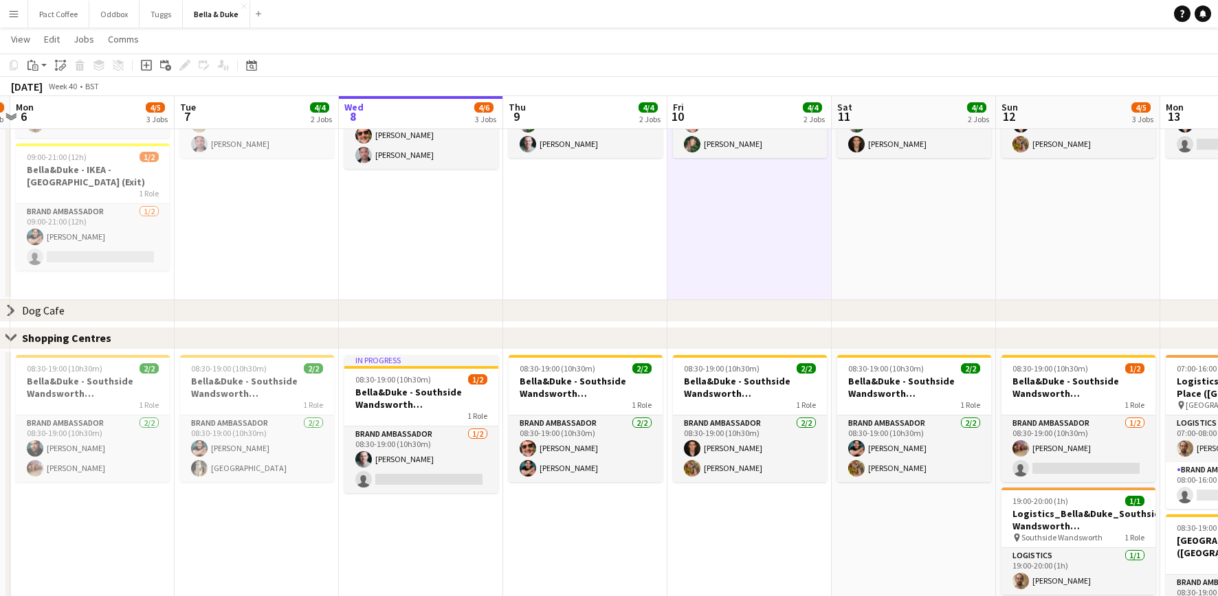
click at [67, 308] on div "chevron-right Dog Cafe" at bounding box center [609, 311] width 1218 height 22
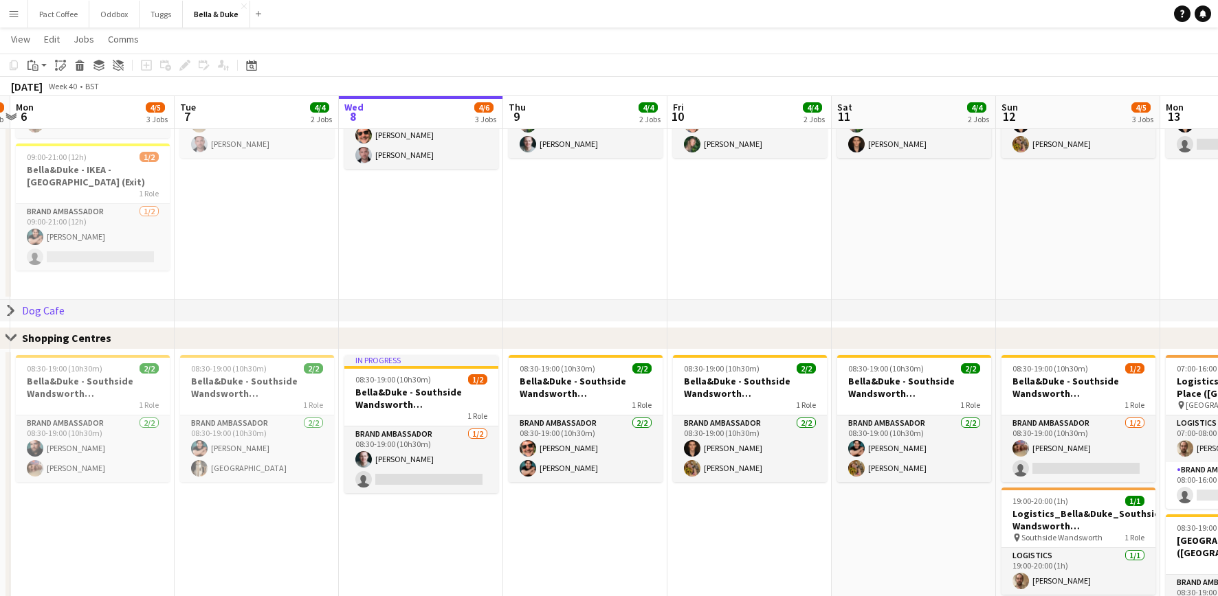
click at [61, 337] on div "Shopping Centres" at bounding box center [72, 338] width 100 height 14
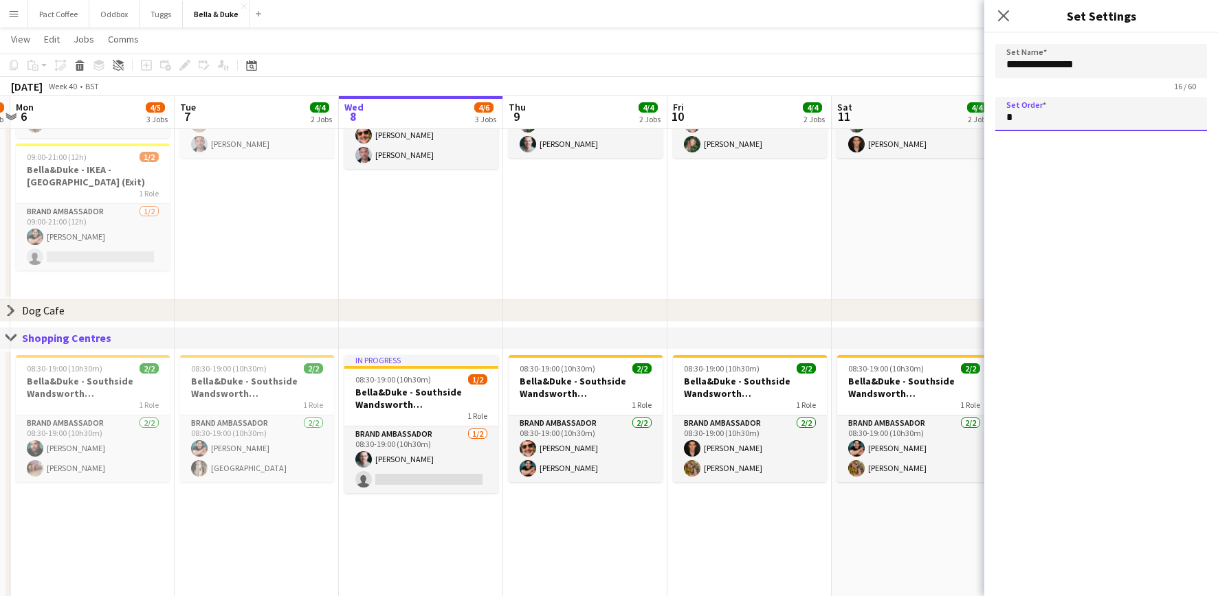
click at [913, 112] on input "*" at bounding box center [1101, 114] width 212 height 34
click at [536, 282] on app-date-cell "09:00-21:00 (12h) 2/2 [PERSON_NAME] - IKEA - Lakeside (Exit) 1 Role Brand Ambas…" at bounding box center [585, 162] width 164 height 275
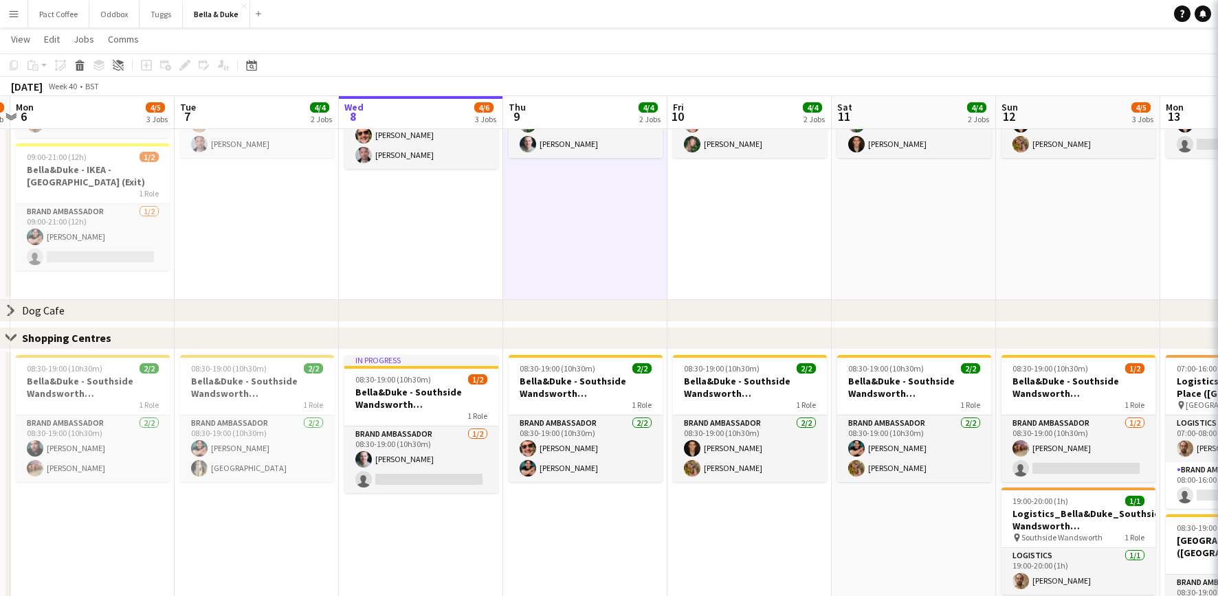
type input "*"
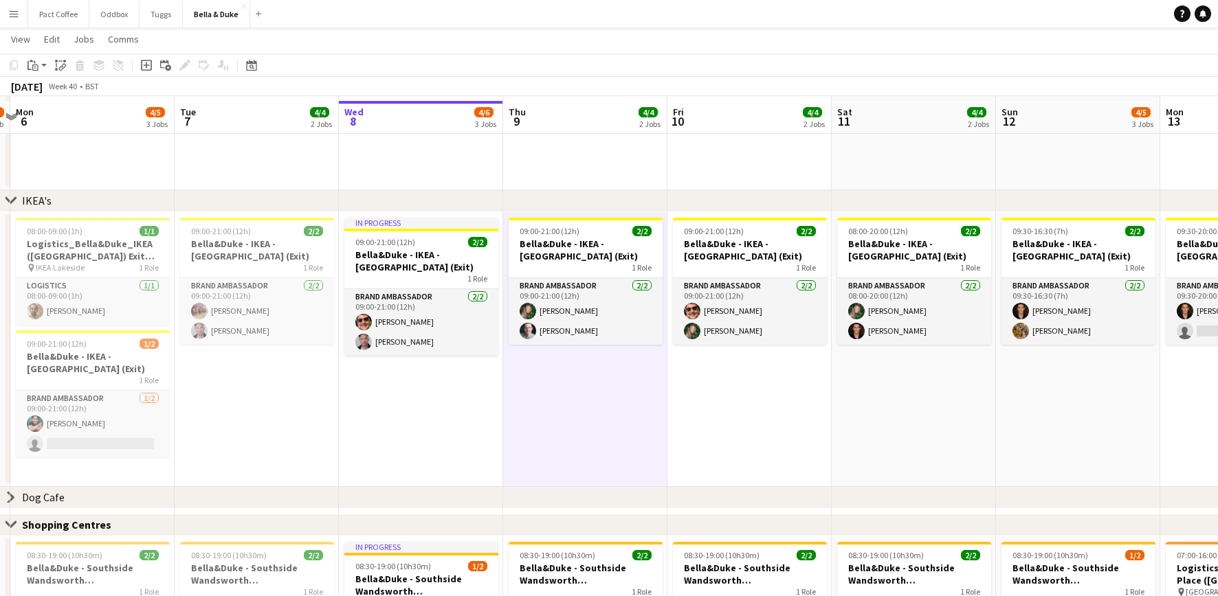
scroll to position [722, 0]
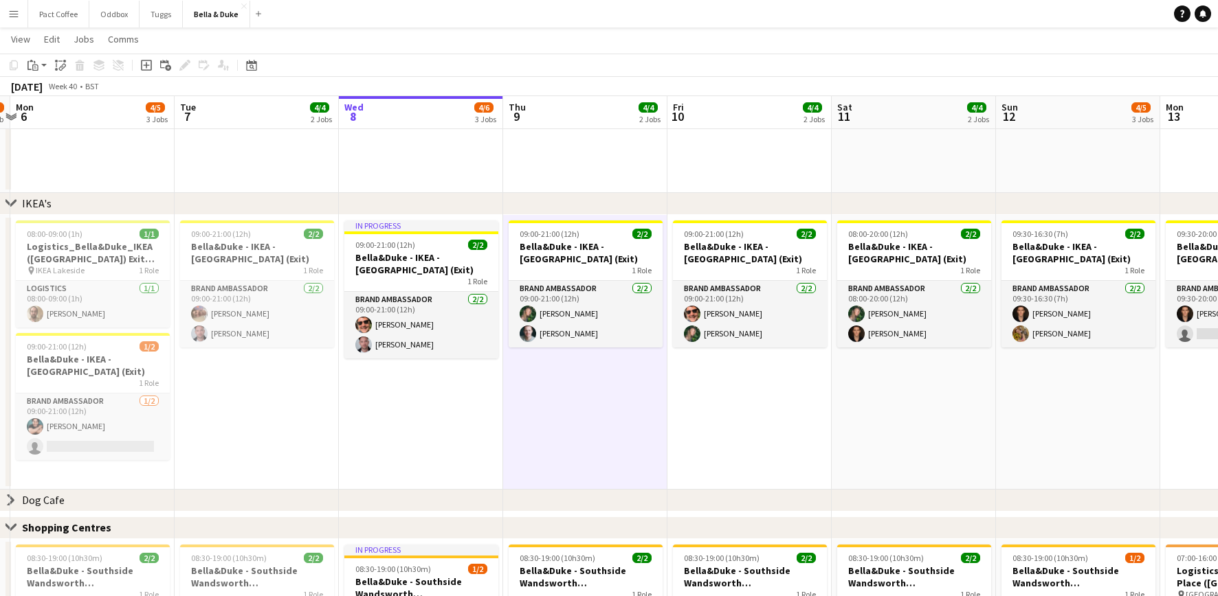
click at [70, 204] on div "chevron-right IKEA's" at bounding box center [609, 204] width 1218 height 22
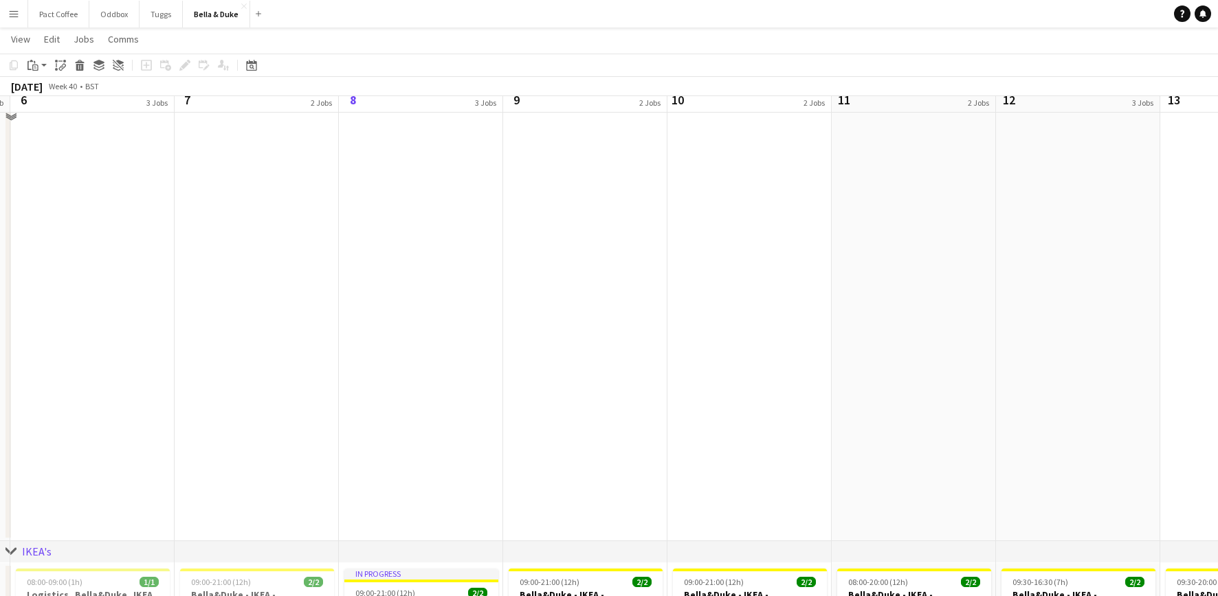
scroll to position [382, 0]
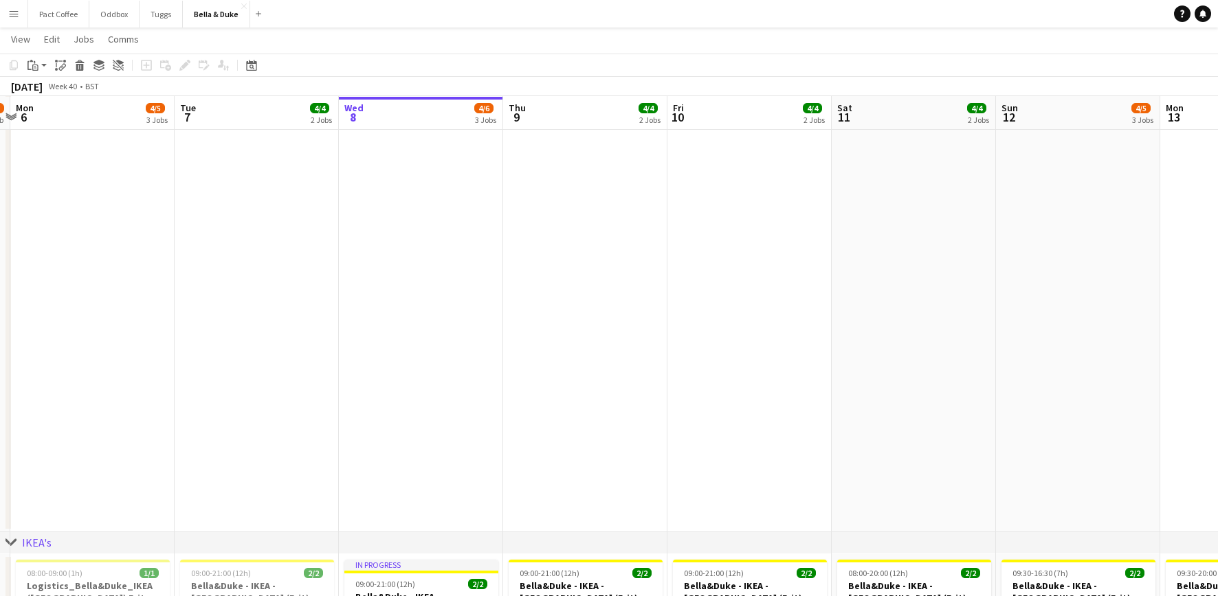
click at [44, 447] on div "IKEA's" at bounding box center [37, 543] width 30 height 14
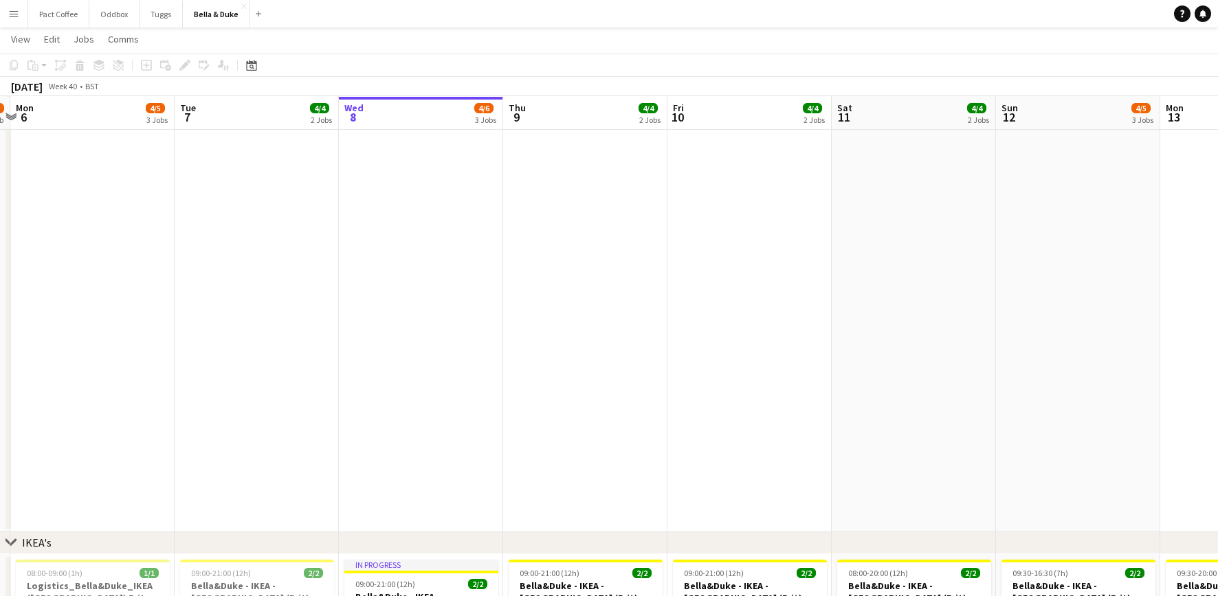
click at [47, 447] on div "IKEA's" at bounding box center [37, 543] width 30 height 14
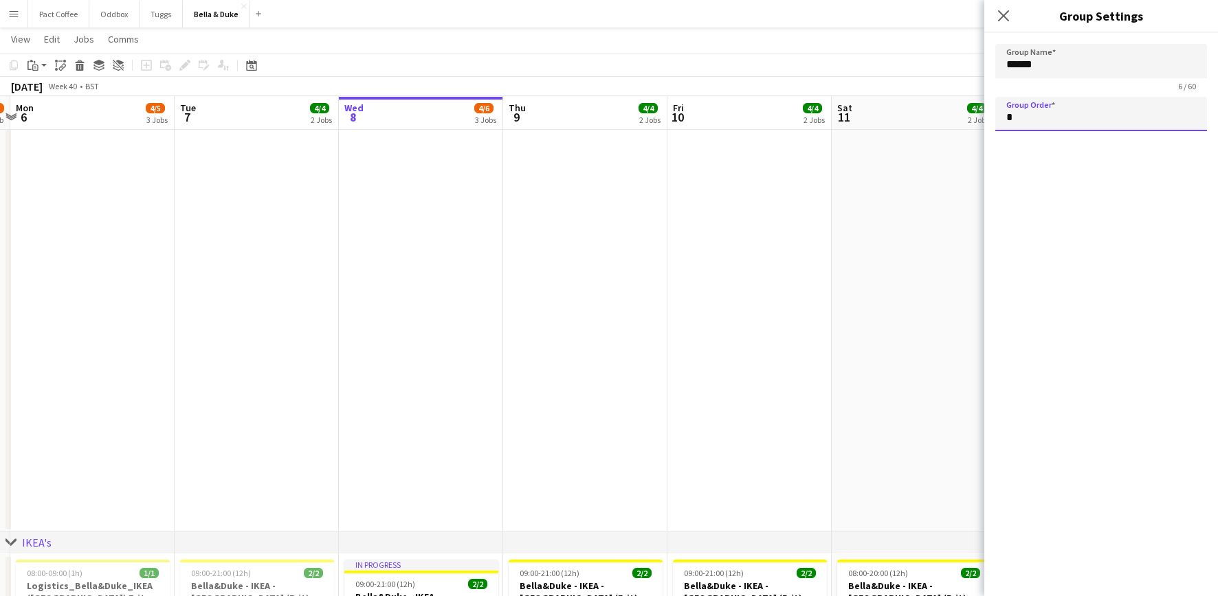
click at [913, 122] on input "*" at bounding box center [1101, 114] width 212 height 34
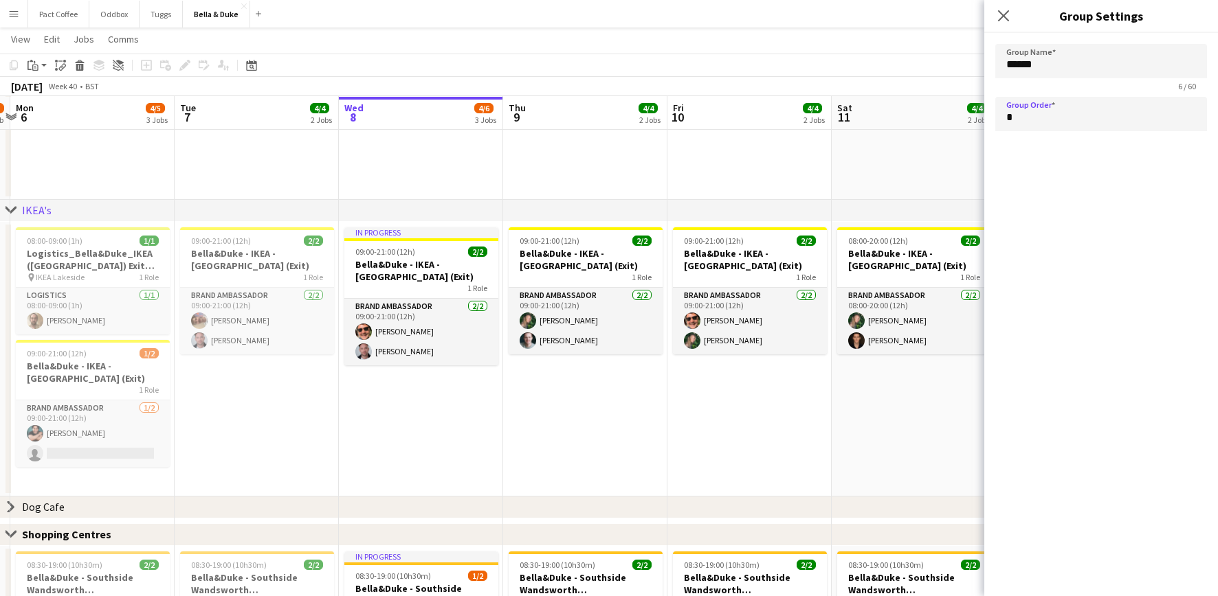
click at [350, 442] on app-date-cell "In progress 09:00-21:00 (12h) 2/2 [PERSON_NAME] - IKEA - Lakeside (Exit) 1 Role…" at bounding box center [421, 359] width 164 height 275
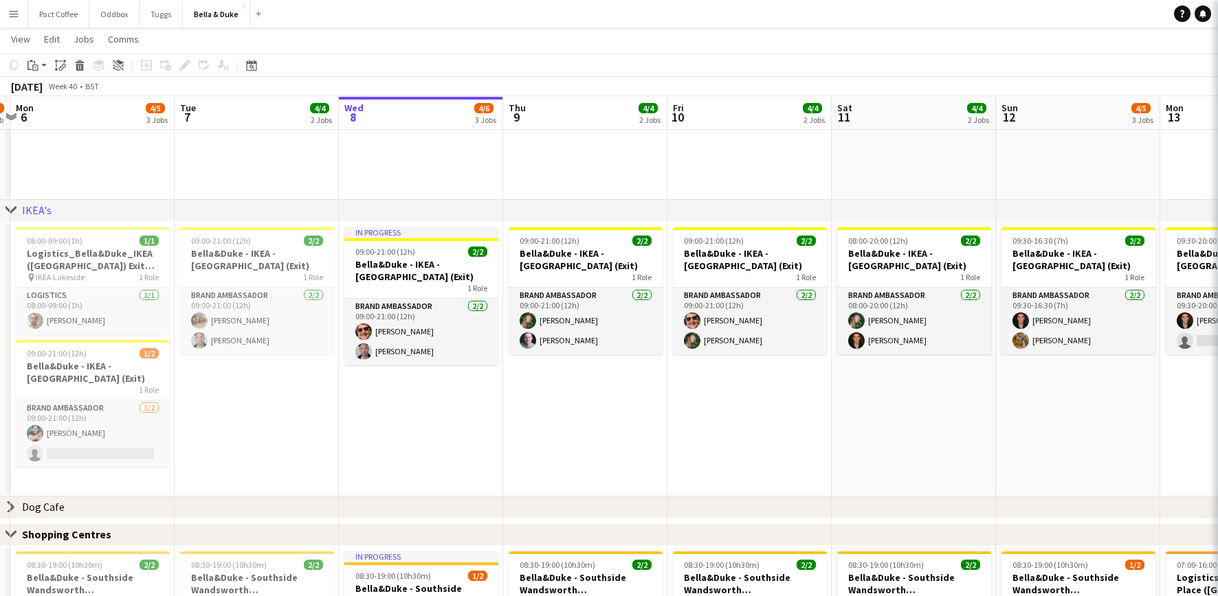
type input "*"
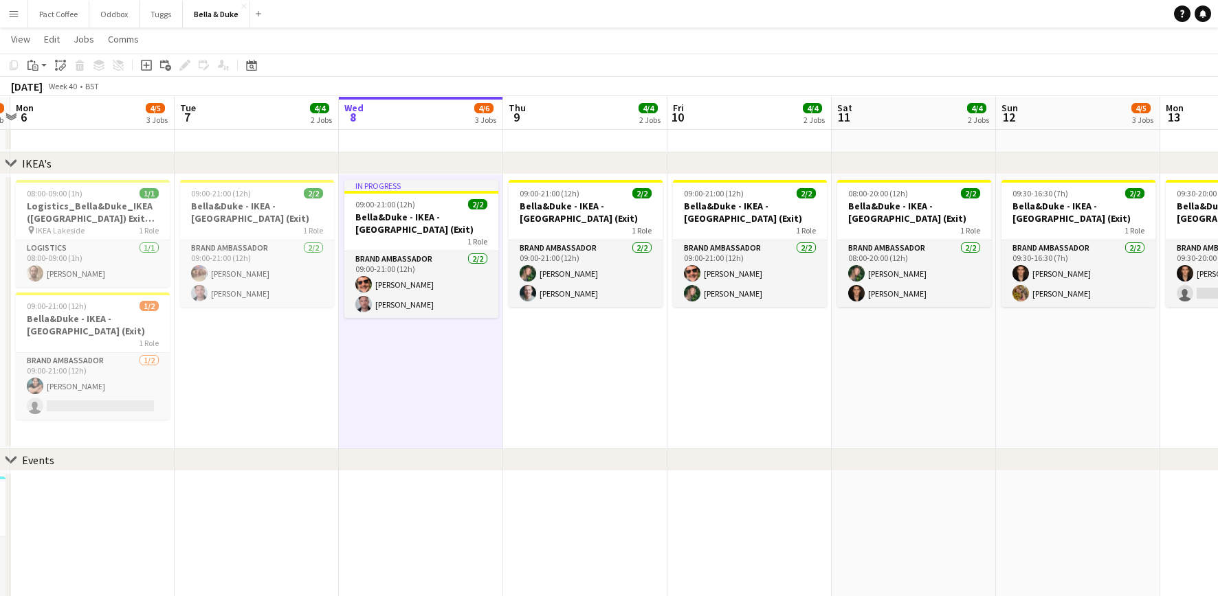
scroll to position [47, 0]
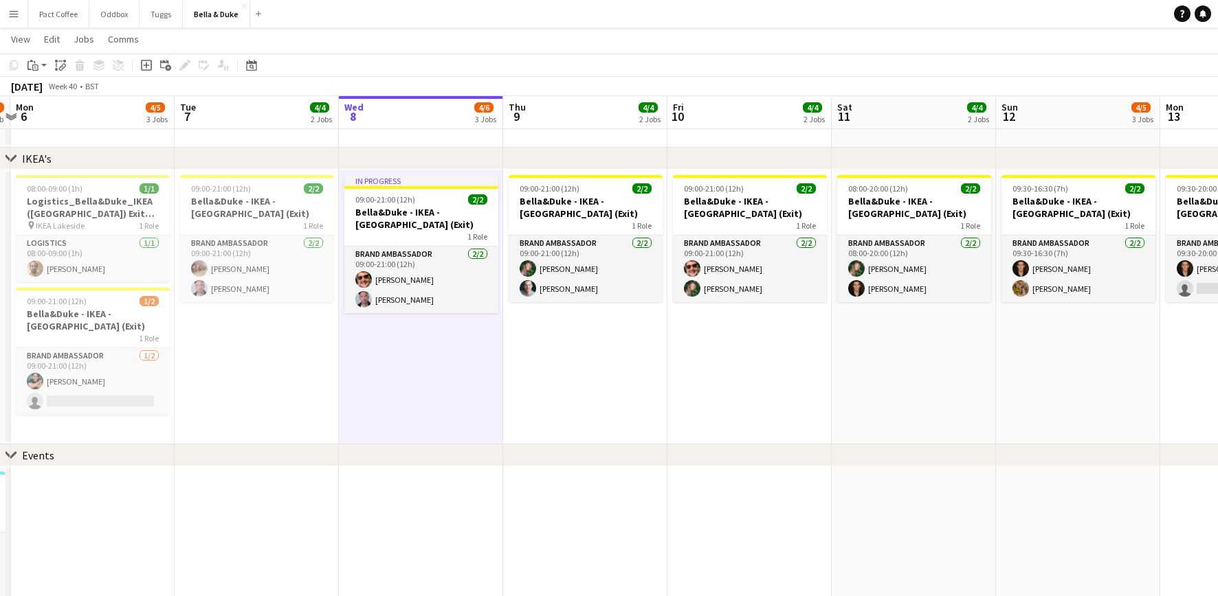
click at [44, 447] on div "Events" at bounding box center [38, 456] width 32 height 14
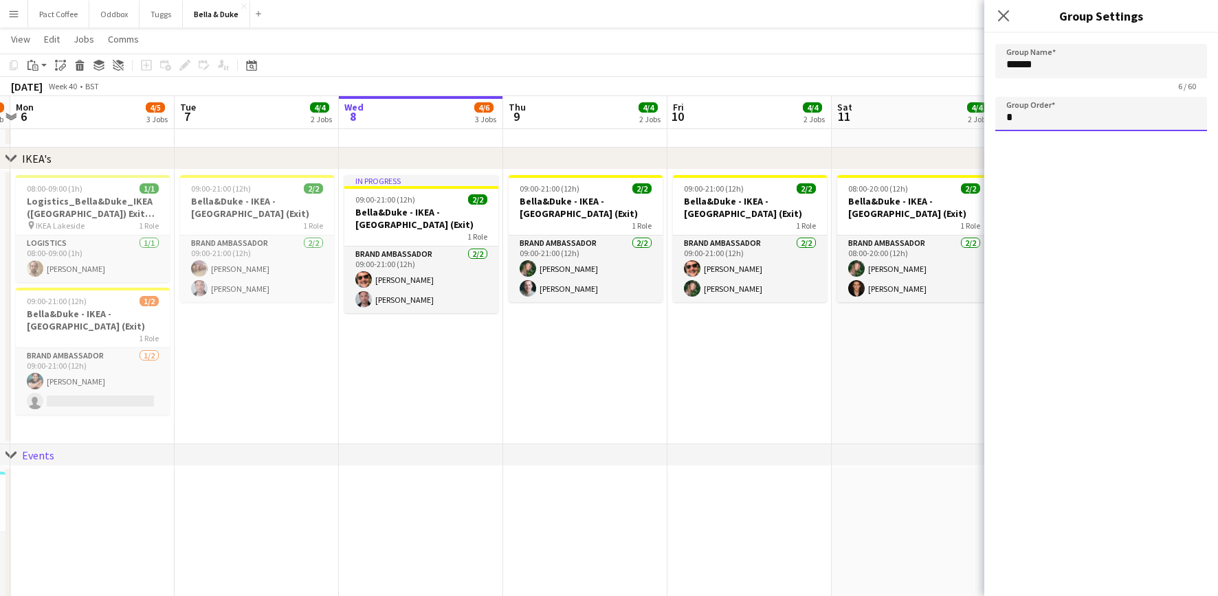
click at [913, 122] on input "*" at bounding box center [1101, 114] width 212 height 34
click at [627, 433] on app-date-cell "09:00-21:00 (12h) 2/2 [PERSON_NAME] - IKEA - Lakeside (Exit) 1 Role Brand Ambas…" at bounding box center [585, 307] width 164 height 275
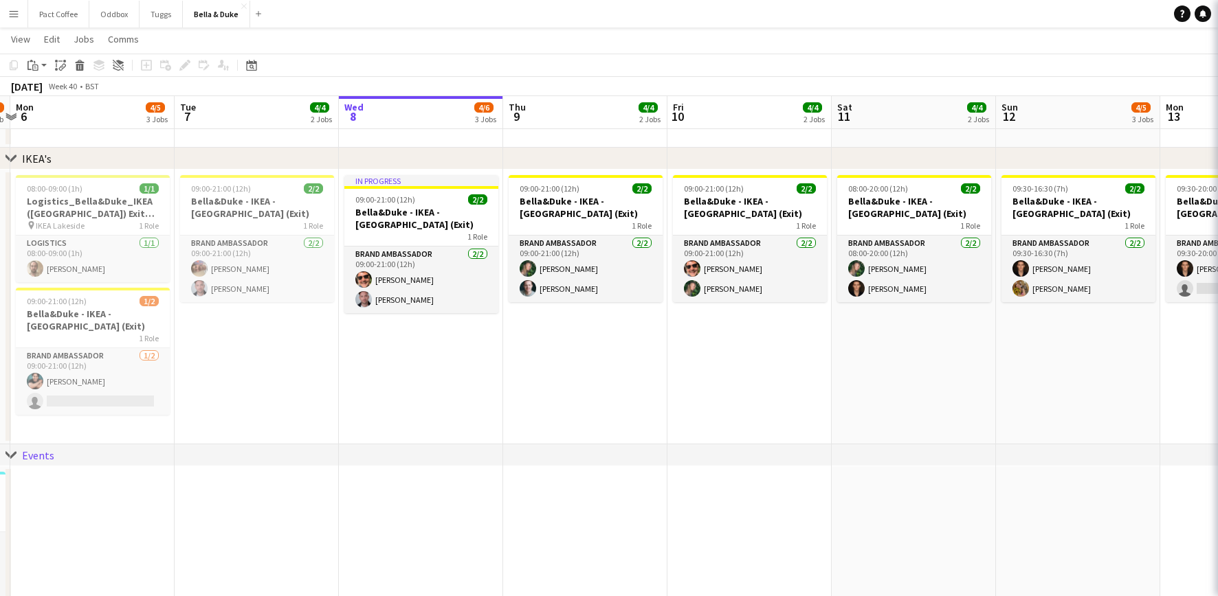
type input "*"
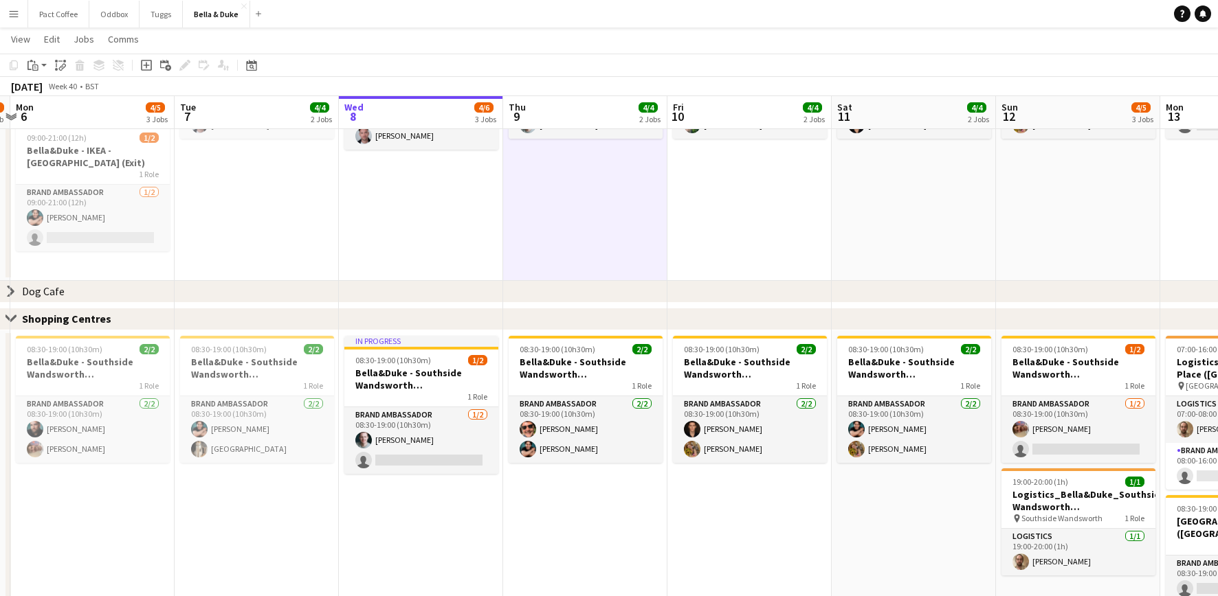
scroll to position [985, 0]
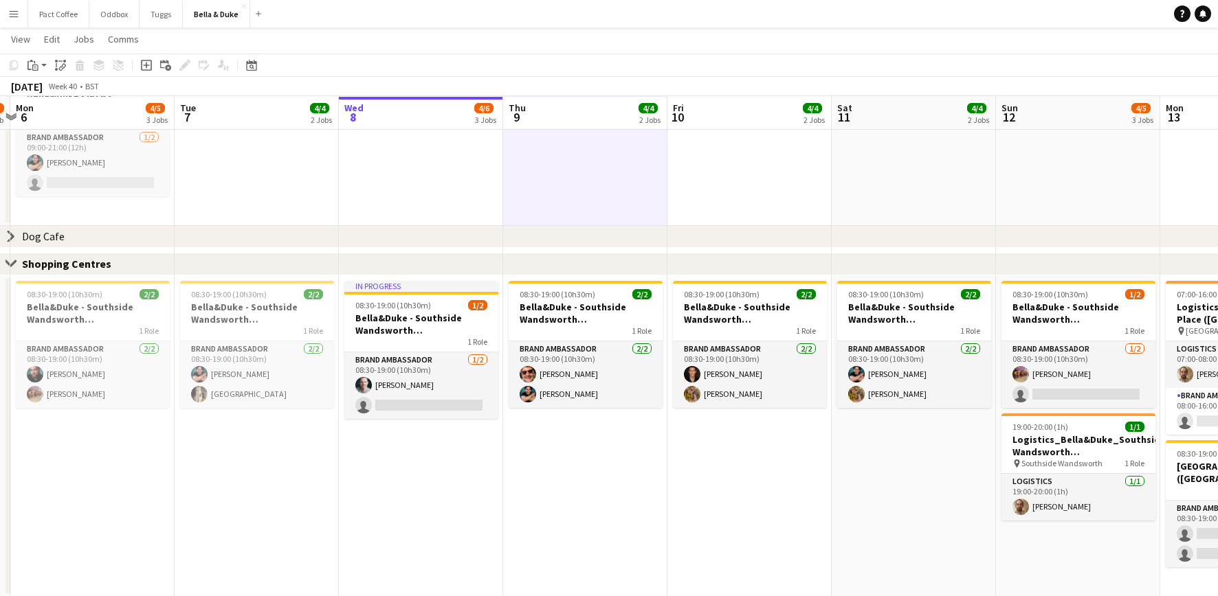
click at [49, 234] on div "Dog Cafe" at bounding box center [43, 237] width 43 height 14
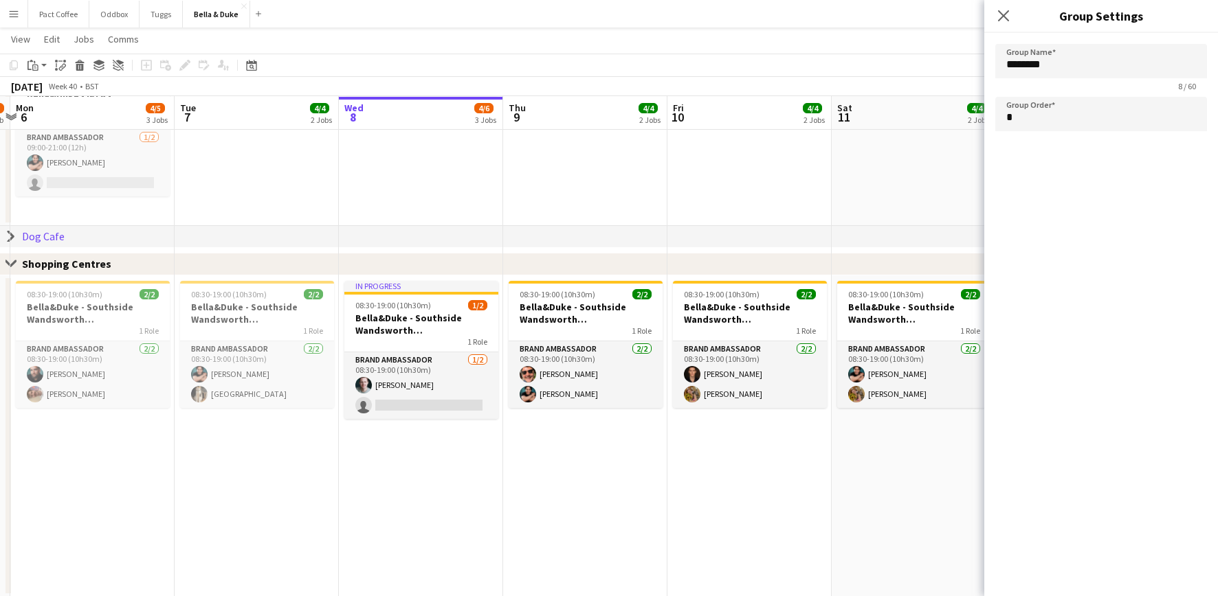
click at [67, 267] on div "Shopping Centres" at bounding box center [72, 264] width 100 height 14
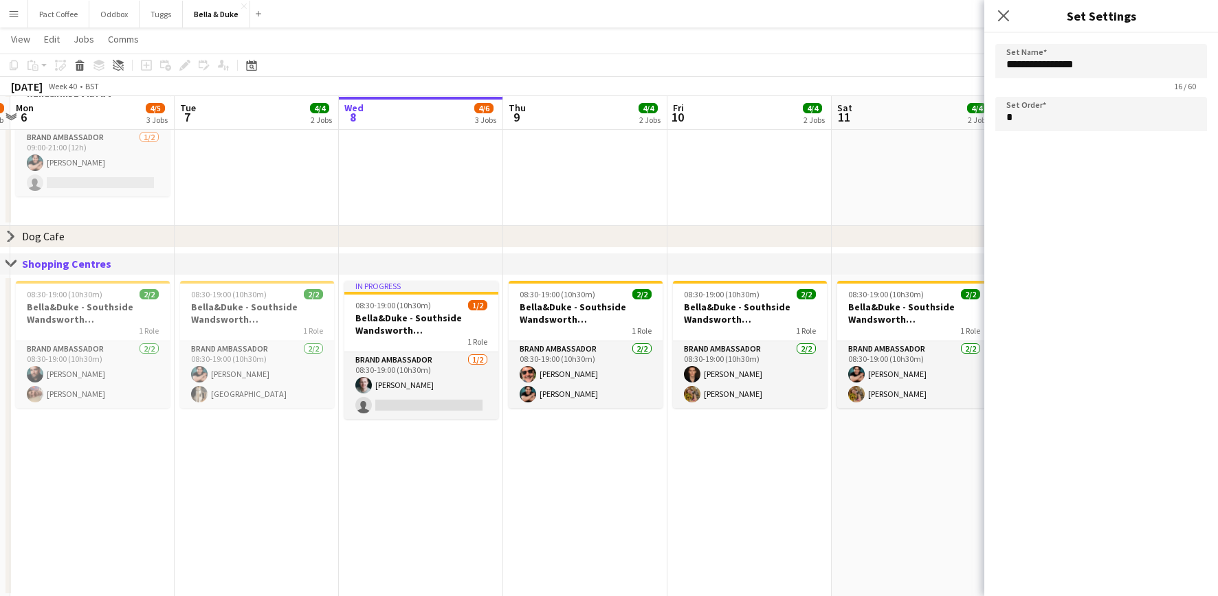
click at [162, 205] on app-date-cell "08:00-09:00 (1h) 1/1 Logistics_Bella&Duke_IKEA ([GEOGRAPHIC_DATA]) Exit Door pi…" at bounding box center [92, 88] width 164 height 275
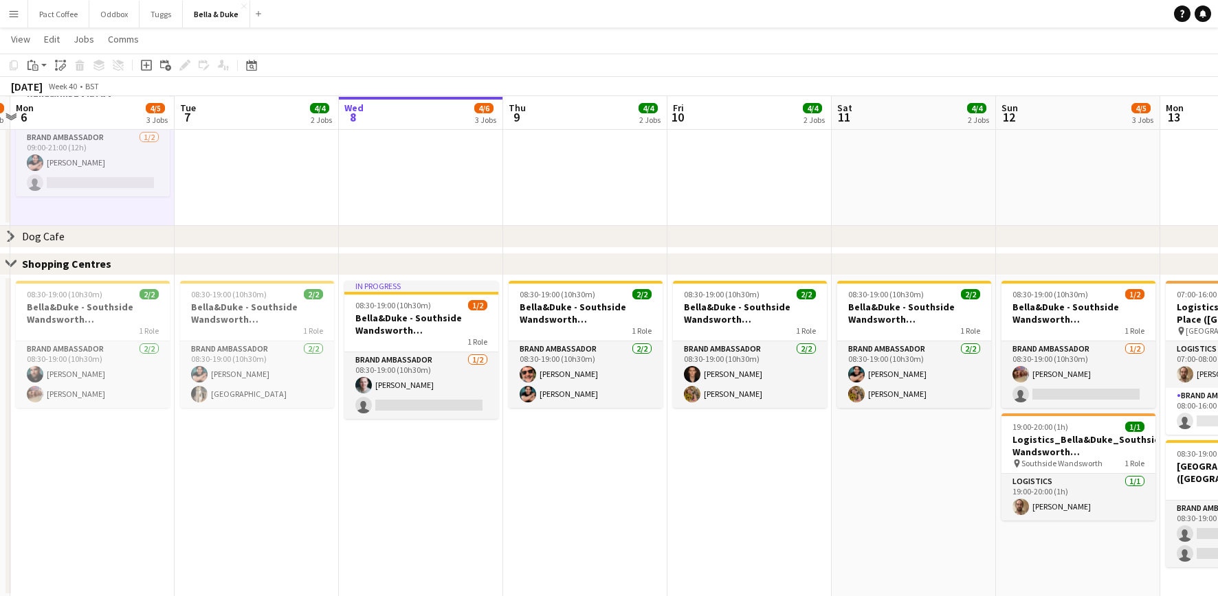
click at [84, 228] on div "chevron-right Dog Cafe" at bounding box center [609, 237] width 1218 height 22
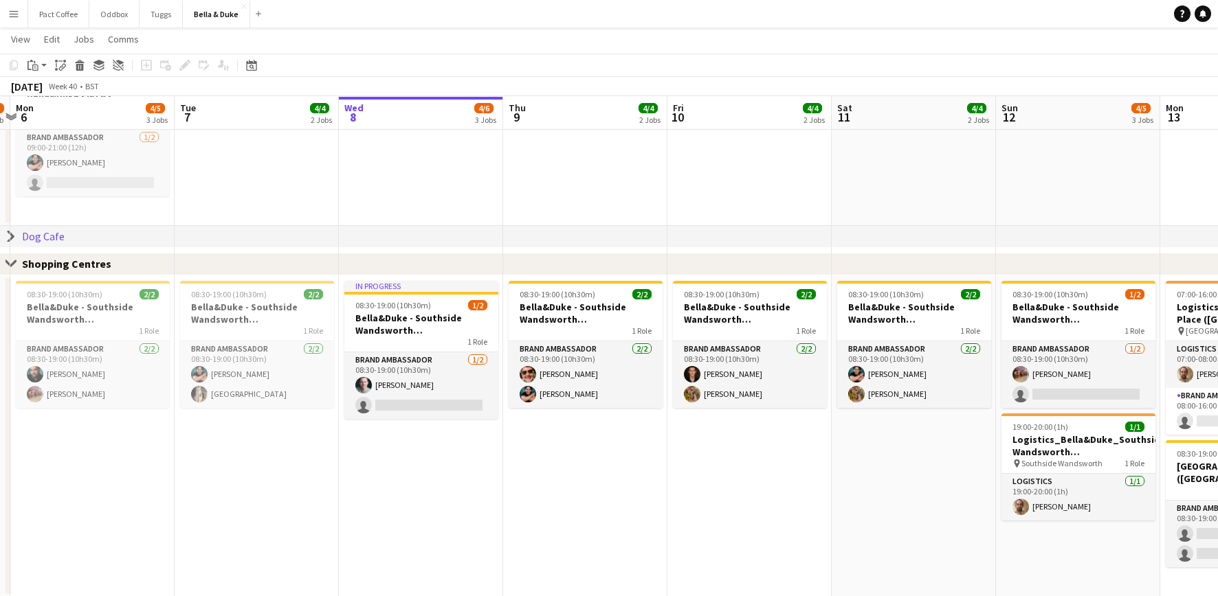
click at [54, 234] on div "Dog Cafe" at bounding box center [43, 237] width 43 height 14
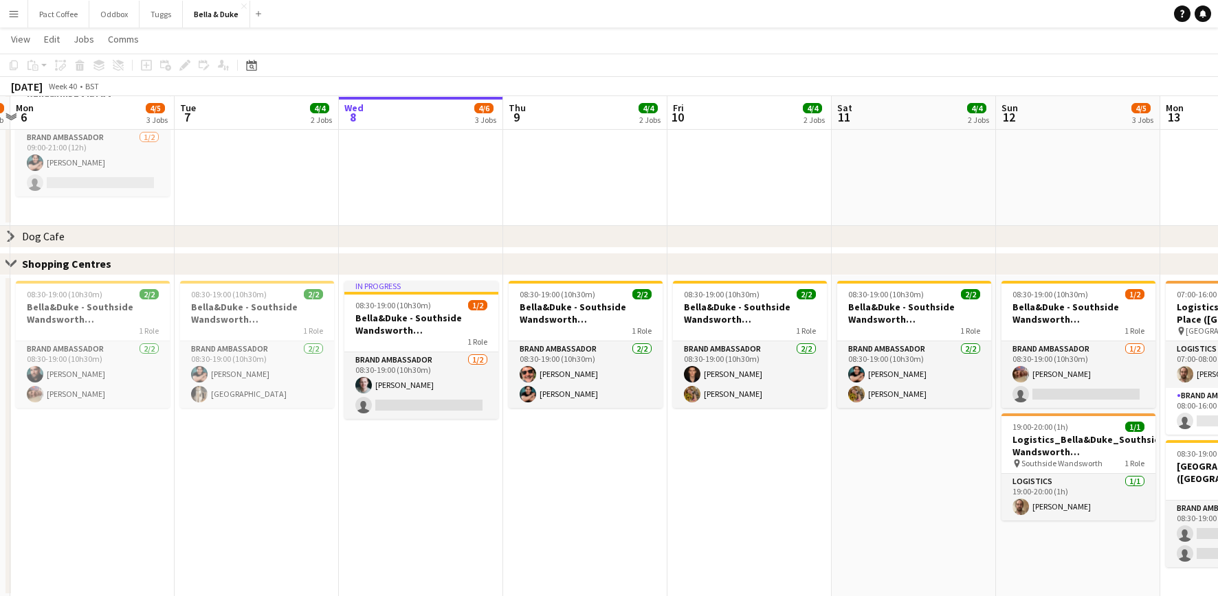
click at [143, 244] on div "chevron-right Dog Cafe" at bounding box center [609, 237] width 1218 height 22
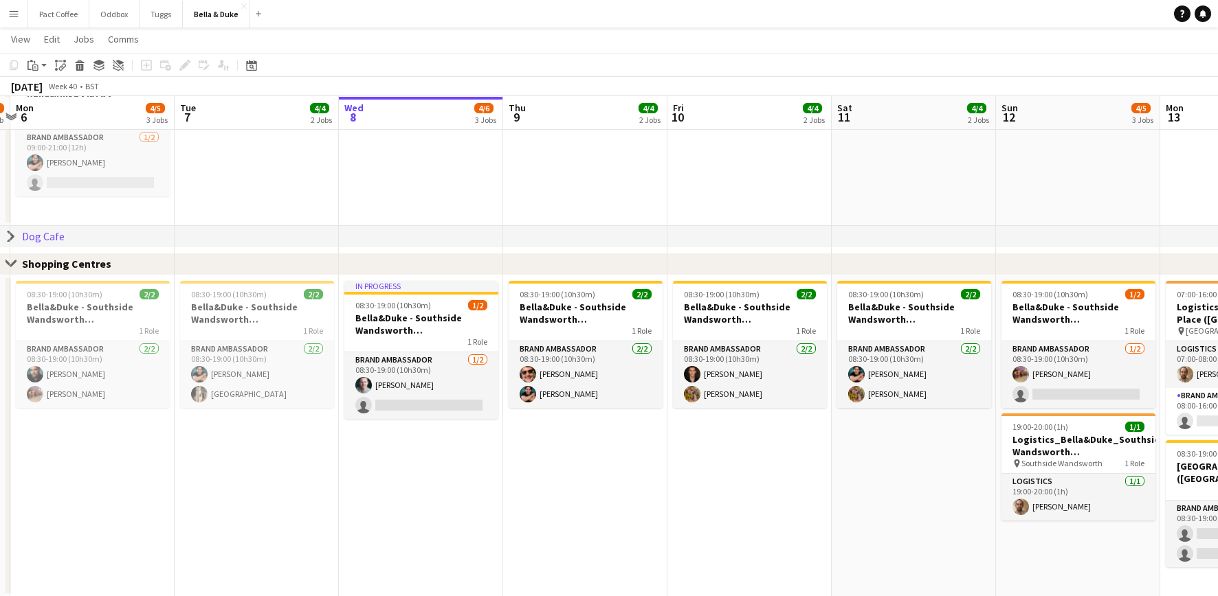
click at [79, 236] on div "chevron-right Dog Cafe" at bounding box center [609, 237] width 1218 height 22
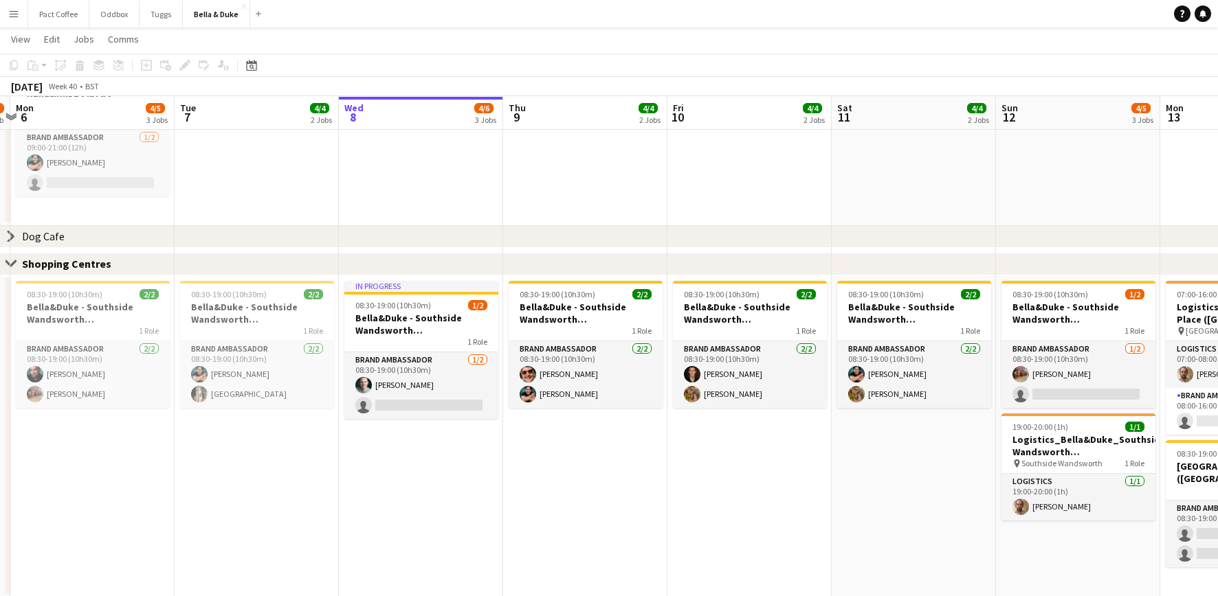
click at [59, 236] on div "Dog Cafe" at bounding box center [43, 237] width 43 height 14
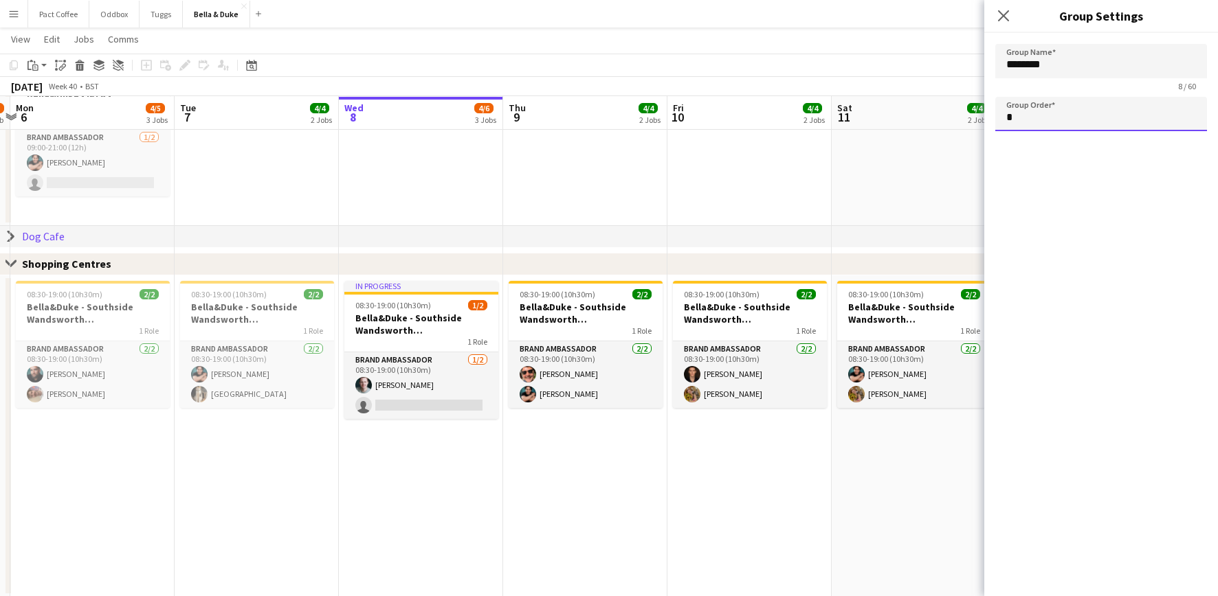
click at [913, 116] on input "*" at bounding box center [1101, 114] width 212 height 34
type input "*"
click at [724, 164] on app-date-cell "09:00-21:00 (12h) 2/2 [PERSON_NAME] - IKEA - Lakeside (Exit) 1 Role Brand Ambas…" at bounding box center [749, 88] width 164 height 275
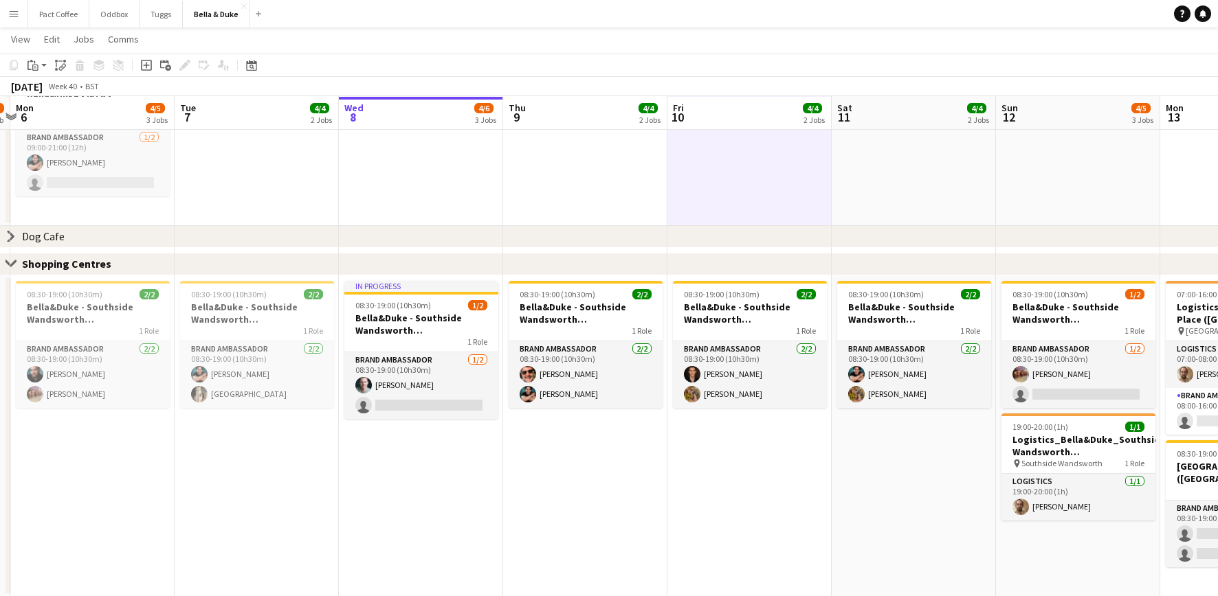
click at [60, 242] on div "Dog Cafe" at bounding box center [43, 237] width 43 height 14
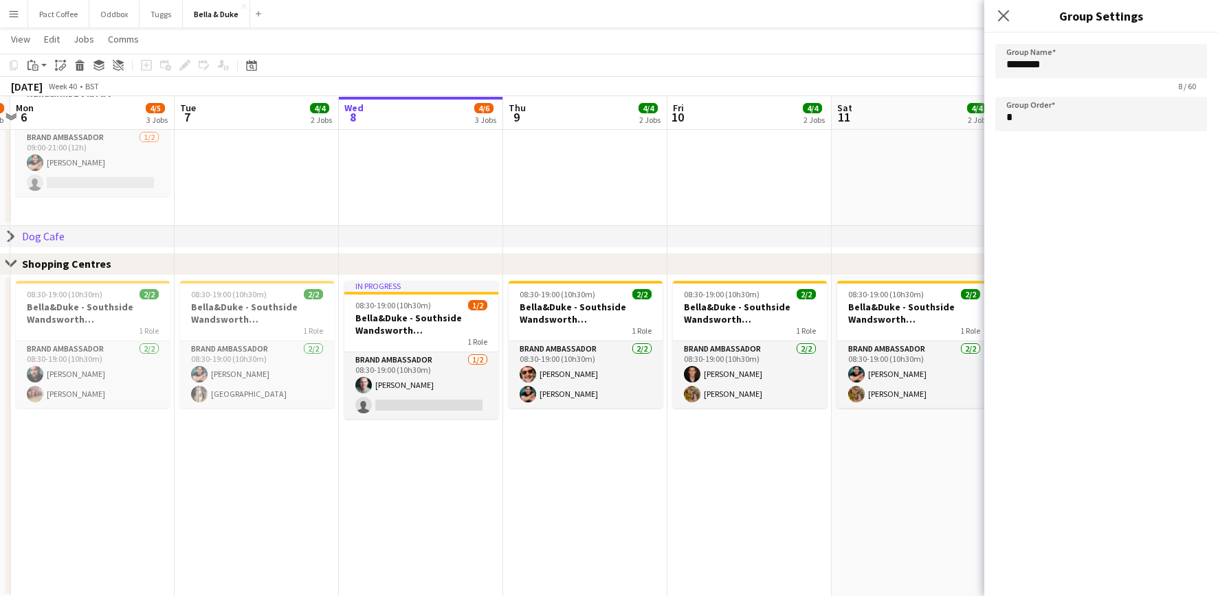
click at [14, 232] on icon "chevron-right" at bounding box center [10, 236] width 11 height 11
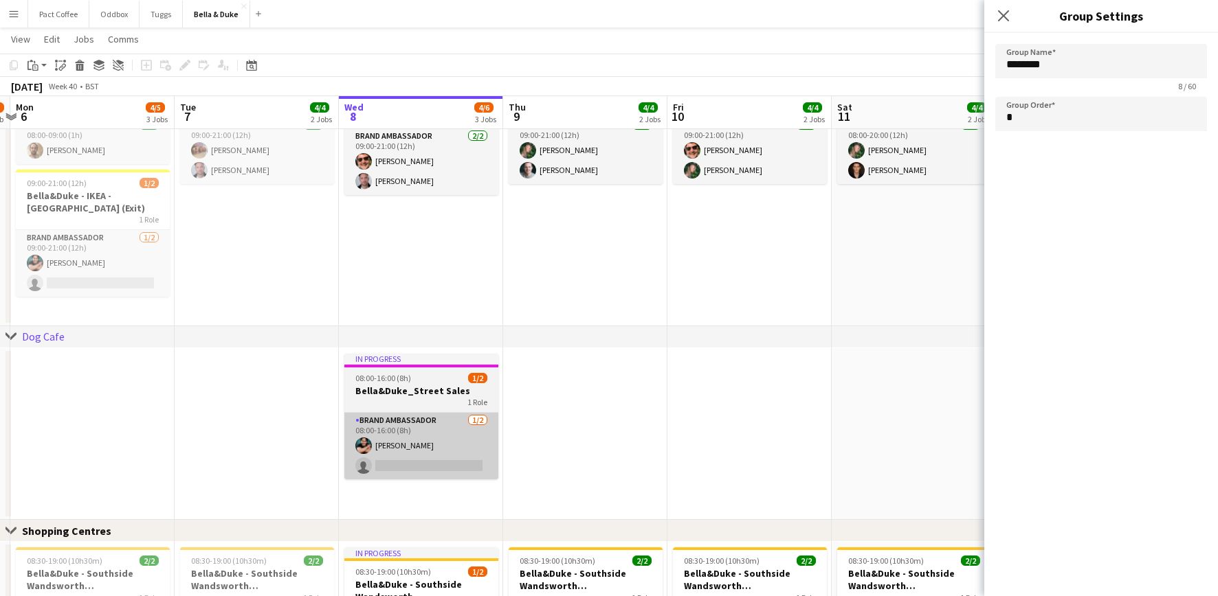
scroll to position [853, 0]
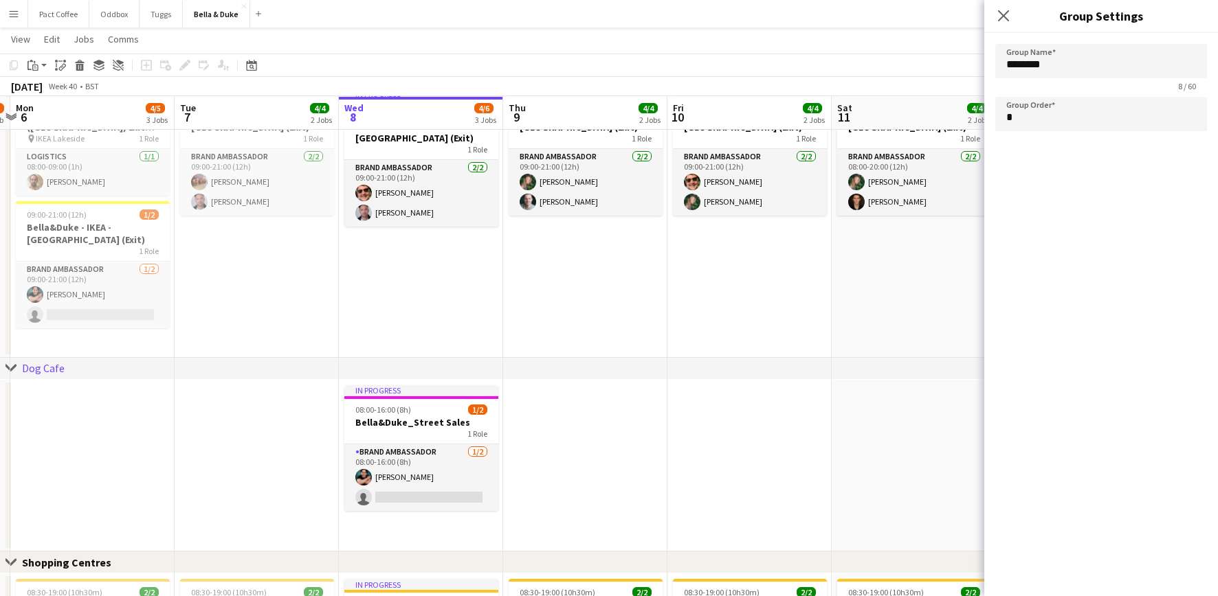
click at [582, 443] on app-date-cell at bounding box center [585, 466] width 164 height 172
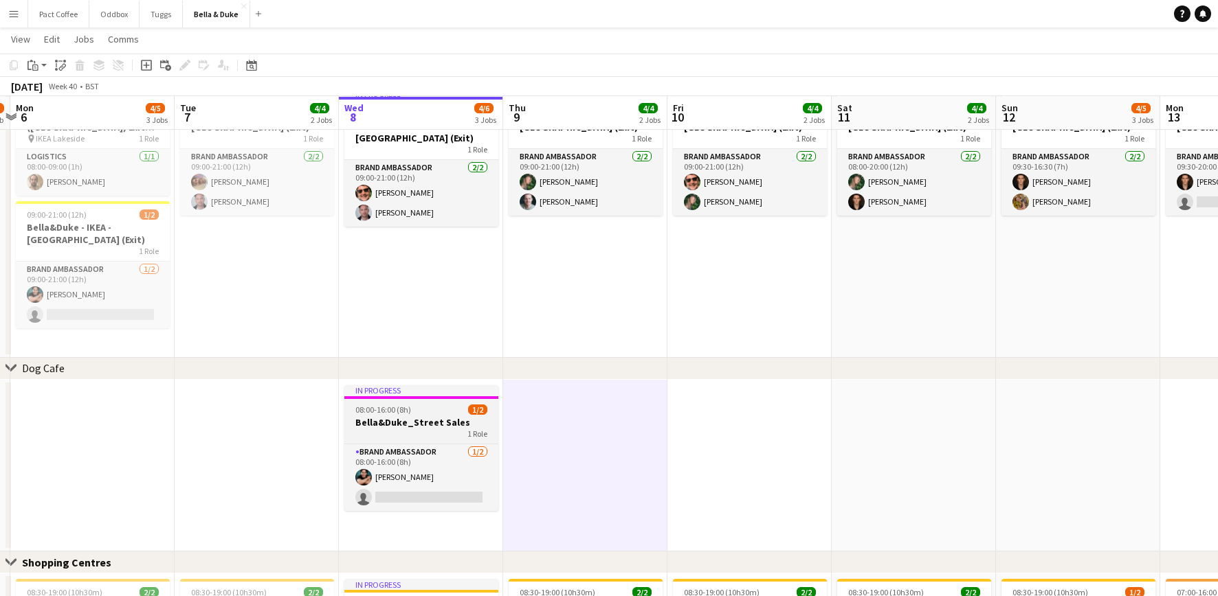
click at [399, 421] on h3 "Bella&Duke_Street Sales" at bounding box center [421, 422] width 154 height 12
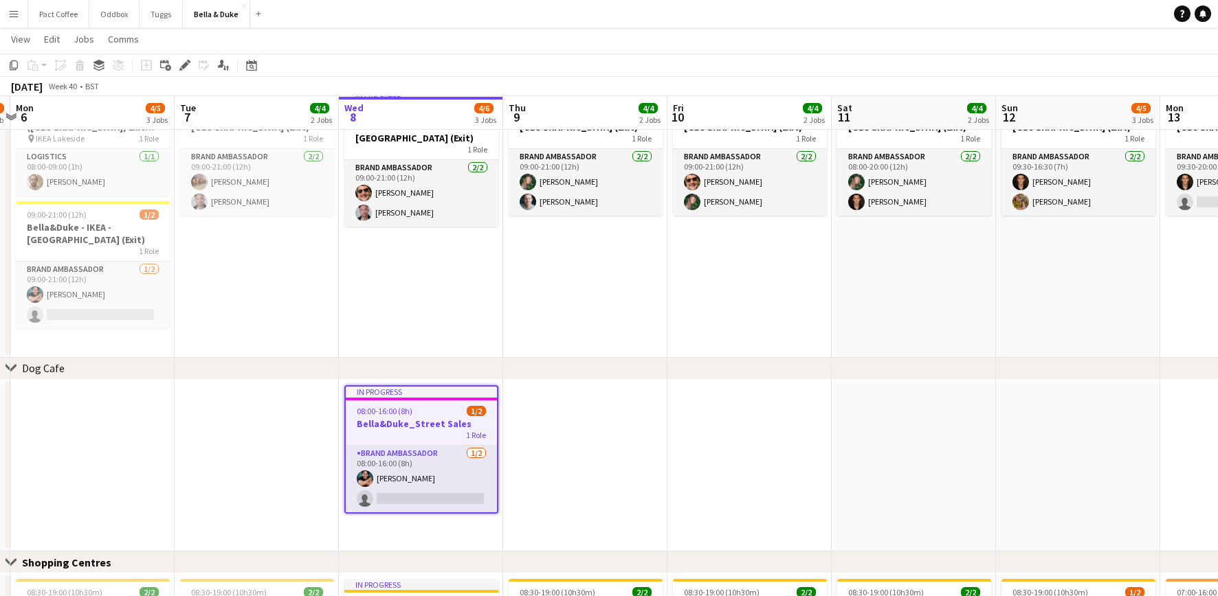
click at [528, 438] on app-date-cell at bounding box center [585, 466] width 164 height 172
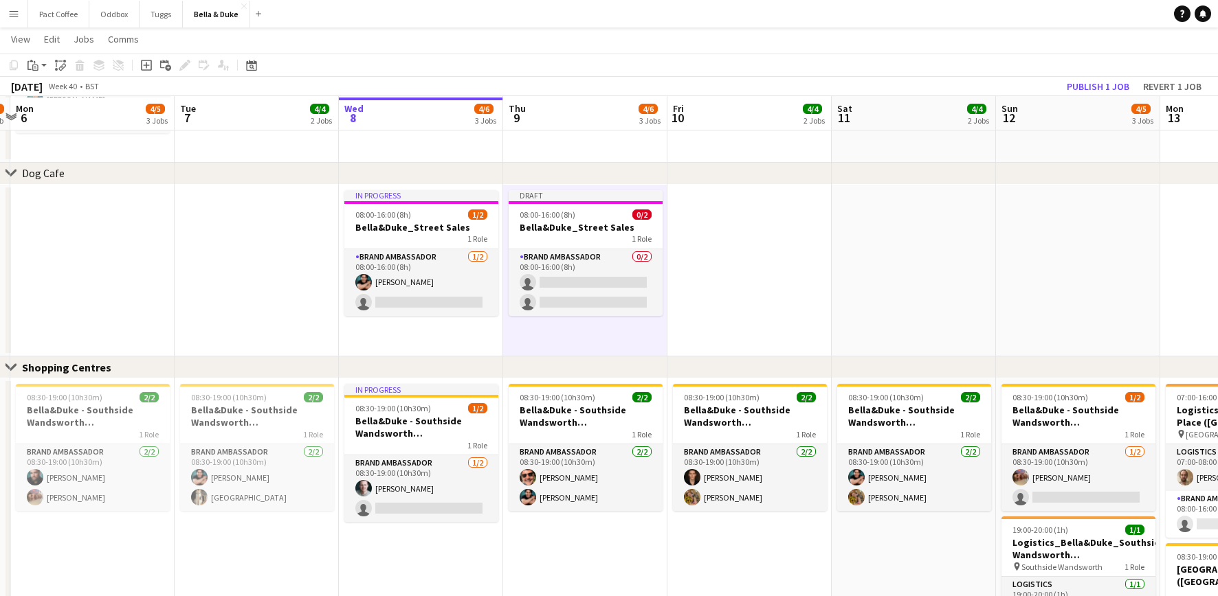
scroll to position [1050, 0]
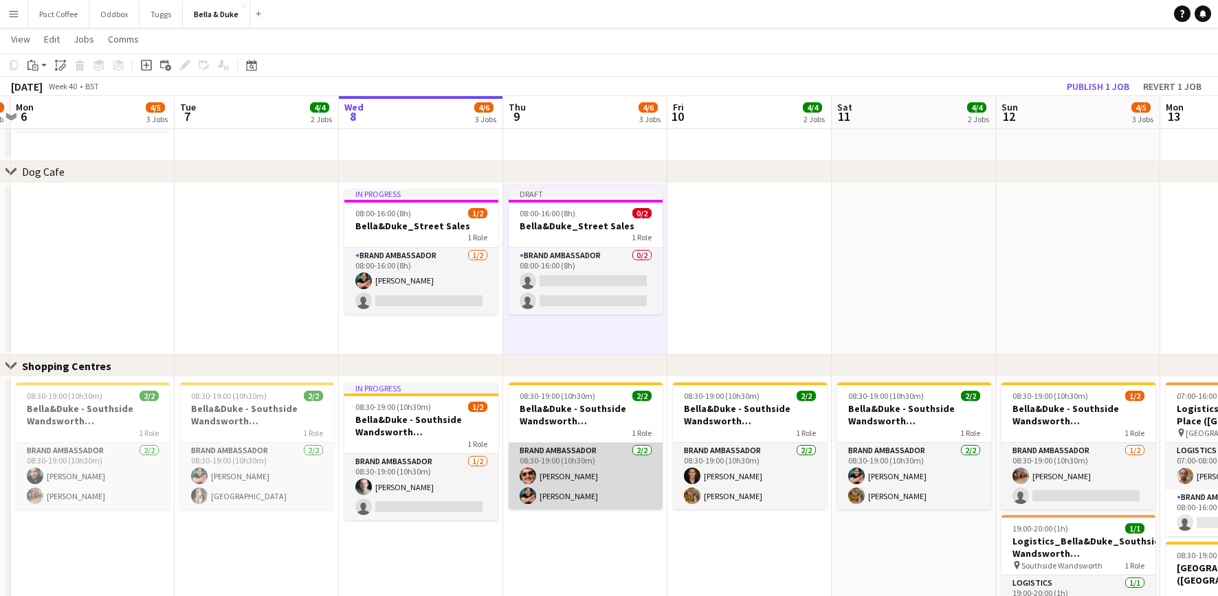
click at [568, 447] on app-card-role "Brand Ambassador [DATE] 08:30-19:00 (10h30m) [PERSON_NAME] [PERSON_NAME]" at bounding box center [586, 476] width 154 height 67
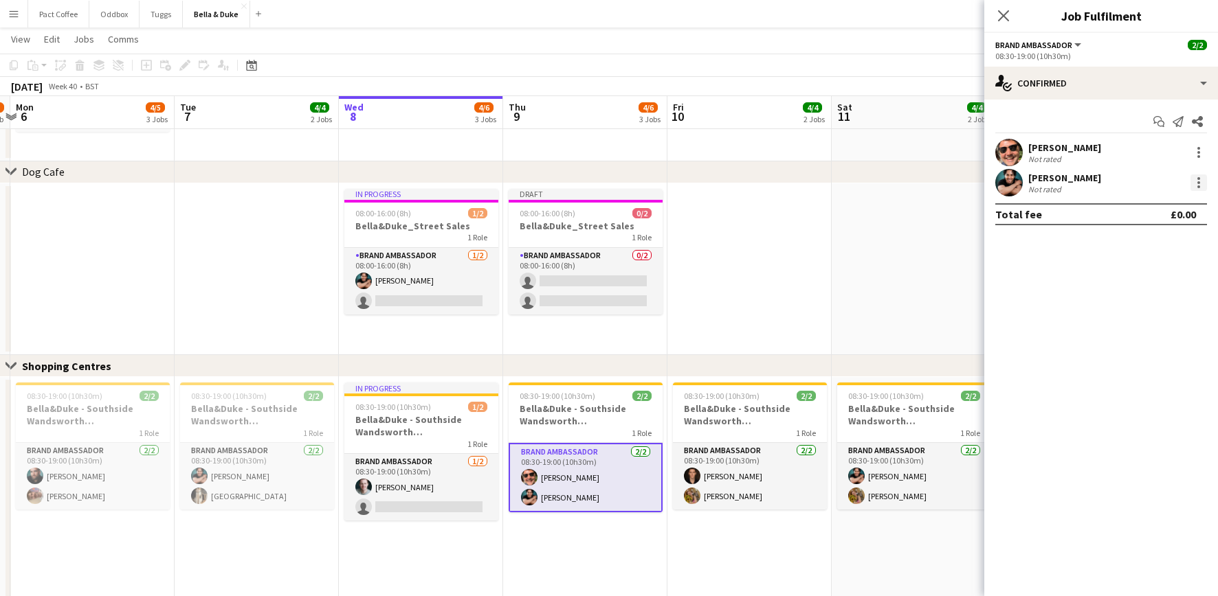
click at [913, 181] on div at bounding box center [1198, 182] width 3 height 3
click at [913, 243] on span "Switch crew" at bounding box center [1139, 241] width 58 height 12
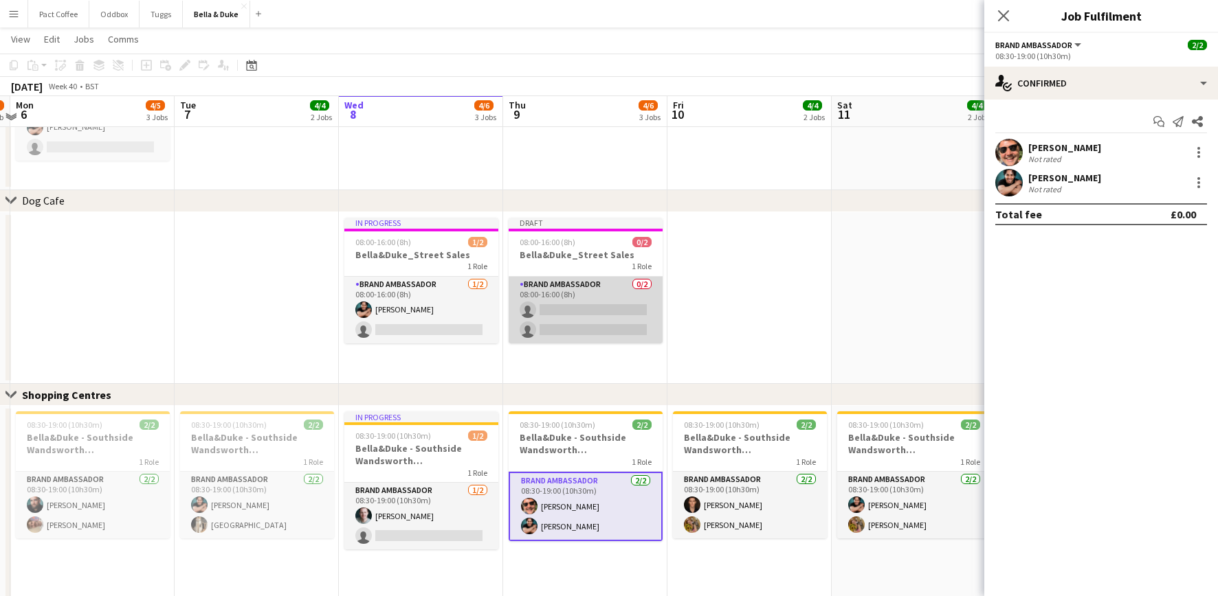
click at [583, 313] on app-card-role "Brand Ambassador 0/2 08:00-16:00 (8h) single-neutral-actions single-neutral-act…" at bounding box center [586, 310] width 154 height 67
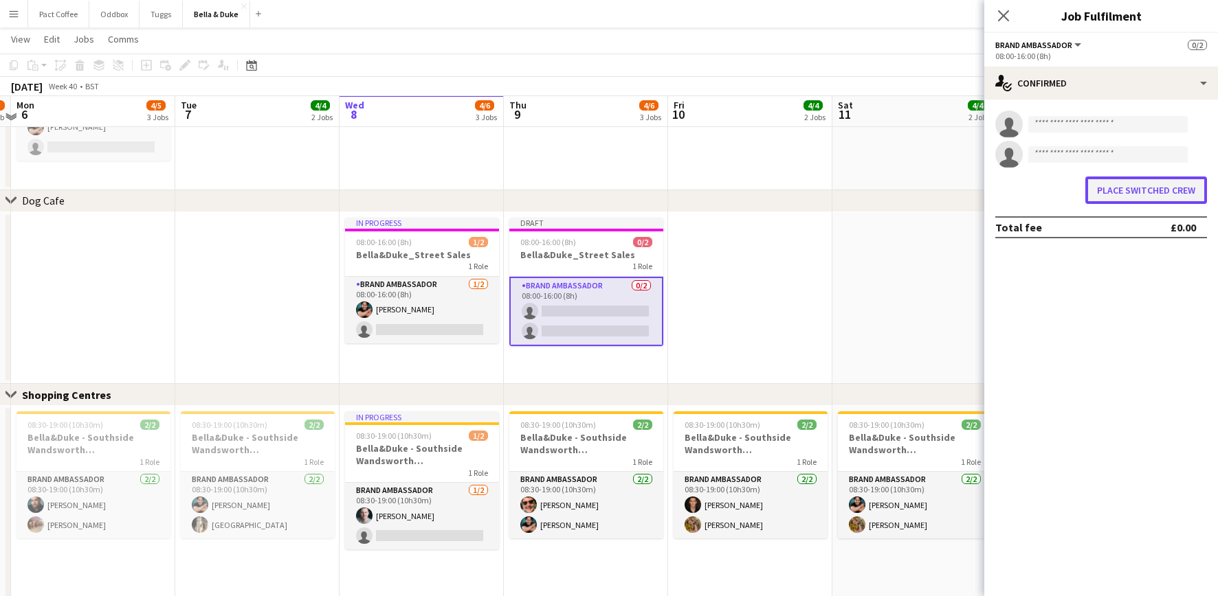
click at [913, 190] on button "Place switched crew" at bounding box center [1146, 190] width 122 height 27
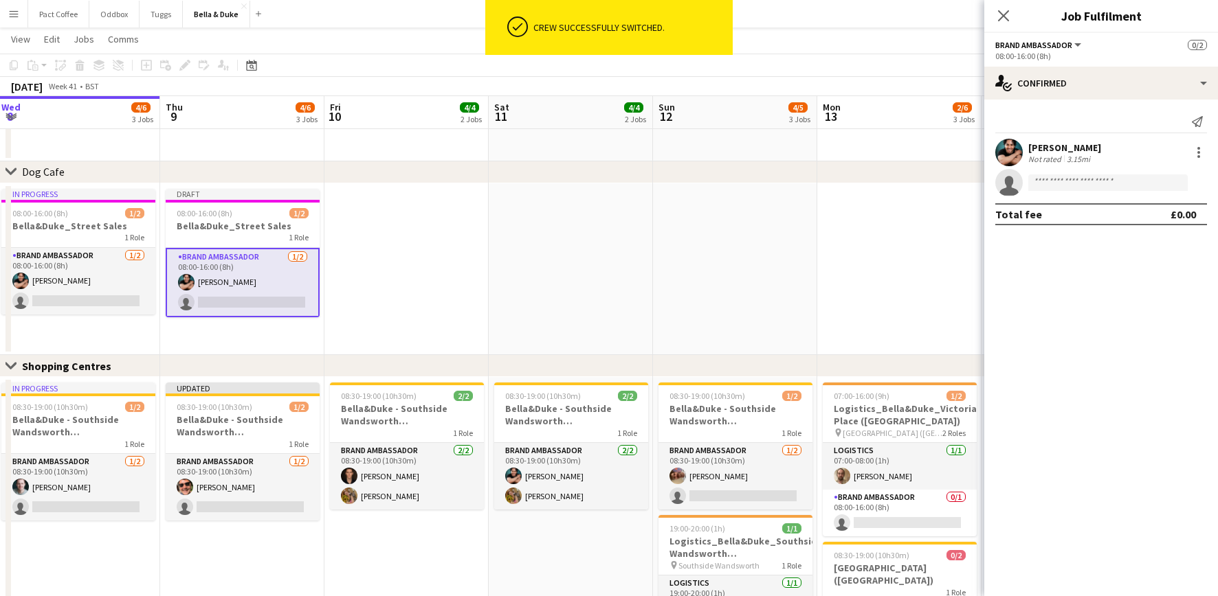
scroll to position [0, 498]
click at [578, 282] on app-date-cell at bounding box center [570, 269] width 164 height 172
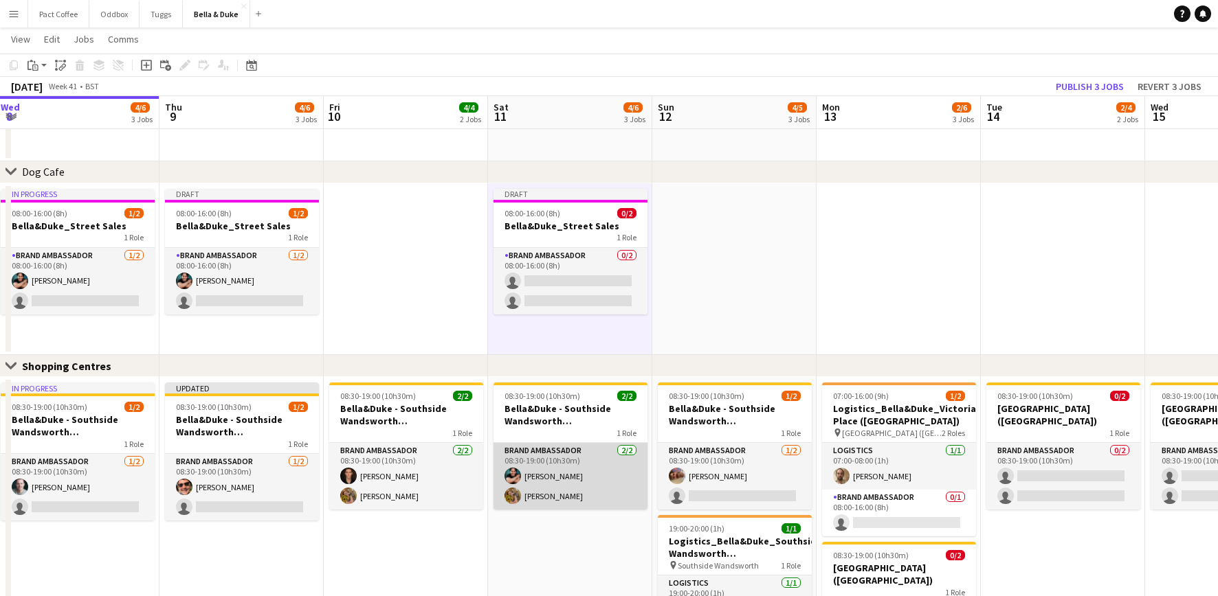
click at [543, 447] on app-card-role "Brand Ambassador [DATE] 08:30-19:00 (10h30m) [PERSON_NAME] [PERSON_NAME]" at bounding box center [570, 476] width 154 height 67
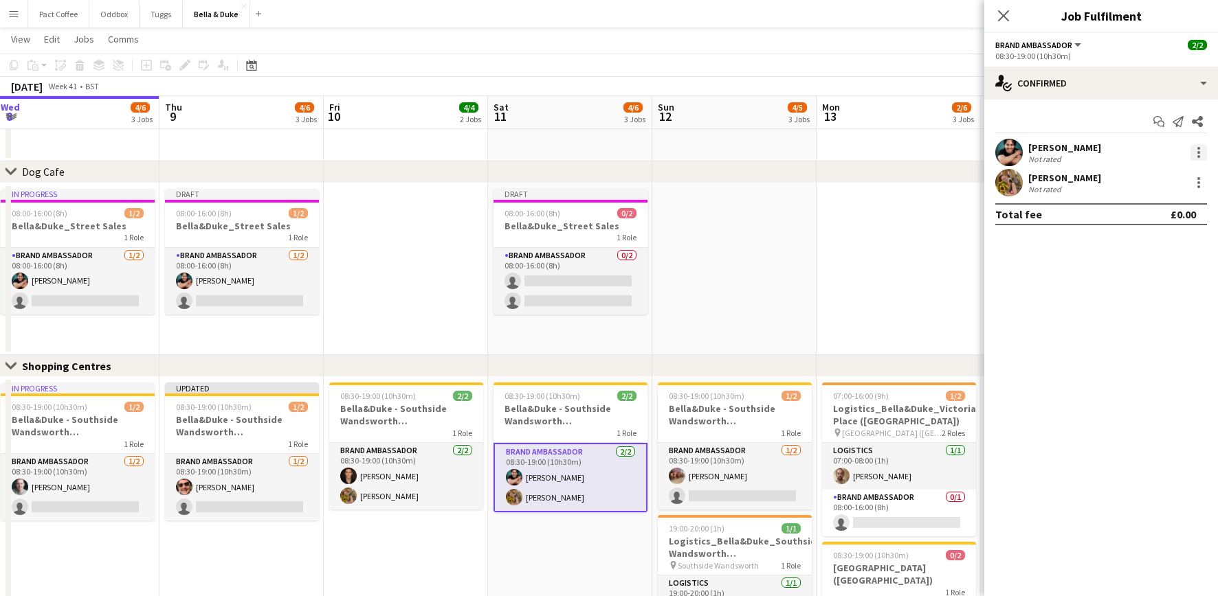
click at [913, 152] on div at bounding box center [1198, 152] width 16 height 16
click at [913, 219] on button "Switch crew" at bounding box center [1152, 210] width 107 height 33
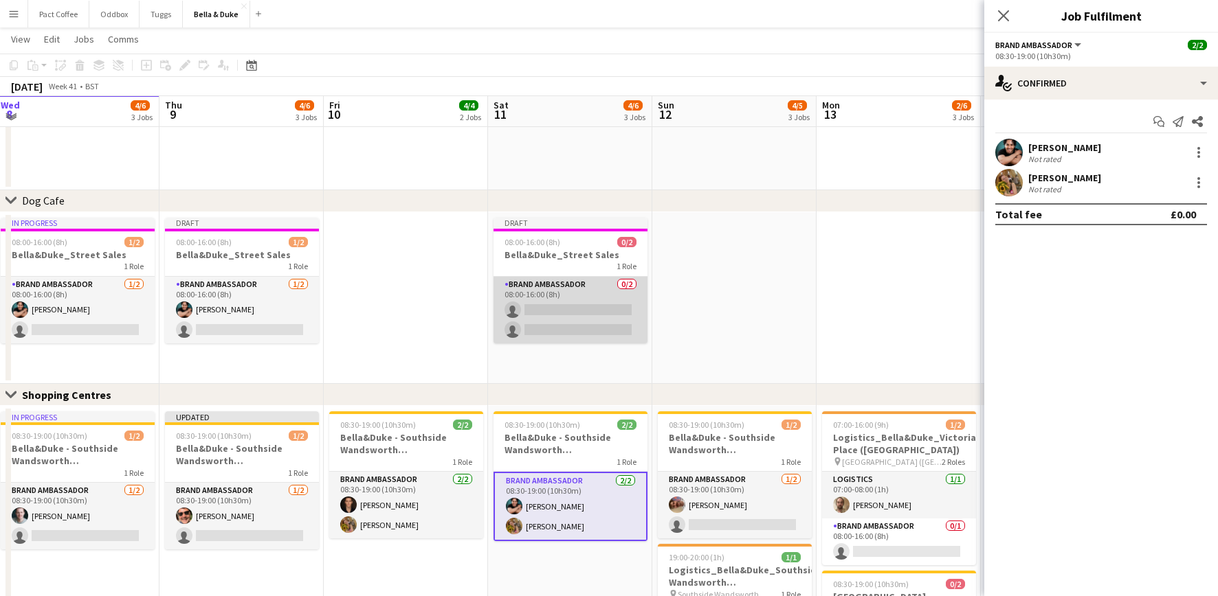
click at [599, 313] on app-card-role "Brand Ambassador 0/2 08:00-16:00 (8h) single-neutral-actions single-neutral-act…" at bounding box center [570, 310] width 154 height 67
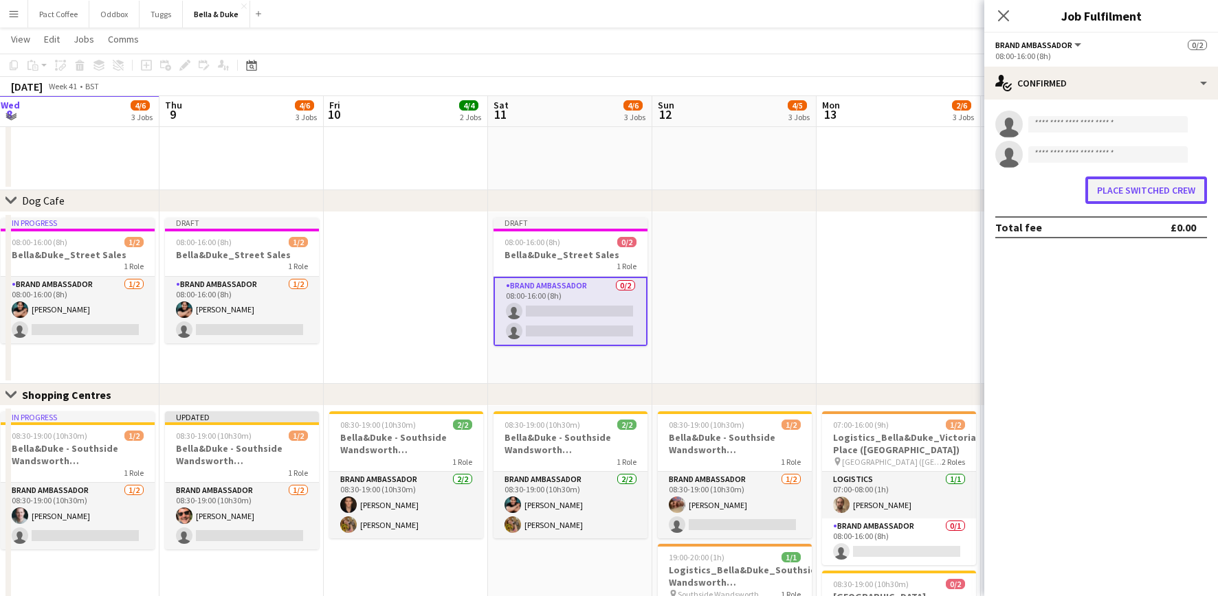
click at [913, 187] on button "Place switched crew" at bounding box center [1146, 190] width 122 height 27
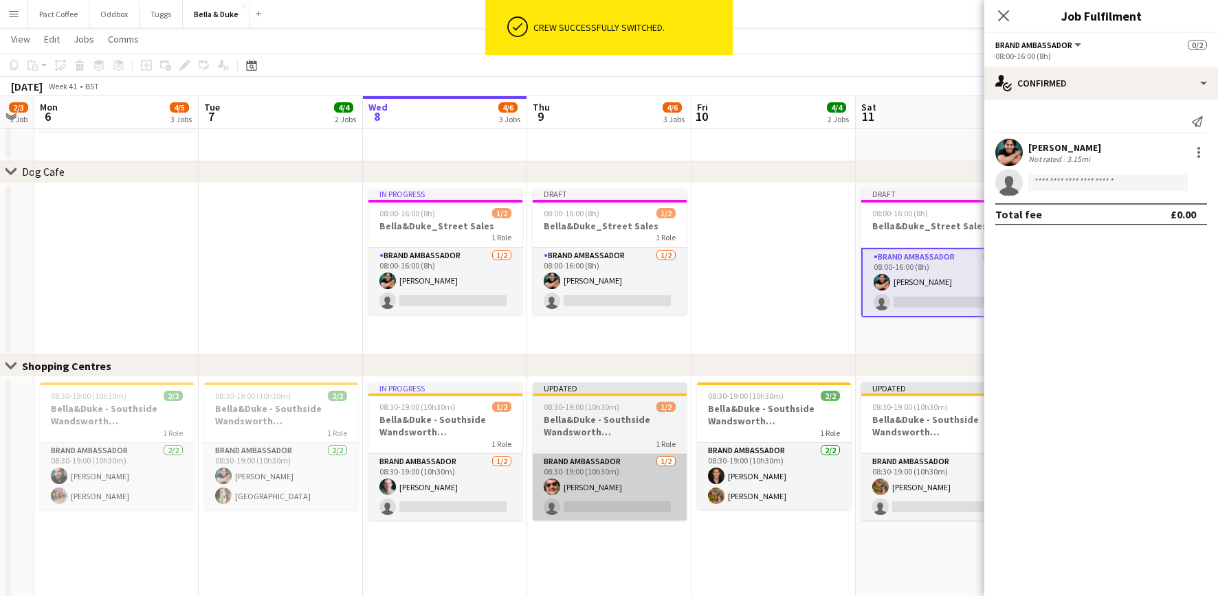
scroll to position [0, 432]
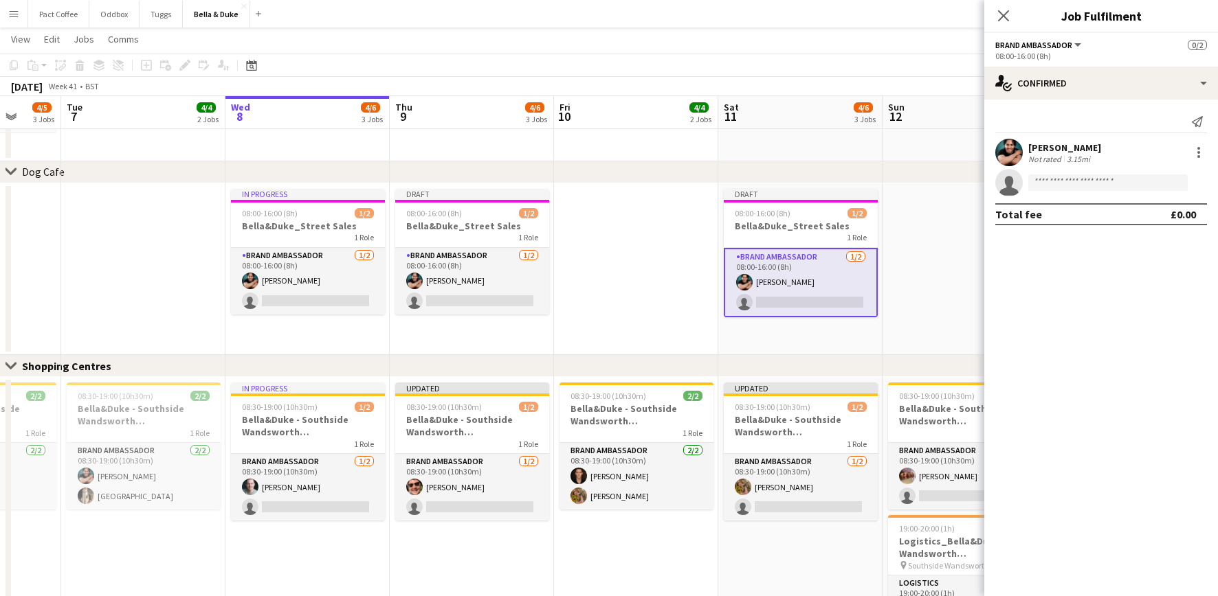
click at [913, 13] on div "Close pop-in" at bounding box center [1003, 16] width 38 height 32
click at [913, 18] on icon at bounding box center [1002, 15] width 13 height 13
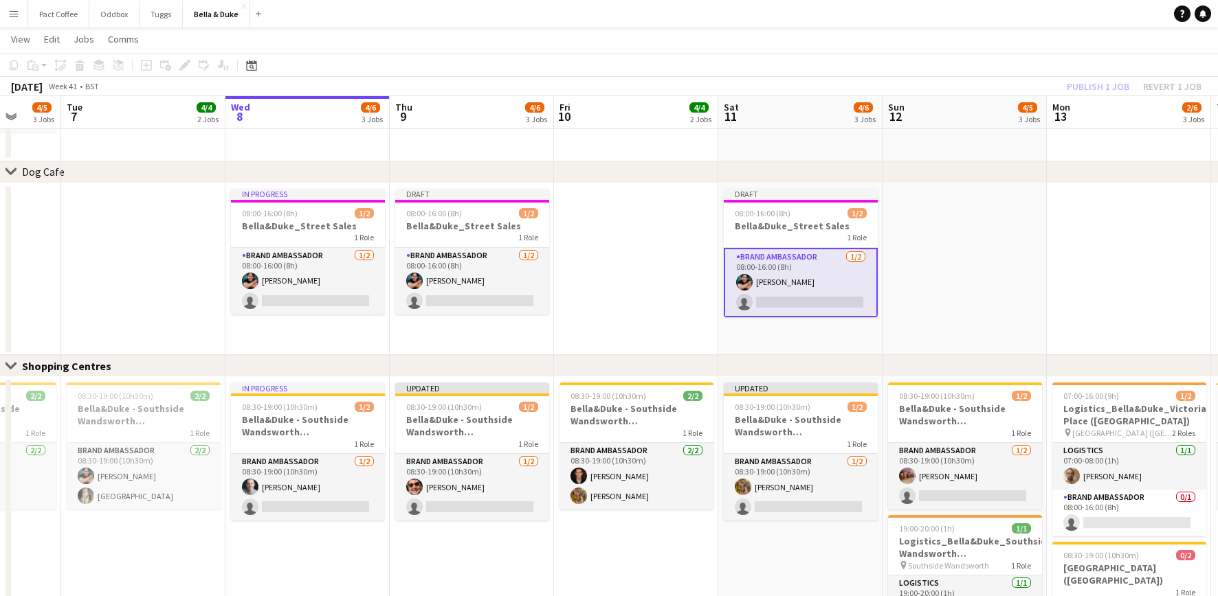
click at [629, 311] on app-date-cell at bounding box center [636, 269] width 164 height 172
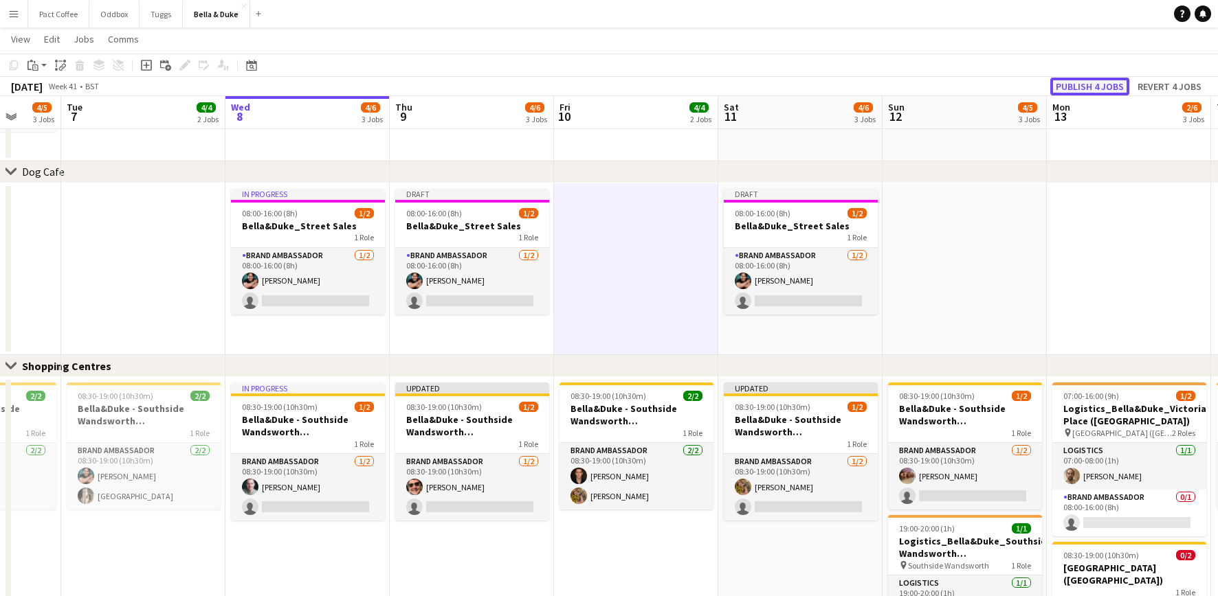
click at [913, 86] on button "Publish 4 jobs" at bounding box center [1089, 87] width 79 height 18
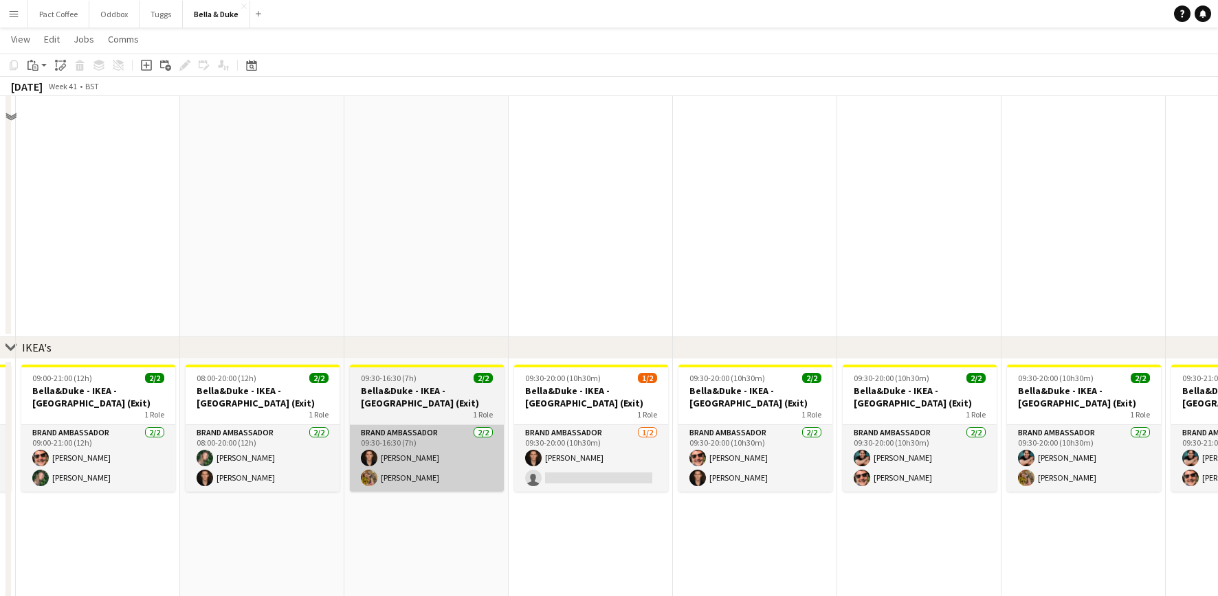
scroll to position [578, 0]
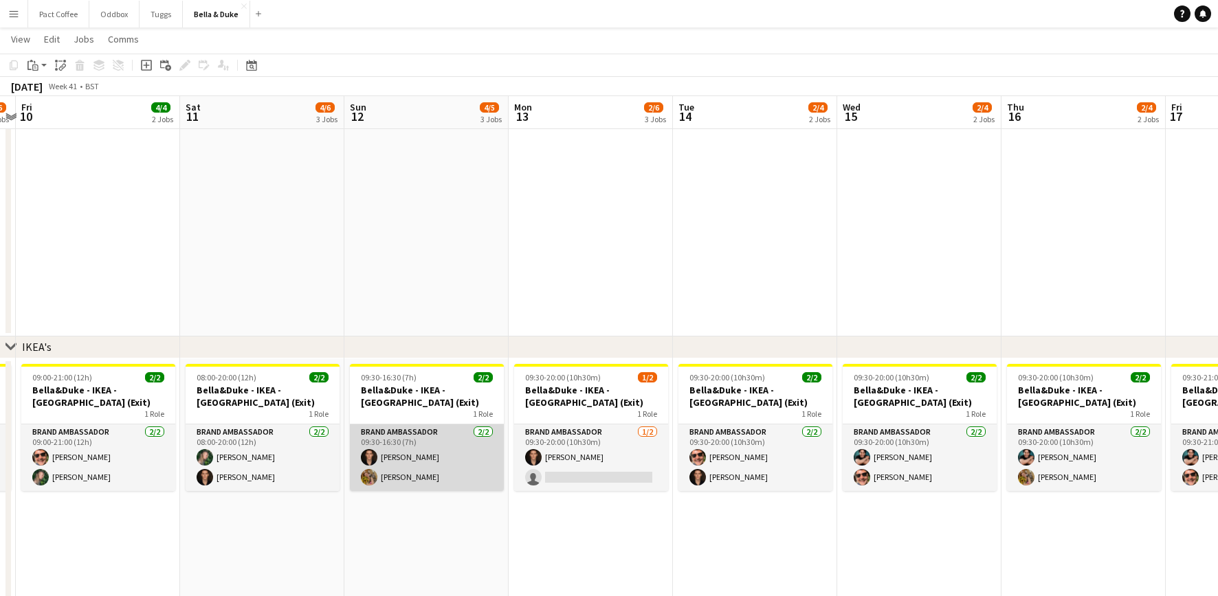
click at [421, 437] on app-card-role "Brand Ambassador [DATE] 09:30-16:30 (7h) [PERSON_NAME] [PERSON_NAME]" at bounding box center [427, 458] width 154 height 67
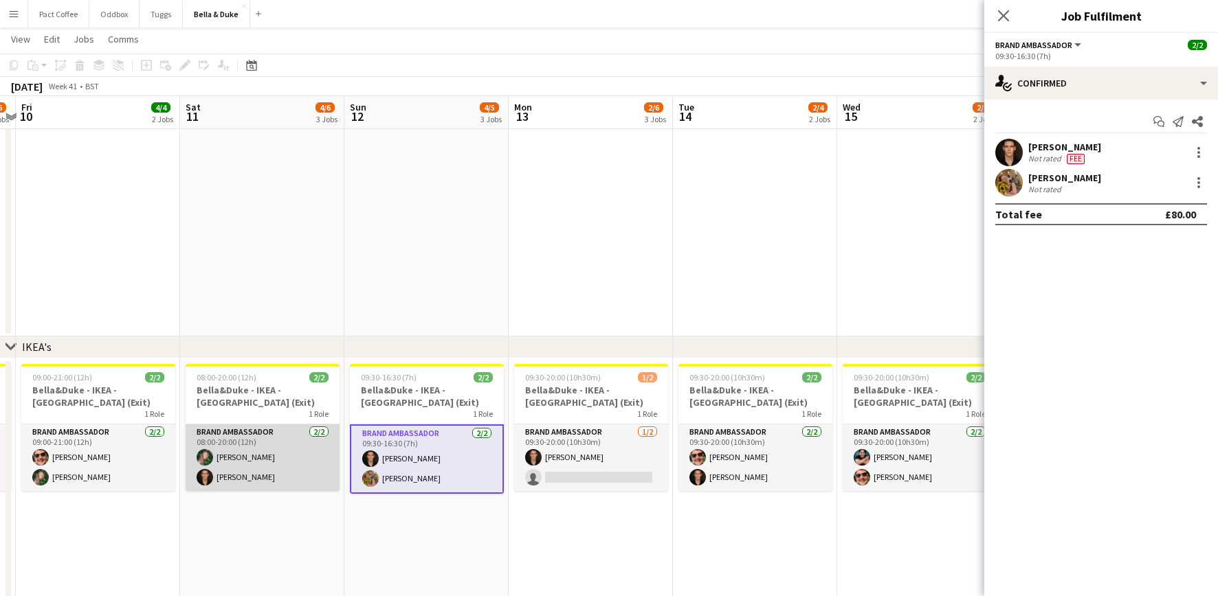
click at [305, 447] on app-card-role "Brand Ambassador [DATE] 08:00-20:00 (12h) [PERSON_NAME] [PERSON_NAME]" at bounding box center [263, 458] width 154 height 67
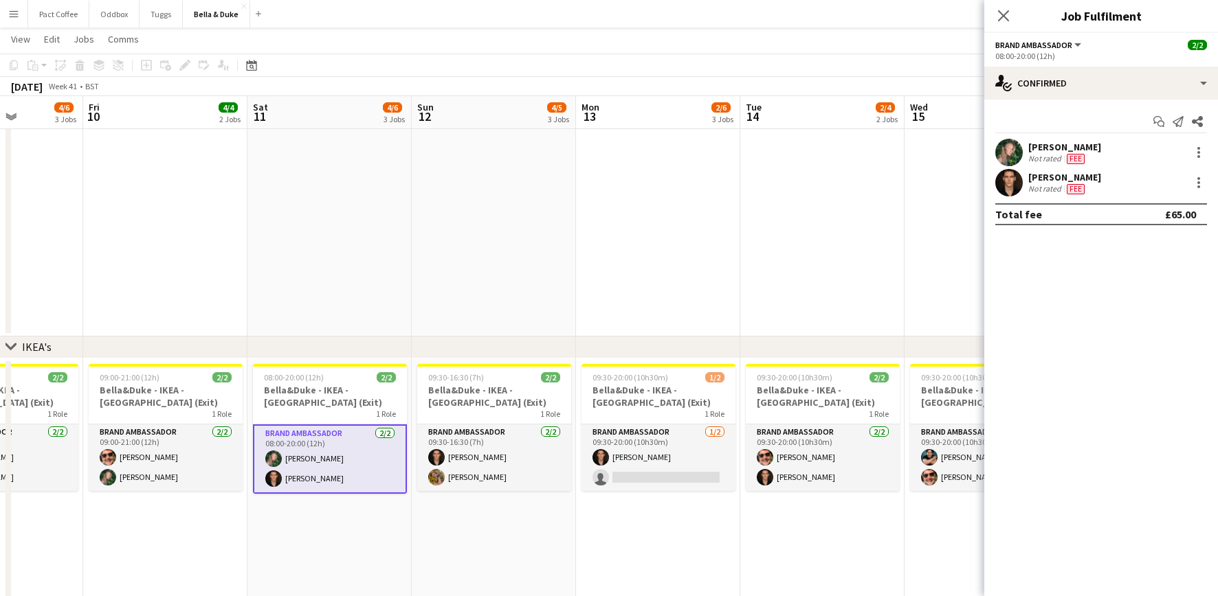
scroll to position [0, 401]
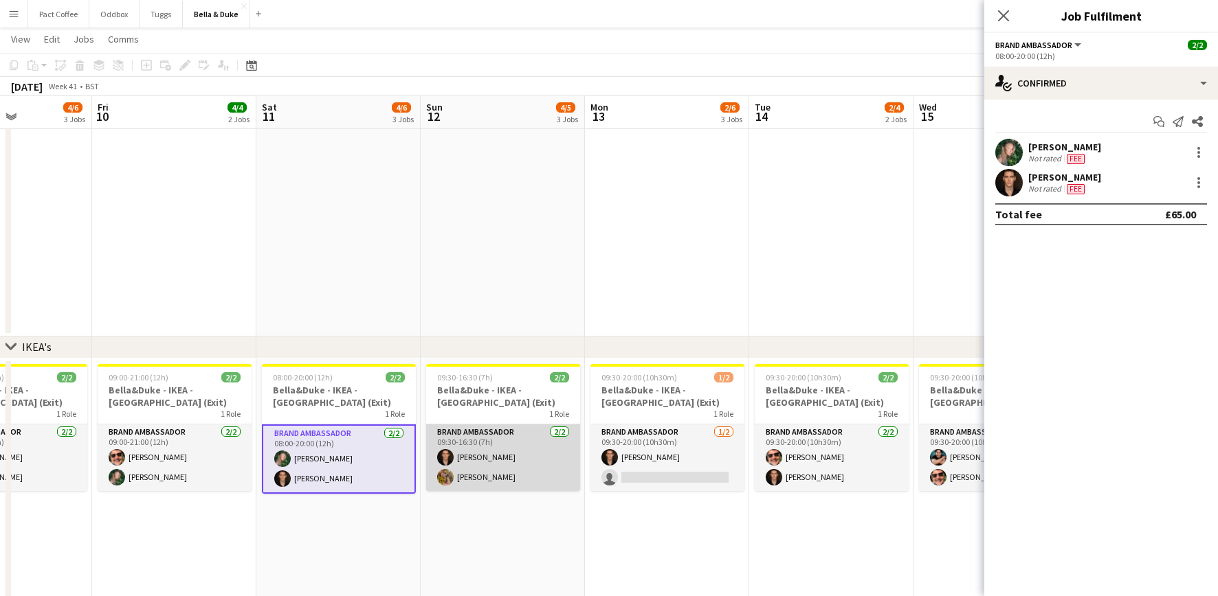
click at [504, 447] on app-card-role "Brand Ambassador [DATE] 09:30-16:30 (7h) [PERSON_NAME] [PERSON_NAME]" at bounding box center [503, 458] width 154 height 67
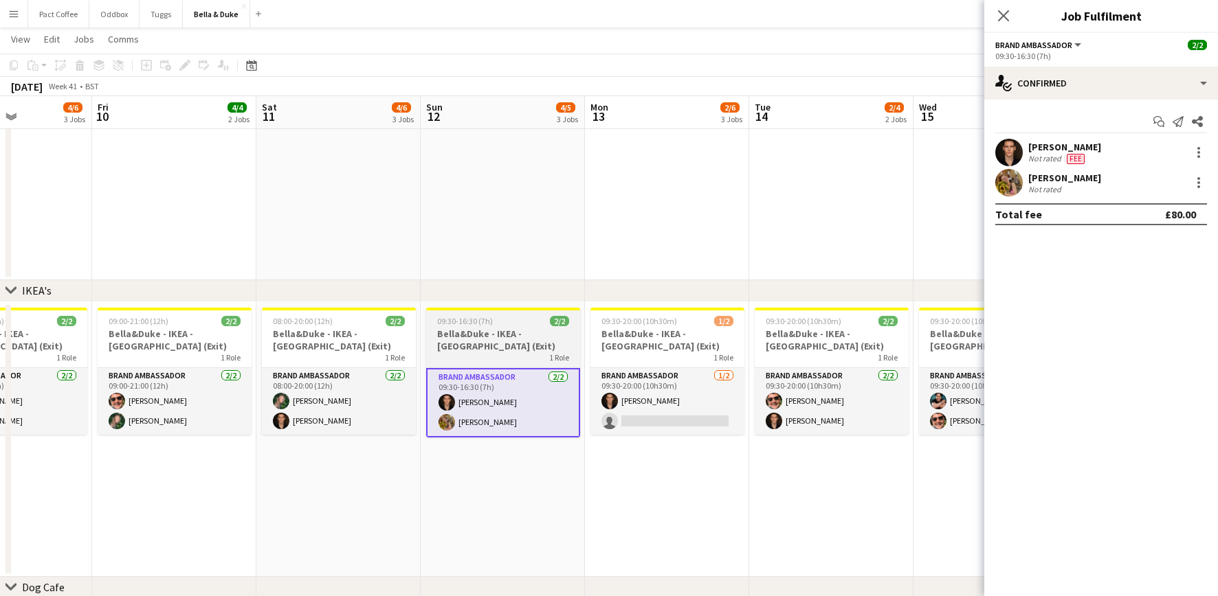
scroll to position [635, 0]
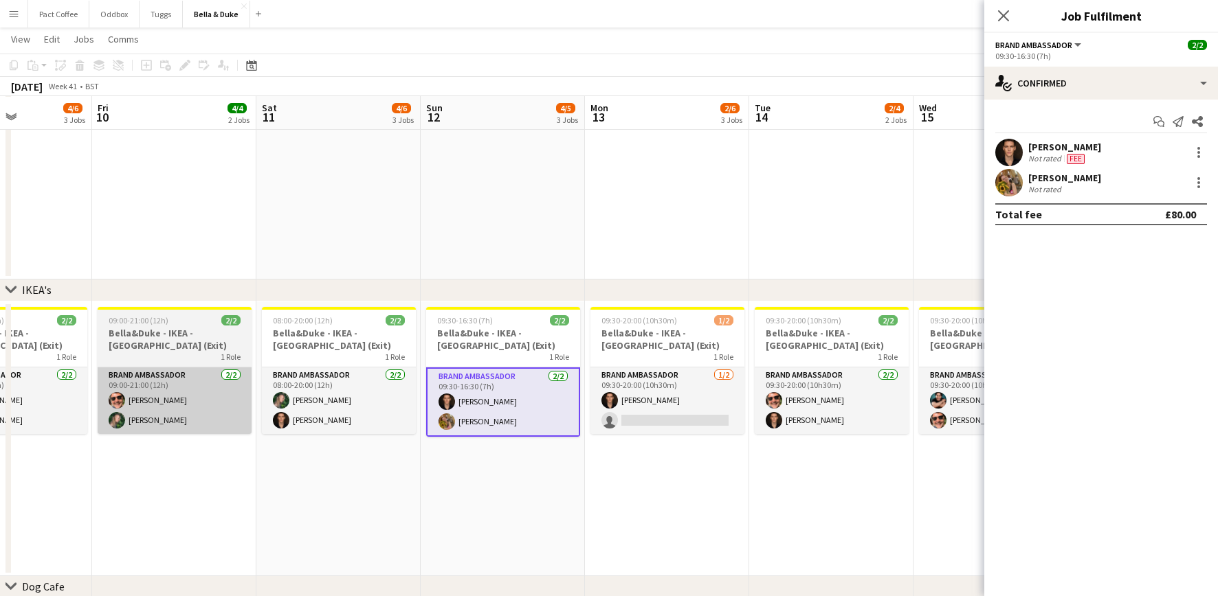
click at [126, 403] on app-card-role "Brand Ambassador [DATE] 09:00-21:00 (12h) [PERSON_NAME] [PERSON_NAME]" at bounding box center [175, 401] width 154 height 67
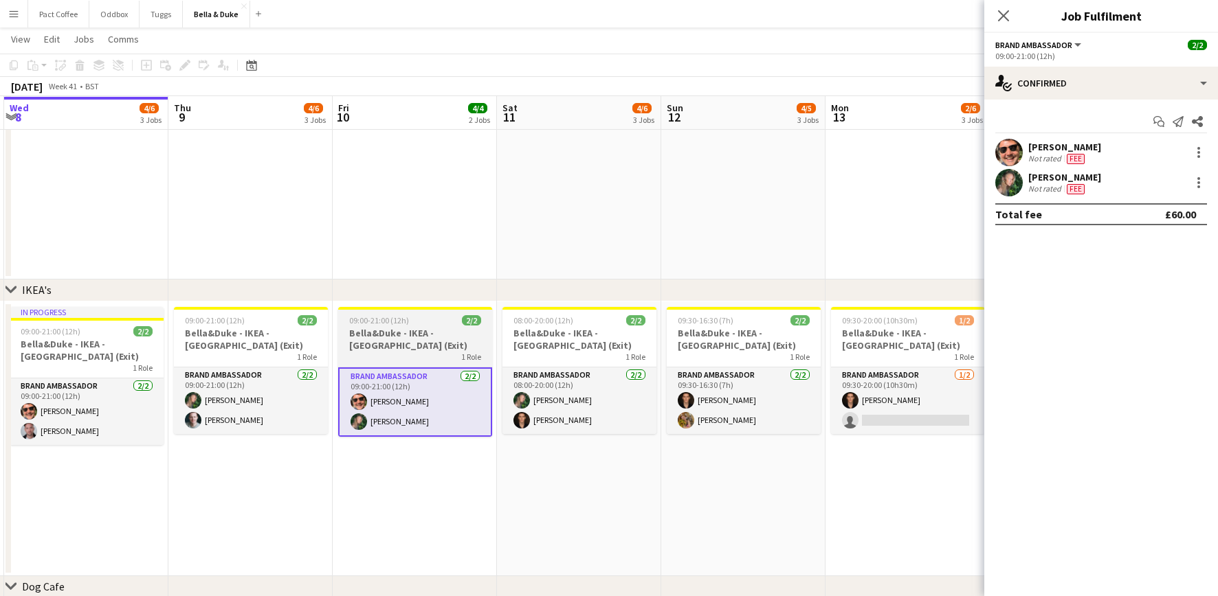
scroll to position [0, 312]
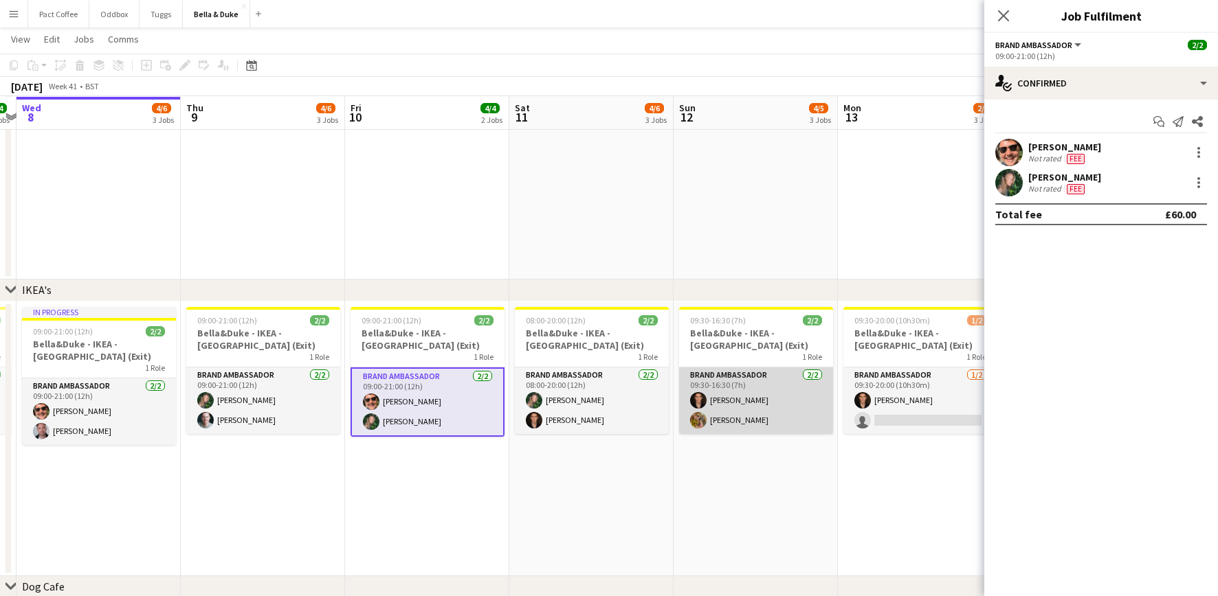
click at [728, 386] on app-card-role "Brand Ambassador [DATE] 09:30-16:30 (7h) [PERSON_NAME] [PERSON_NAME]" at bounding box center [756, 401] width 154 height 67
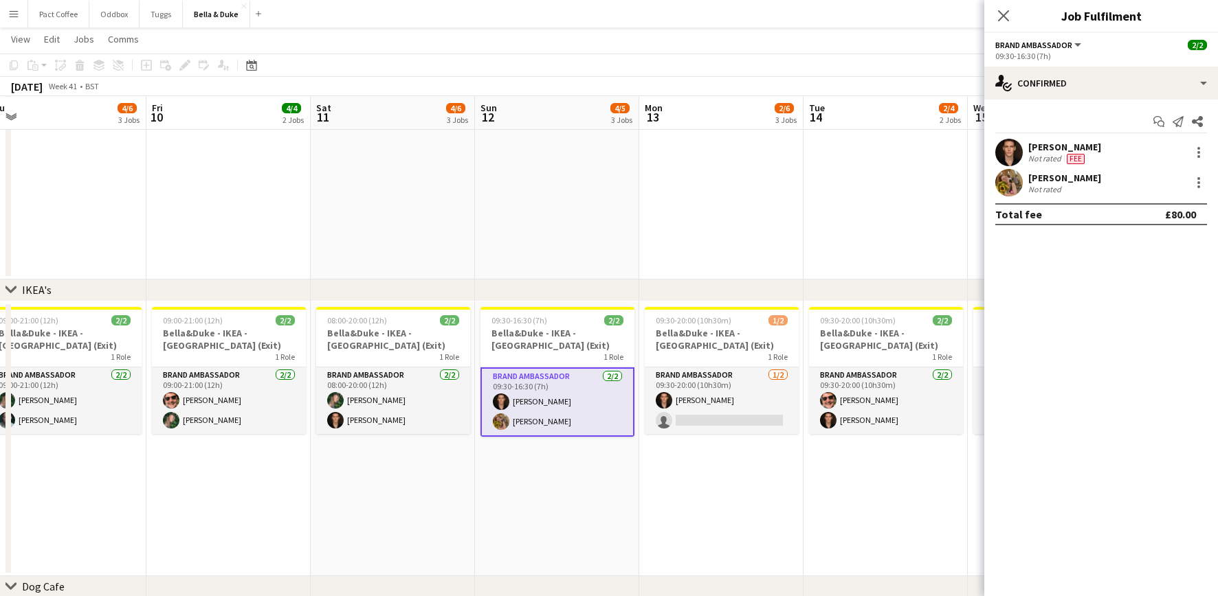
scroll to position [0, 511]
click at [913, 182] on div "[PERSON_NAME]" at bounding box center [1064, 178] width 73 height 12
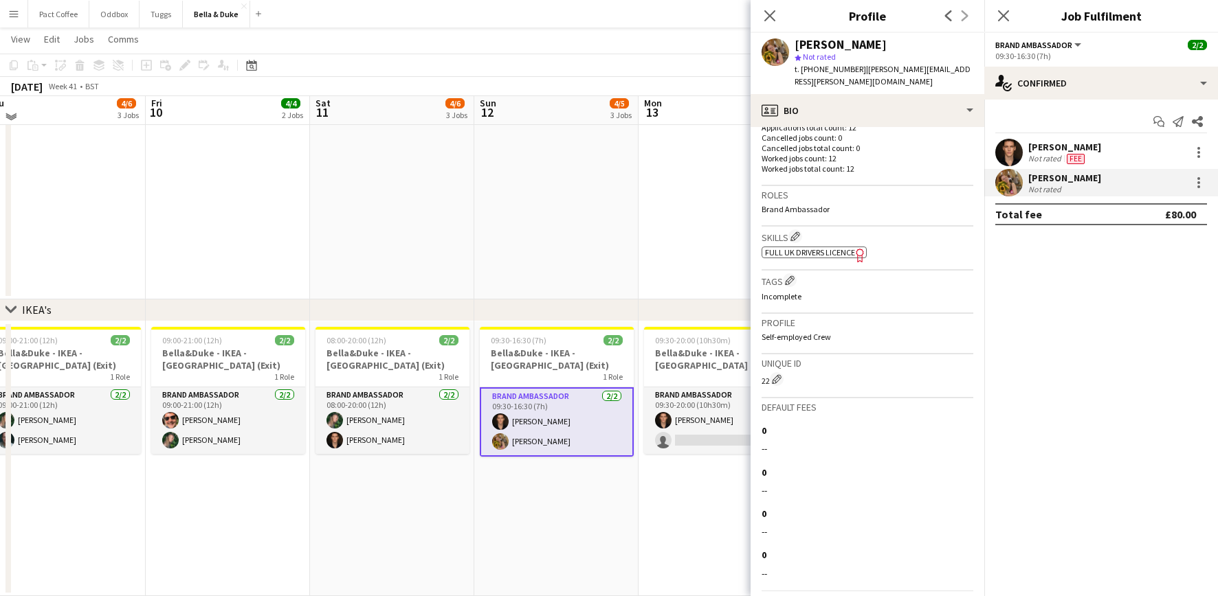
scroll to position [617, 0]
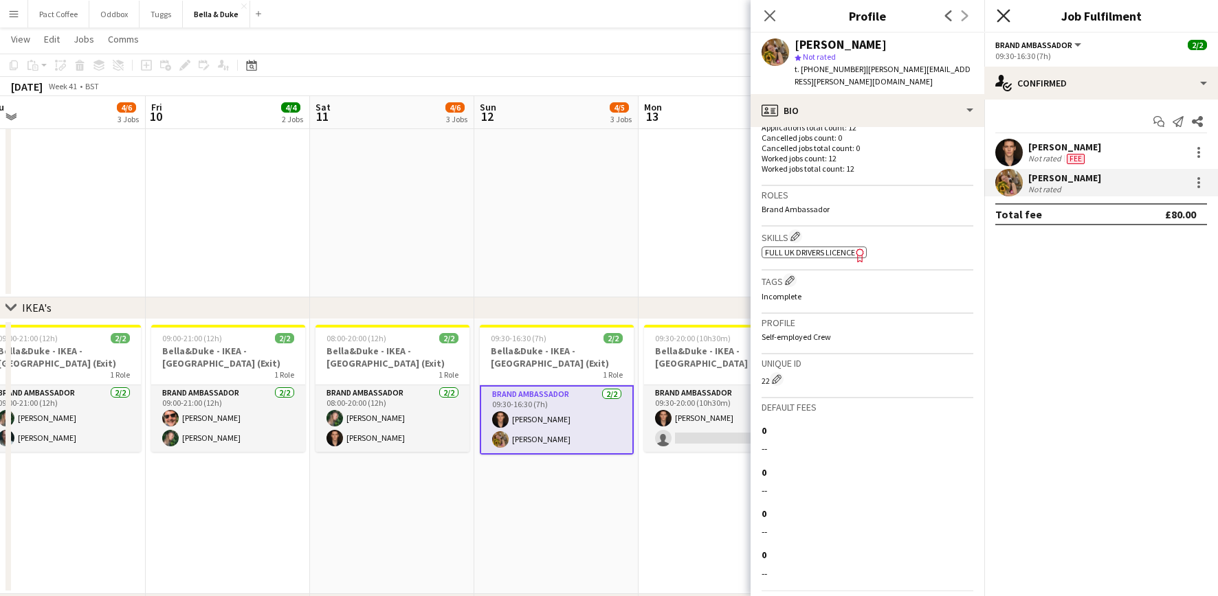
click at [913, 19] on icon at bounding box center [1002, 15] width 13 height 13
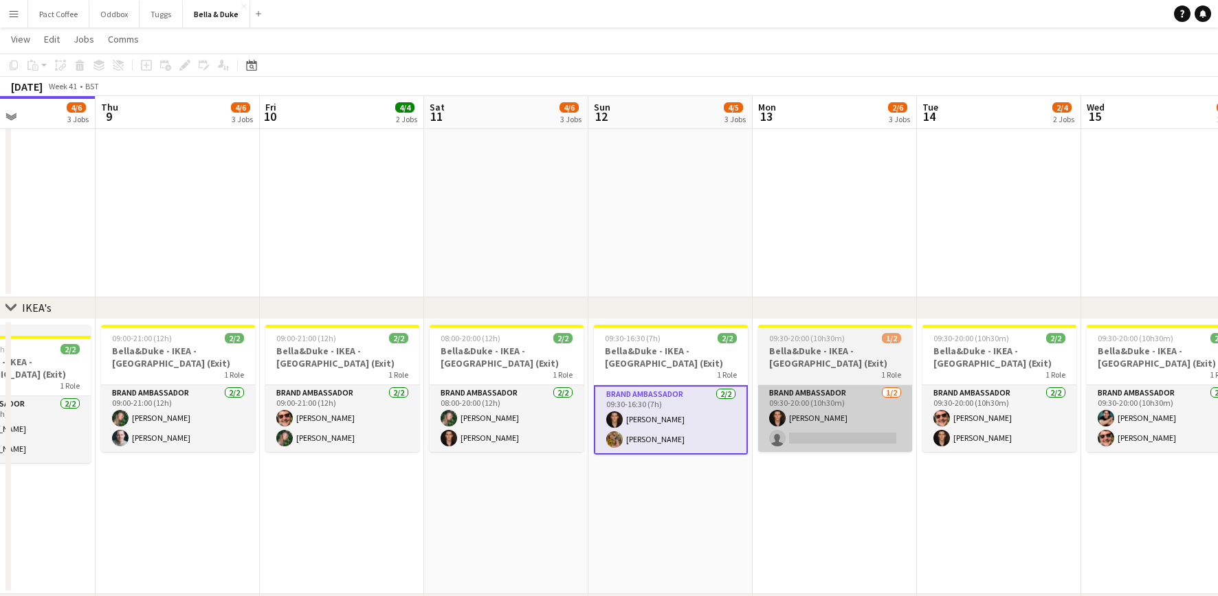
scroll to position [0, 390]
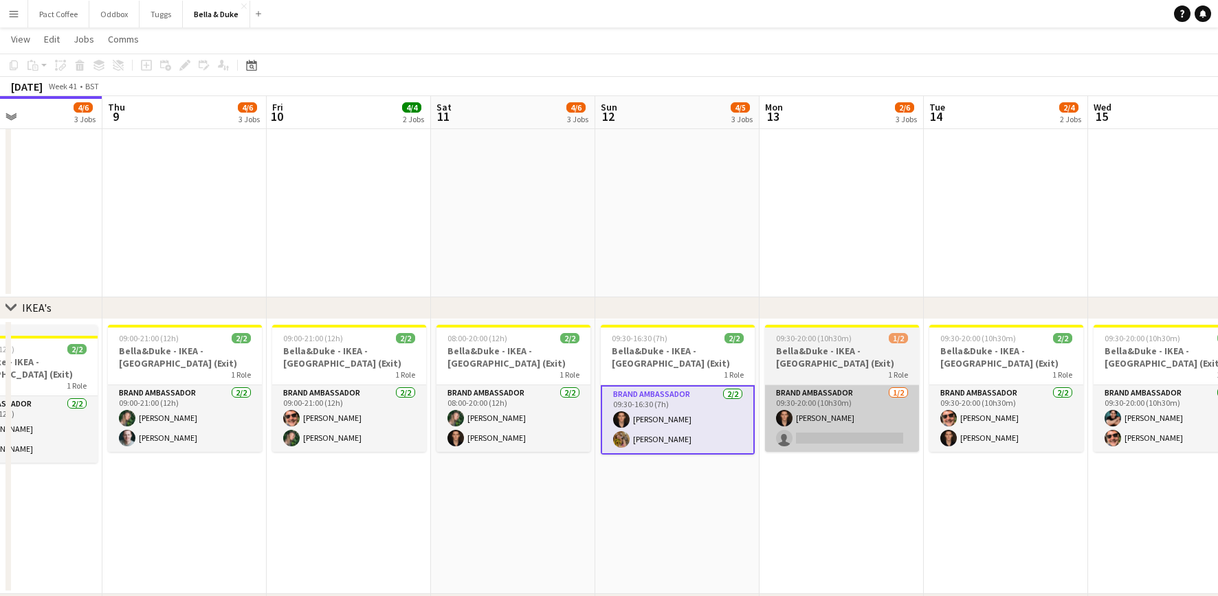
click at [696, 438] on app-card-role "Brand Ambassador [DATE] 09:30-16:30 (7h) [PERSON_NAME] [PERSON_NAME]" at bounding box center [678, 420] width 154 height 69
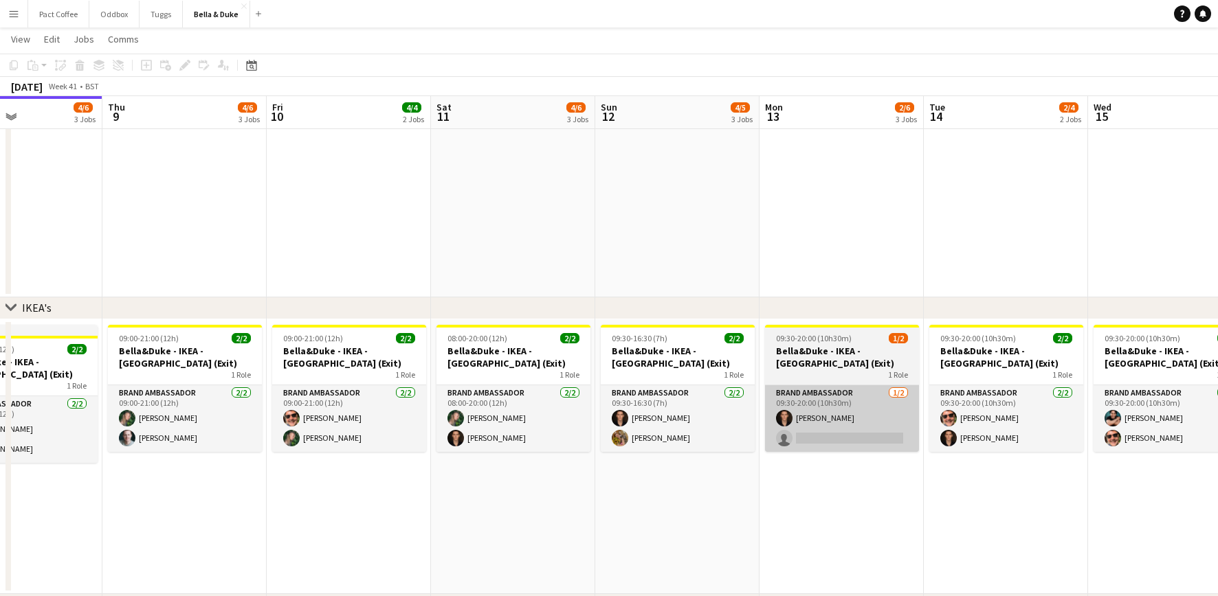
click at [696, 438] on app-card-role "Brand Ambassador [DATE] 09:30-16:30 (7h) [PERSON_NAME] [PERSON_NAME]" at bounding box center [678, 419] width 154 height 67
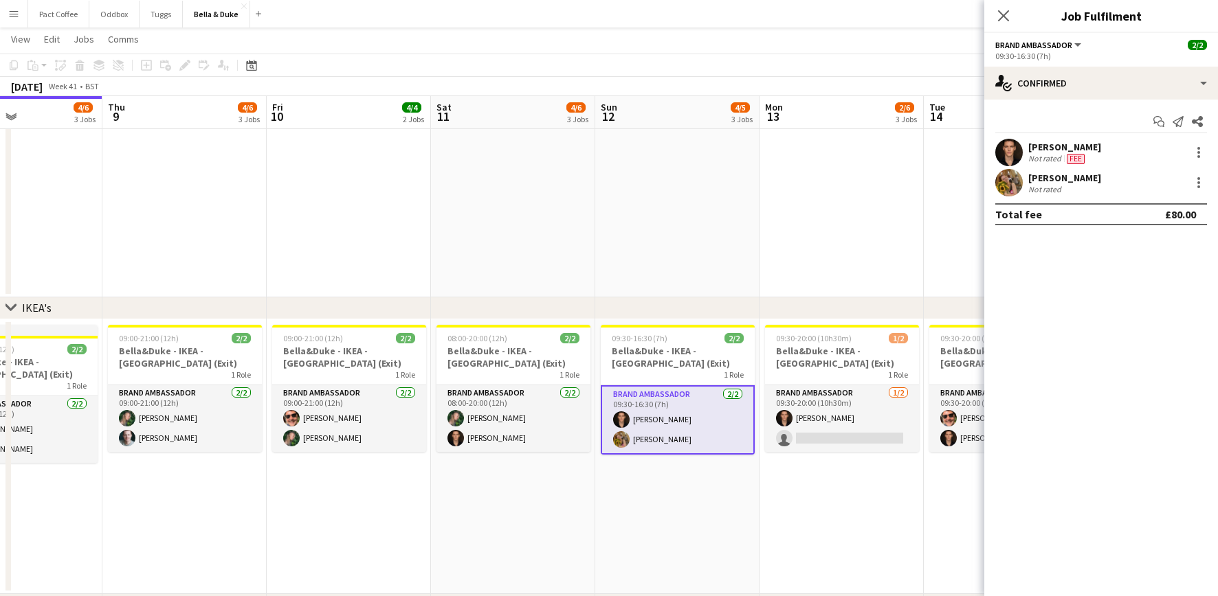
click at [913, 190] on div "Not rated" at bounding box center [1046, 189] width 36 height 10
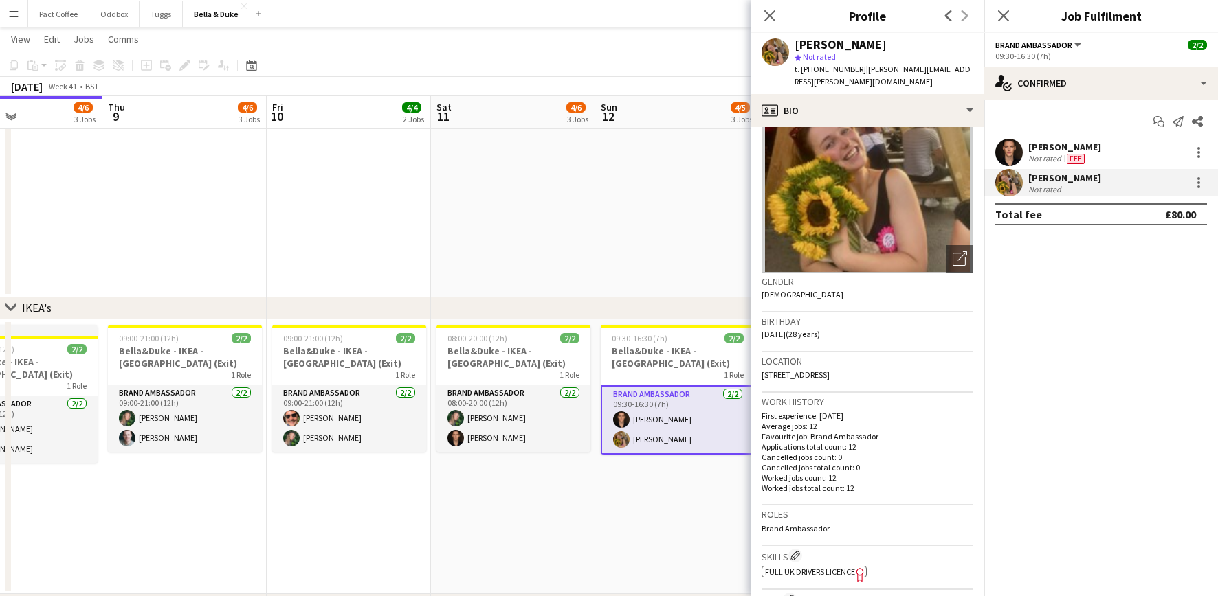
scroll to position [73, 0]
click at [825, 368] on span "[STREET_ADDRESS]" at bounding box center [795, 373] width 68 height 10
copy span "[STREET_ADDRESS]"
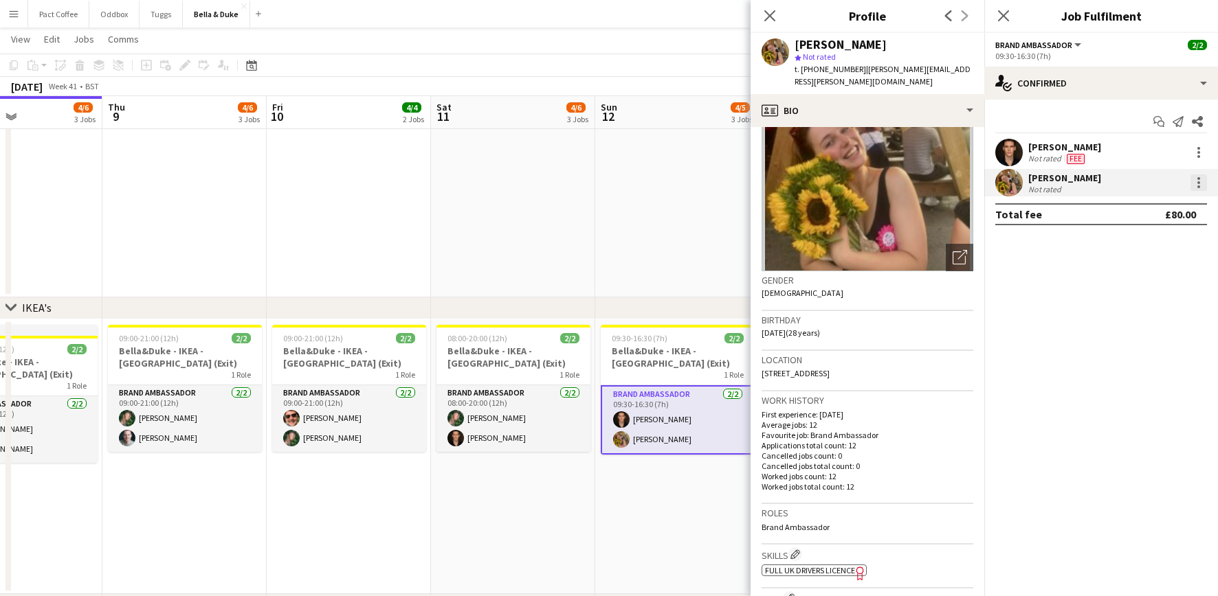
click at [913, 180] on div at bounding box center [1198, 183] width 16 height 16
click at [913, 216] on button "Edit fee" at bounding box center [1152, 208] width 107 height 33
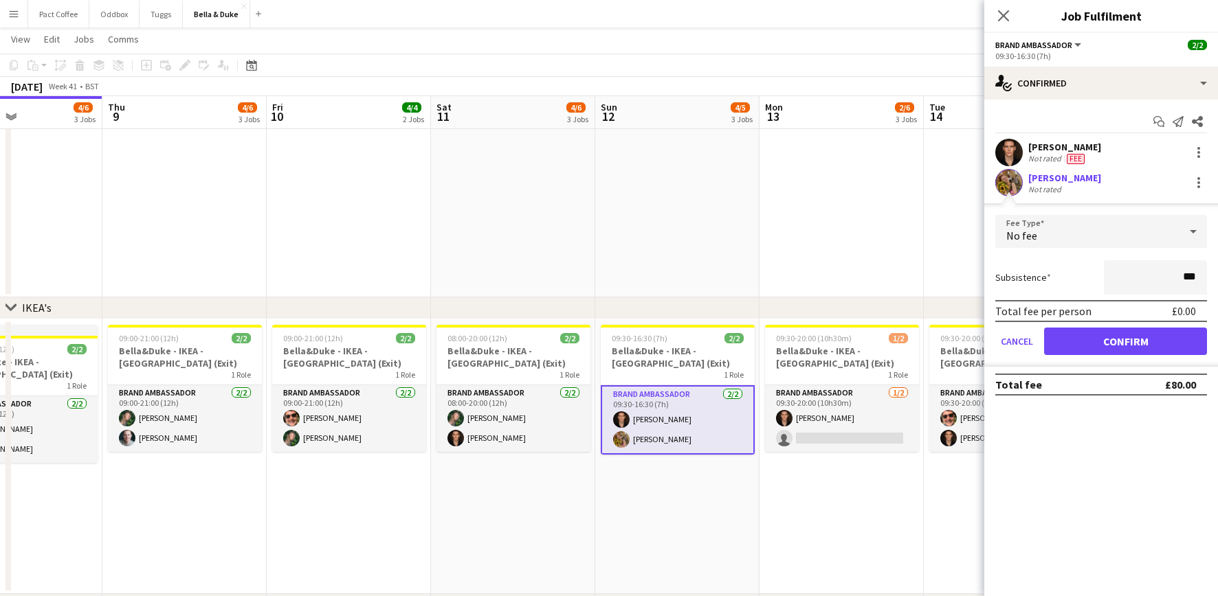
type input "**"
type input "***"
click button "Confirm" at bounding box center [1125, 341] width 163 height 27
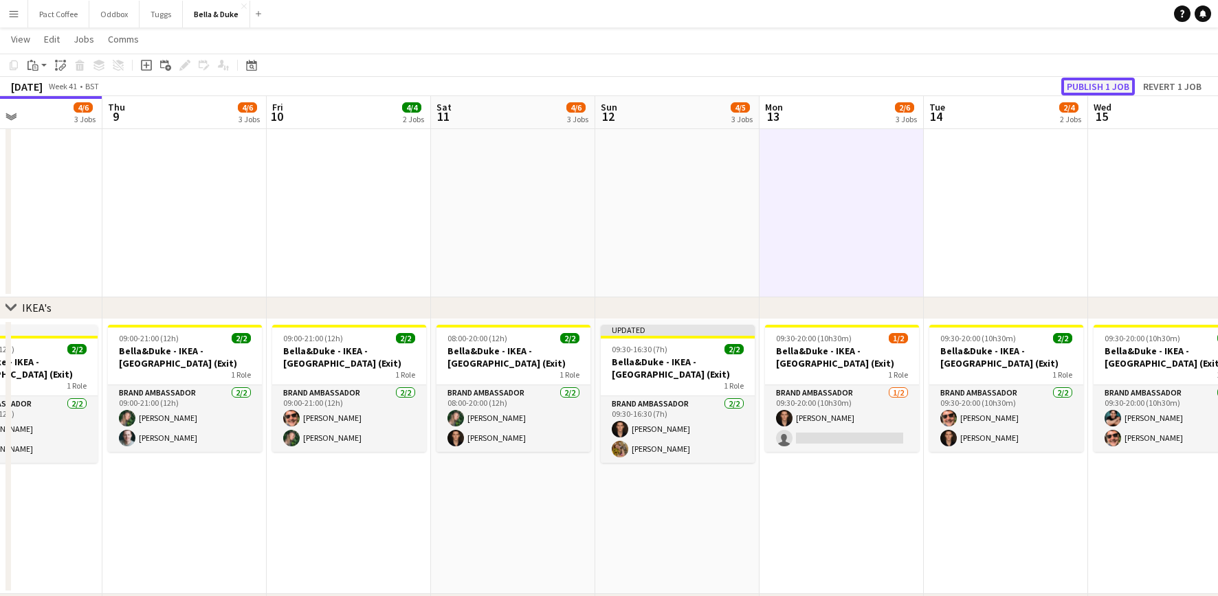
click at [913, 84] on button "Publish 1 job" at bounding box center [1098, 87] width 74 height 18
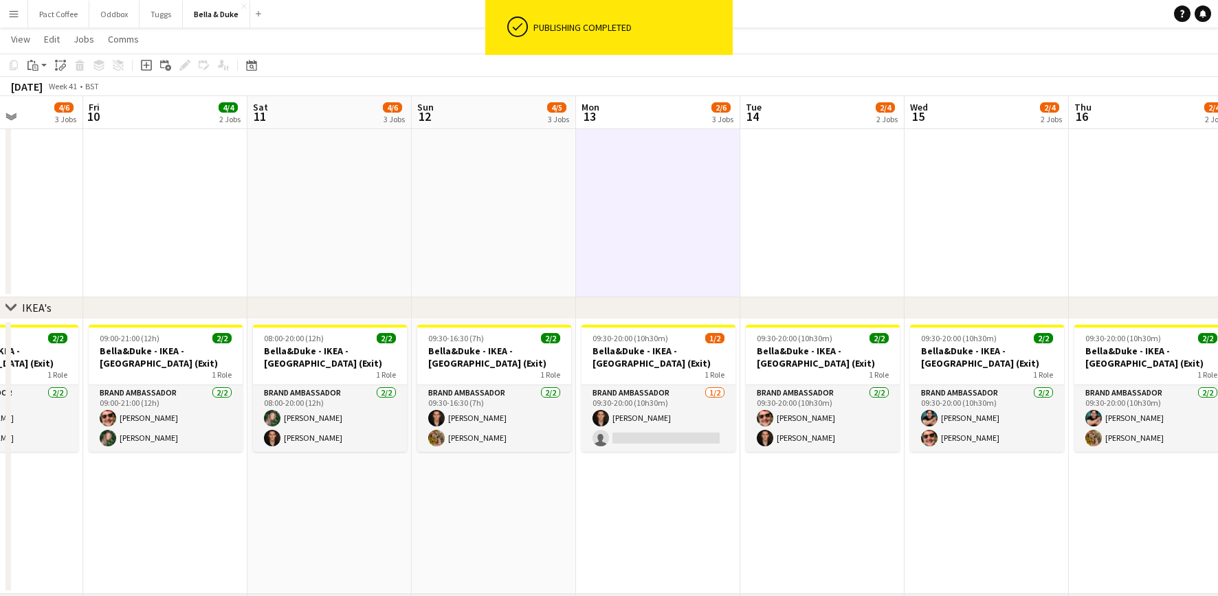
scroll to position [0, 576]
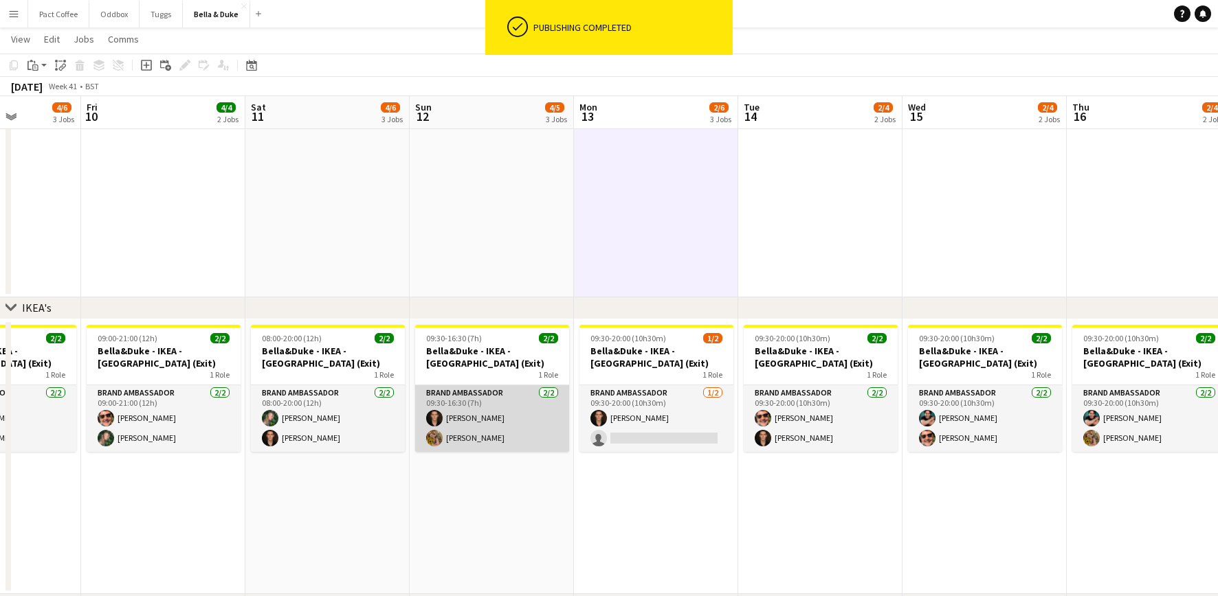
click at [493, 430] on app-card-role "Brand Ambassador [DATE] 09:30-16:30 (7h) [PERSON_NAME] [PERSON_NAME]" at bounding box center [492, 419] width 154 height 67
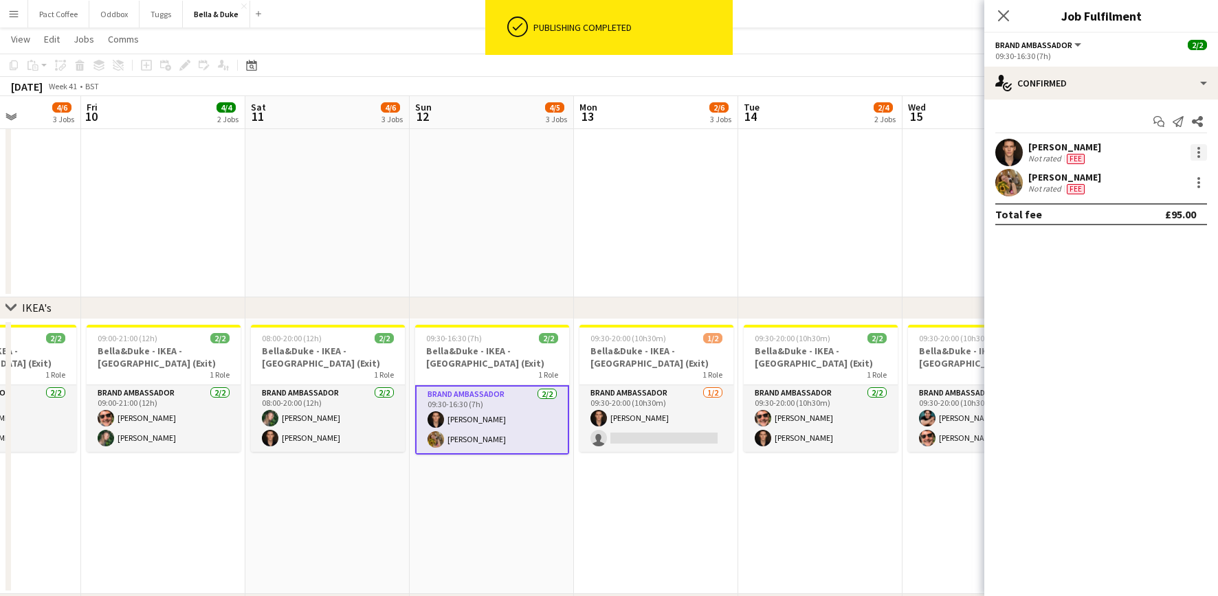
click at [913, 159] on div at bounding box center [1198, 152] width 16 height 16
click at [913, 185] on button "Edit fee" at bounding box center [1152, 177] width 107 height 33
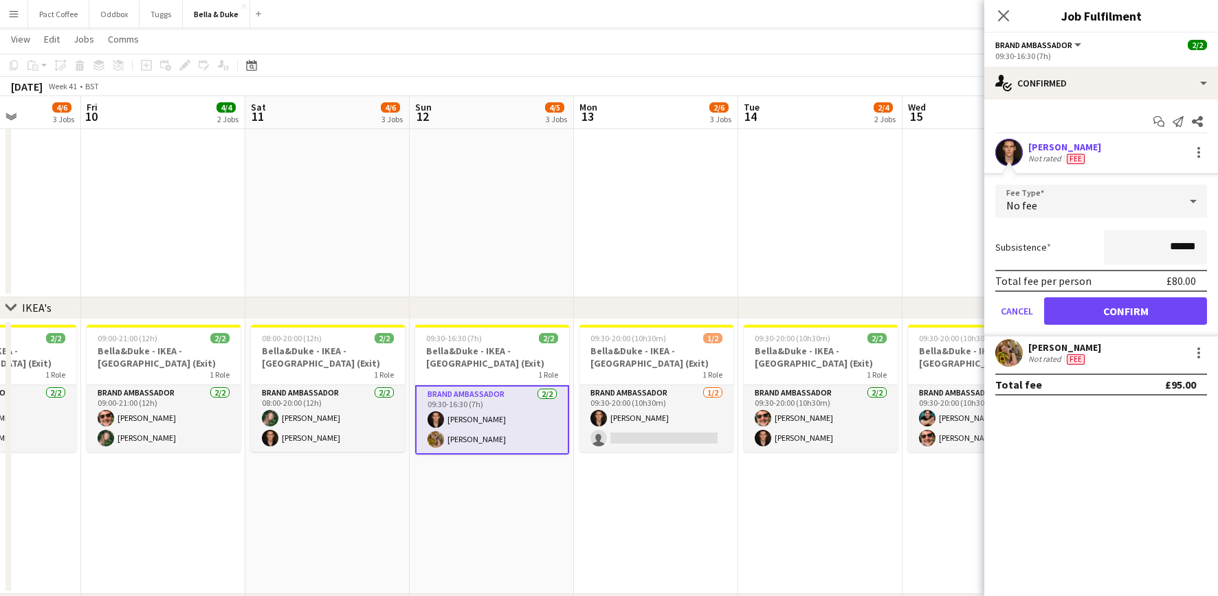
click at [913, 146] on div "[PERSON_NAME]" at bounding box center [1064, 147] width 73 height 12
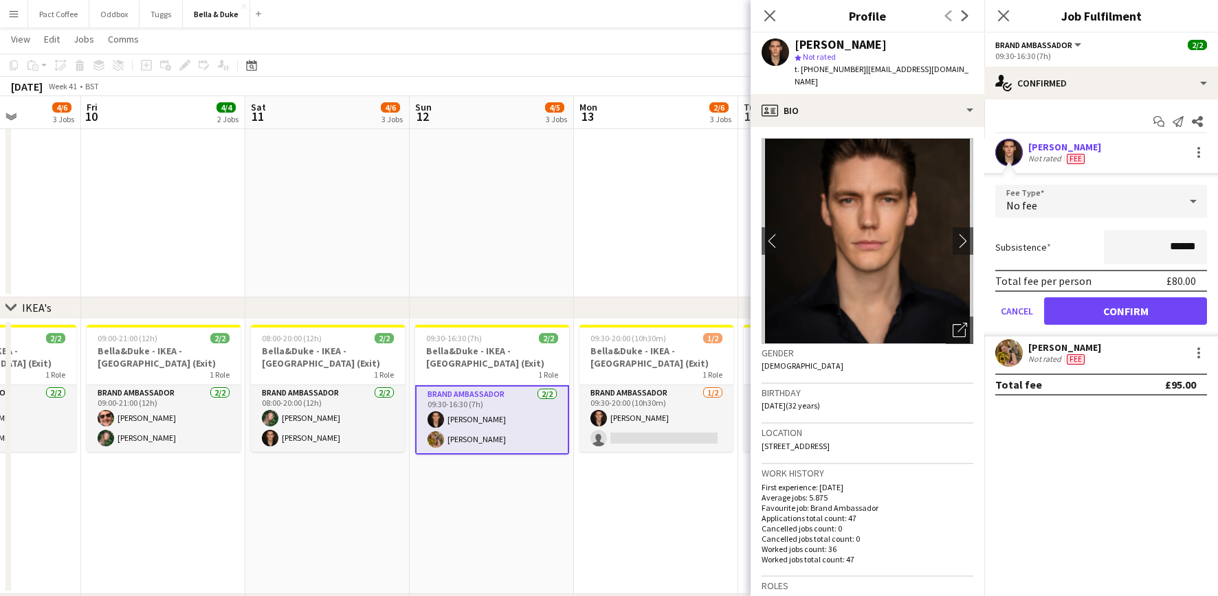
click at [789, 441] on span "[STREET_ADDRESS]" at bounding box center [795, 446] width 68 height 10
copy span "[STREET_ADDRESS]"
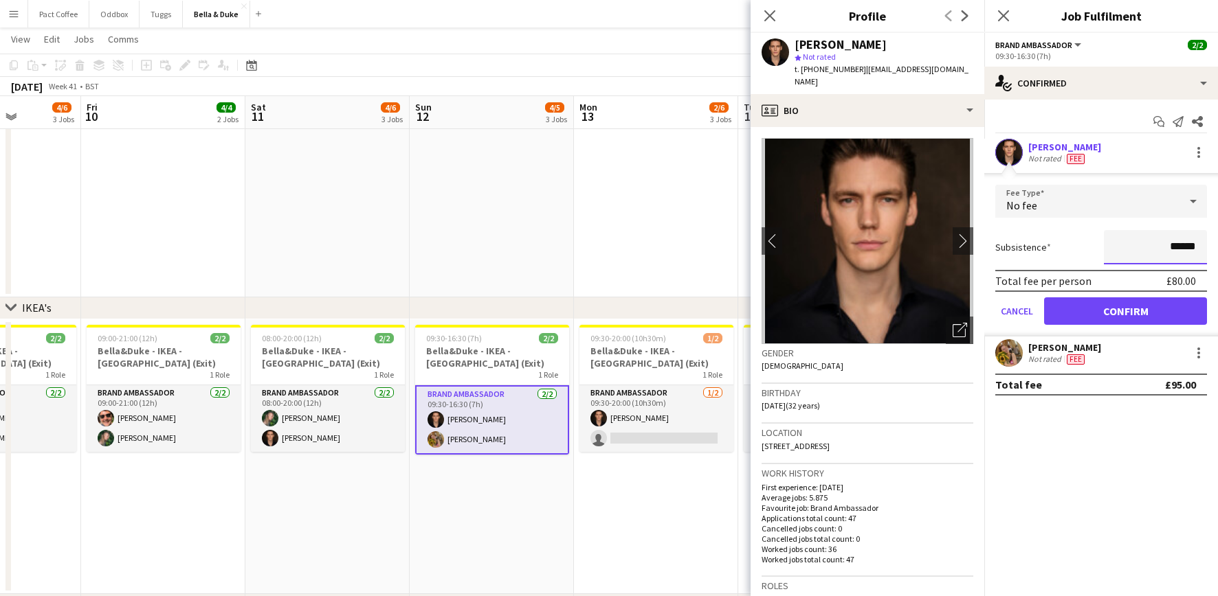
drag, startPoint x: 1195, startPoint y: 244, endPoint x: 1128, endPoint y: 246, distance: 67.4
click at [913, 246] on input "******" at bounding box center [1155, 247] width 103 height 34
type input "***"
click at [913, 250] on div "Subsistence ***" at bounding box center [1101, 247] width 212 height 34
click at [913, 314] on button "Confirm" at bounding box center [1125, 311] width 163 height 27
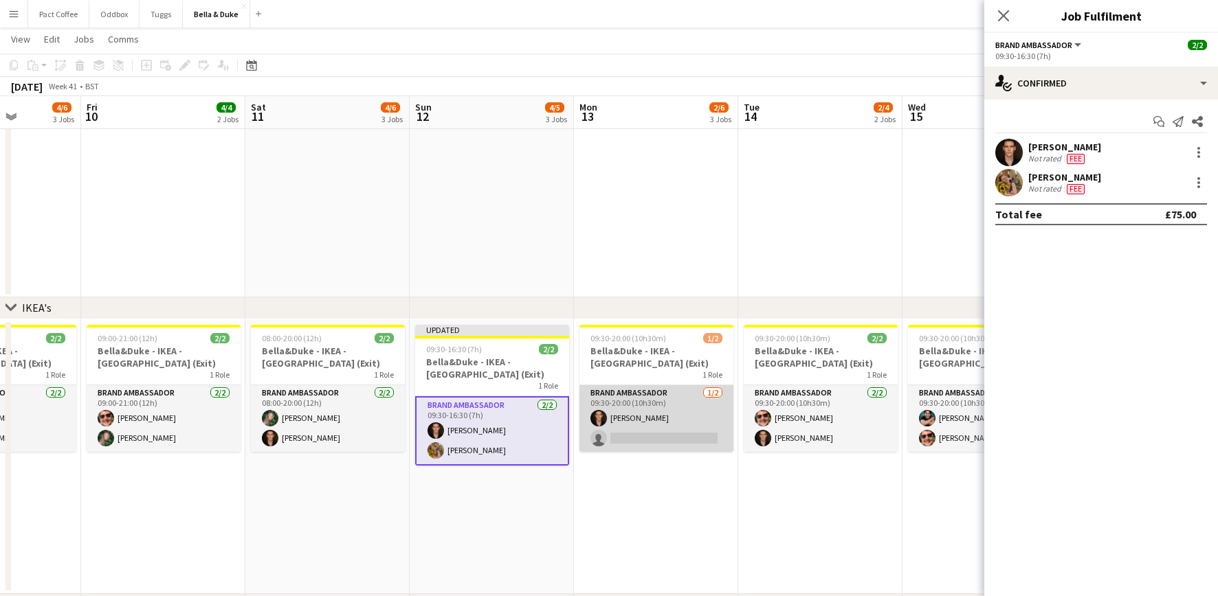
click at [664, 410] on app-card-role "Brand Ambassador [DATE] 09:30-20:00 (10h30m) [PERSON_NAME] single-neutral-actio…" at bounding box center [656, 419] width 154 height 67
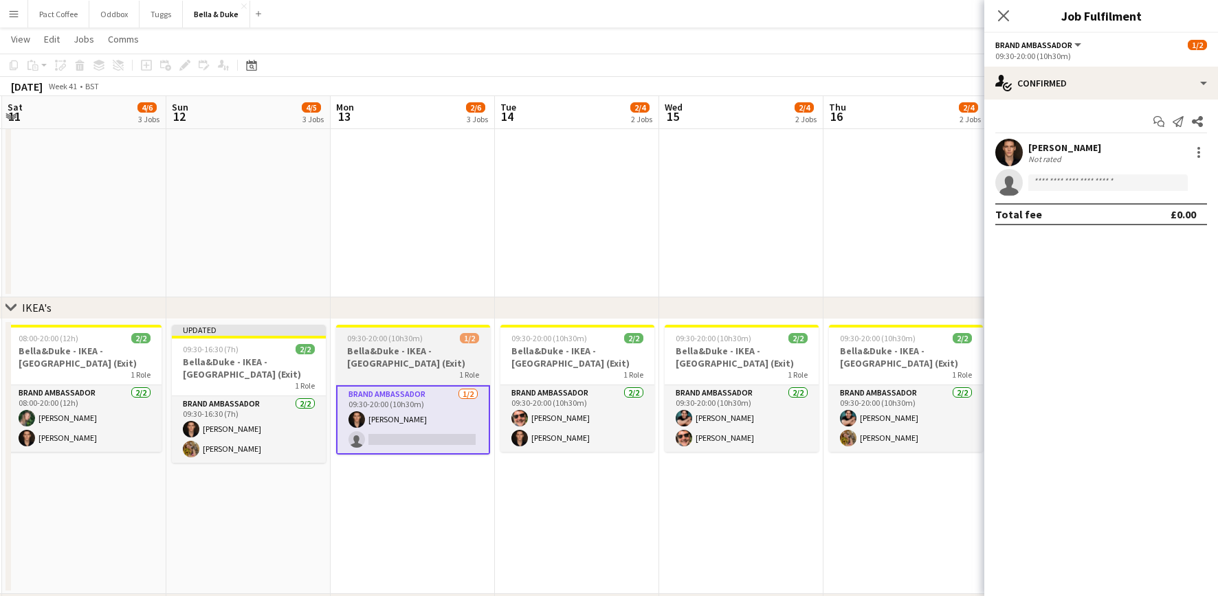
scroll to position [0, 492]
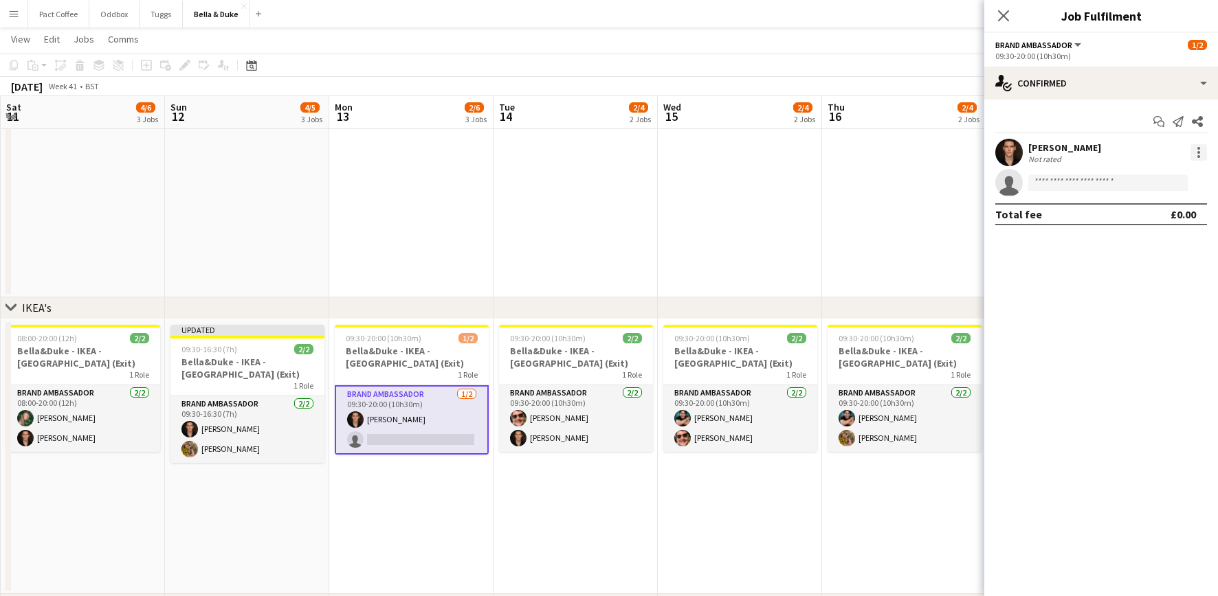
click at [913, 149] on div at bounding box center [1198, 152] width 16 height 16
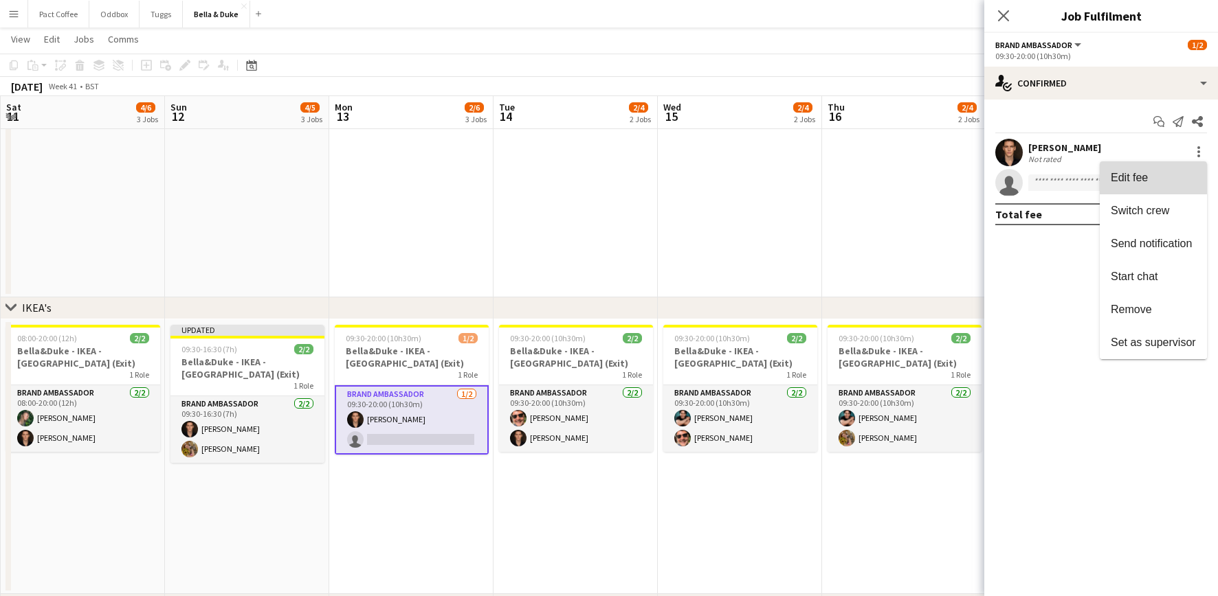
click at [913, 179] on span "Edit fee" at bounding box center [1152, 178] width 85 height 12
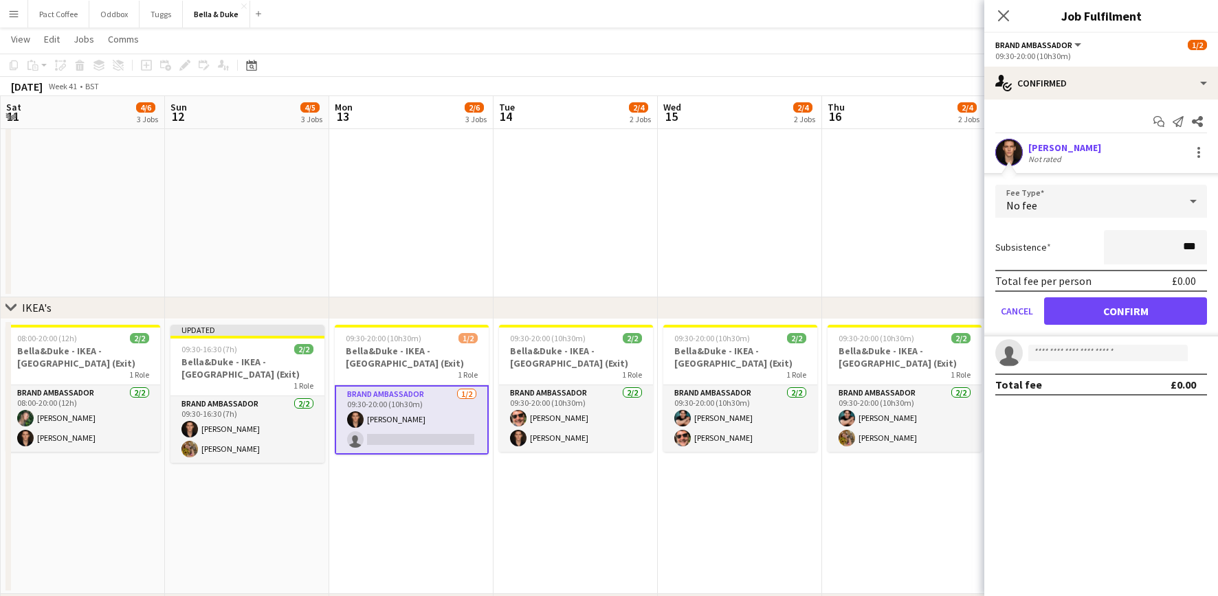
type input "**"
type input "***"
click at [913, 260] on div "Subsistence ***" at bounding box center [1101, 247] width 212 height 34
click at [913, 312] on button "Confirm" at bounding box center [1125, 311] width 163 height 27
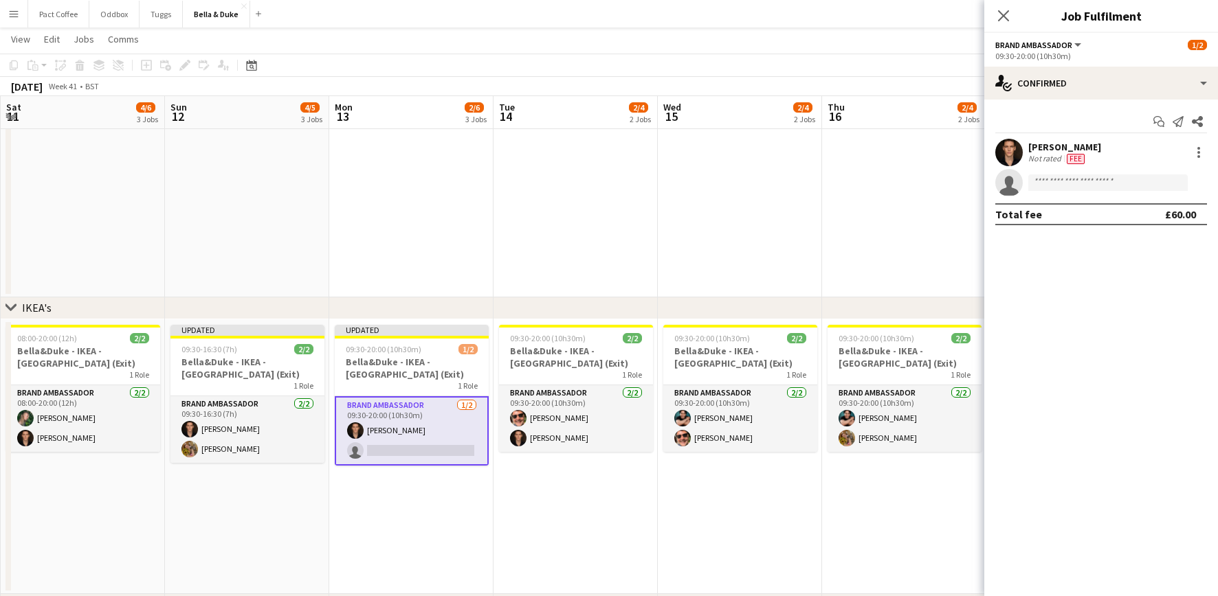
click at [478, 447] on app-date-cell "Updated 09:30-20:00 (10h30m) 1/2 [PERSON_NAME] - IKEA - [GEOGRAPHIC_DATA] (Exit…" at bounding box center [411, 457] width 164 height 275
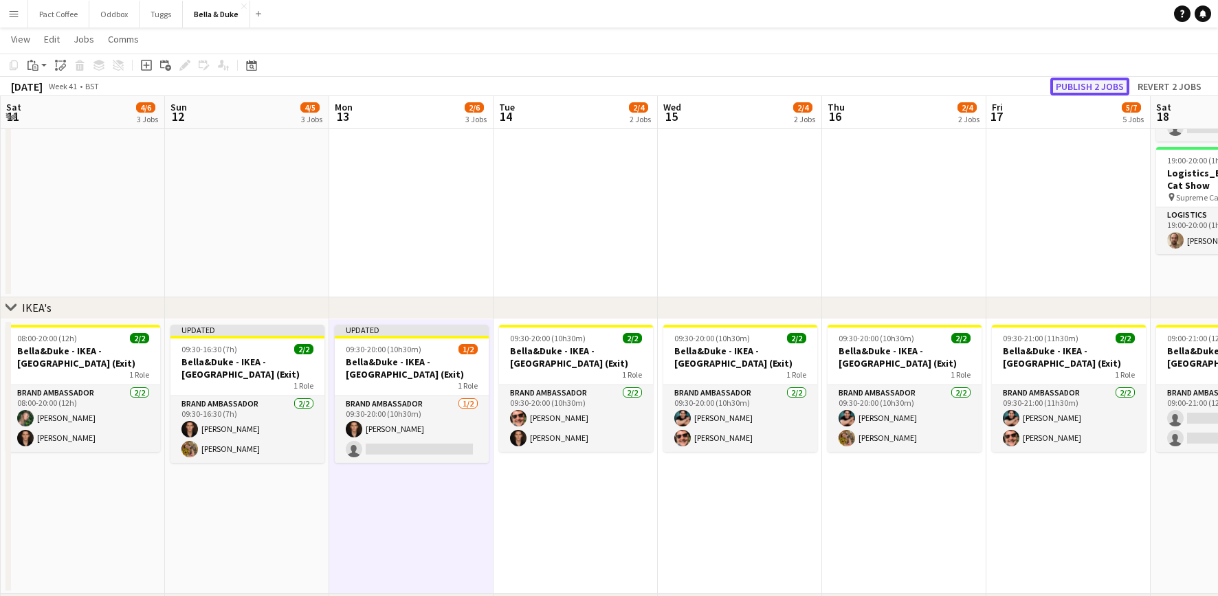
click at [913, 86] on button "Publish 2 jobs" at bounding box center [1089, 87] width 79 height 18
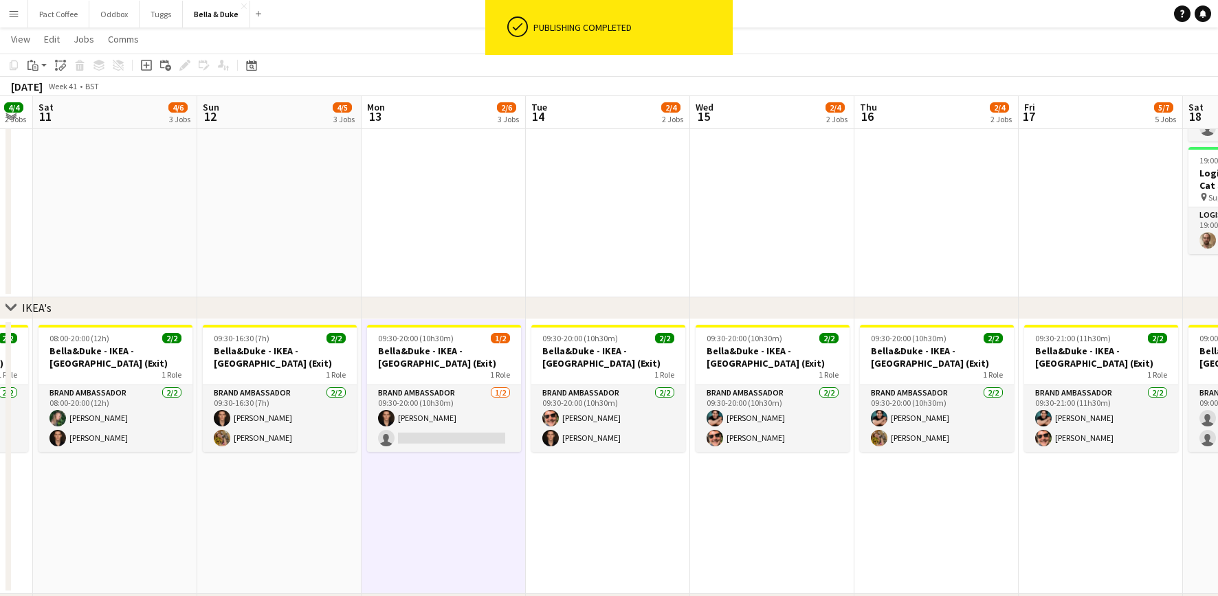
scroll to position [0, 459]
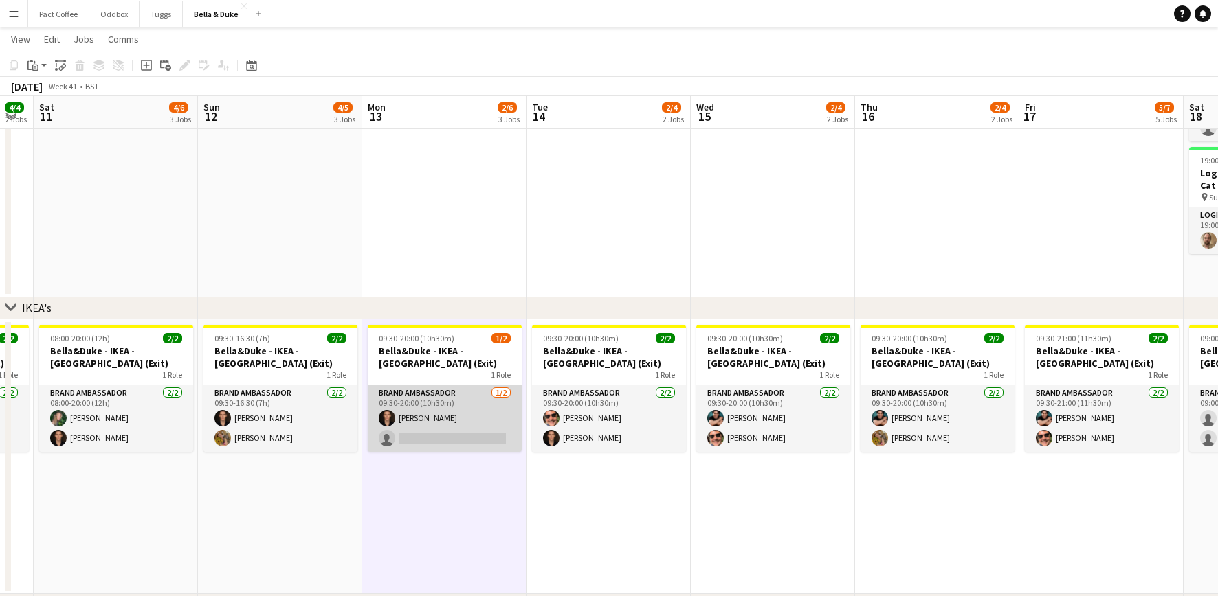
click at [418, 418] on app-card-role "Brand Ambassador [DATE] 09:30-20:00 (10h30m) [PERSON_NAME] single-neutral-actio…" at bounding box center [445, 419] width 154 height 67
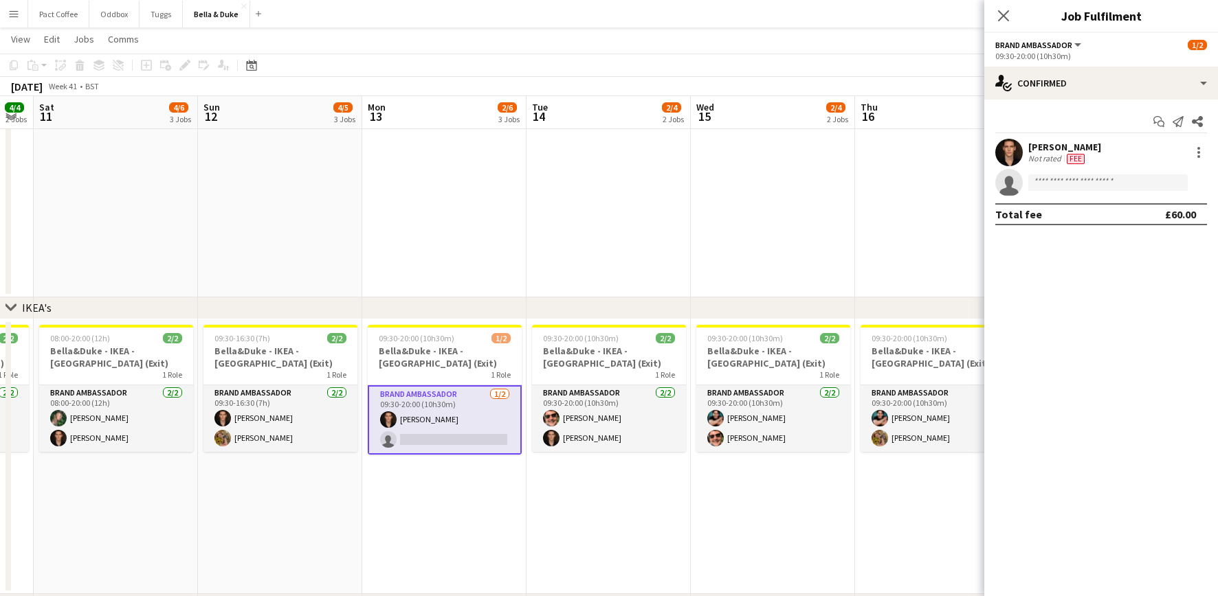
click at [913, 157] on div "Fee" at bounding box center [1075, 158] width 23 height 11
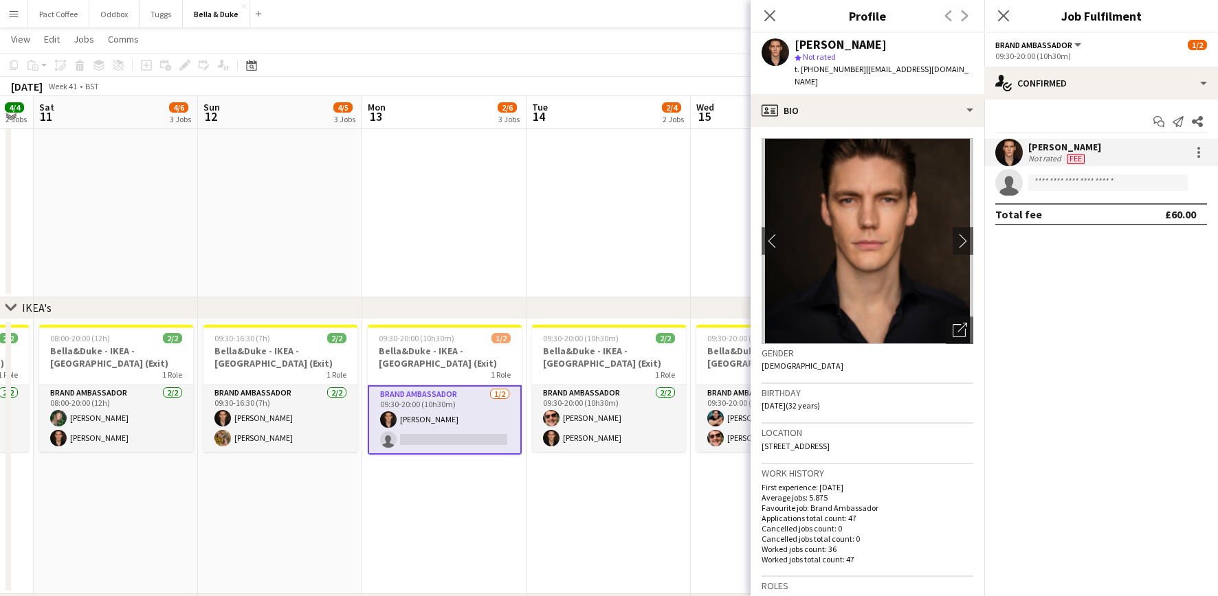
click at [800, 440] on div "Location [STREET_ADDRESS]" at bounding box center [867, 444] width 212 height 40
click at [800, 441] on span "[STREET_ADDRESS]" at bounding box center [795, 446] width 68 height 10
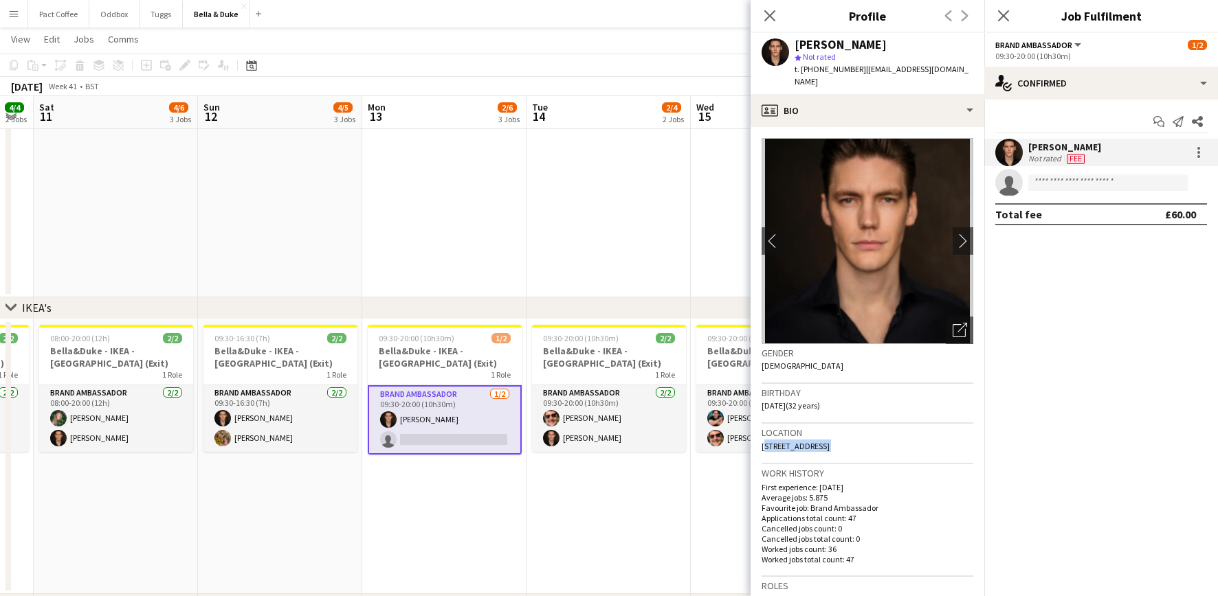
click at [800, 441] on span "[STREET_ADDRESS]" at bounding box center [795, 446] width 68 height 10
copy span "[STREET_ADDRESS]"
click at [913, 12] on icon "Close pop-in" at bounding box center [1002, 15] width 13 height 13
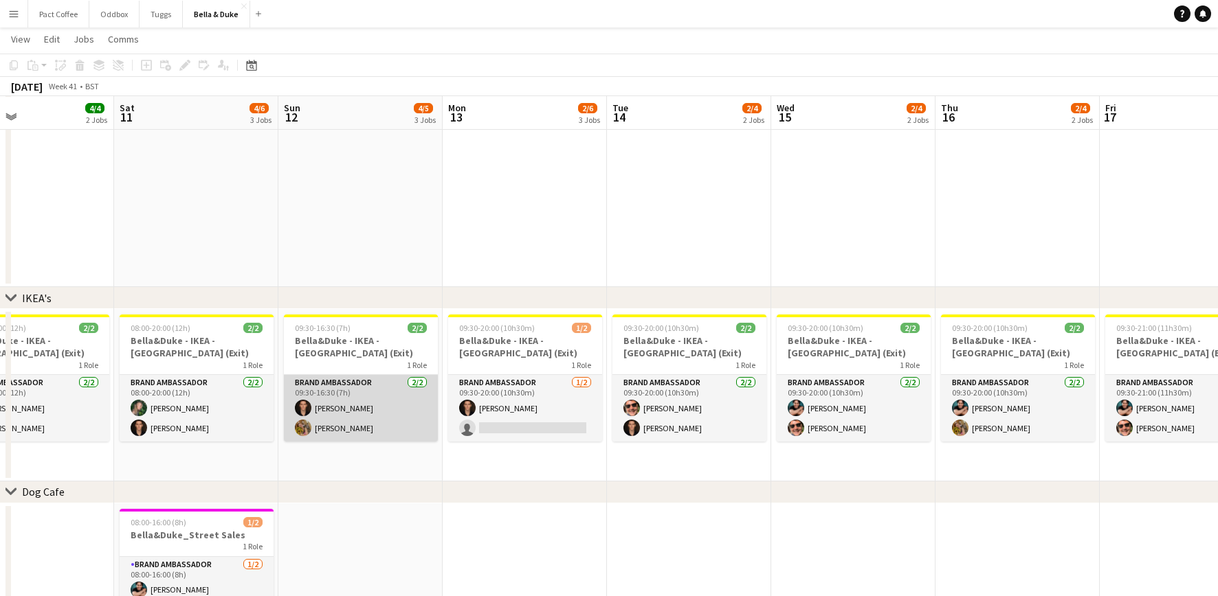
scroll to position [0, 401]
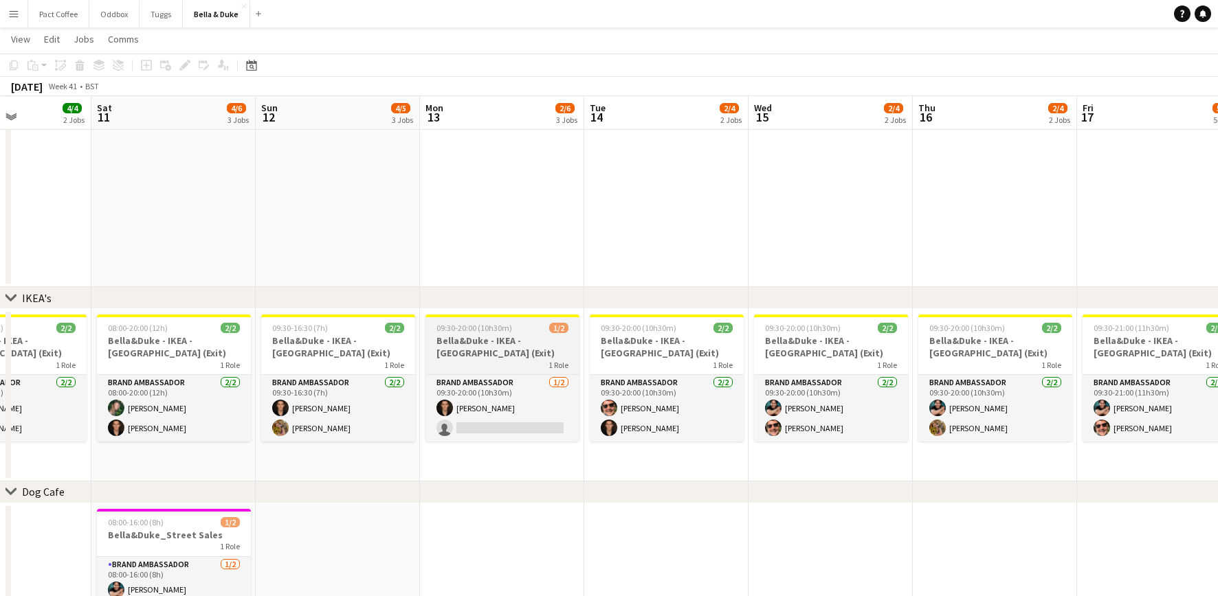
click at [476, 343] on h3 "Bella&Duke - IKEA - [GEOGRAPHIC_DATA] (Exit)" at bounding box center [502, 347] width 154 height 25
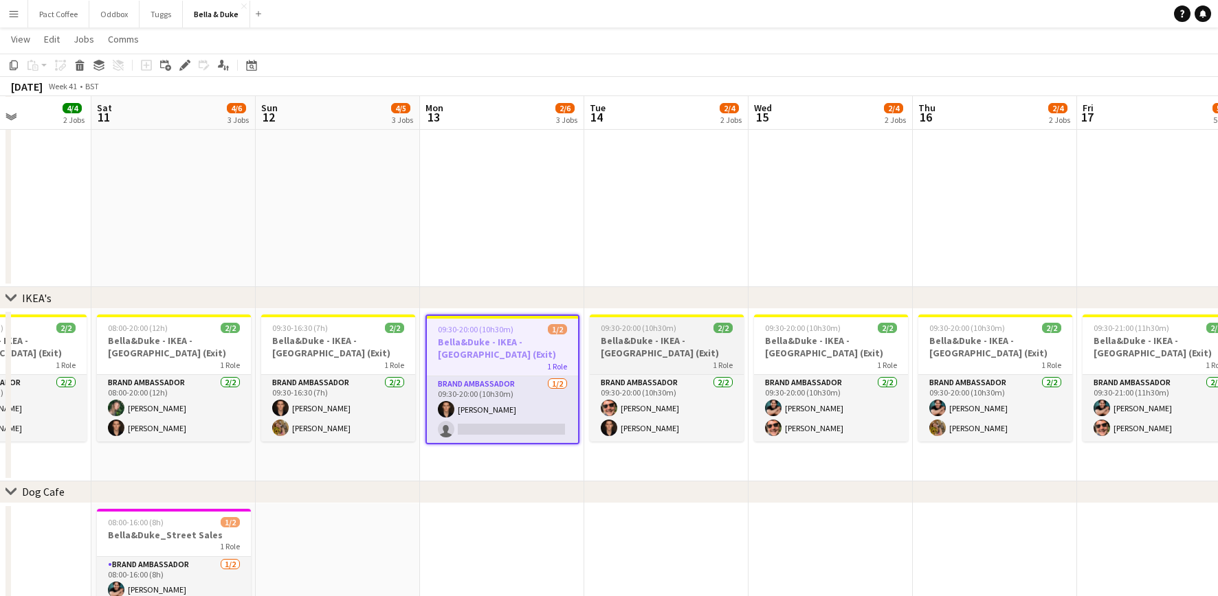
click at [691, 342] on h3 "Bella&Duke - IKEA - [GEOGRAPHIC_DATA] (Exit)" at bounding box center [667, 347] width 154 height 25
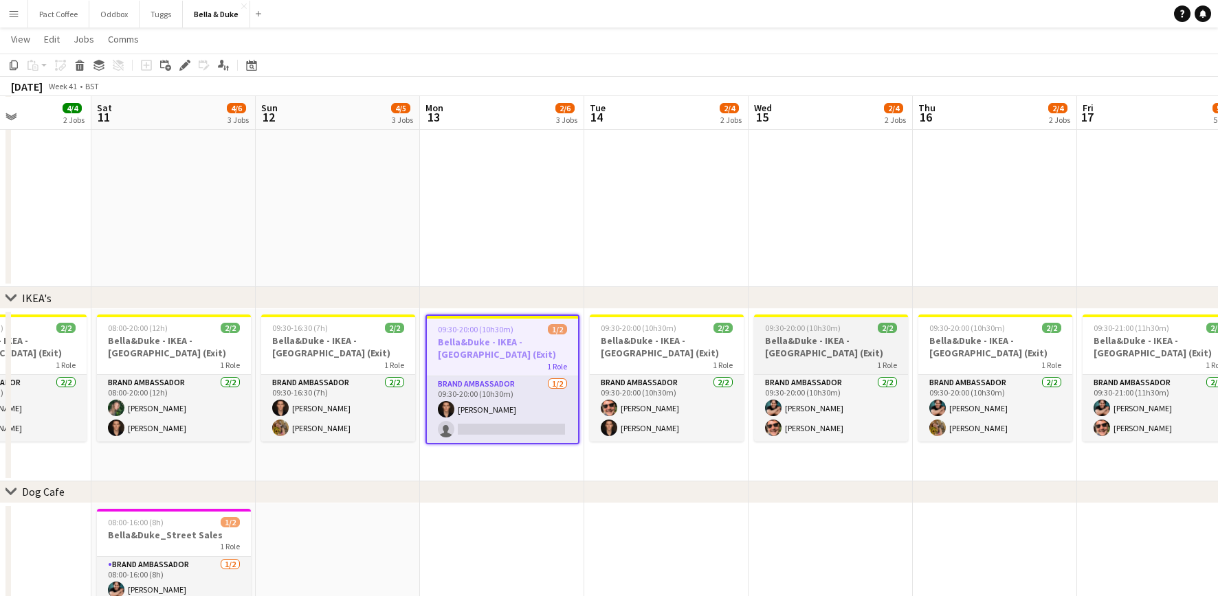
click at [812, 359] on h3 "Bella&Duke - IKEA - [GEOGRAPHIC_DATA] (Exit)" at bounding box center [831, 347] width 154 height 25
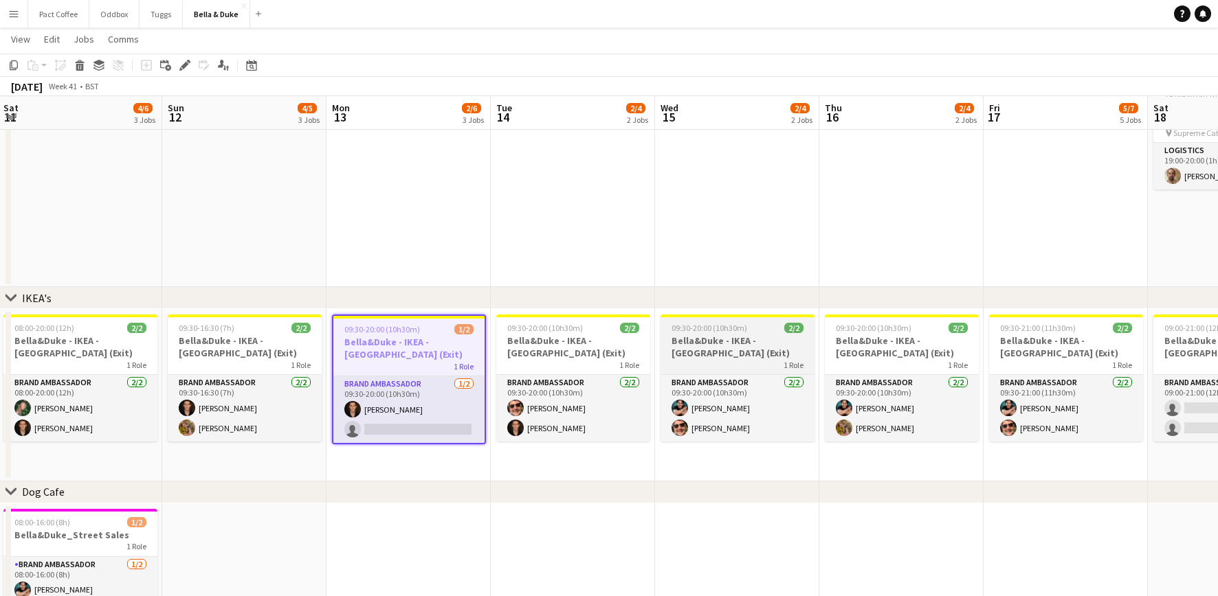
scroll to position [0, 500]
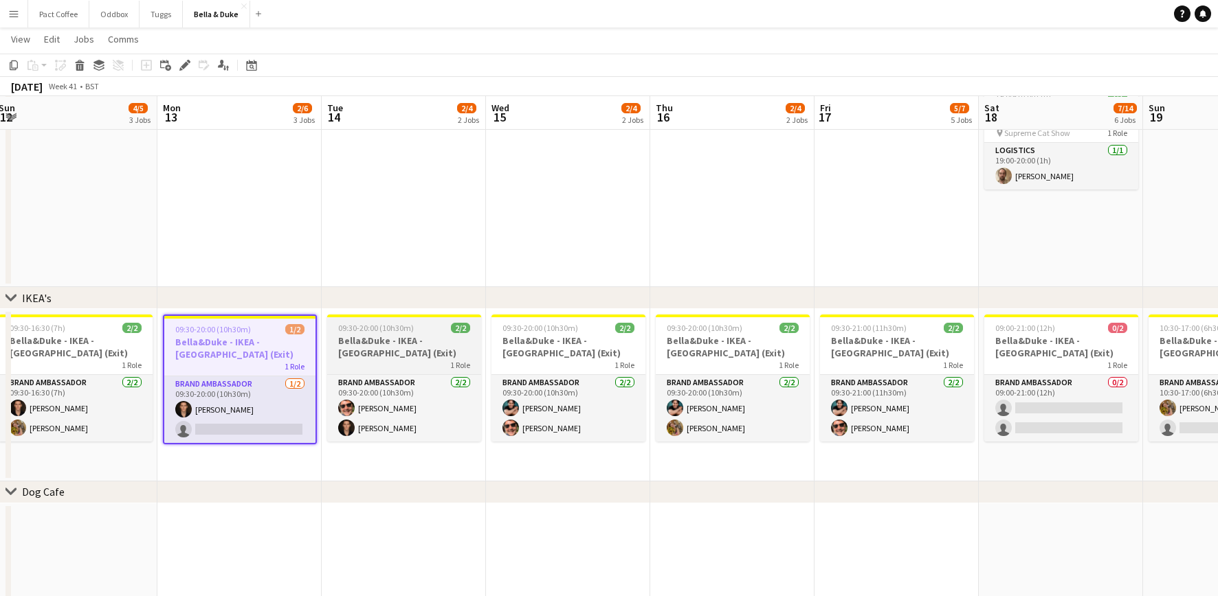
click at [413, 346] on h3 "Bella&Duke - IKEA - [GEOGRAPHIC_DATA] (Exit)" at bounding box center [404, 347] width 154 height 25
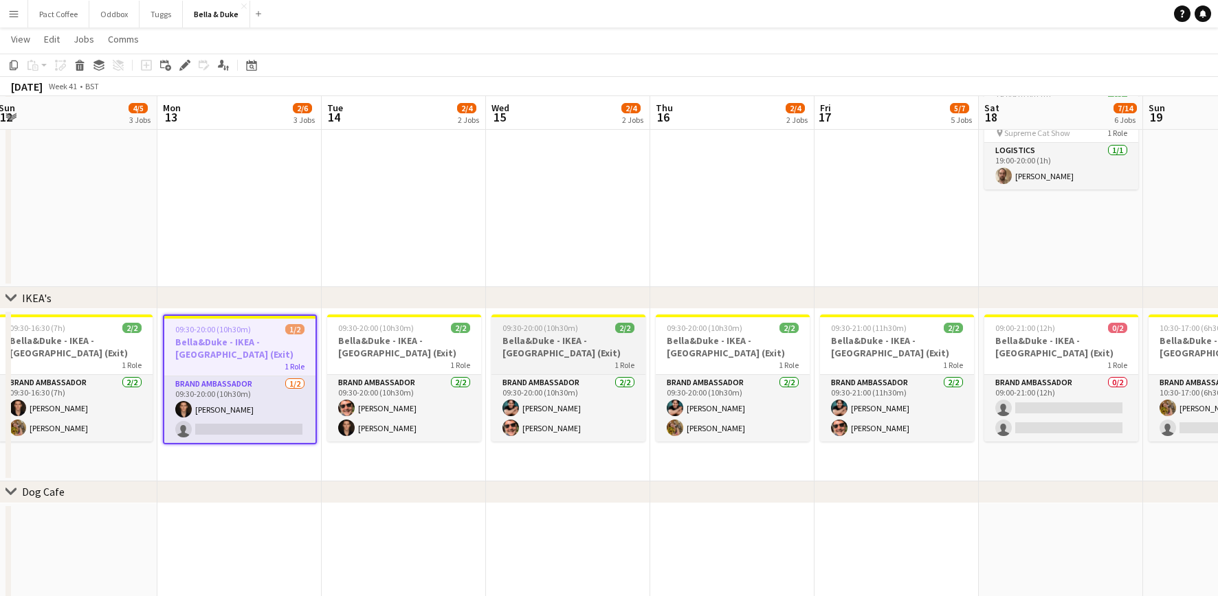
click at [553, 346] on h3 "Bella&Duke - IKEA - [GEOGRAPHIC_DATA] (Exit)" at bounding box center [568, 347] width 154 height 25
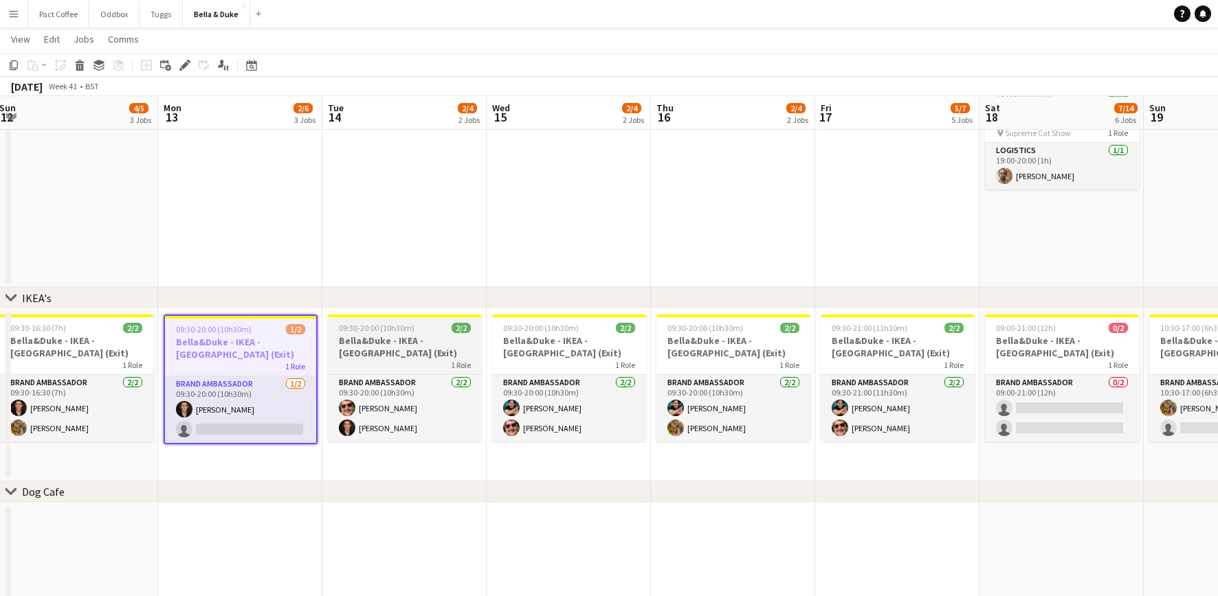
click at [383, 337] on h3 "Bella&Duke - IKEA - [GEOGRAPHIC_DATA] (Exit)" at bounding box center [405, 347] width 154 height 25
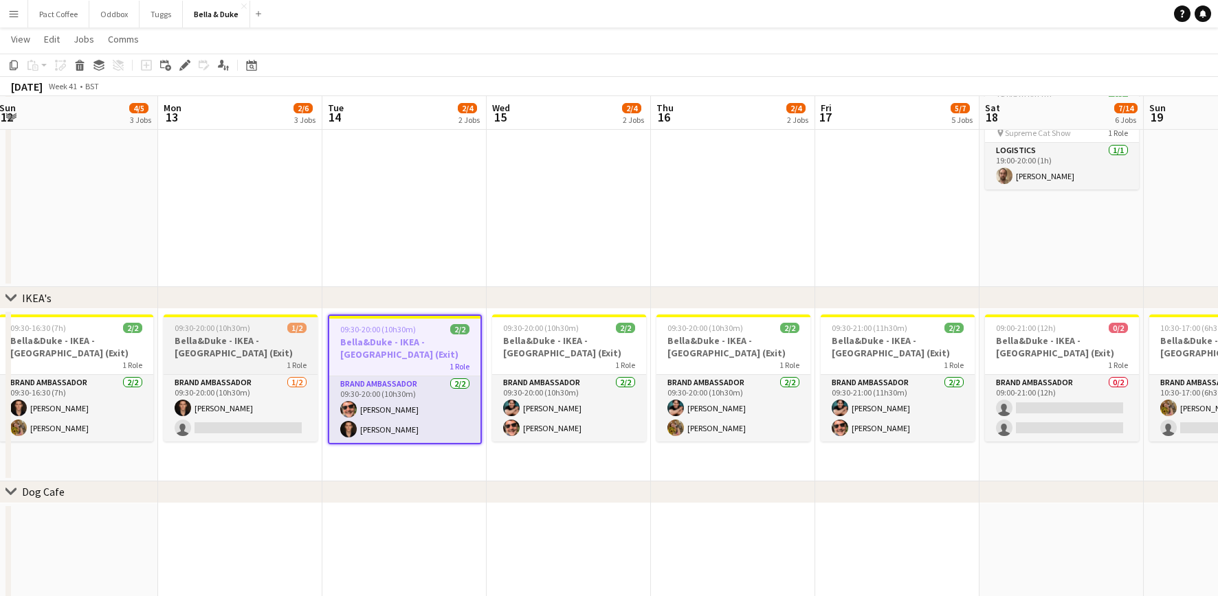
click at [238, 337] on h3 "Bella&Duke - IKEA - [GEOGRAPHIC_DATA] (Exit)" at bounding box center [241, 347] width 154 height 25
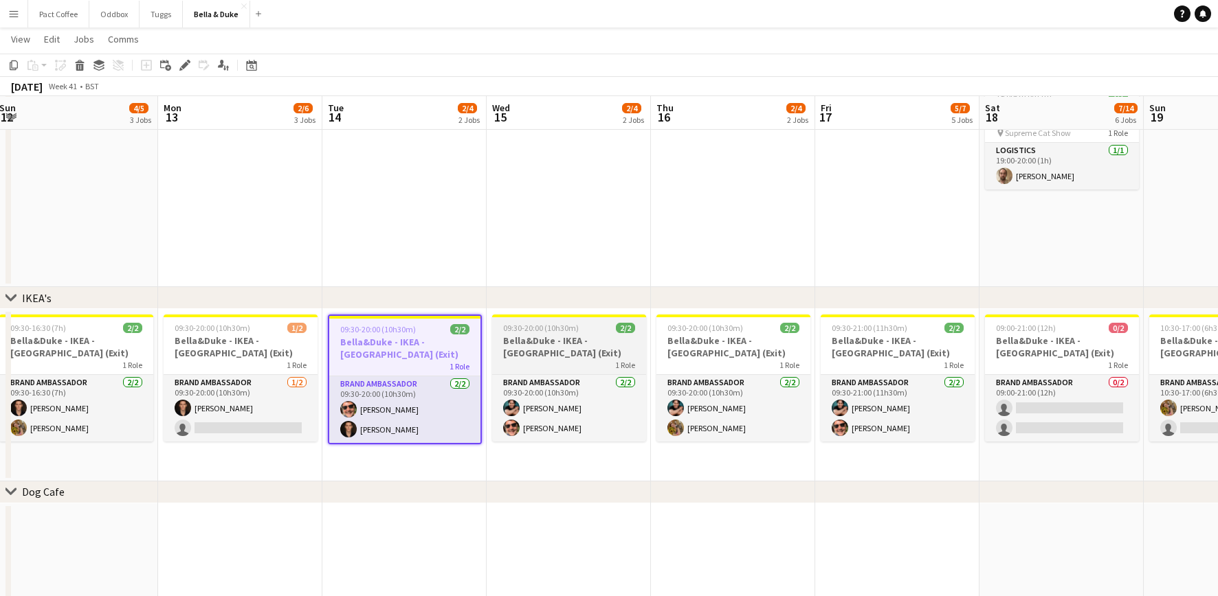
click at [513, 349] on h3 "Bella&Duke - IKEA - [GEOGRAPHIC_DATA] (Exit)" at bounding box center [569, 347] width 154 height 25
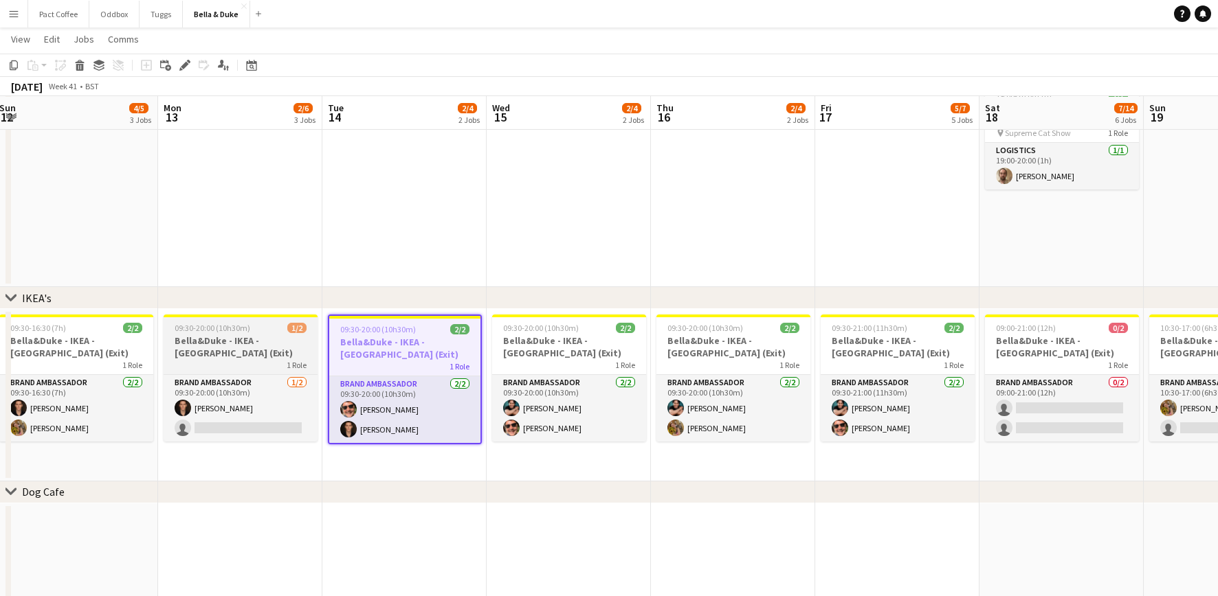
click at [269, 368] on div "1 Role" at bounding box center [241, 364] width 154 height 11
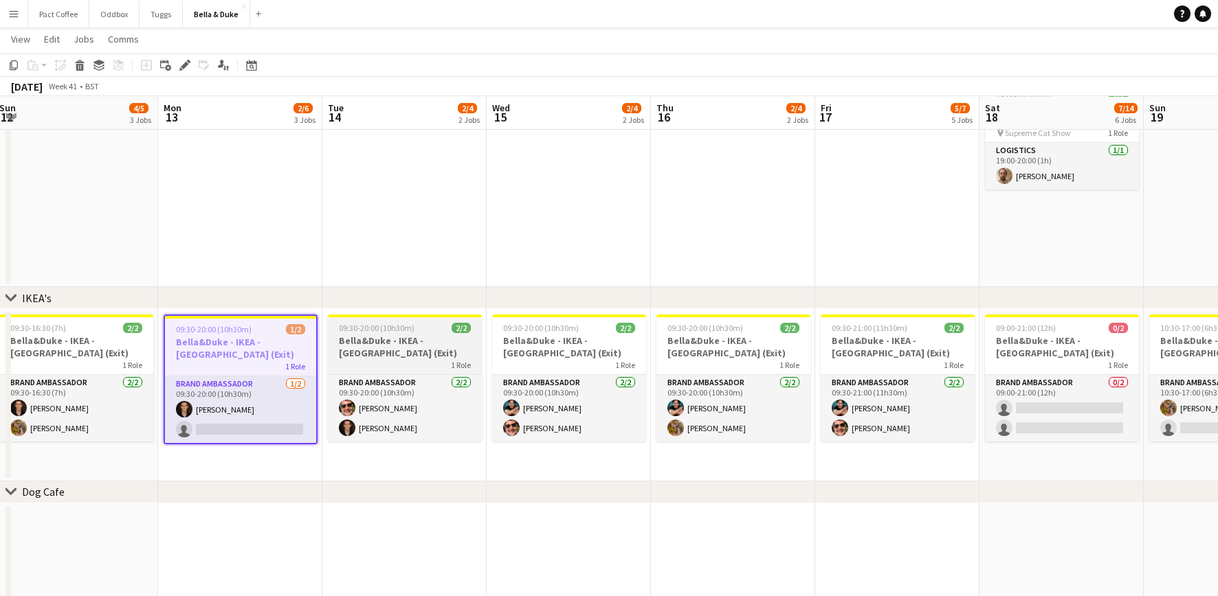
click at [395, 350] on h3 "Bella&Duke - IKEA - [GEOGRAPHIC_DATA] (Exit)" at bounding box center [405, 347] width 154 height 25
click at [438, 447] on app-date-cell "09:30-20:00 (10h30m) 2/2 [PERSON_NAME] - IKEA - [GEOGRAPHIC_DATA] (Exit) 1 Role…" at bounding box center [404, 395] width 164 height 172
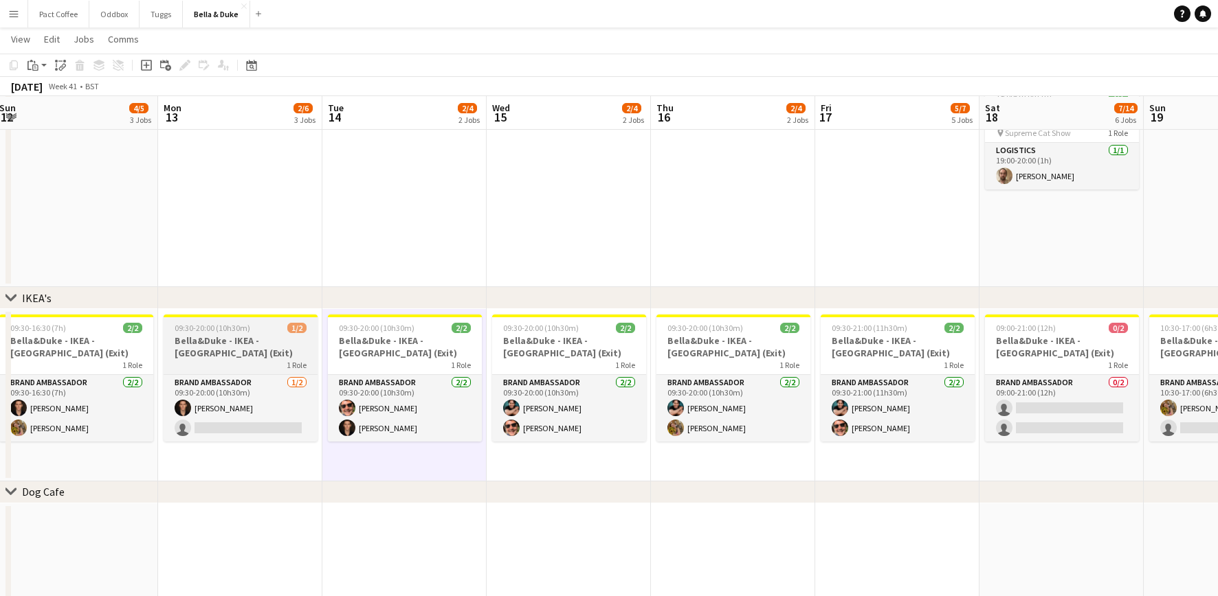
click at [241, 341] on h3 "Bella&Duke - IKEA - [GEOGRAPHIC_DATA] (Exit)" at bounding box center [241, 347] width 154 height 25
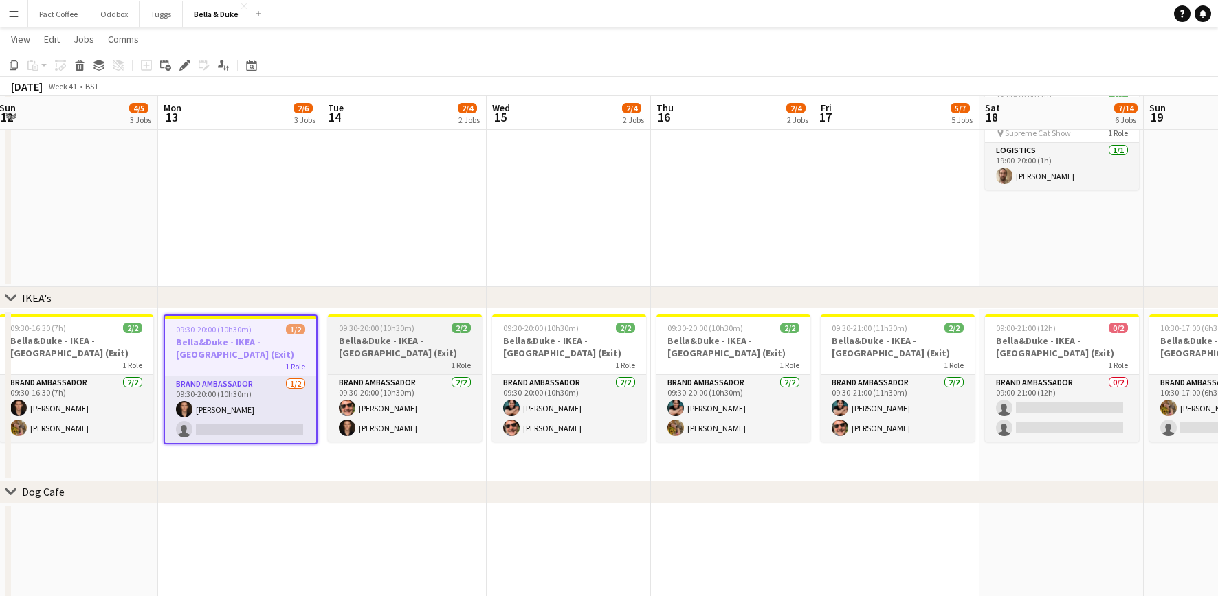
click at [432, 355] on h3 "Bella&Duke - IKEA - [GEOGRAPHIC_DATA] (Exit)" at bounding box center [405, 347] width 154 height 25
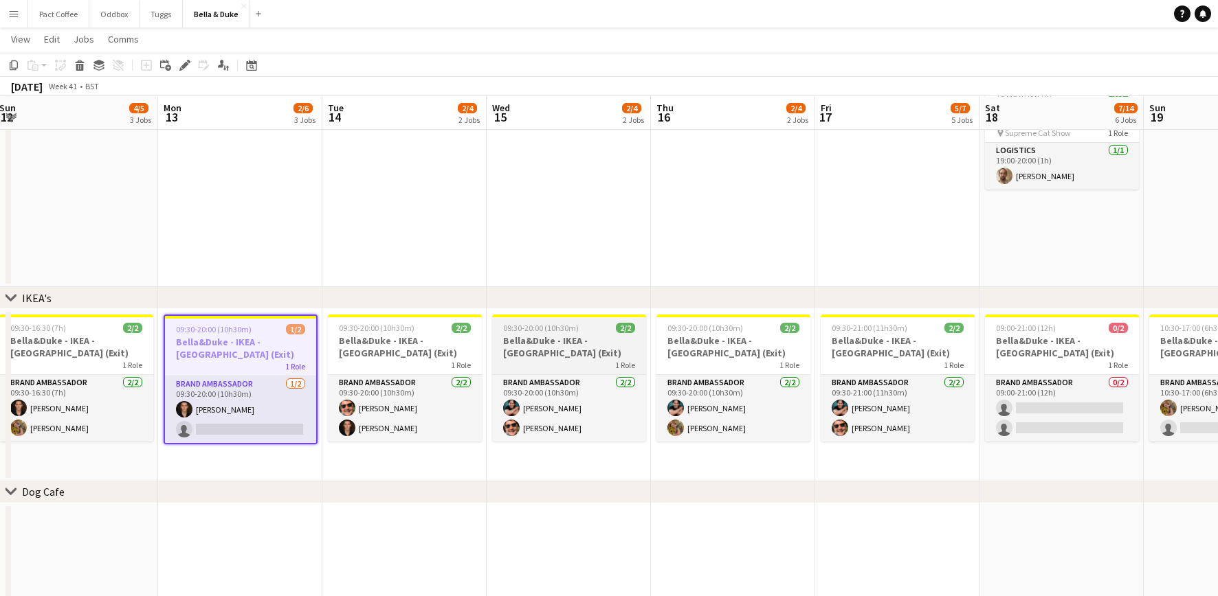
click at [568, 364] on div "1 Role" at bounding box center [569, 364] width 154 height 11
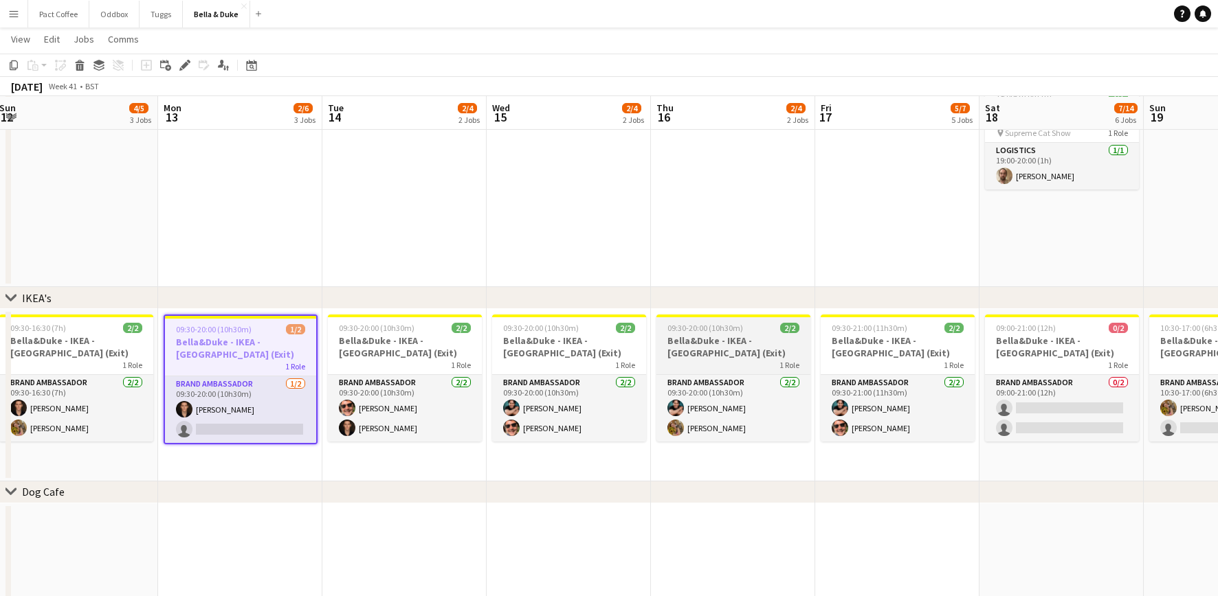
click at [713, 357] on h3 "Bella&Duke - IKEA - [GEOGRAPHIC_DATA] (Exit)" at bounding box center [733, 347] width 154 height 25
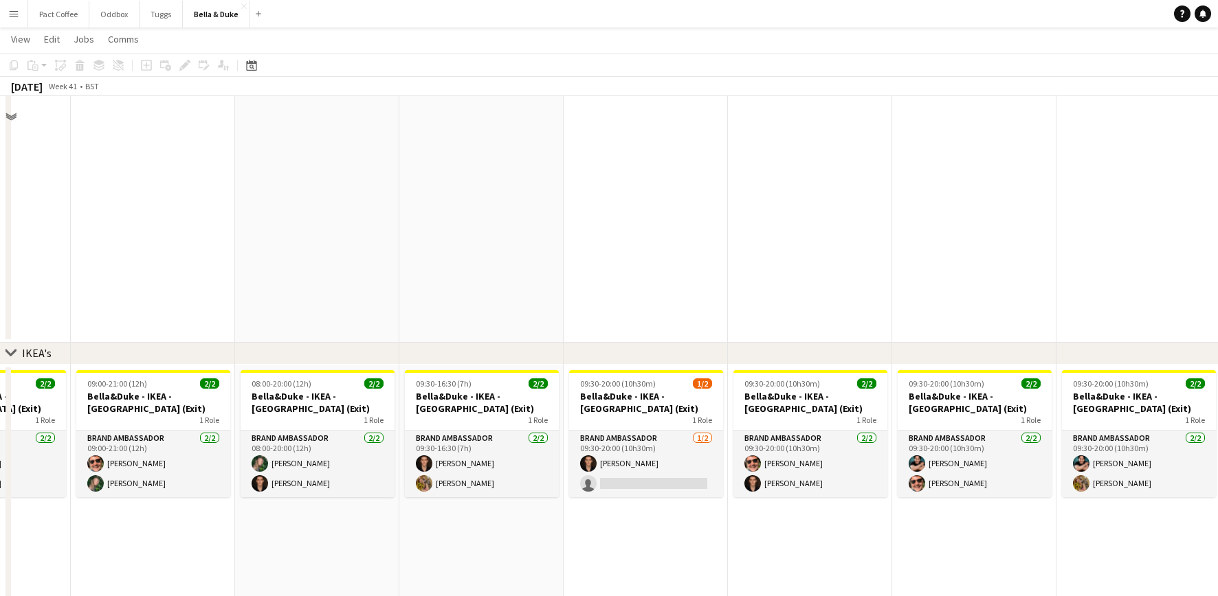
scroll to position [576, 0]
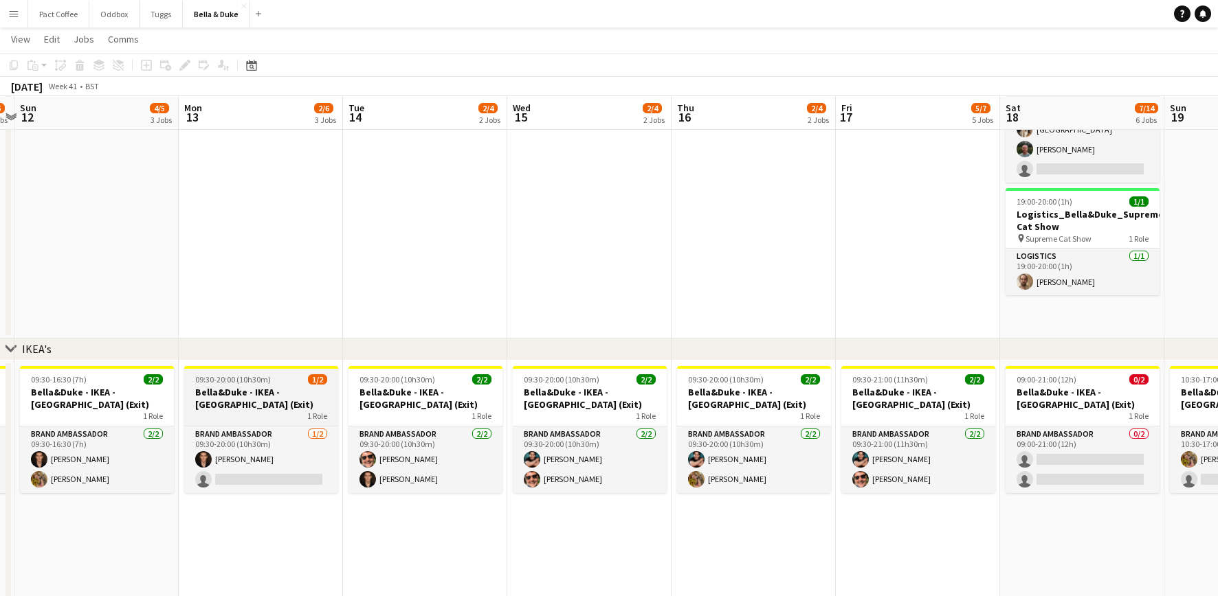
click at [304, 412] on div "1 Role" at bounding box center [261, 416] width 154 height 11
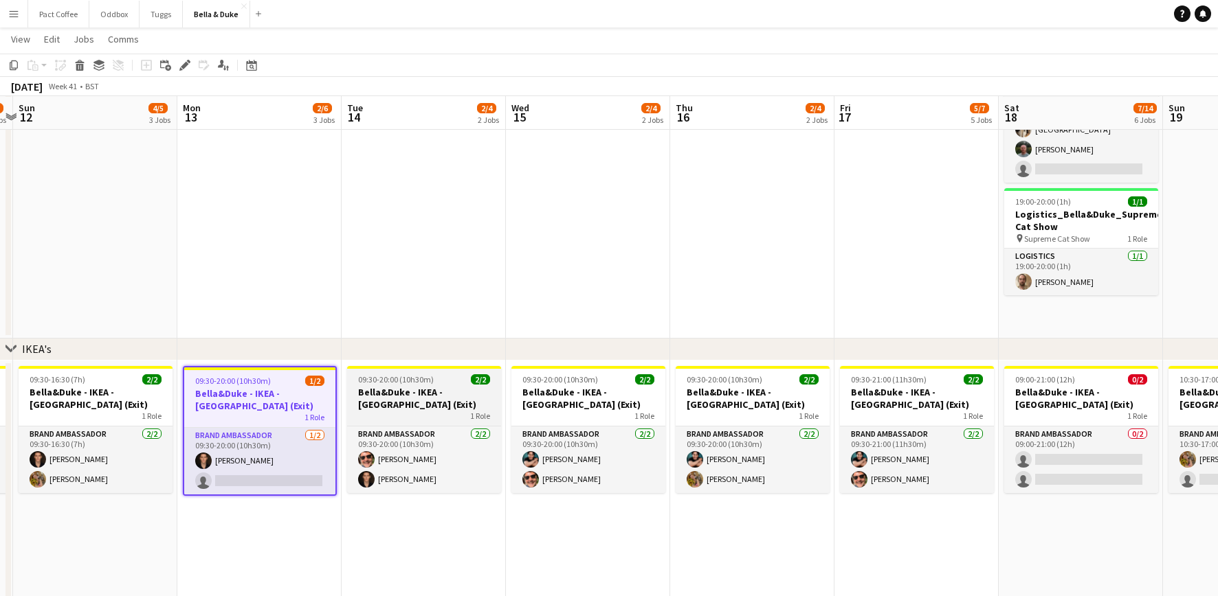
click at [417, 393] on h3 "Bella&Duke - IKEA - [GEOGRAPHIC_DATA] (Exit)" at bounding box center [424, 398] width 154 height 25
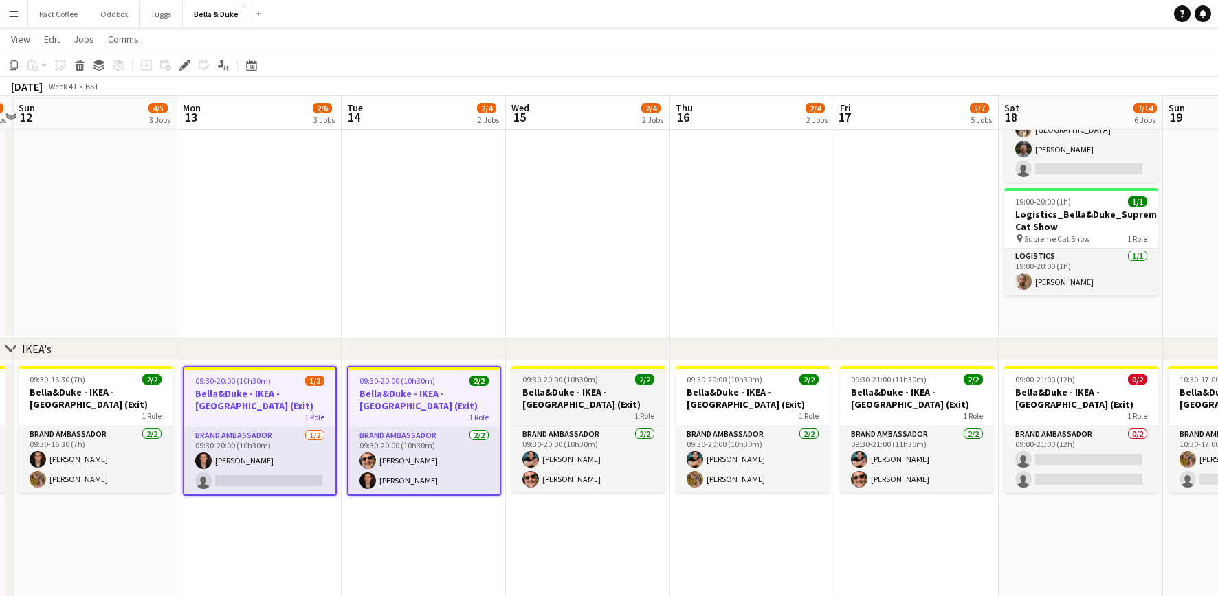
click at [597, 402] on h3 "Bella&Duke - IKEA - [GEOGRAPHIC_DATA] (Exit)" at bounding box center [588, 398] width 154 height 25
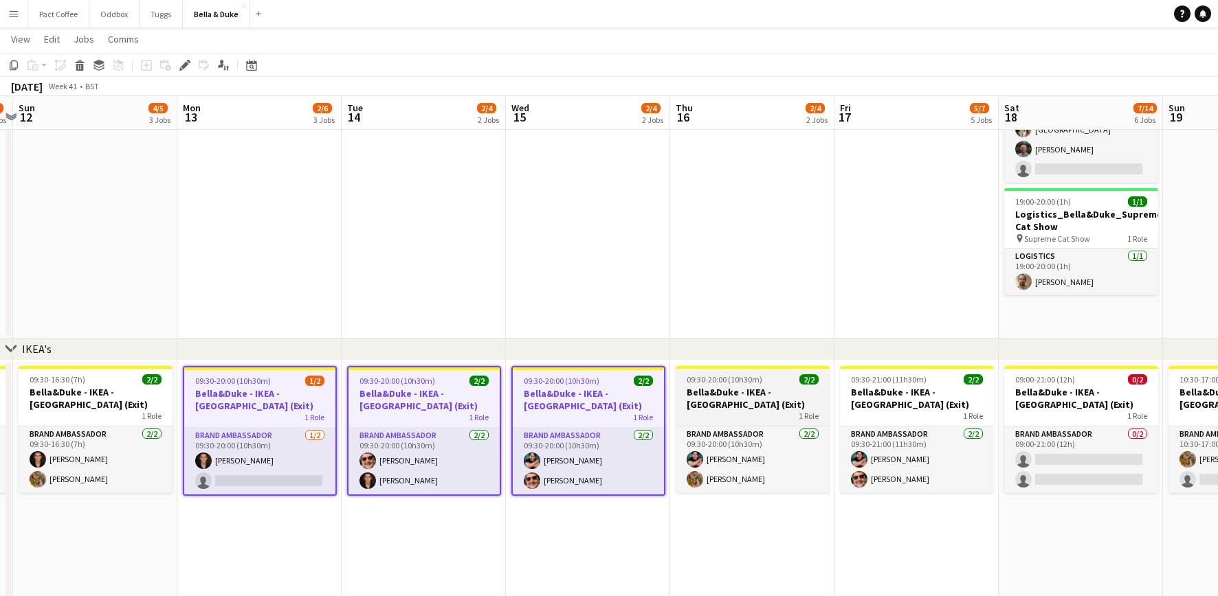
click at [758, 394] on h3 "Bella&Duke - IKEA - [GEOGRAPHIC_DATA] (Exit)" at bounding box center [752, 398] width 154 height 25
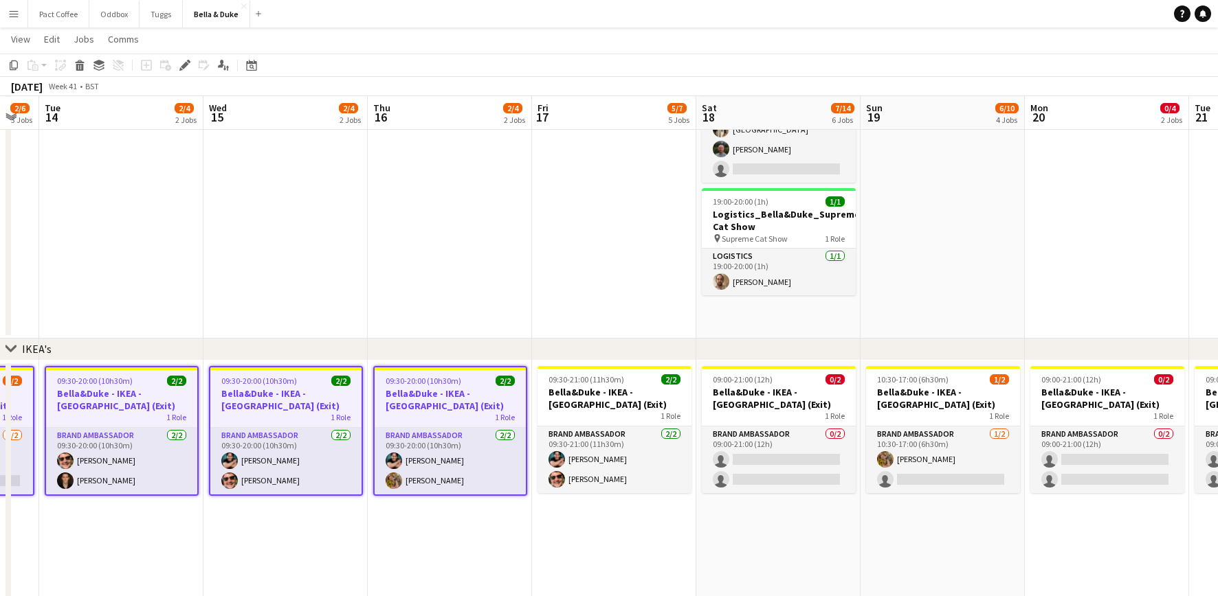
scroll to position [0, 466]
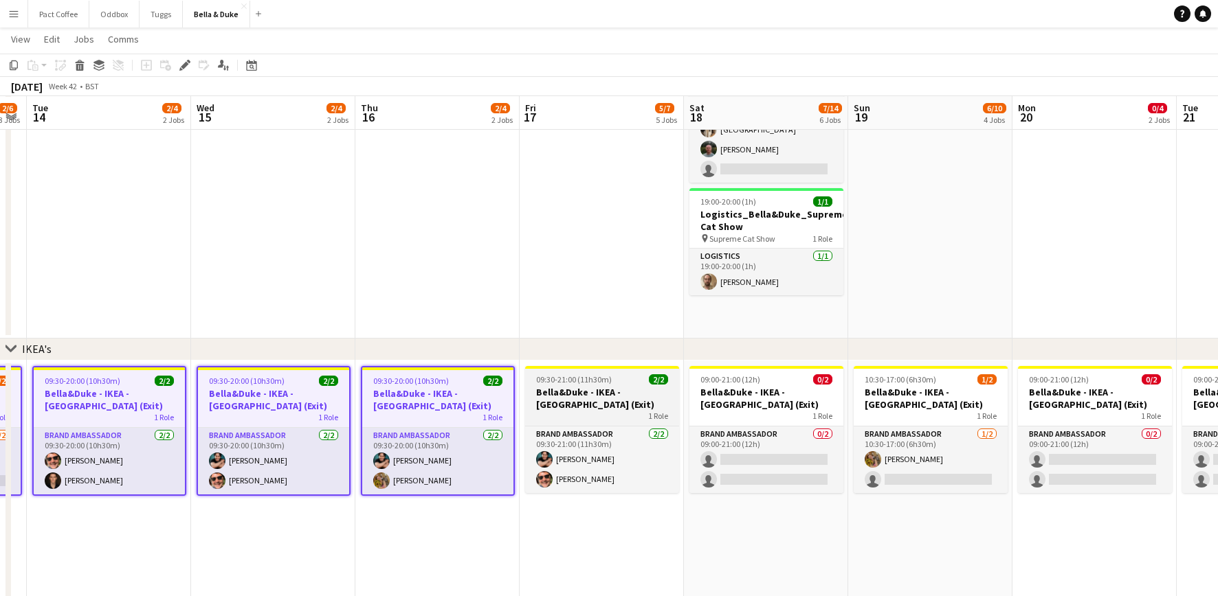
click at [651, 393] on h3 "Bella&Duke - IKEA - [GEOGRAPHIC_DATA] (Exit)" at bounding box center [602, 398] width 154 height 25
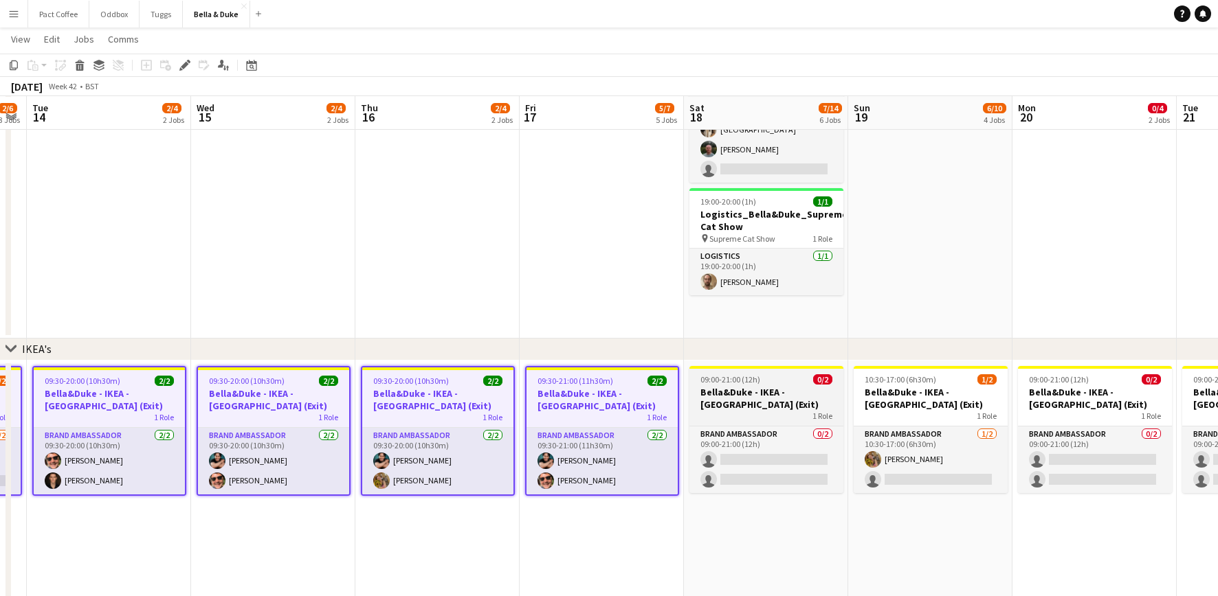
click at [735, 393] on h3 "Bella&Duke - IKEA - [GEOGRAPHIC_DATA] (Exit)" at bounding box center [766, 398] width 154 height 25
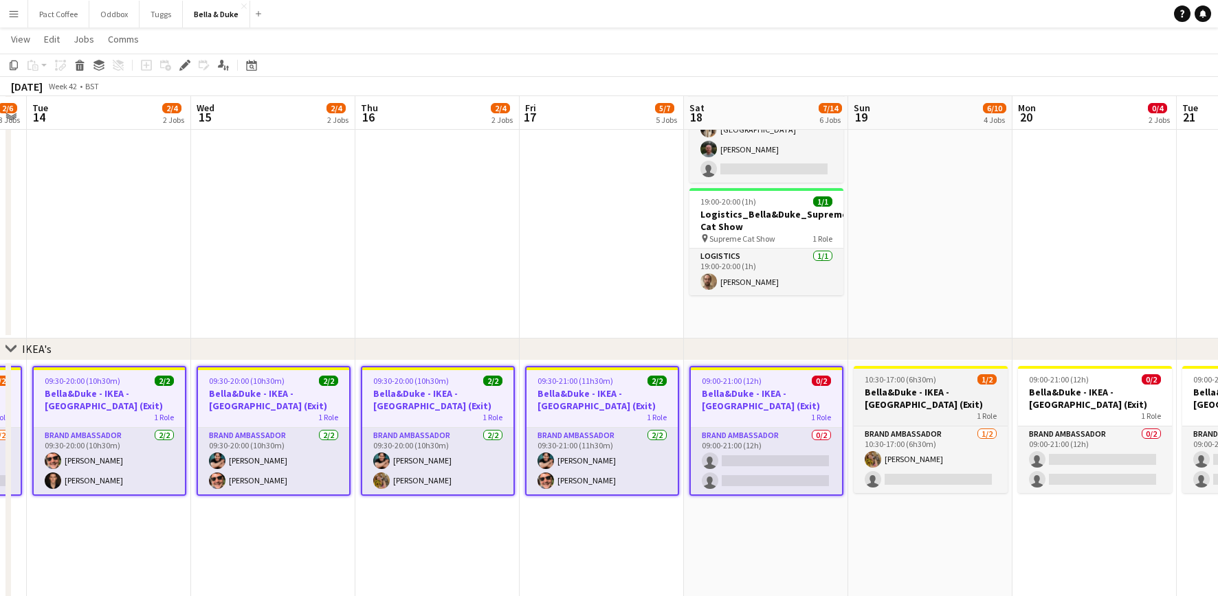
click at [884, 389] on h3 "Bella&Duke - IKEA - [GEOGRAPHIC_DATA] (Exit)" at bounding box center [930, 398] width 154 height 25
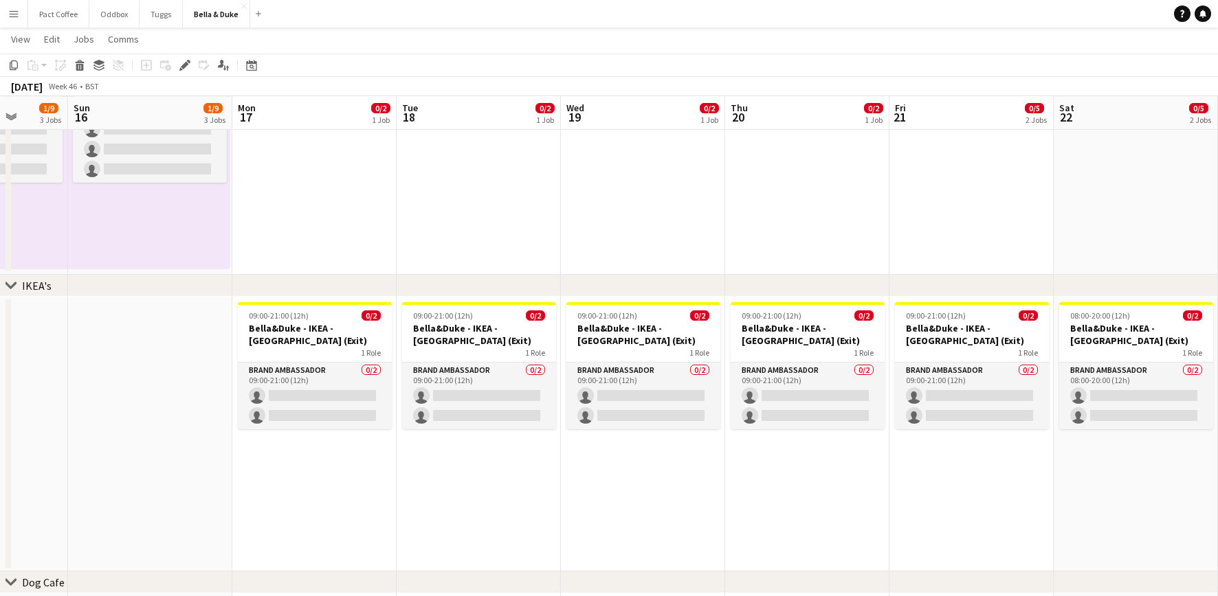
scroll to position [712, 0]
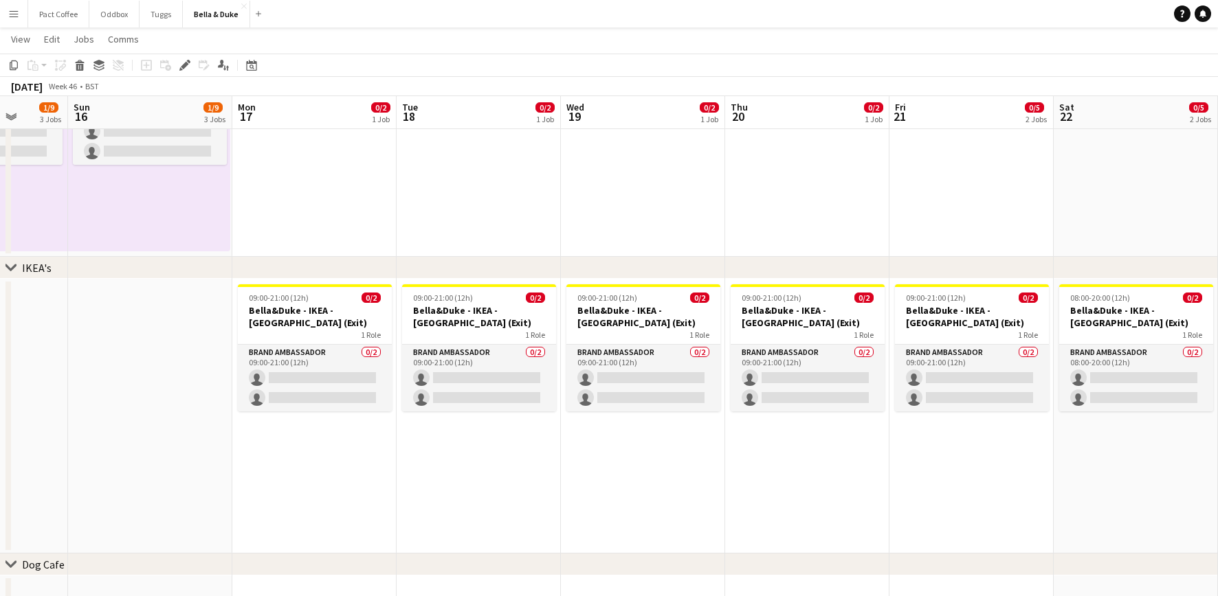
click at [326, 456] on app-date-cell "09:00-21:00 (12h) 0/2 [PERSON_NAME] - IKEA - [GEOGRAPHIC_DATA] (Exit) 1 Role Br…" at bounding box center [314, 416] width 164 height 275
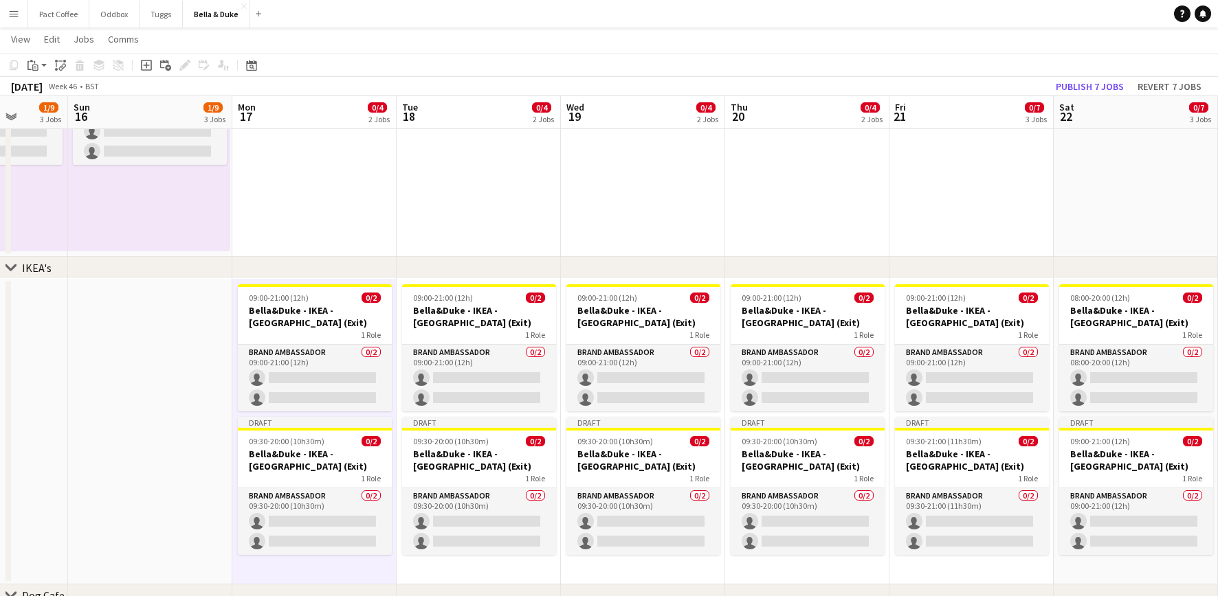
click at [170, 388] on app-date-cell at bounding box center [150, 432] width 164 height 306
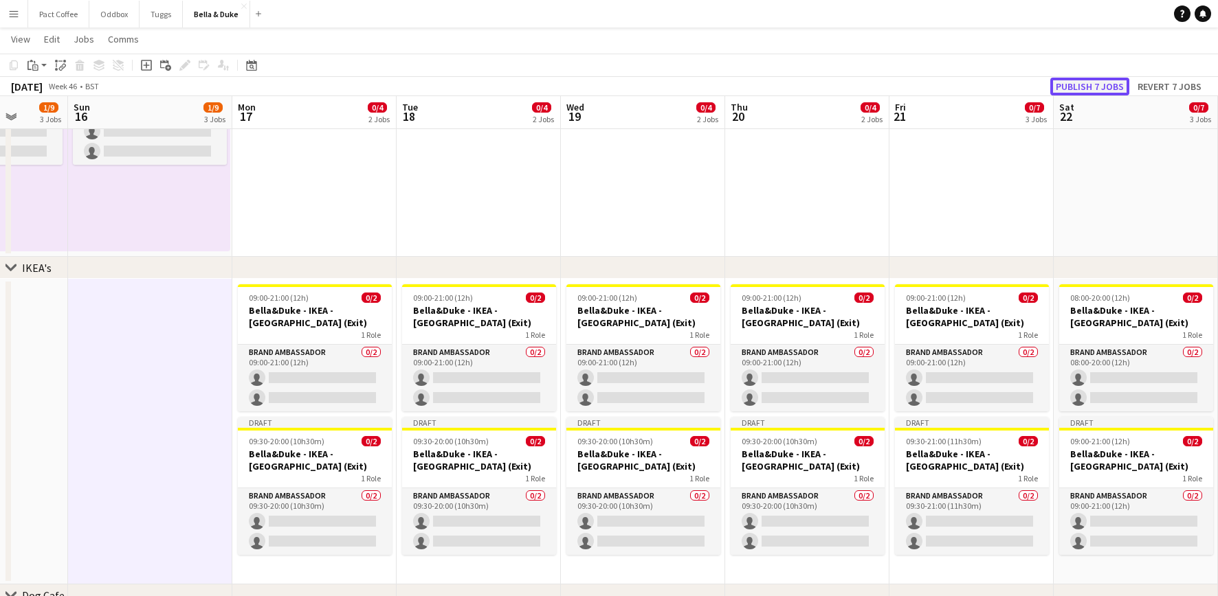
click at [1109, 91] on button "Publish 7 jobs" at bounding box center [1089, 87] width 79 height 18
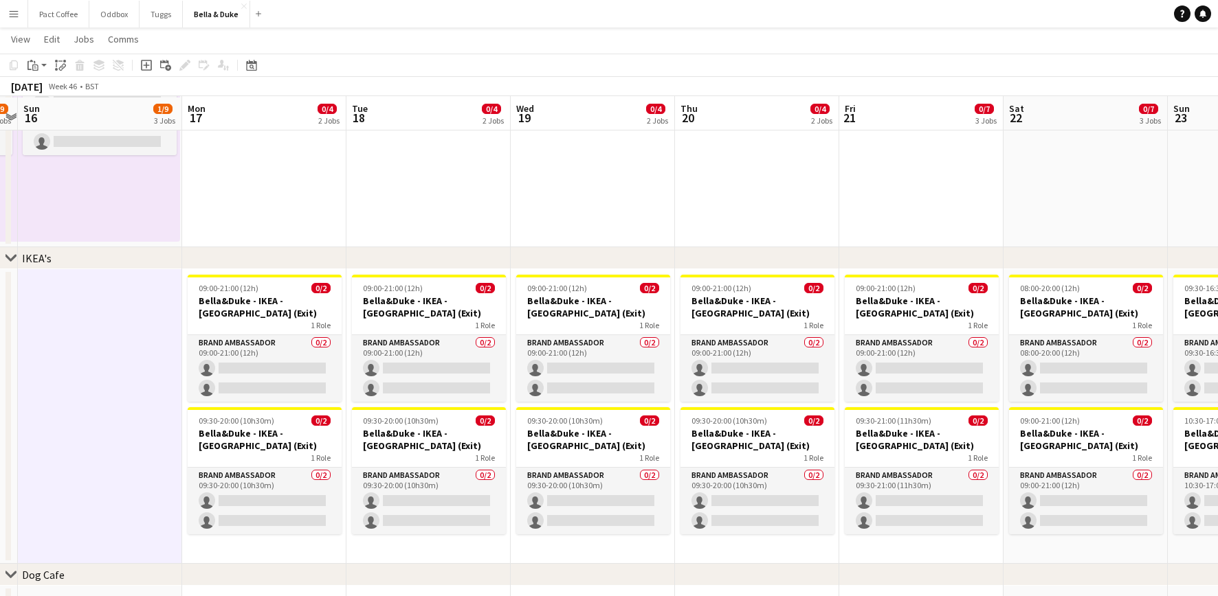
scroll to position [723, 0]
